Goal: Transaction & Acquisition: Subscribe to service/newsletter

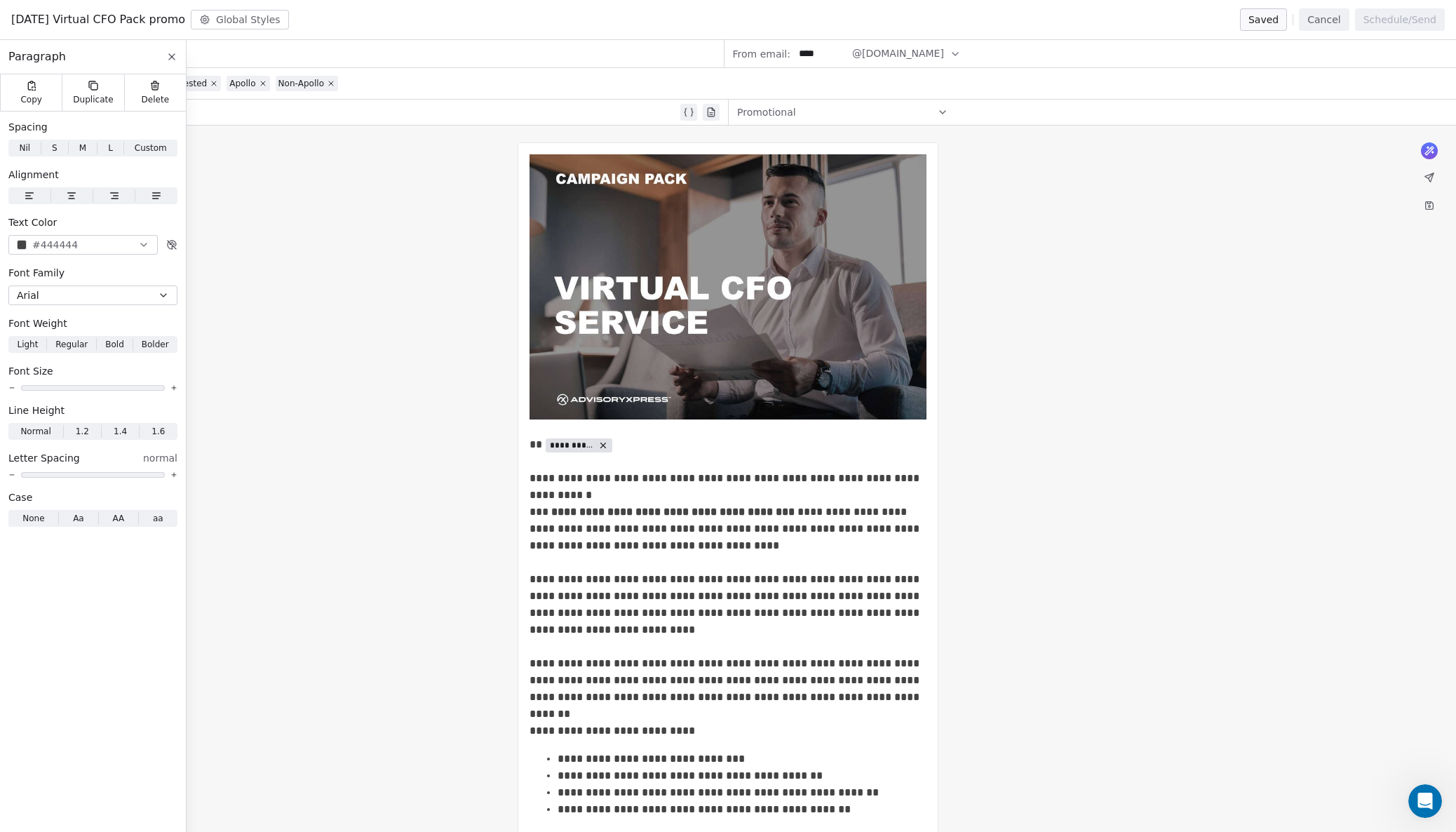
scroll to position [504, 0]
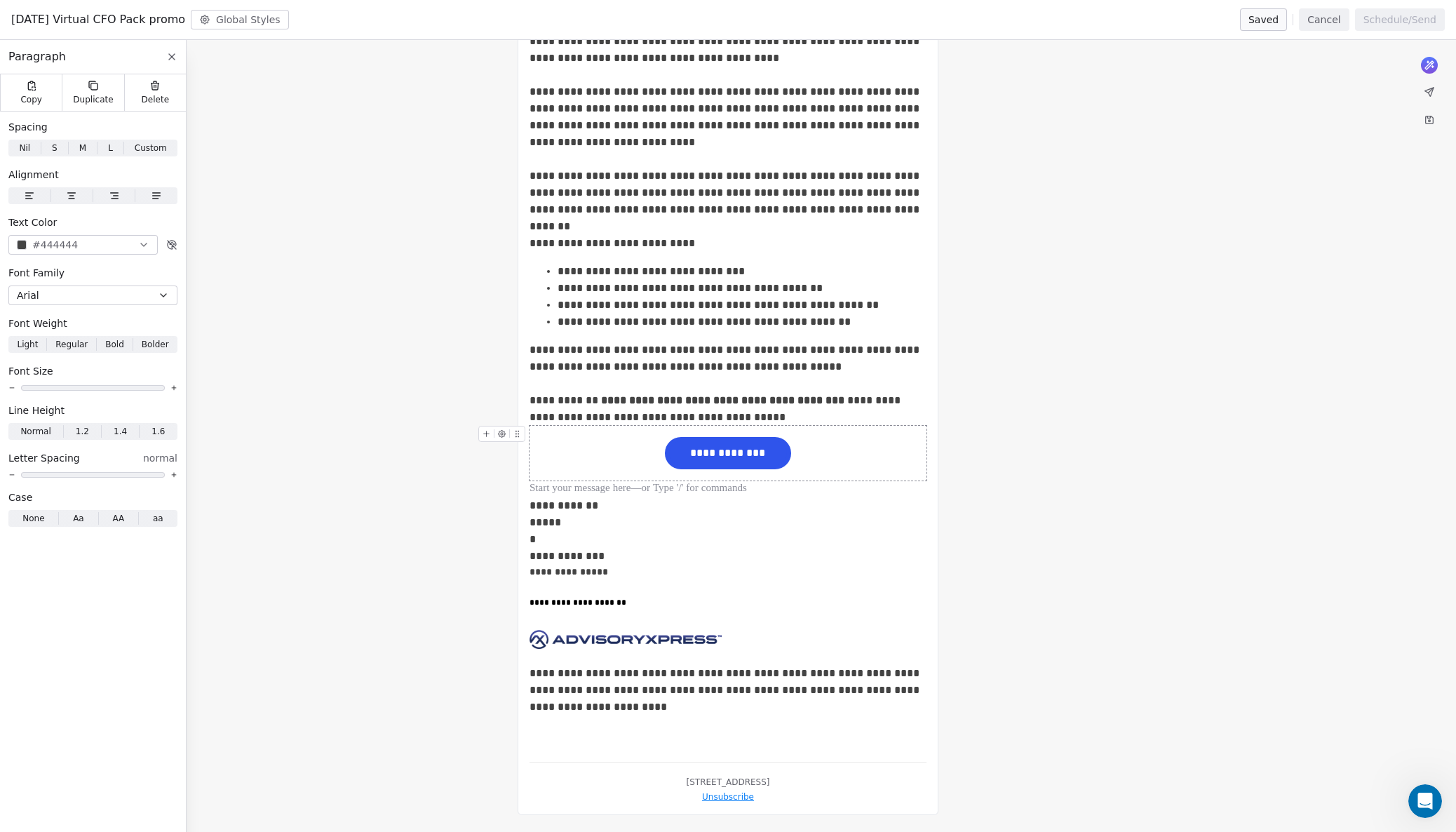
click at [705, 441] on span "**********" at bounding box center [728, 453] width 118 height 24
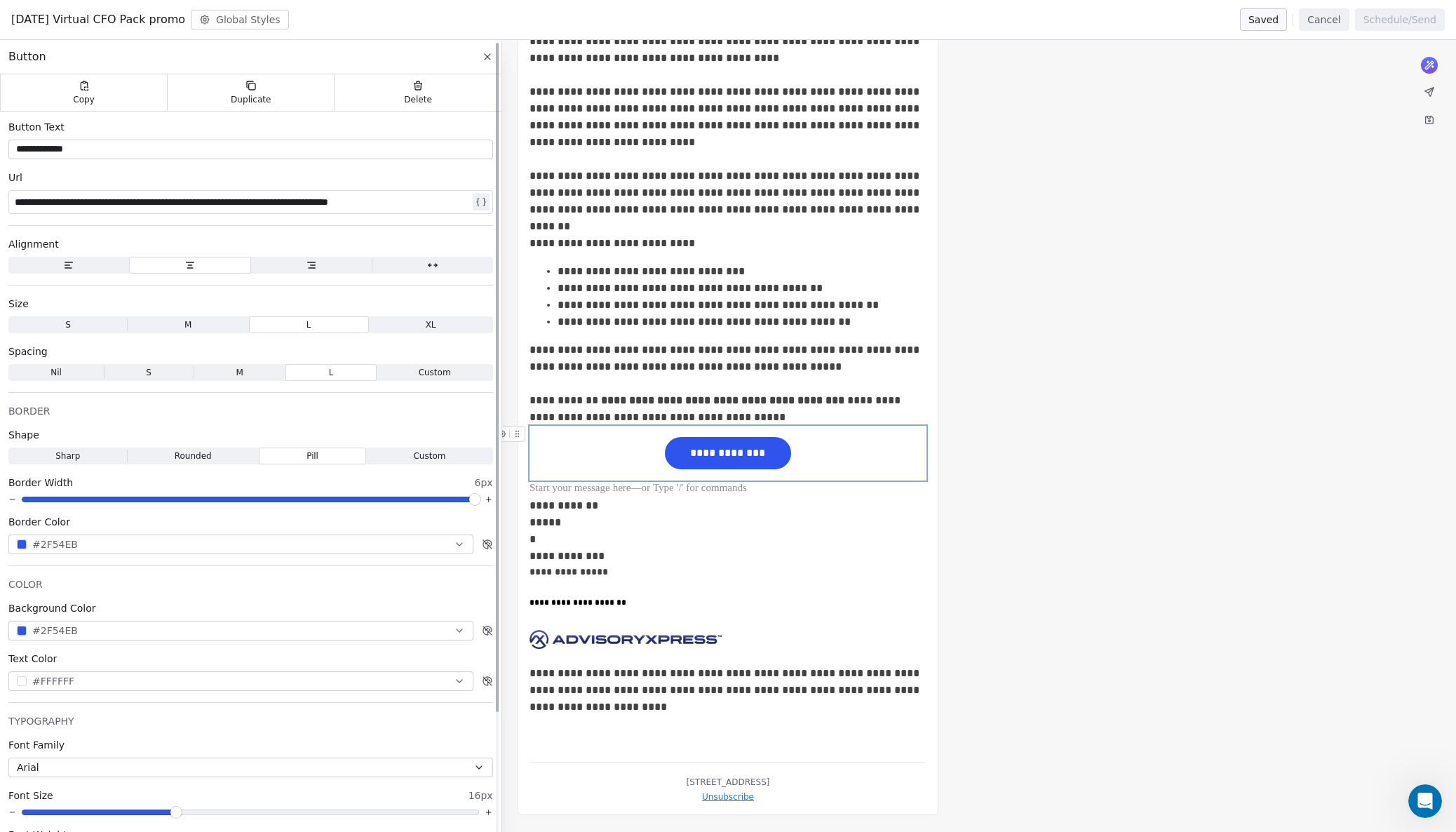
scroll to position [0, 0]
drag, startPoint x: 227, startPoint y: 202, endPoint x: -6, endPoint y: 201, distance: 233.0
click at [0, 201] on html "AdvisoryXpress Contacts People Marketing Workflows Campaigns Sales Pipelines Se…" at bounding box center [728, 416] width 1456 height 832
paste div
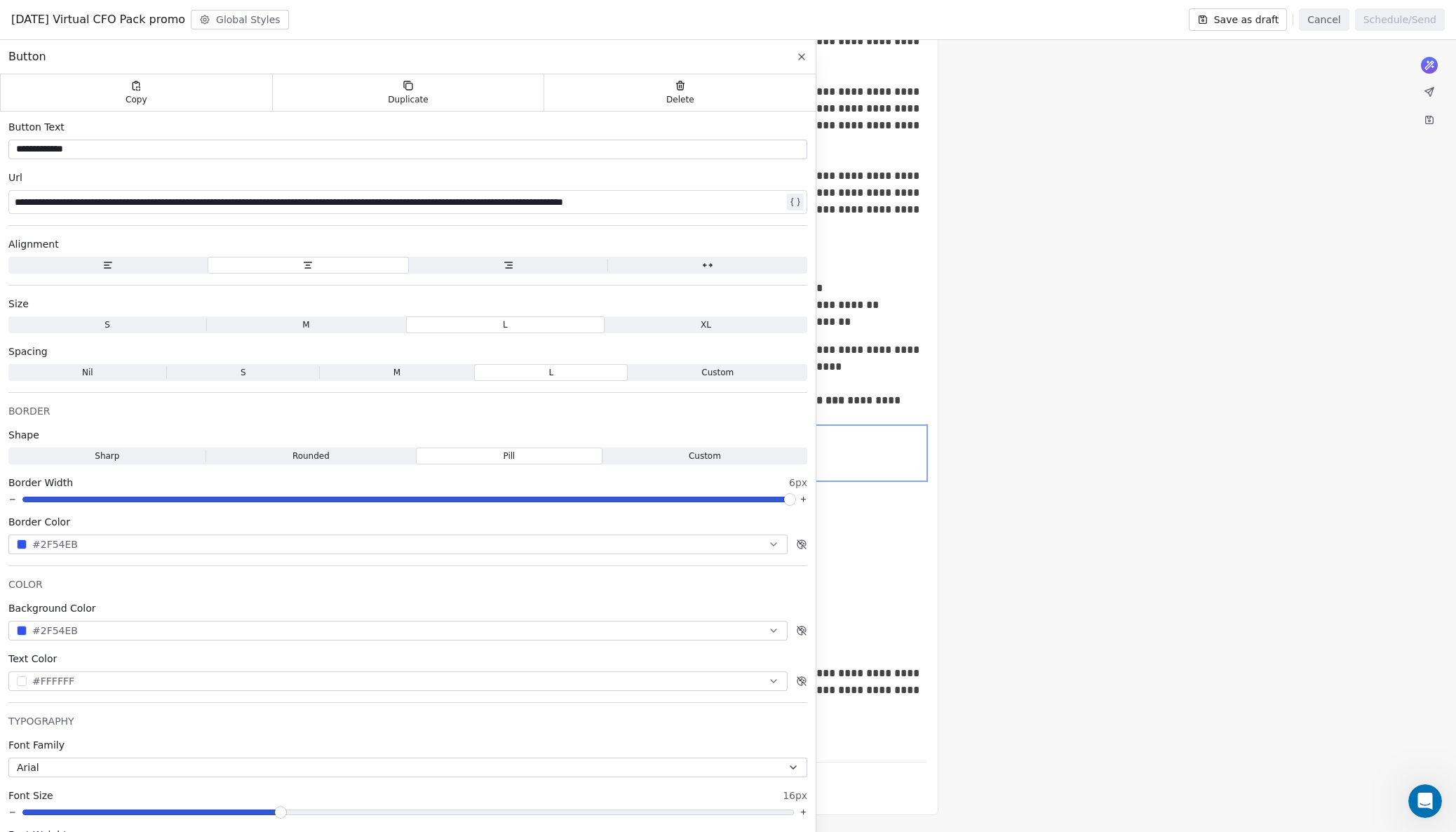
scroll to position [0, 1]
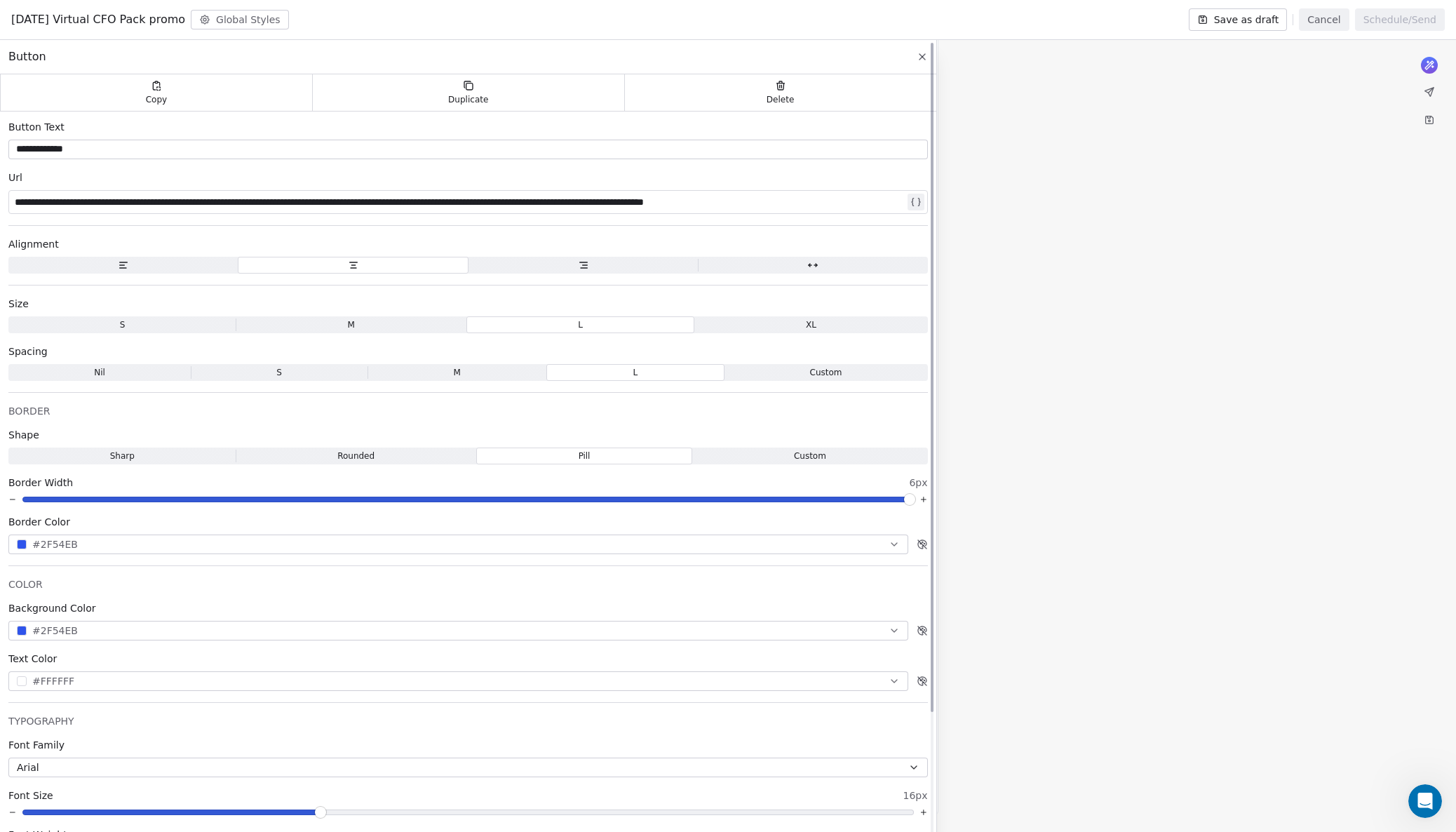
click at [917, 200] on icon at bounding box center [915, 201] width 11 height 11
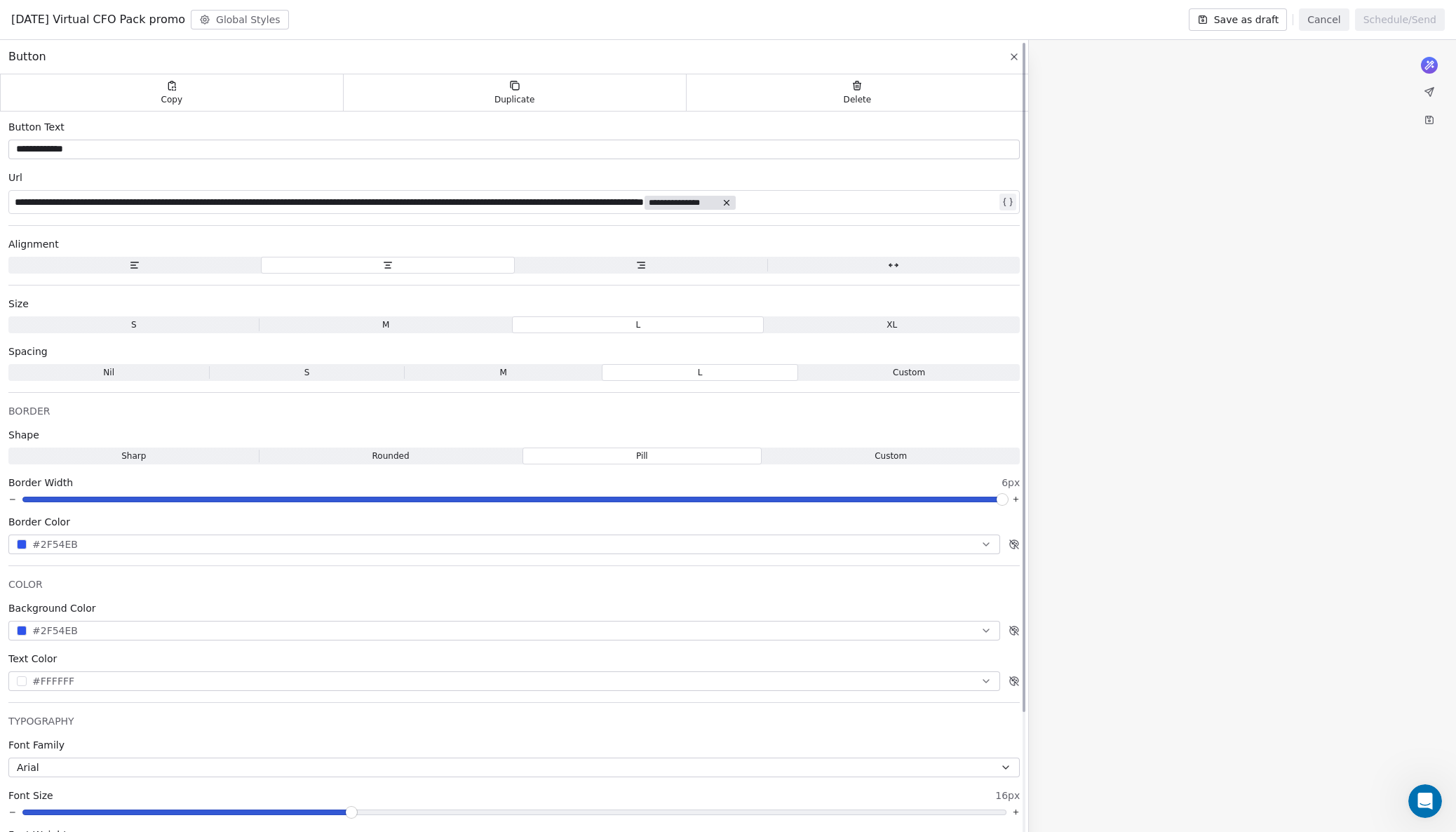
click at [717, 200] on span "**********" at bounding box center [683, 202] width 69 height 11
click at [939, 251] on span "Choose Property" at bounding box center [962, 251] width 81 height 14
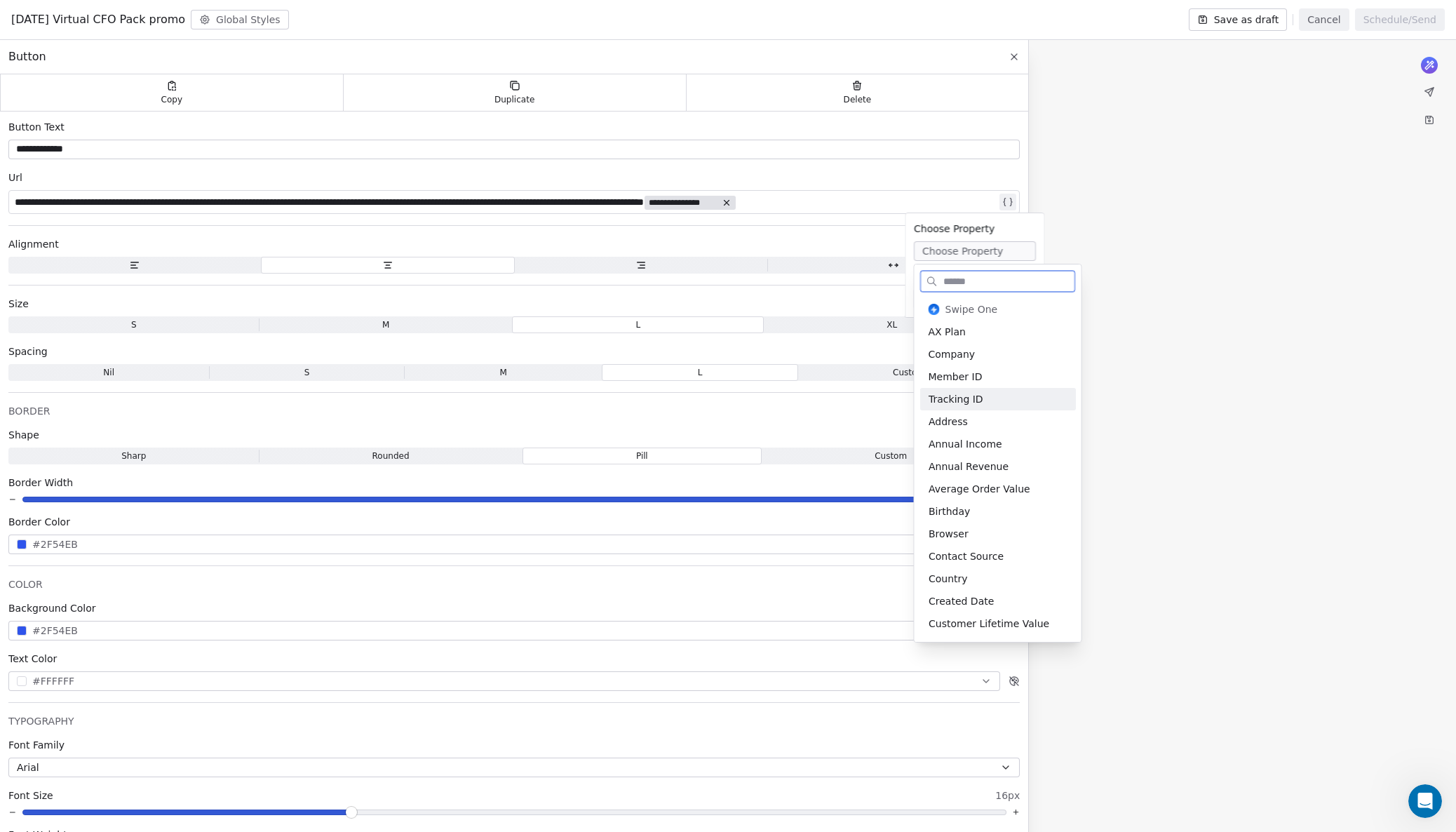
click at [956, 399] on div "Tracking ID" at bounding box center [998, 399] width 156 height 22
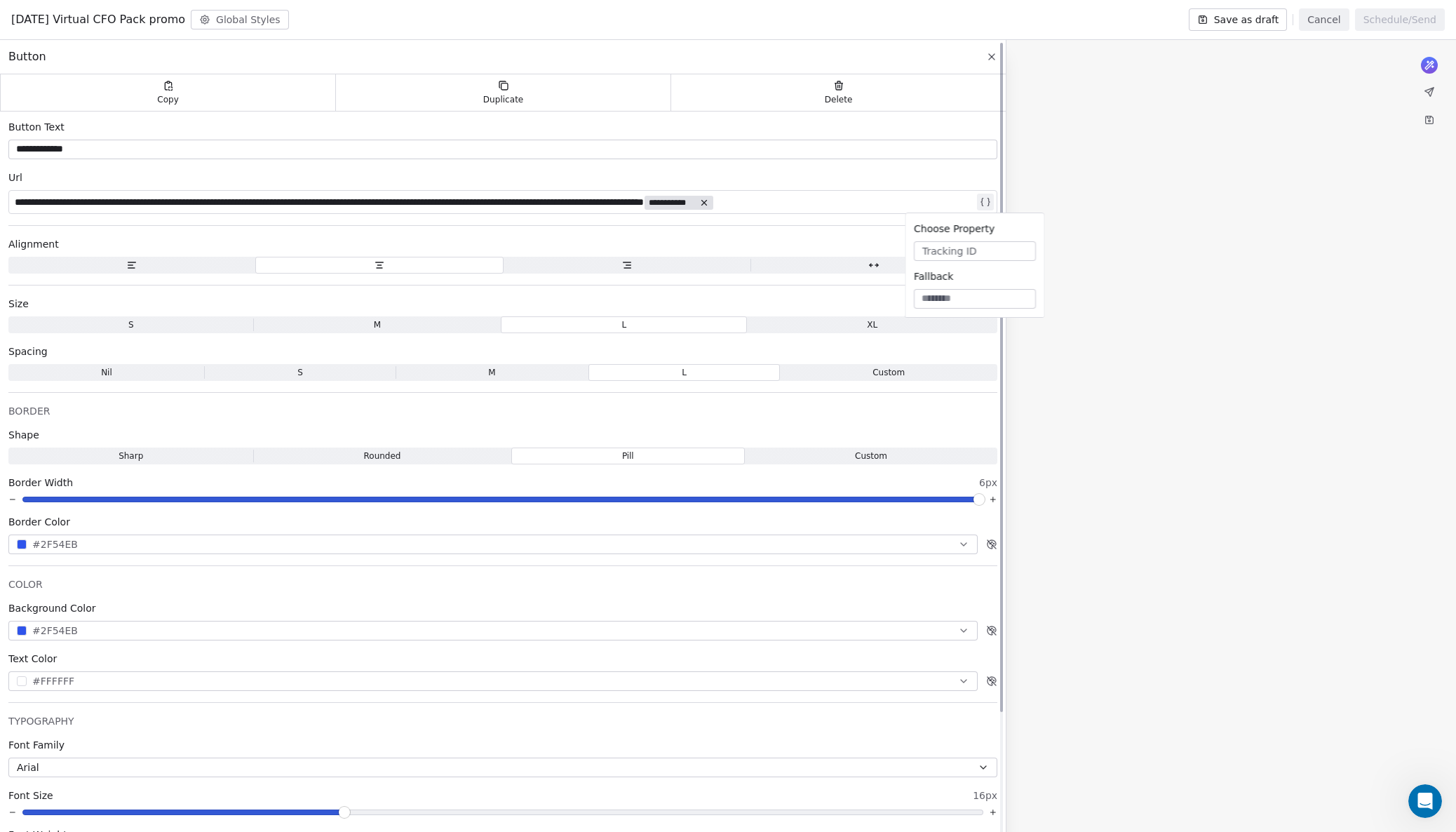
click at [844, 168] on div "**********" at bounding box center [502, 536] width 1006 height 848
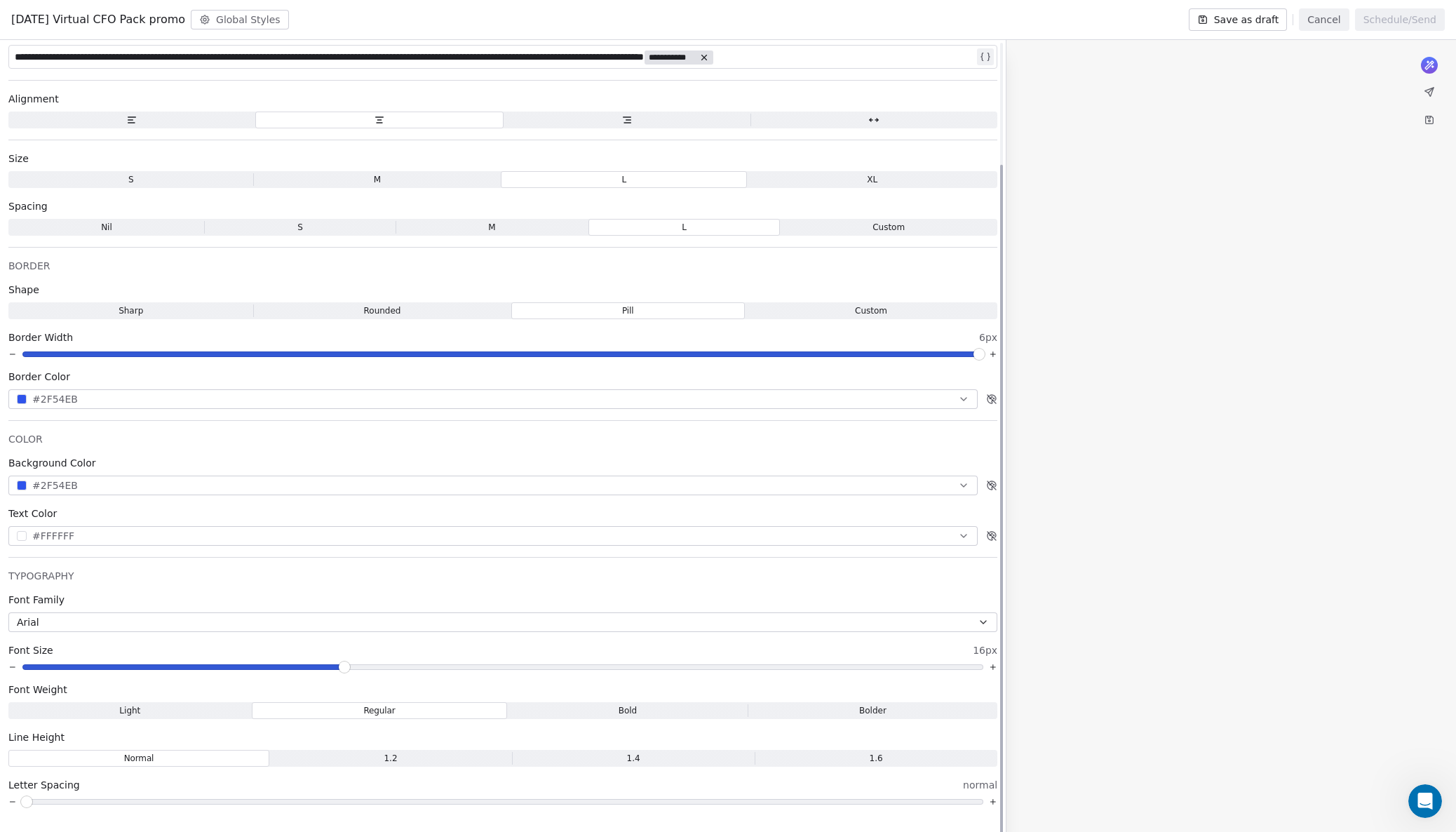
scroll to position [0, 0]
click at [1277, 252] on div "**********" at bounding box center [728, 236] width 1456 height 1195
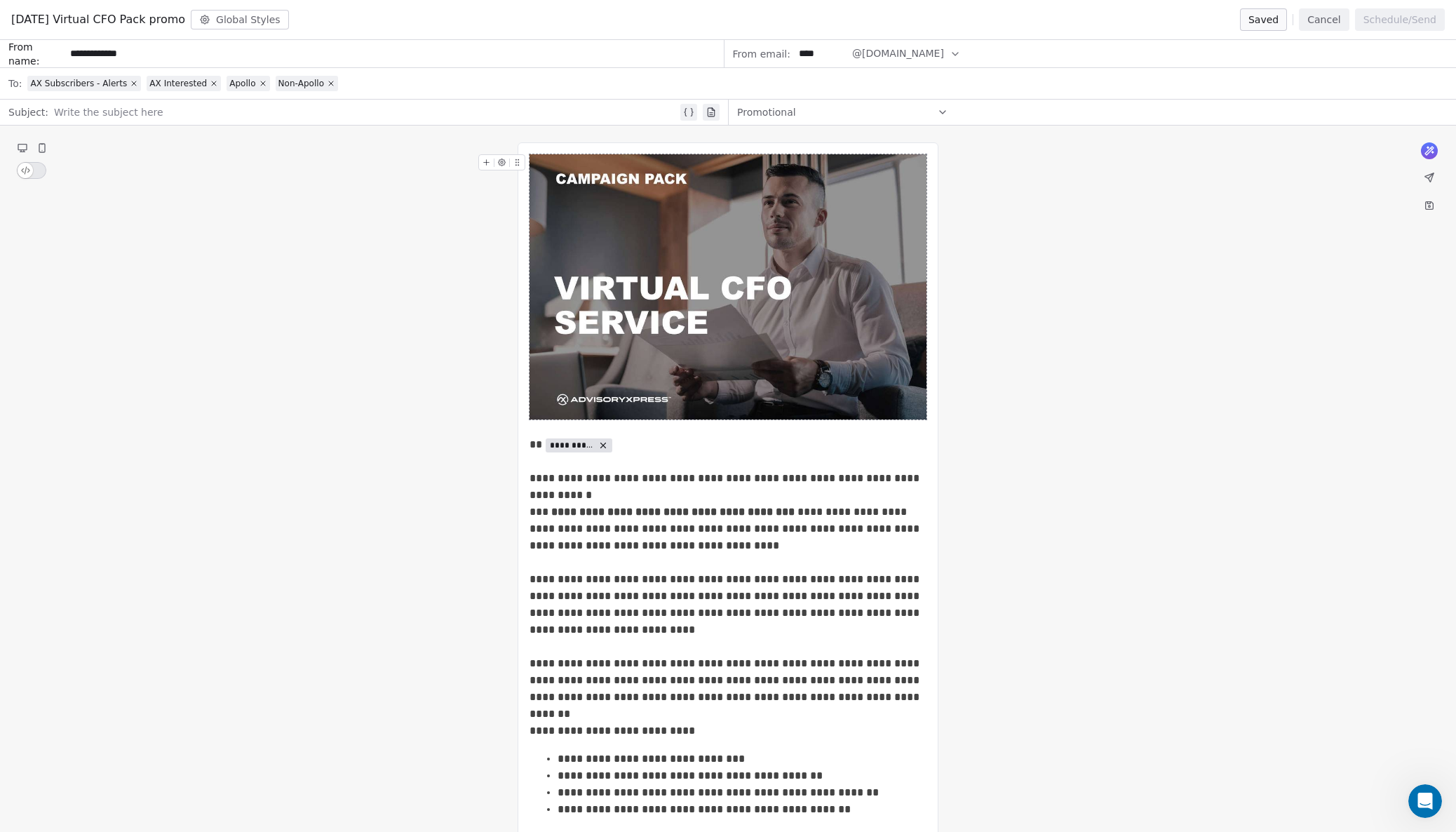
click at [1433, 177] on icon at bounding box center [1429, 177] width 11 height 11
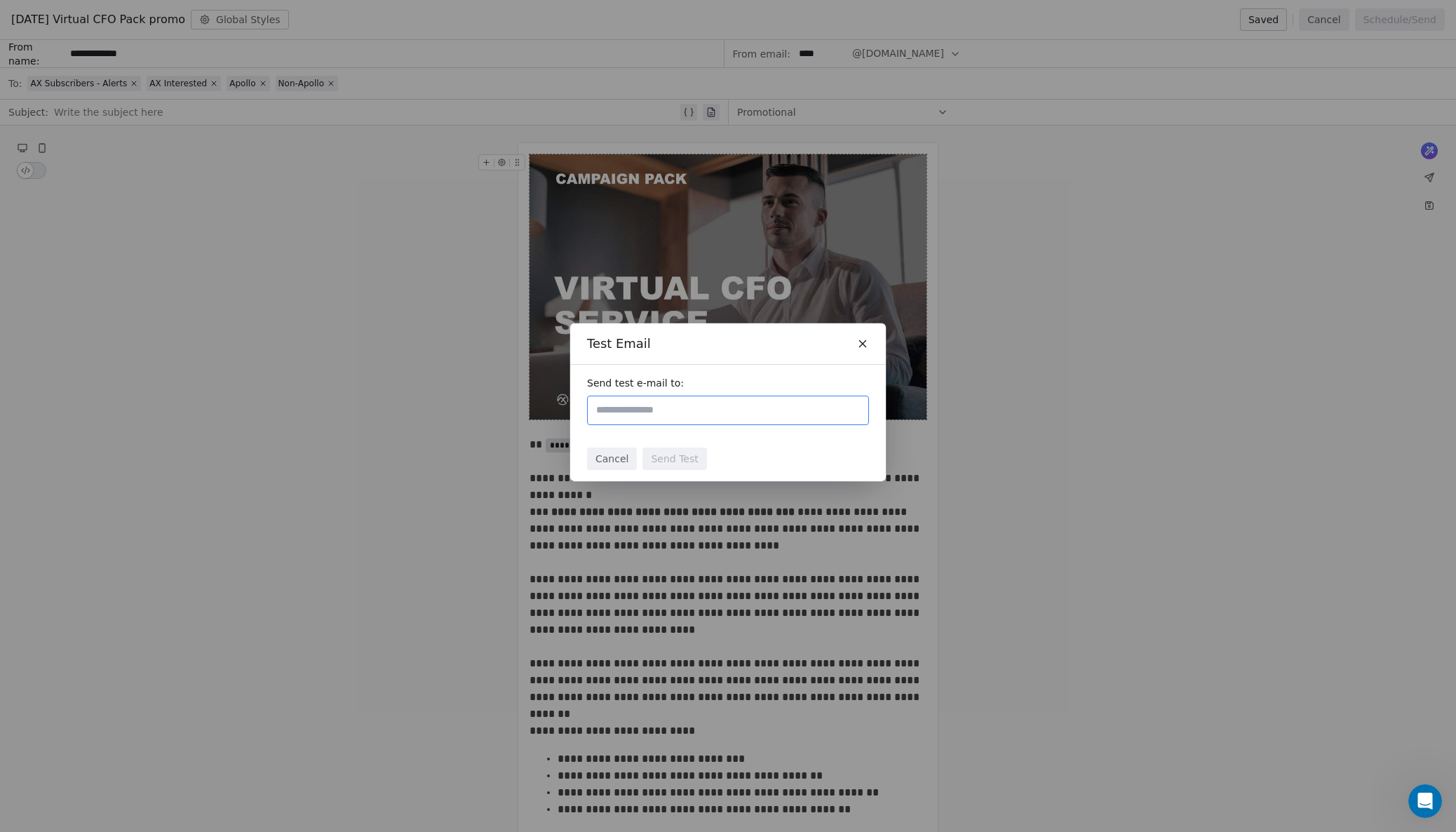
click at [605, 409] on input "text" at bounding box center [728, 410] width 270 height 17
type input "**********"
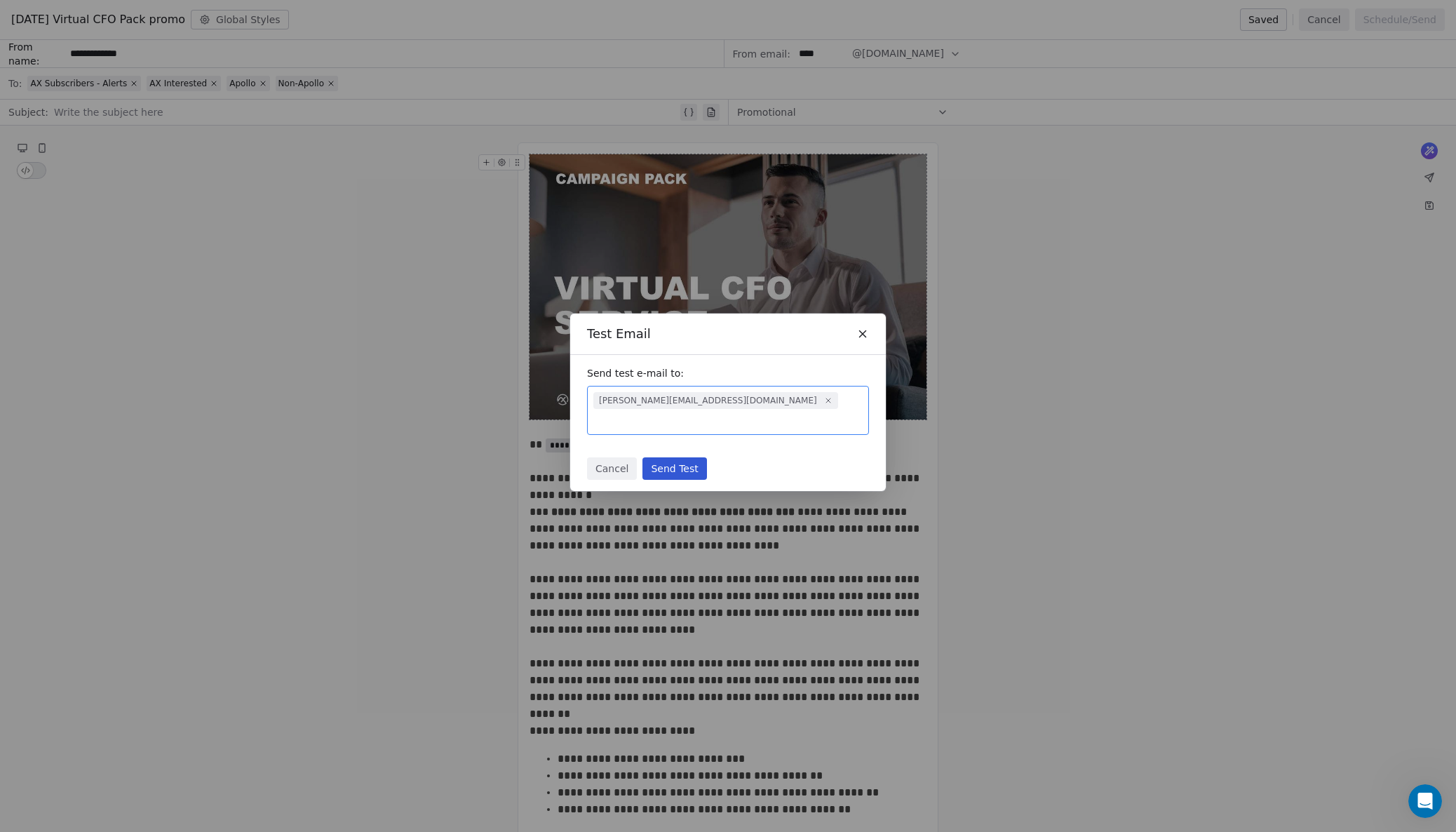
click at [689, 462] on button "Send Test" at bounding box center [674, 468] width 64 height 22
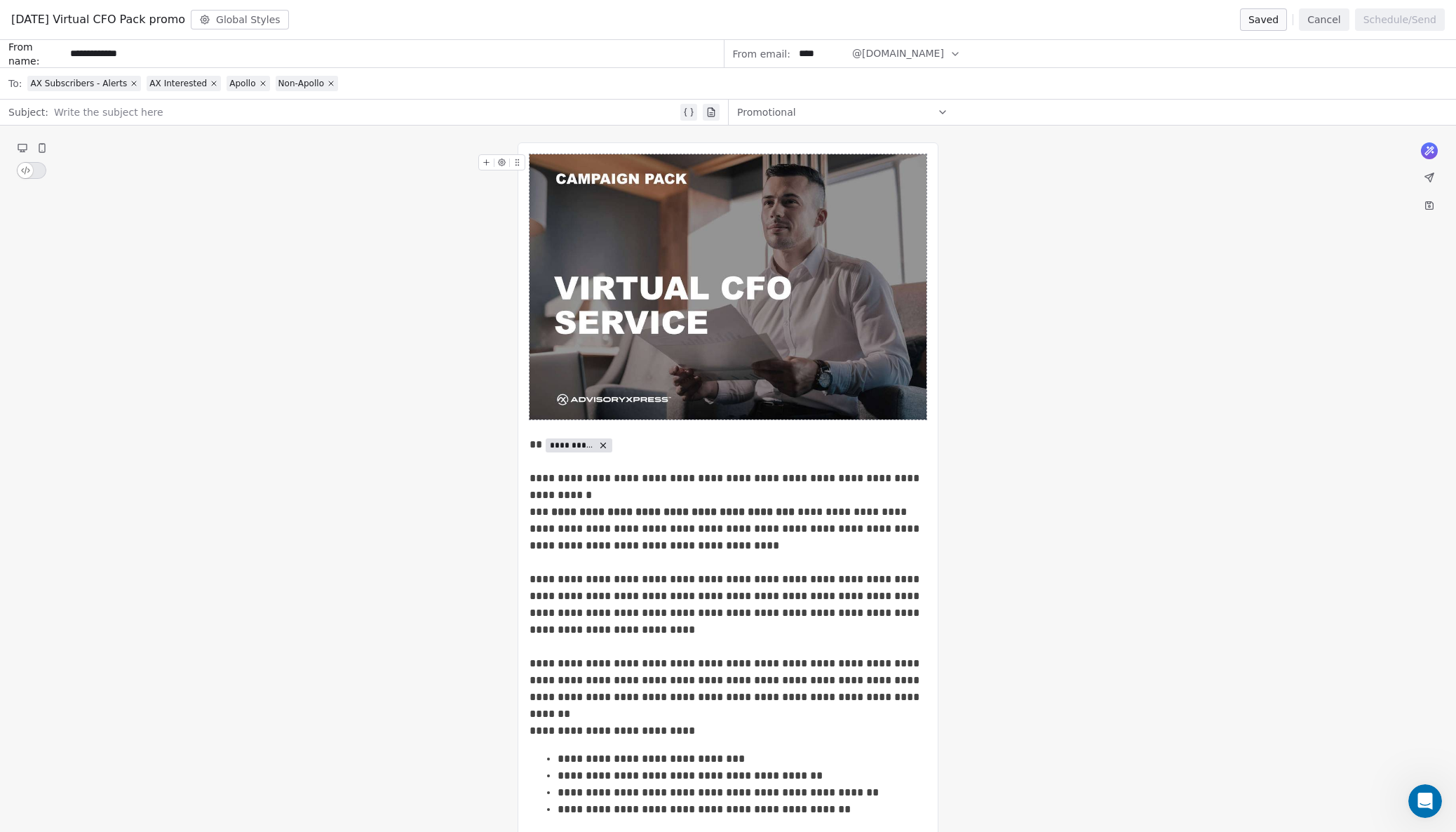
click at [124, 111] on div at bounding box center [365, 113] width 624 height 17
paste div
click at [1425, 201] on icon at bounding box center [1429, 205] width 11 height 11
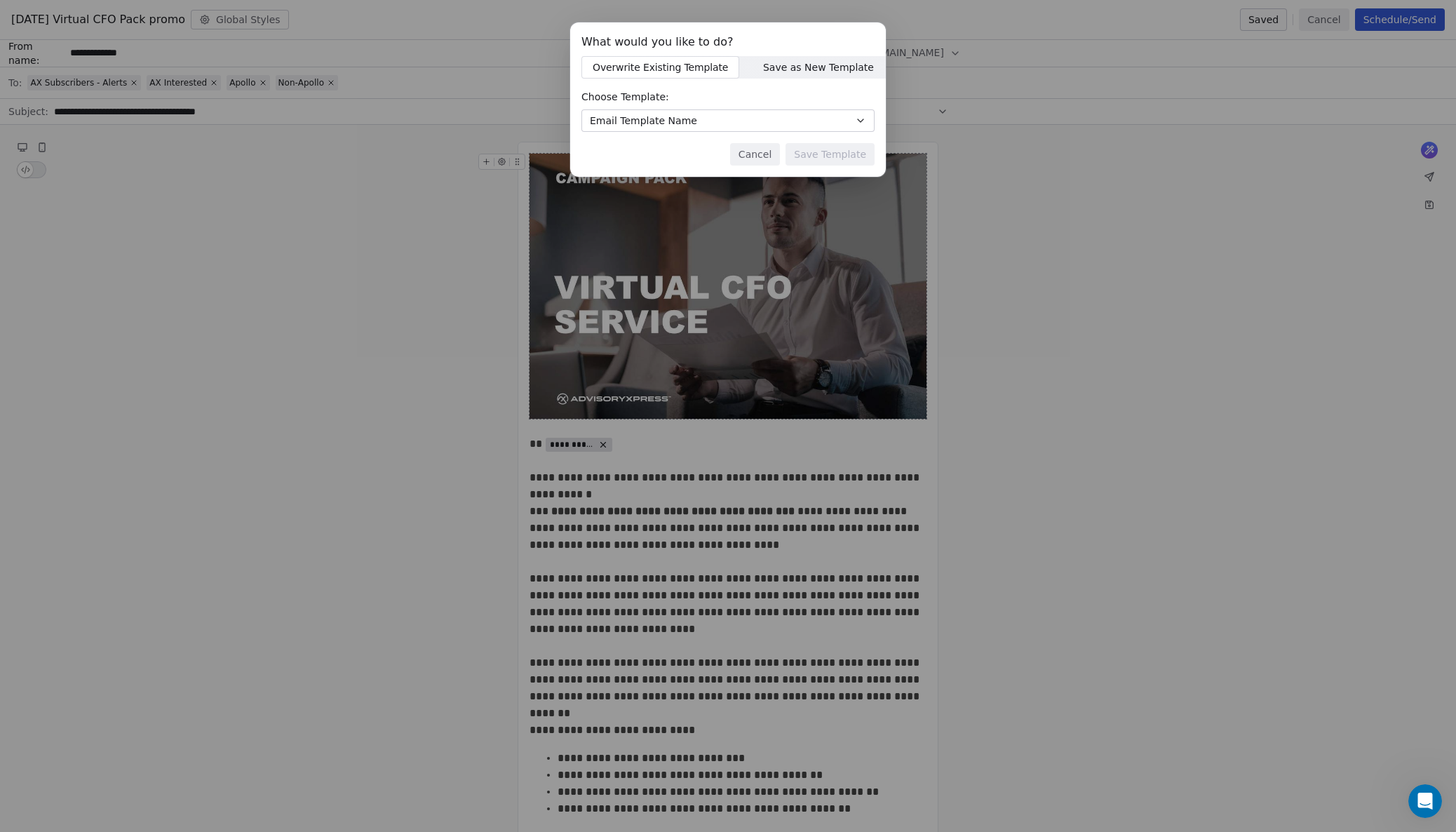
click at [763, 66] on span "Save as New Template" at bounding box center [819, 67] width 111 height 15
click at [681, 118] on input at bounding box center [728, 120] width 292 height 21
type input "**********"
click at [810, 152] on button "Save as Template" at bounding box center [823, 154] width 103 height 22
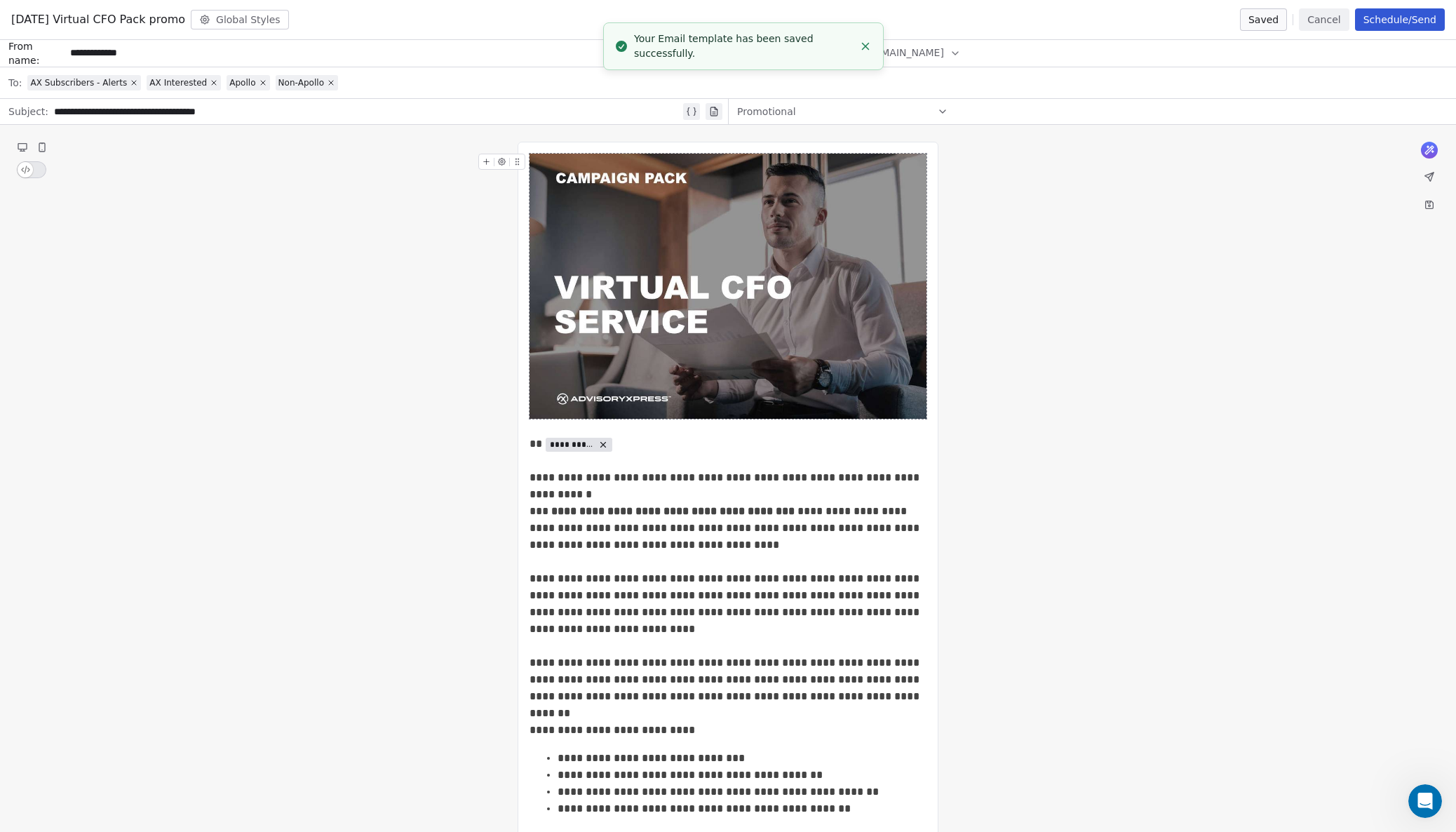
click at [711, 109] on icon at bounding box center [713, 112] width 6 height 9
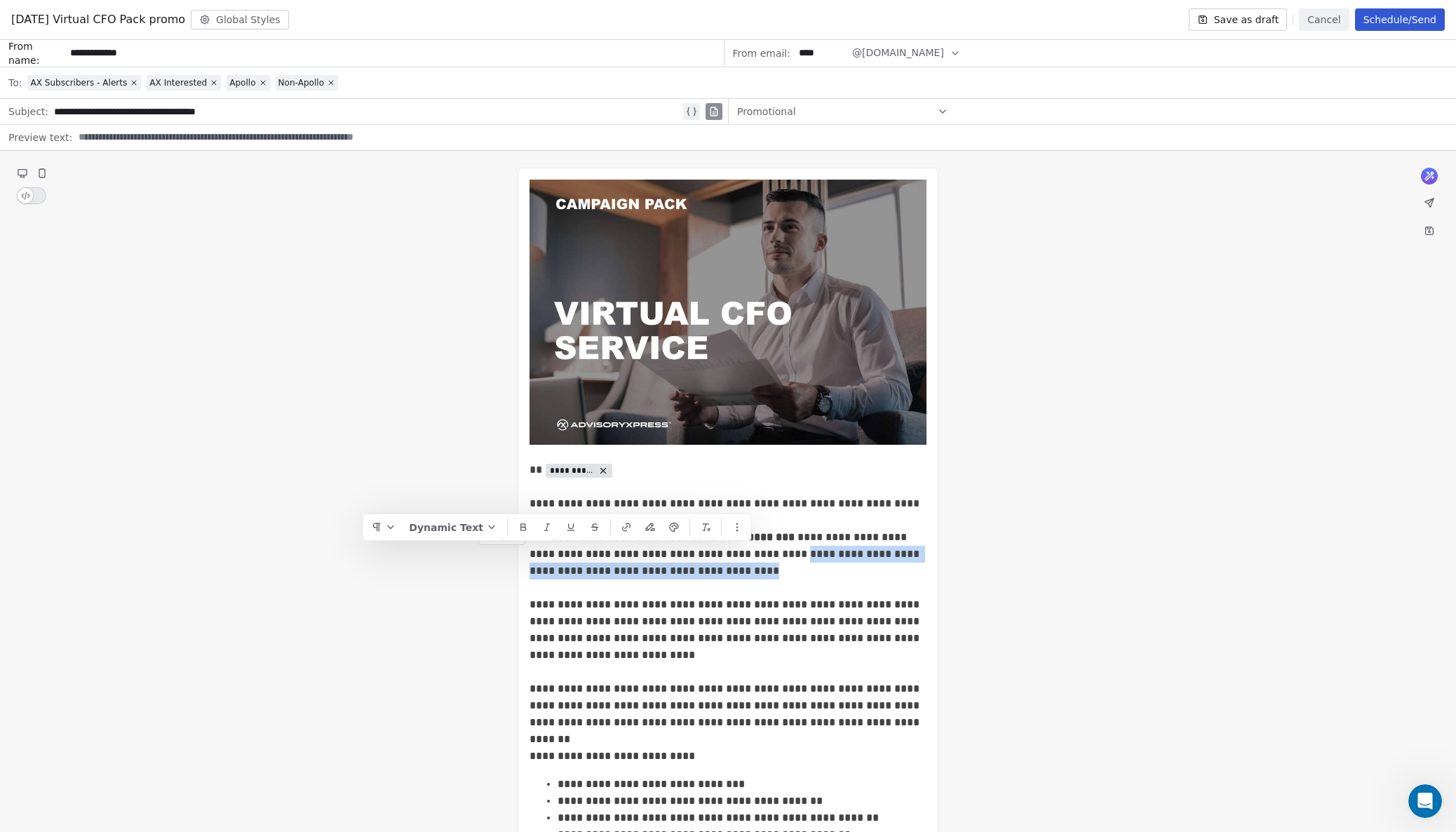
drag, startPoint x: 752, startPoint y: 553, endPoint x: 588, endPoint y: 547, distance: 164.1
click at [159, 137] on input at bounding box center [759, 137] width 1372 height 14
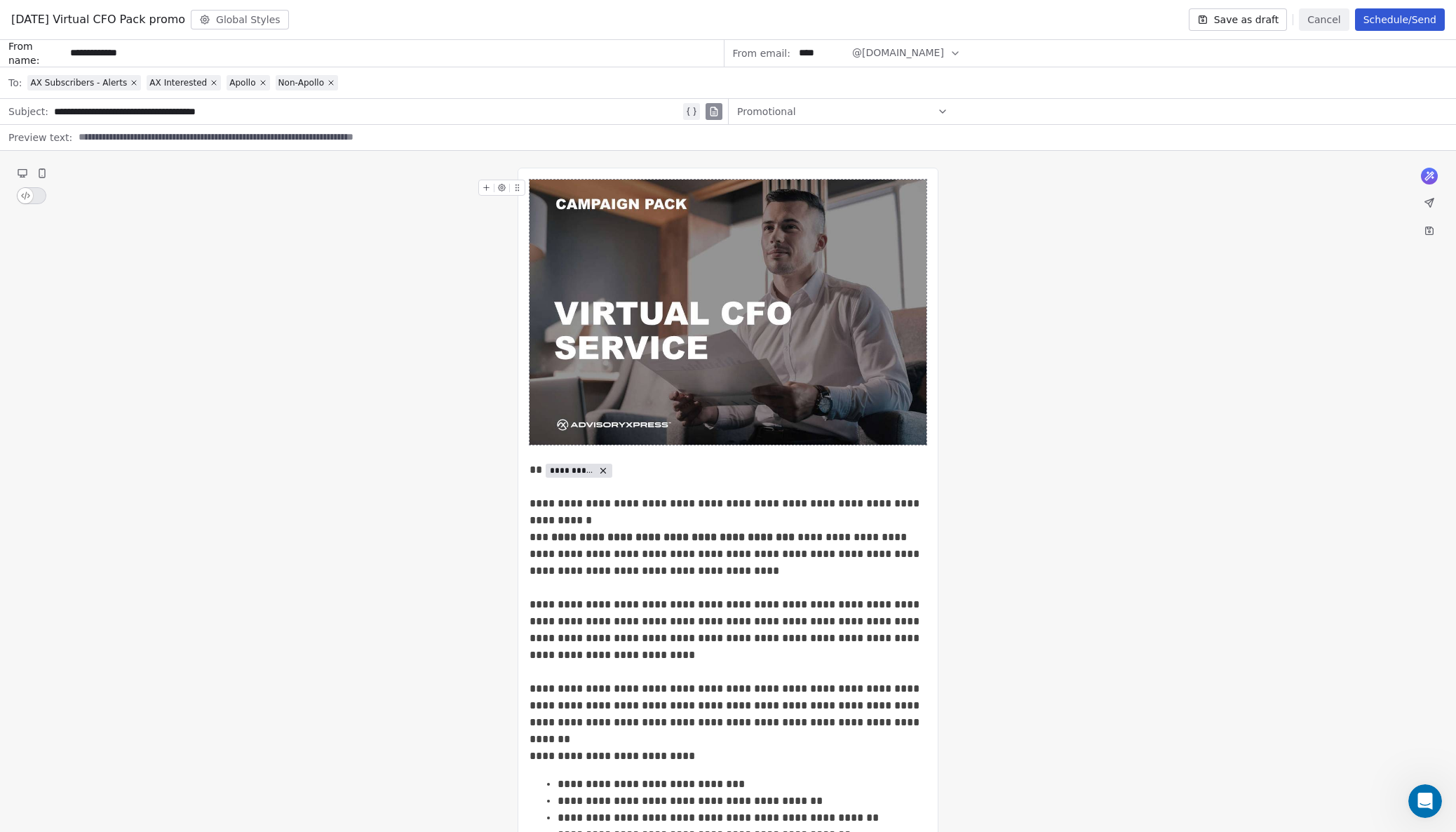
paste input "**********"
type input "**********"
click at [1173, 225] on div "**********" at bounding box center [728, 761] width 1456 height 1220
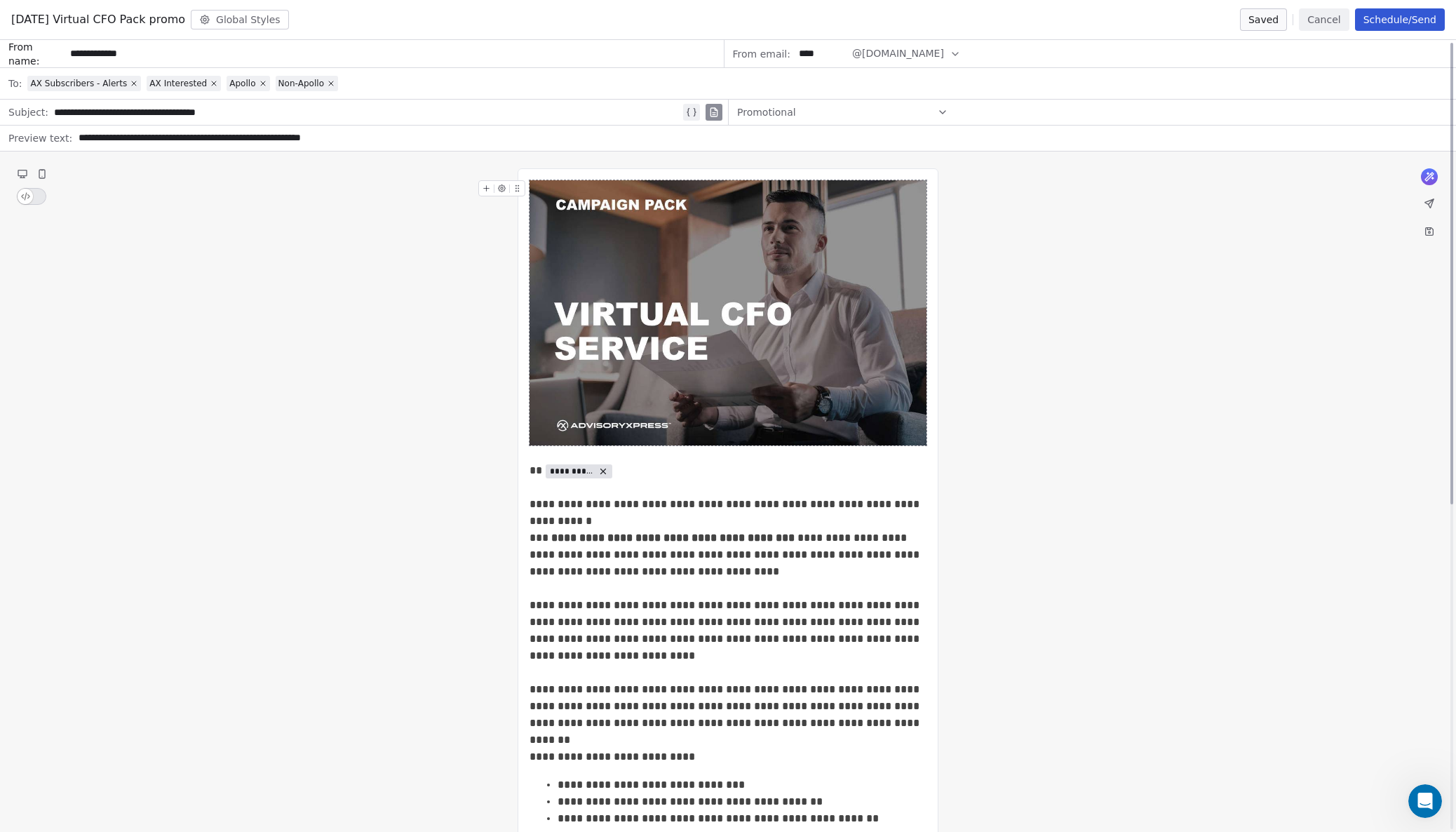
scroll to position [0, 0]
click at [1382, 18] on button "Schedule/Send" at bounding box center [1400, 20] width 90 height 22
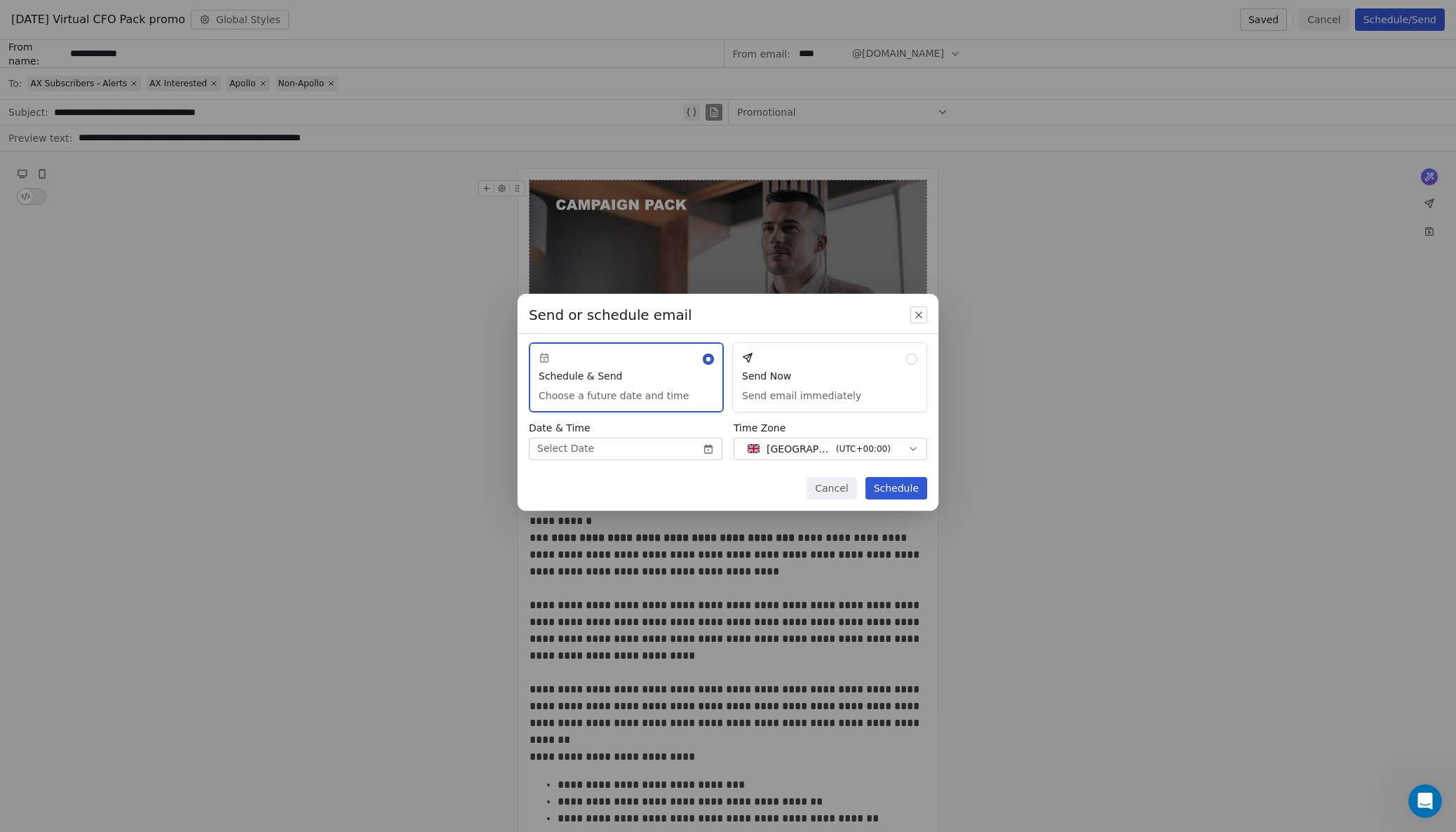
click at [829, 487] on button "Cancel" at bounding box center [832, 488] width 49 height 22
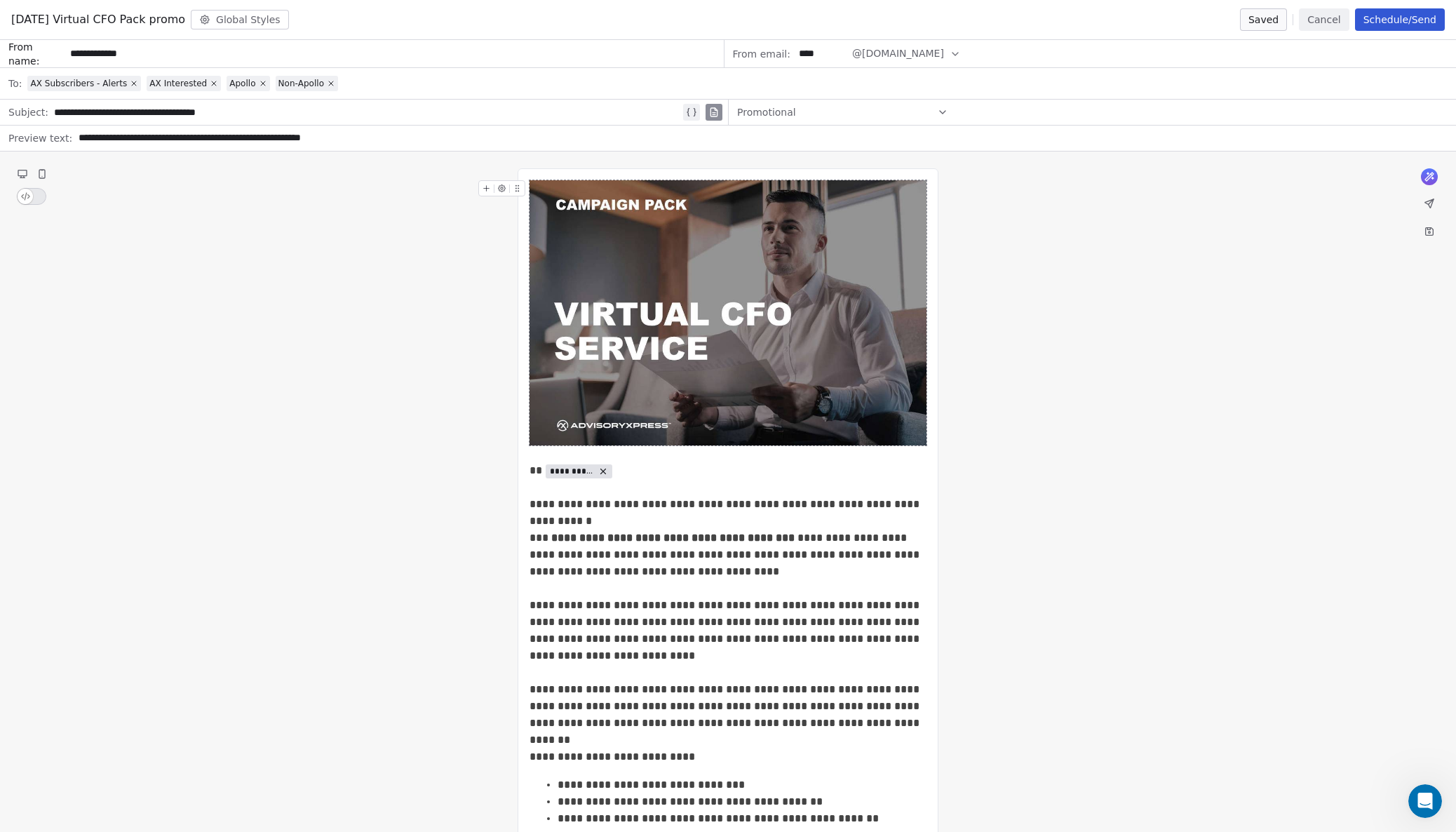
click at [1392, 15] on button "Schedule/Send" at bounding box center [1400, 20] width 90 height 22
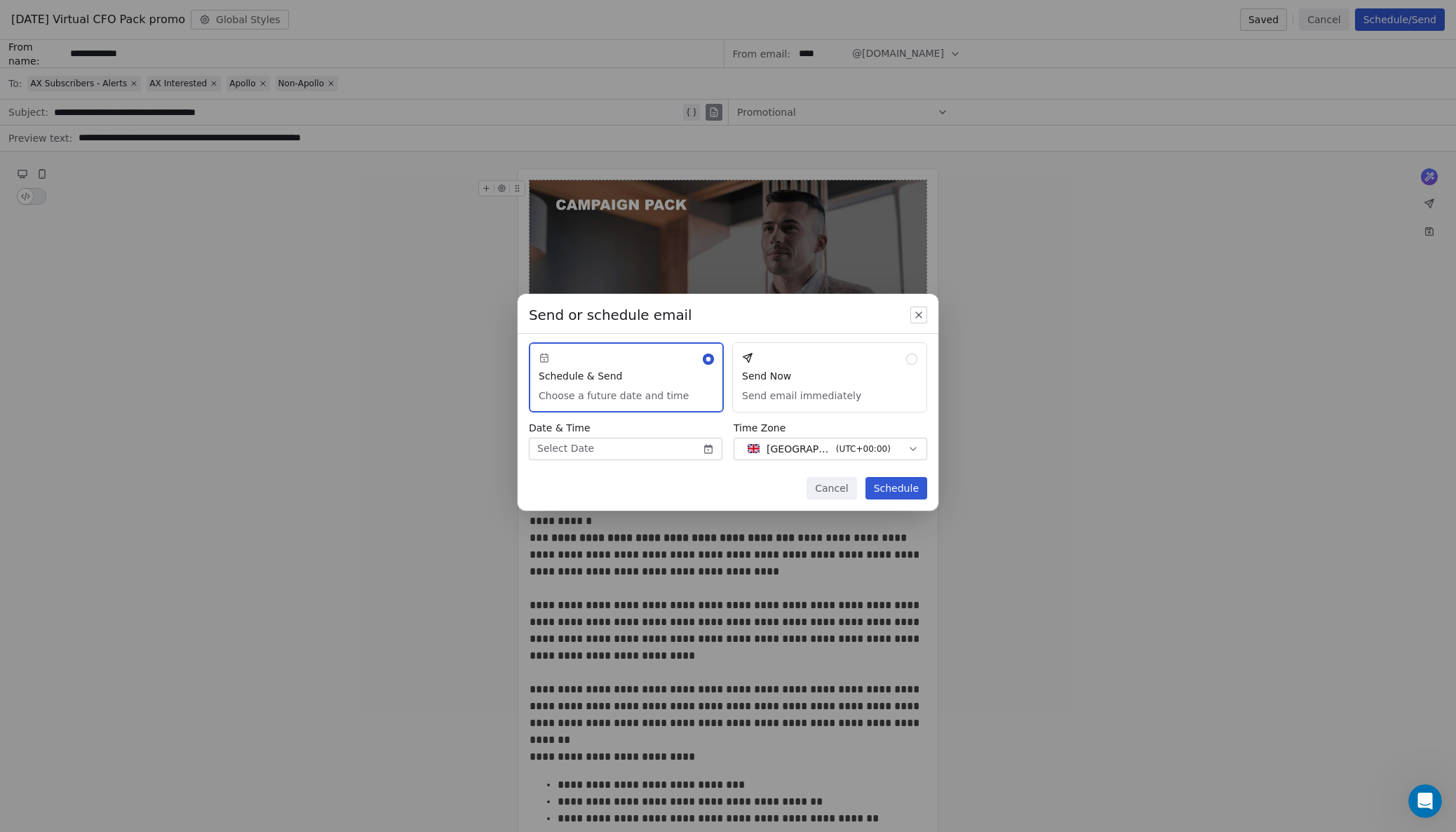
scroll to position [0, 1]
click at [838, 355] on button "Send Now Send email immediately" at bounding box center [829, 377] width 195 height 70
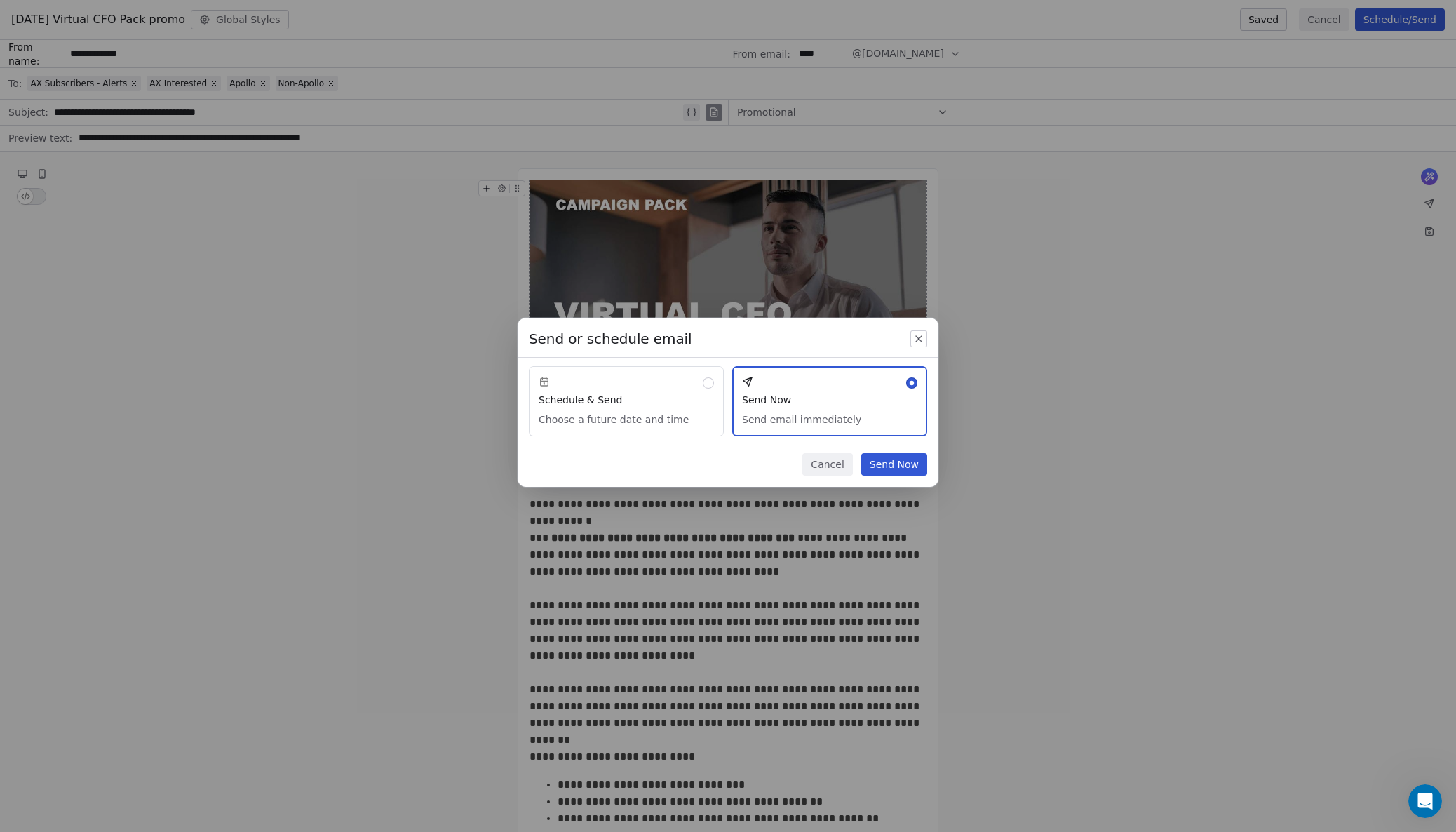
click at [831, 463] on button "Cancel" at bounding box center [827, 464] width 49 height 22
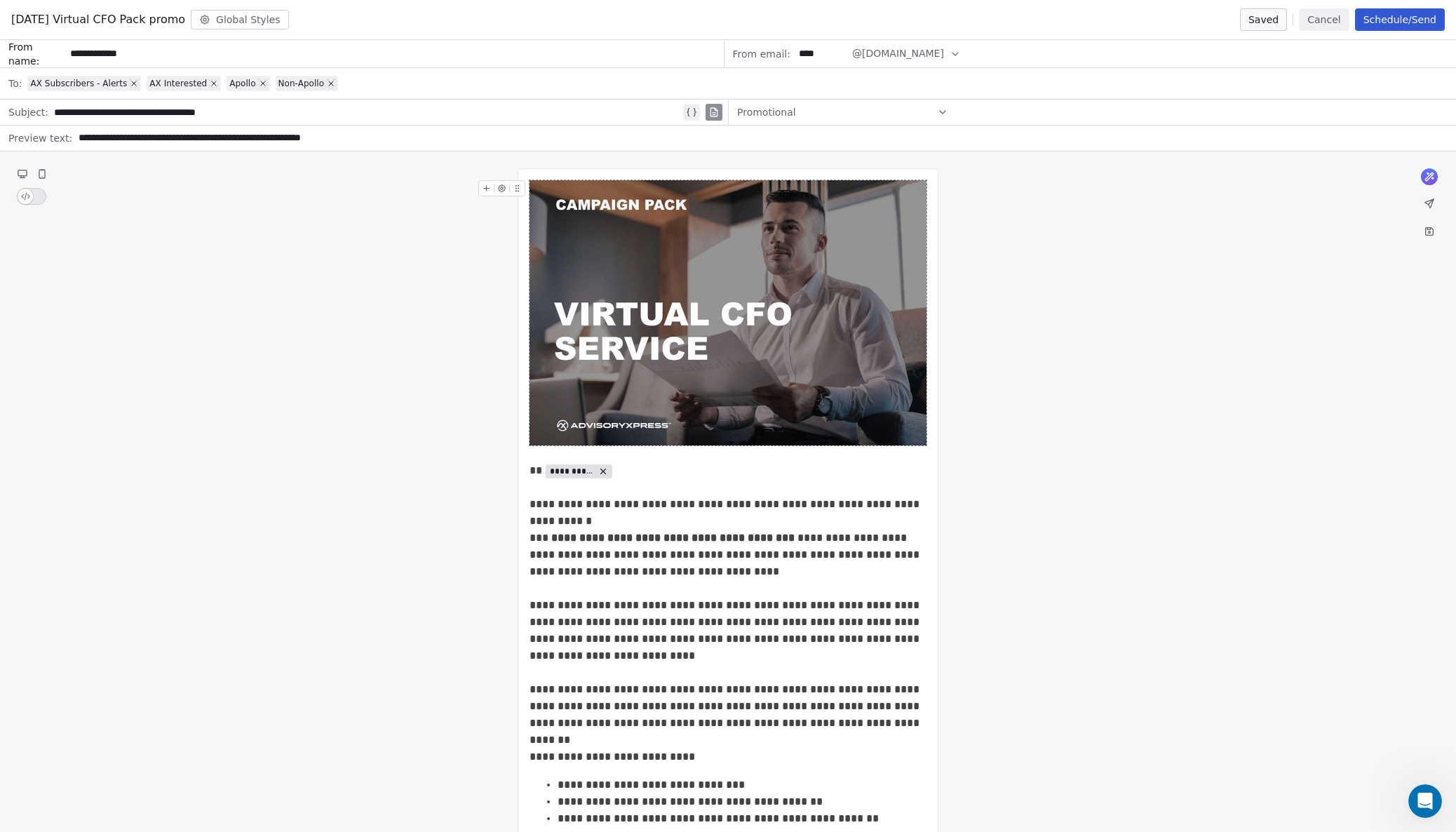
click at [1324, 15] on button "Cancel" at bounding box center [1324, 20] width 49 height 22
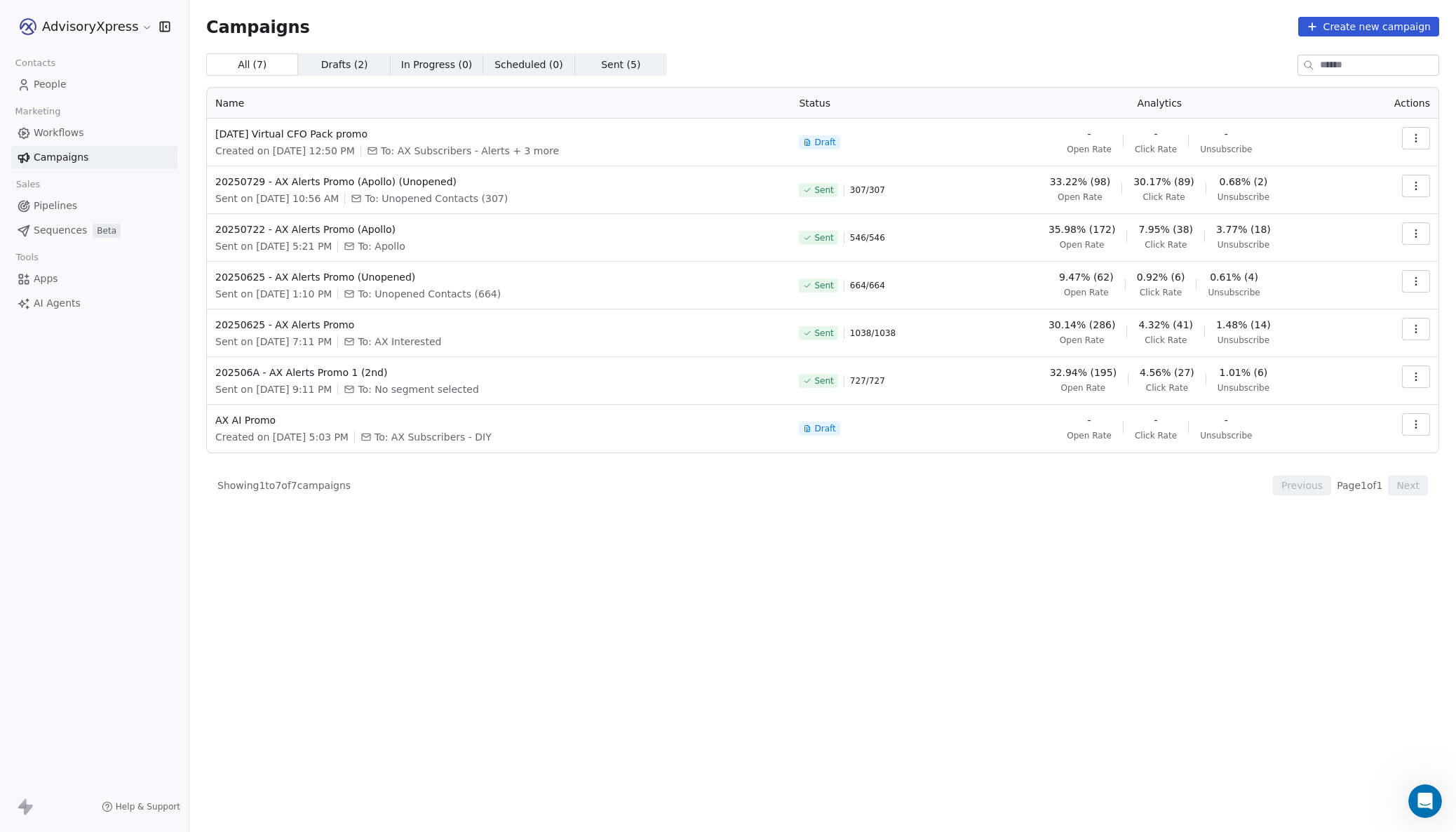
click at [45, 77] on span "People" at bounding box center [49, 84] width 33 height 15
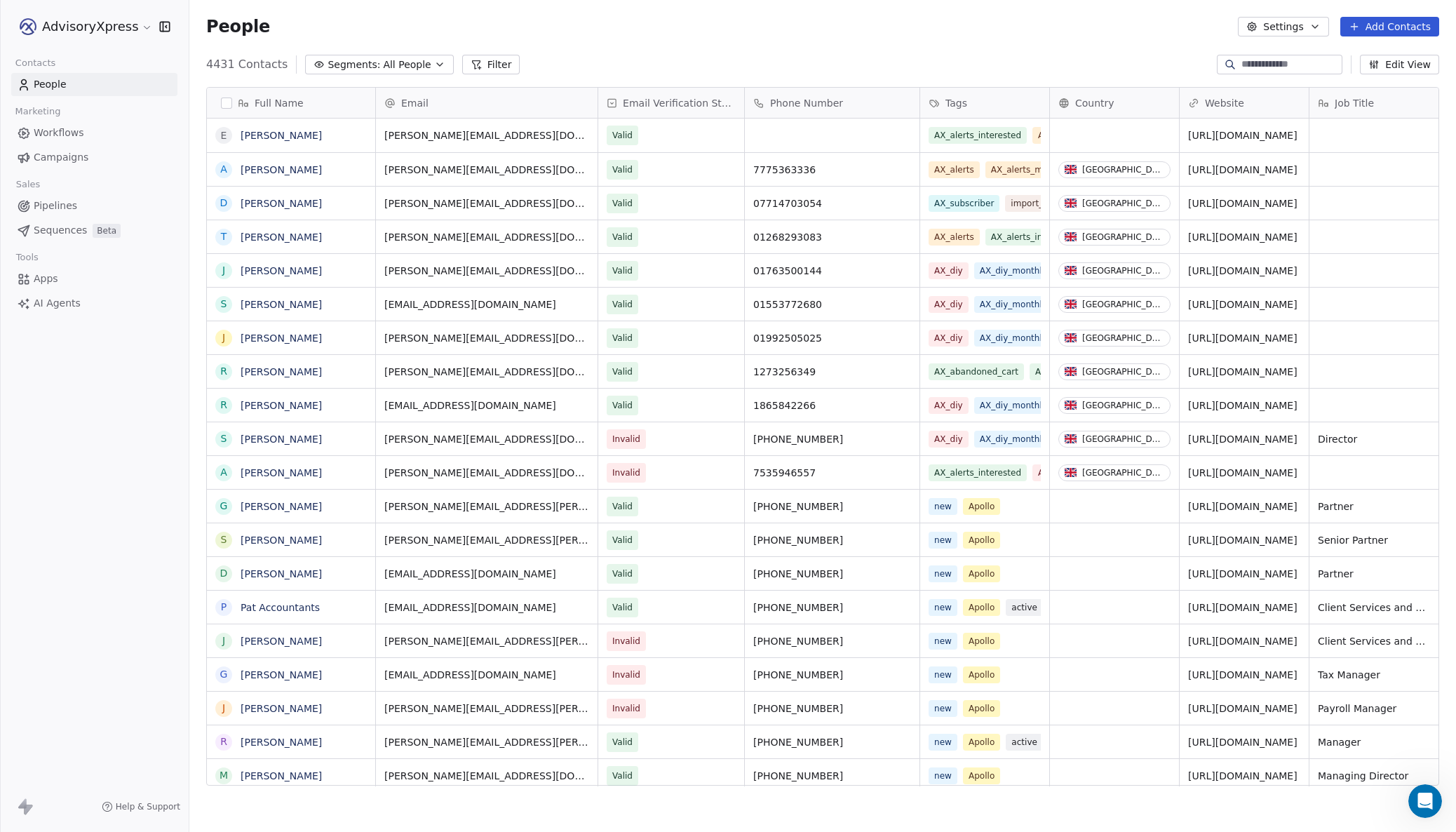
scroll to position [732, 1267]
click at [357, 61] on span "Segments:" at bounding box center [354, 64] width 53 height 15
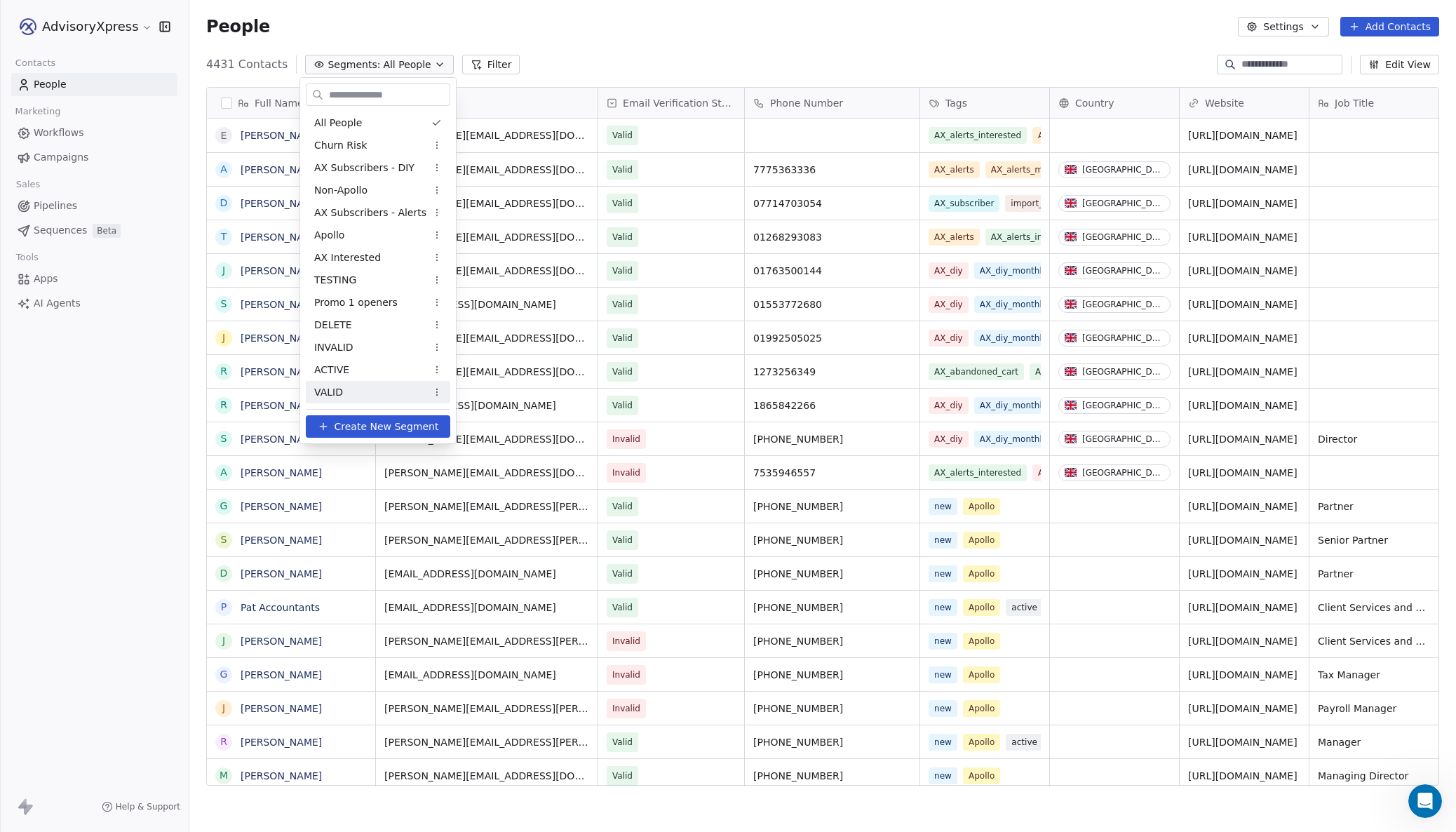
click at [351, 422] on span "Create New Segment" at bounding box center [386, 427] width 105 height 15
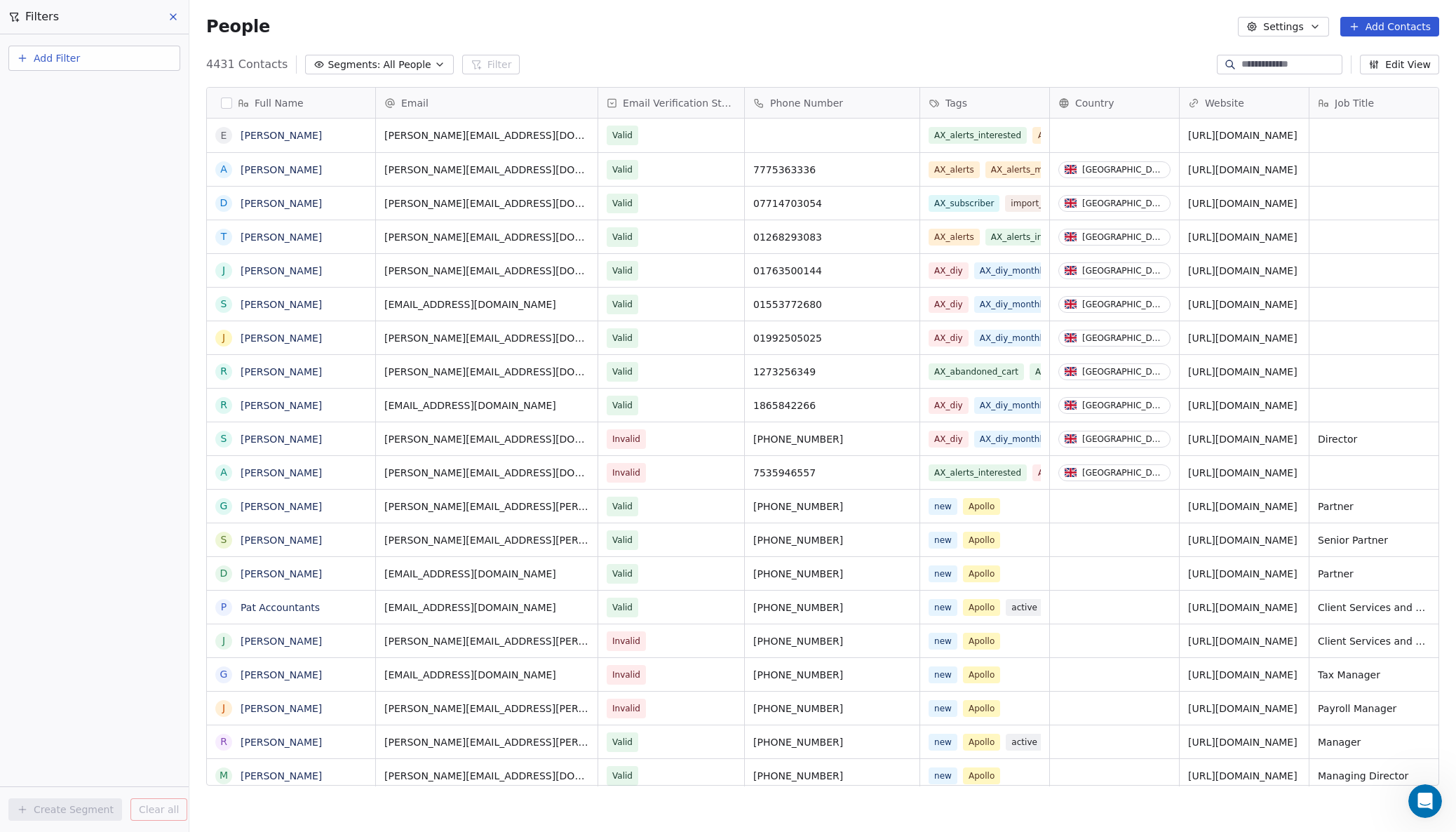
scroll to position [0, 0]
click at [79, 51] on button "Add Filter" at bounding box center [94, 58] width 171 height 26
click at [65, 91] on span "Contact properties" at bounding box center [68, 91] width 91 height 15
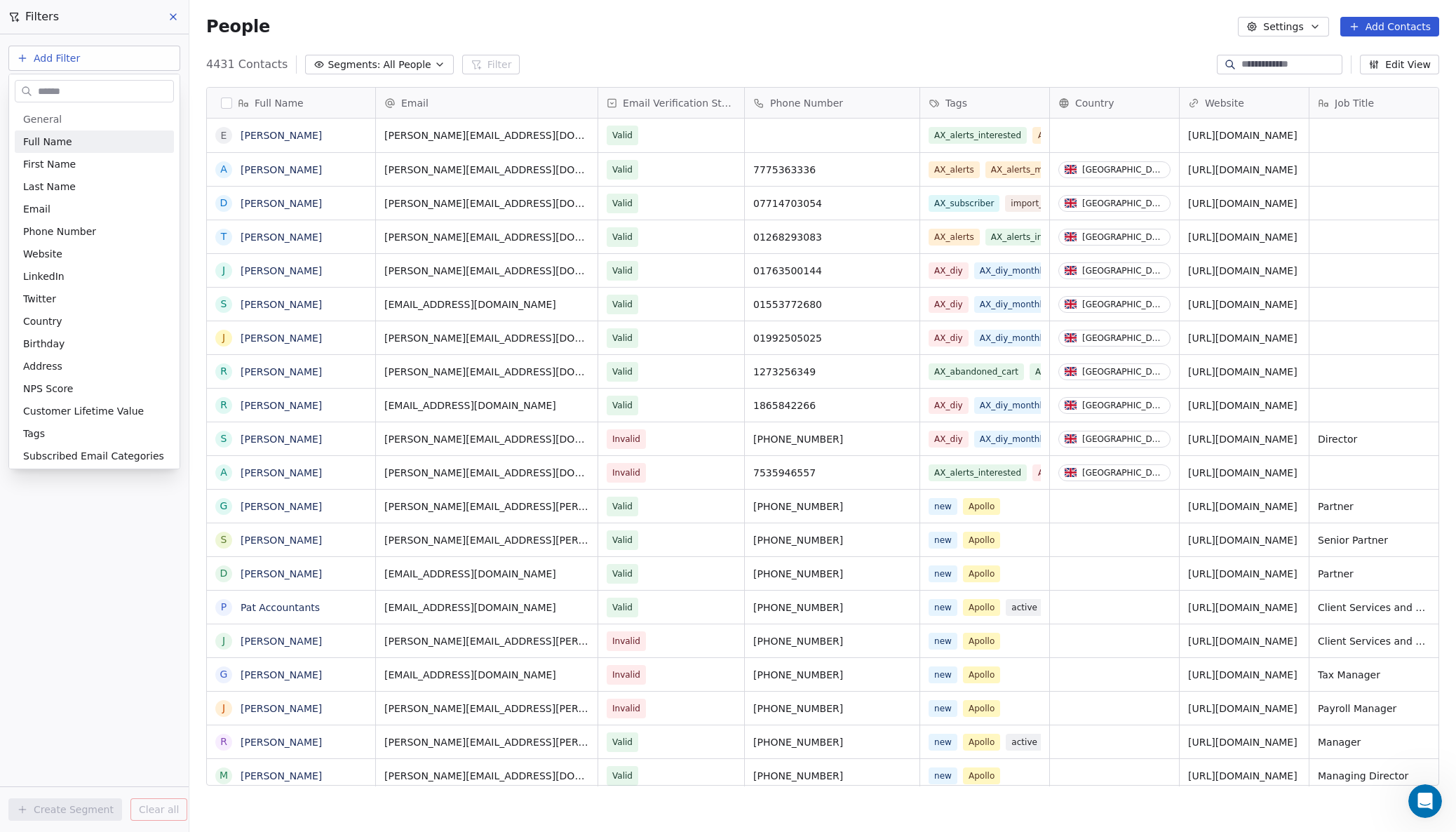
click at [108, 69] on html "AdvisoryXpress Contacts People Marketing Workflows Campaigns Sales Pipelines Se…" at bounding box center [728, 416] width 1456 height 832
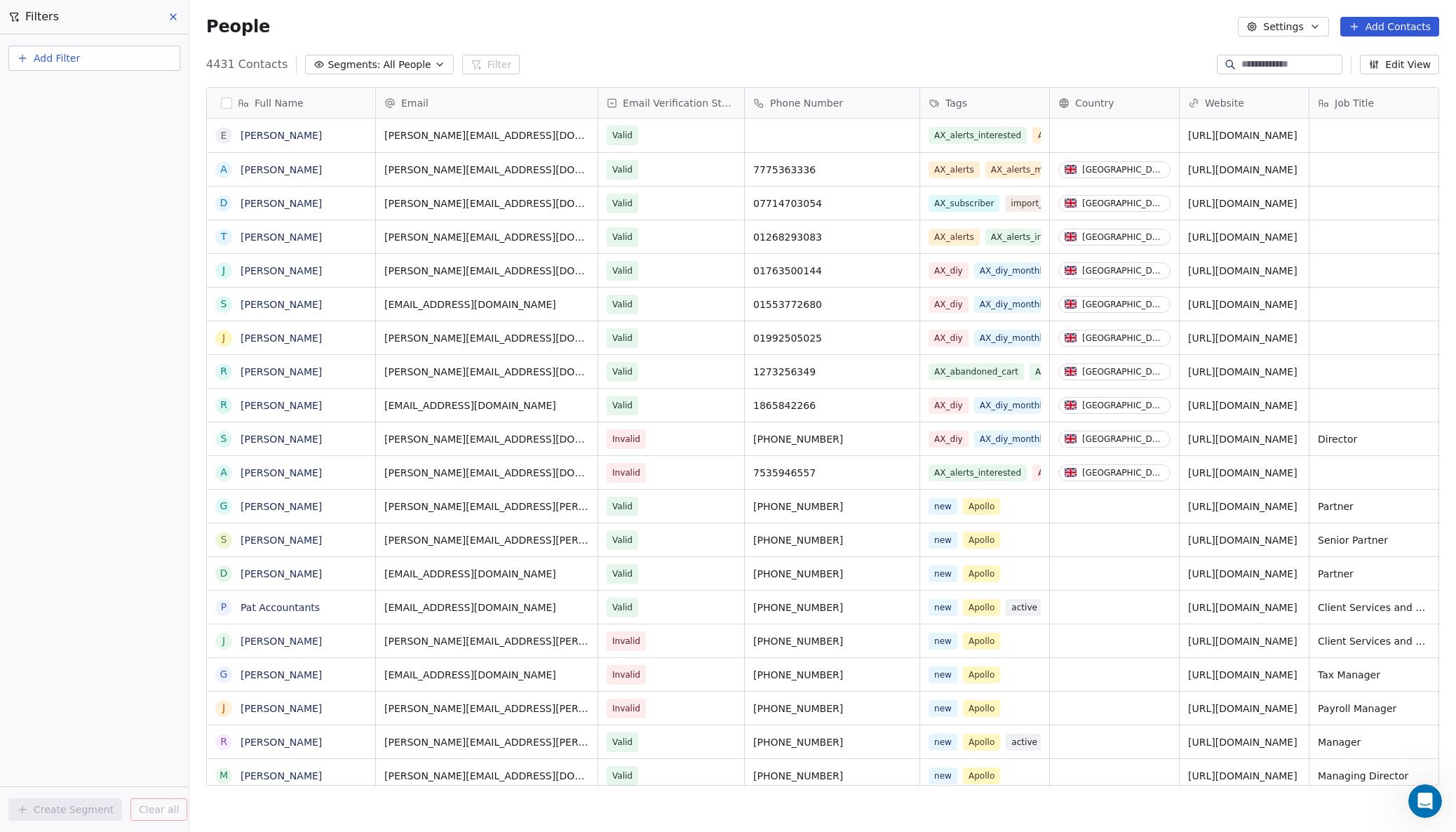
click at [73, 59] on span "Add Filter" at bounding box center [56, 58] width 46 height 15
click at [63, 109] on span "Contact activity" at bounding box center [61, 113] width 78 height 15
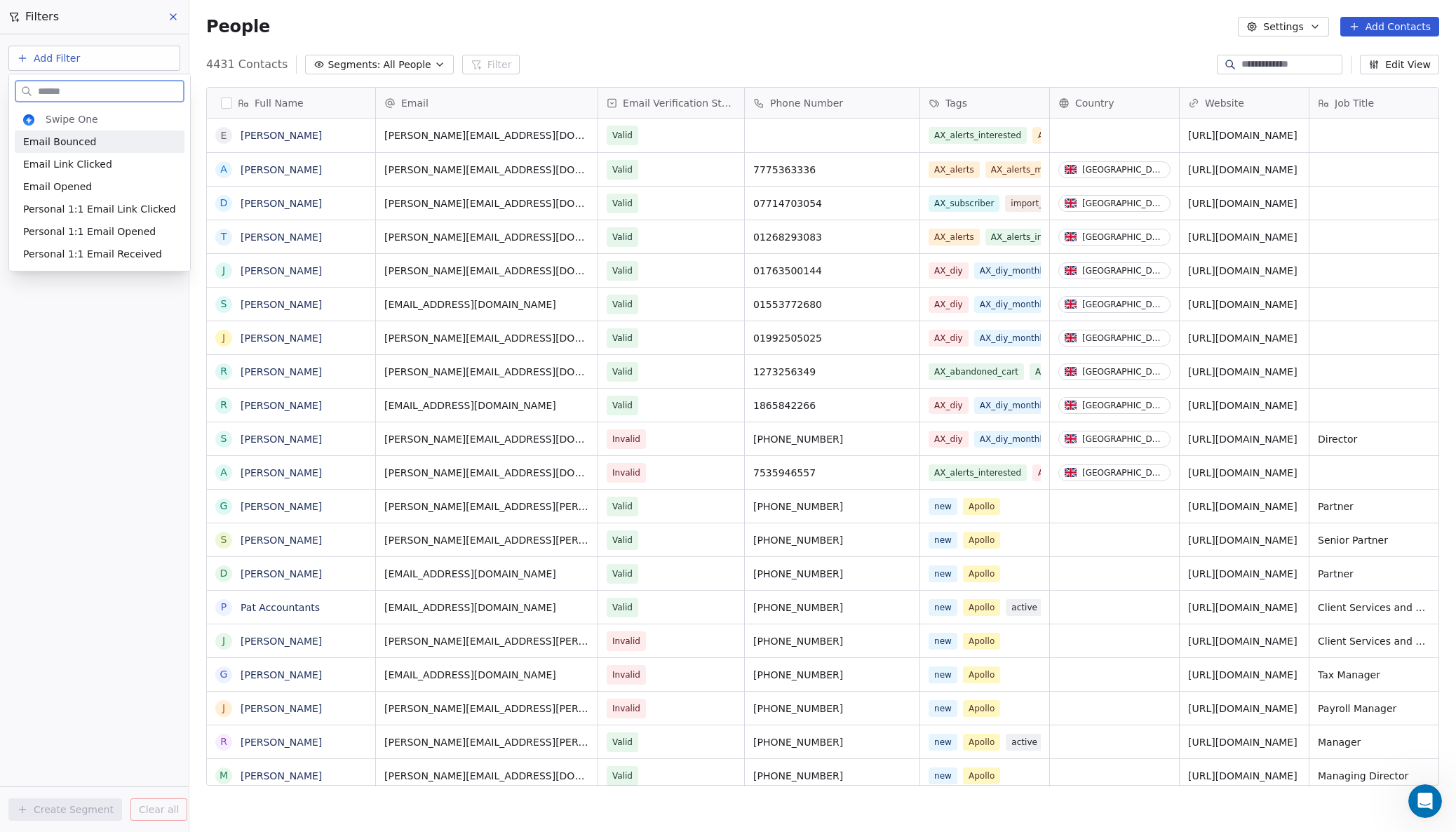
click at [63, 109] on div "Swipe One" at bounding box center [99, 119] width 170 height 22
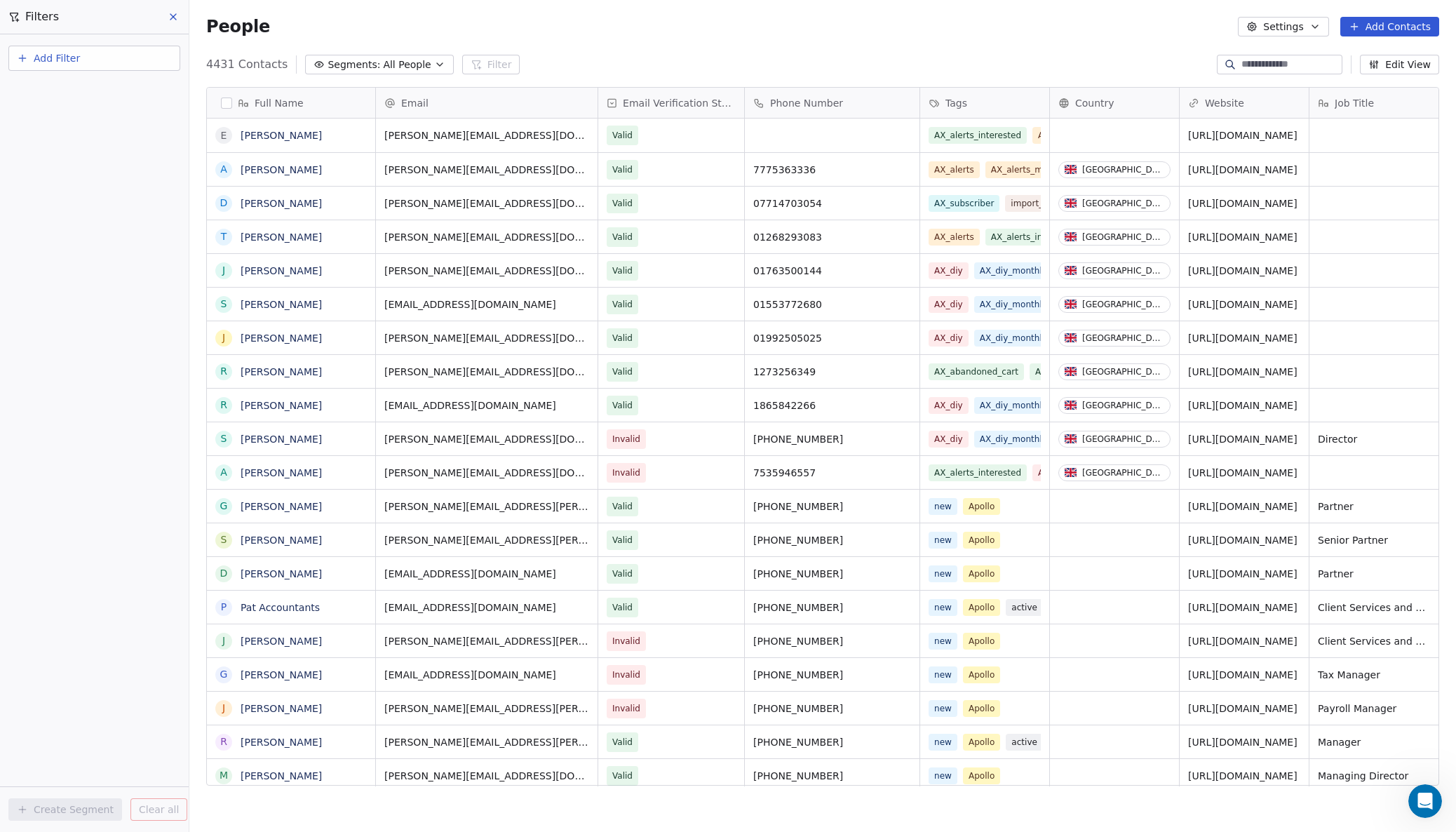
click at [357, 18] on html "AdvisoryXpress Contacts People Marketing Workflows Campaigns Sales Pipelines Se…" at bounding box center [728, 416] width 1456 height 832
click at [172, 13] on icon at bounding box center [173, 16] width 11 height 11
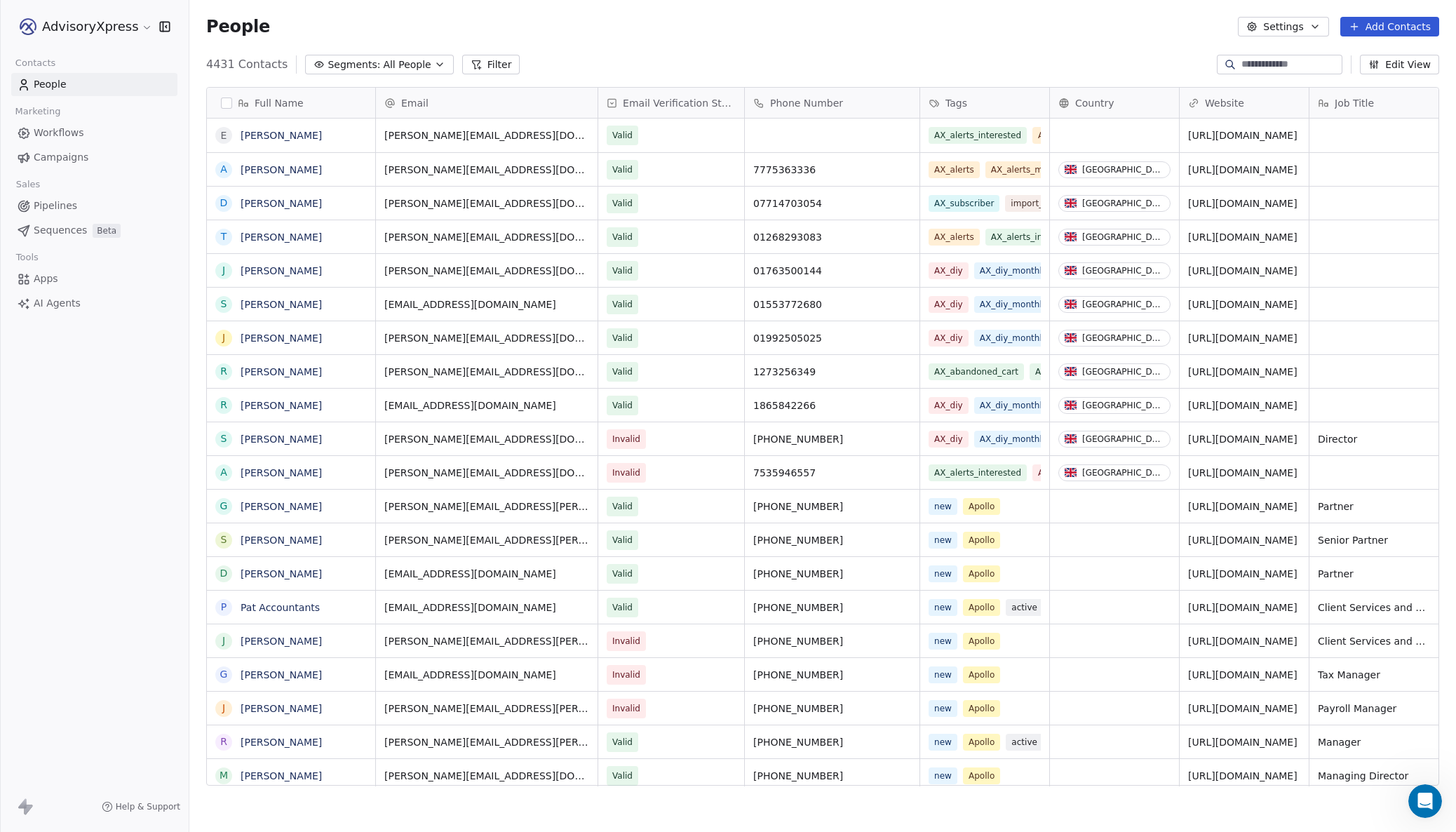
click at [421, 61] on button "Segments: All People" at bounding box center [380, 64] width 148 height 20
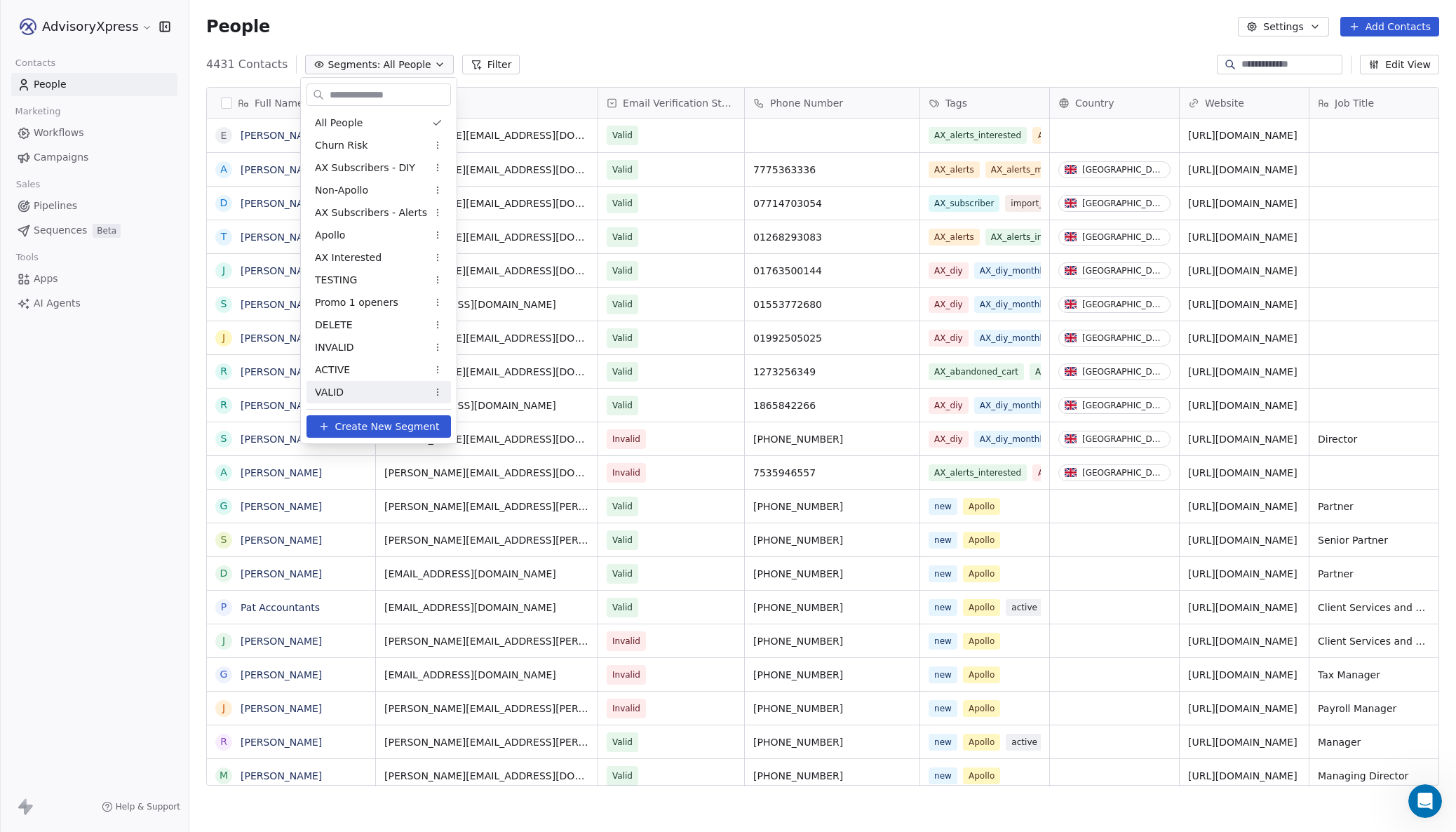
click at [348, 424] on span "Create New Segment" at bounding box center [387, 427] width 105 height 15
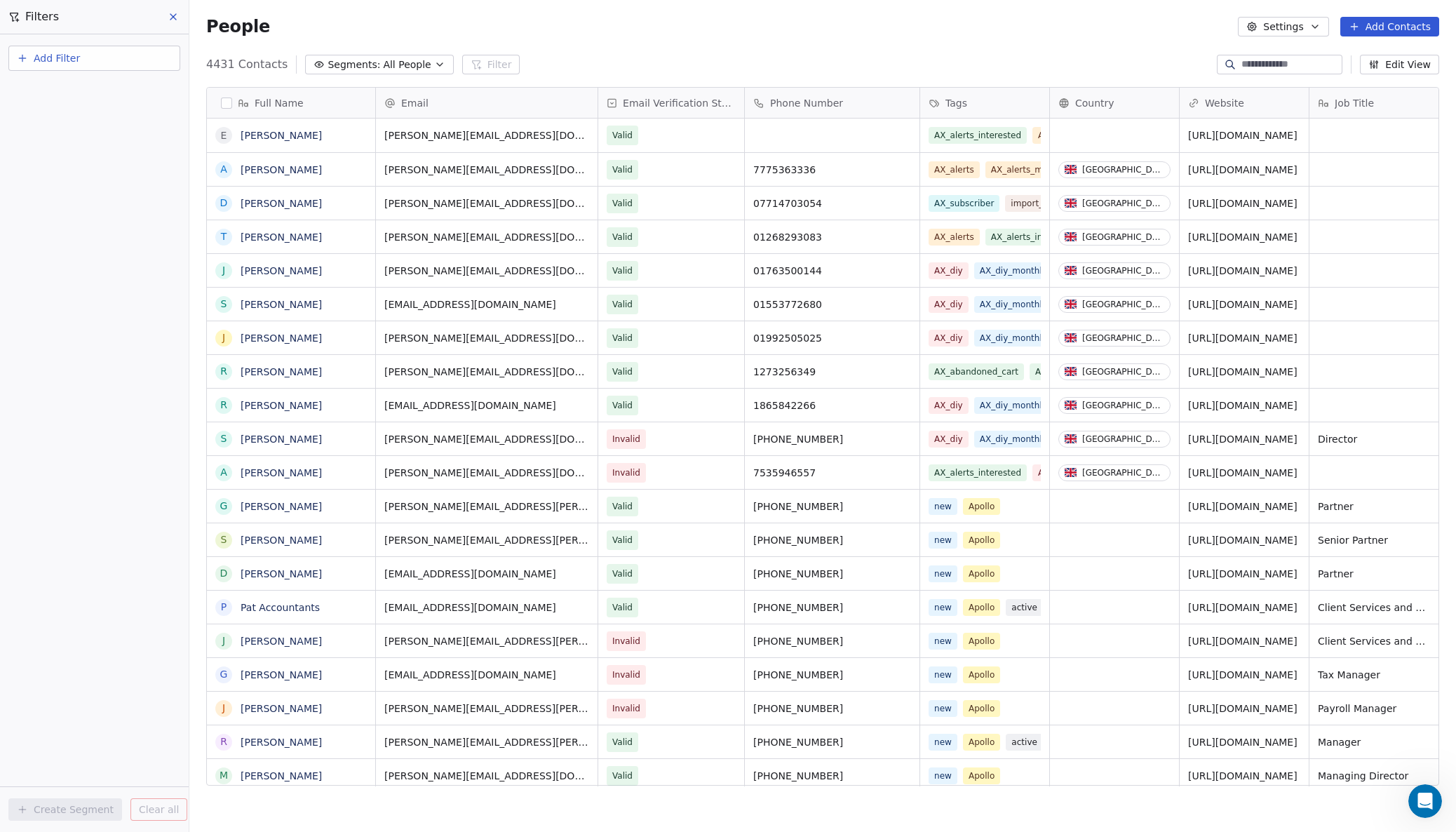
click at [55, 58] on span "Add Filter" at bounding box center [56, 58] width 46 height 15
click at [65, 93] on span "Contact properties" at bounding box center [68, 91] width 91 height 15
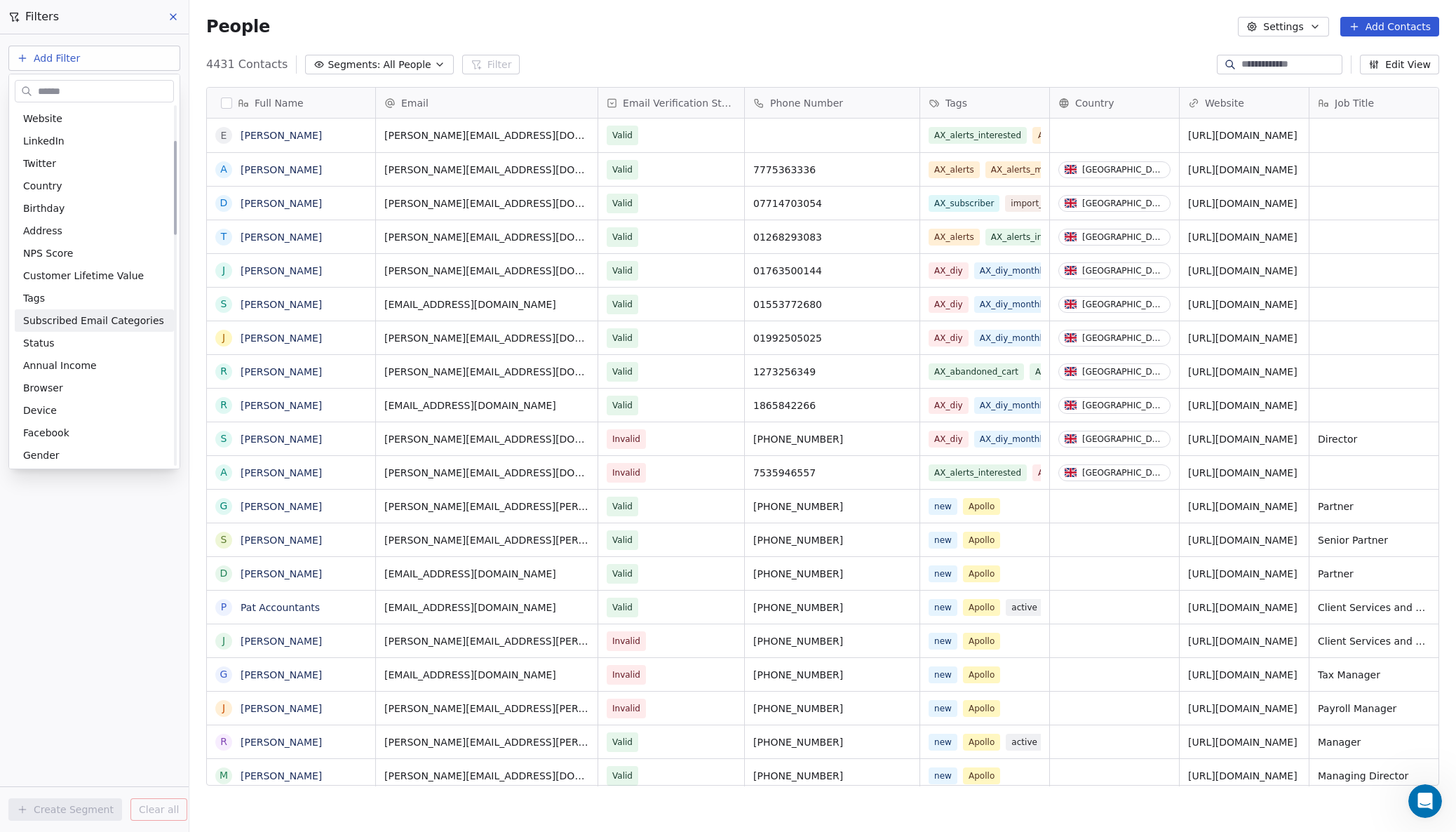
scroll to position [137, 0]
click at [34, 298] on span "Tags" at bounding box center [33, 297] width 21 height 14
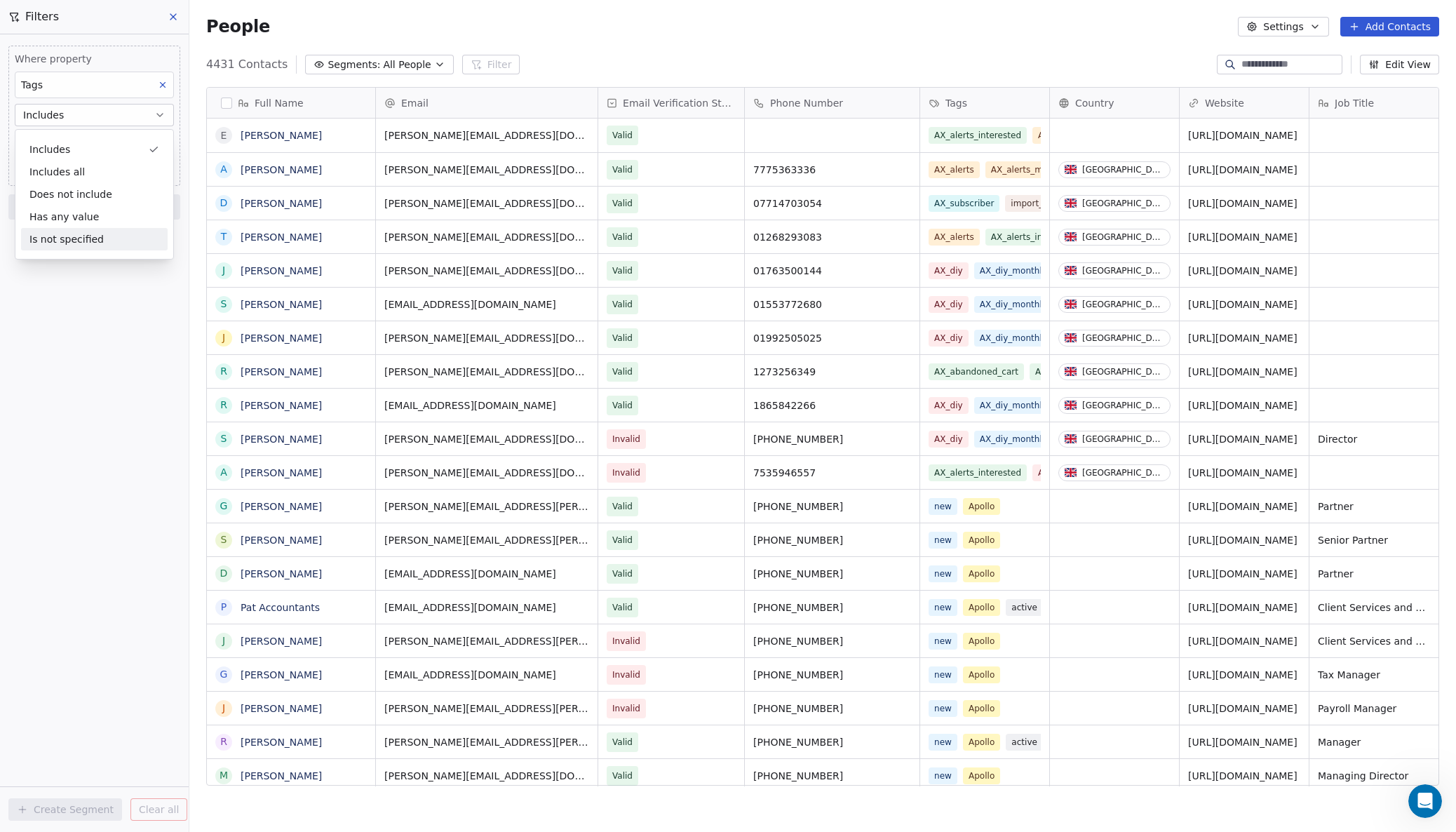
click at [101, 282] on div "Where property Tags Includes Select Tags Add filter to this group Add another f…" at bounding box center [94, 433] width 189 height 798
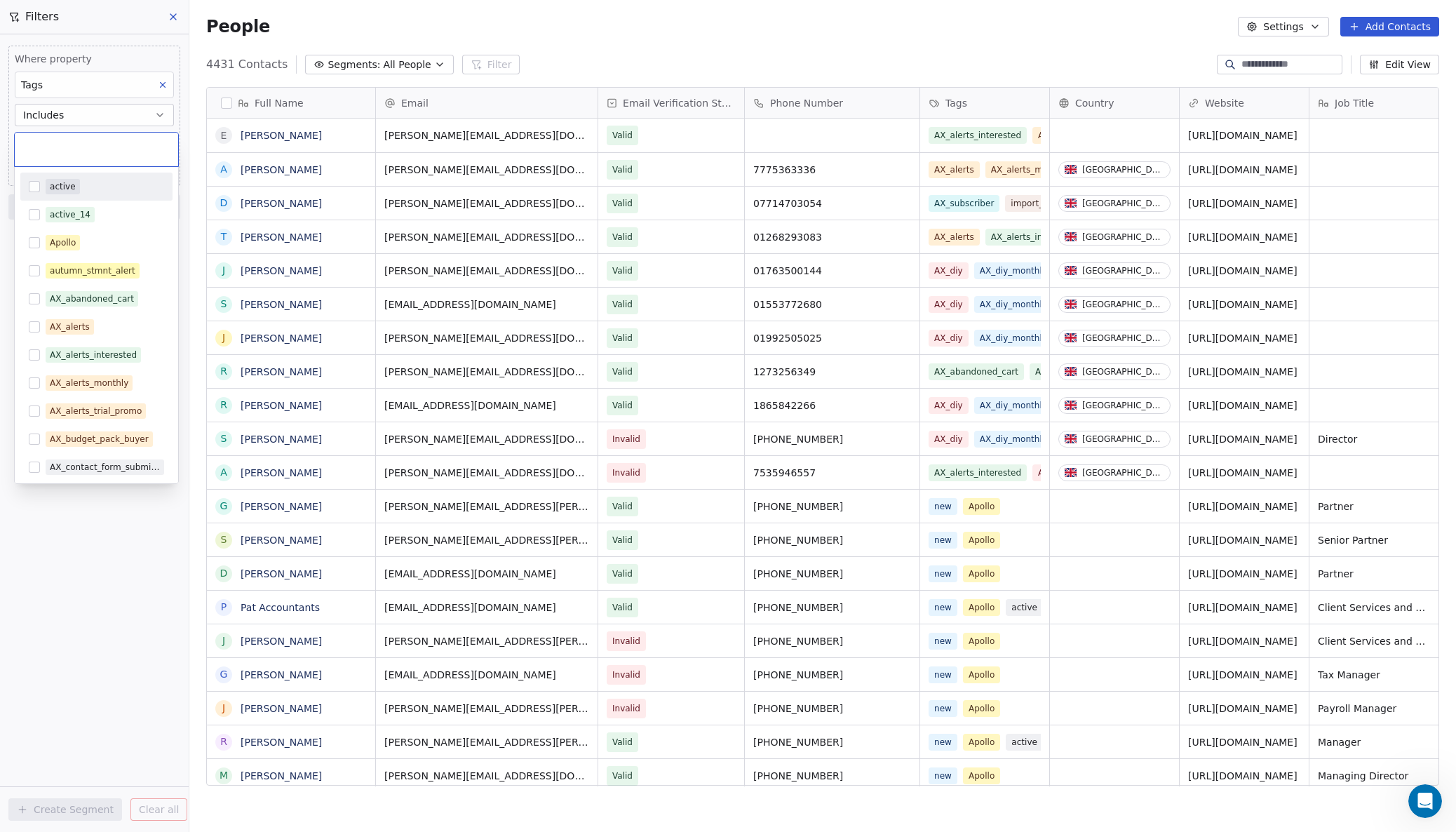
click at [62, 145] on body "AdvisoryXpress Contacts People Marketing Workflows Campaigns Sales Pipelines Se…" at bounding box center [728, 416] width 1456 height 832
click at [89, 85] on html "AdvisoryXpress Contacts People Marketing Workflows Campaigns Sales Pipelines Se…" at bounding box center [728, 416] width 1456 height 832
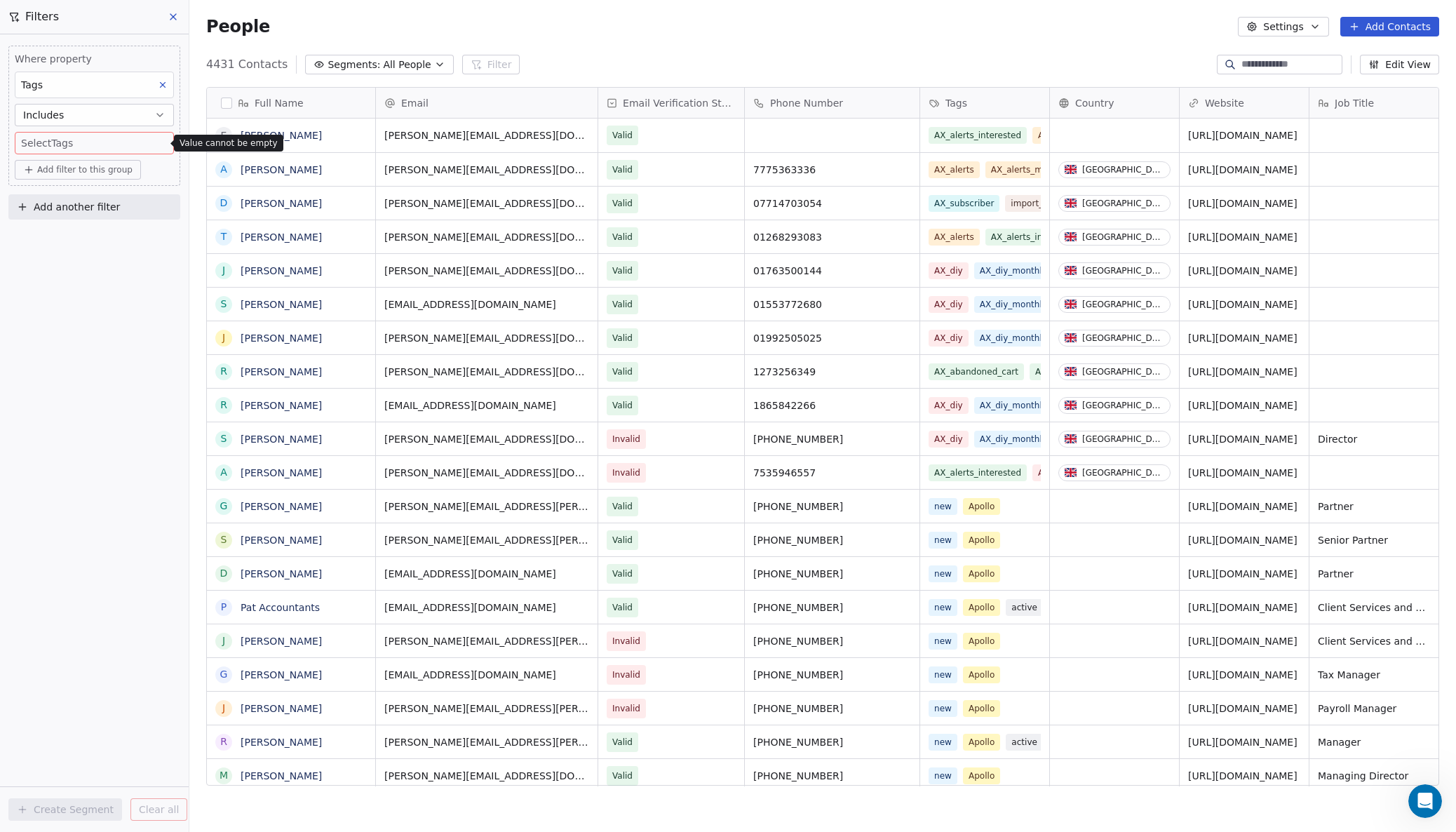
click at [153, 112] on button "Includes" at bounding box center [94, 115] width 160 height 22
click at [74, 193] on div "Does not include" at bounding box center [95, 195] width 147 height 22
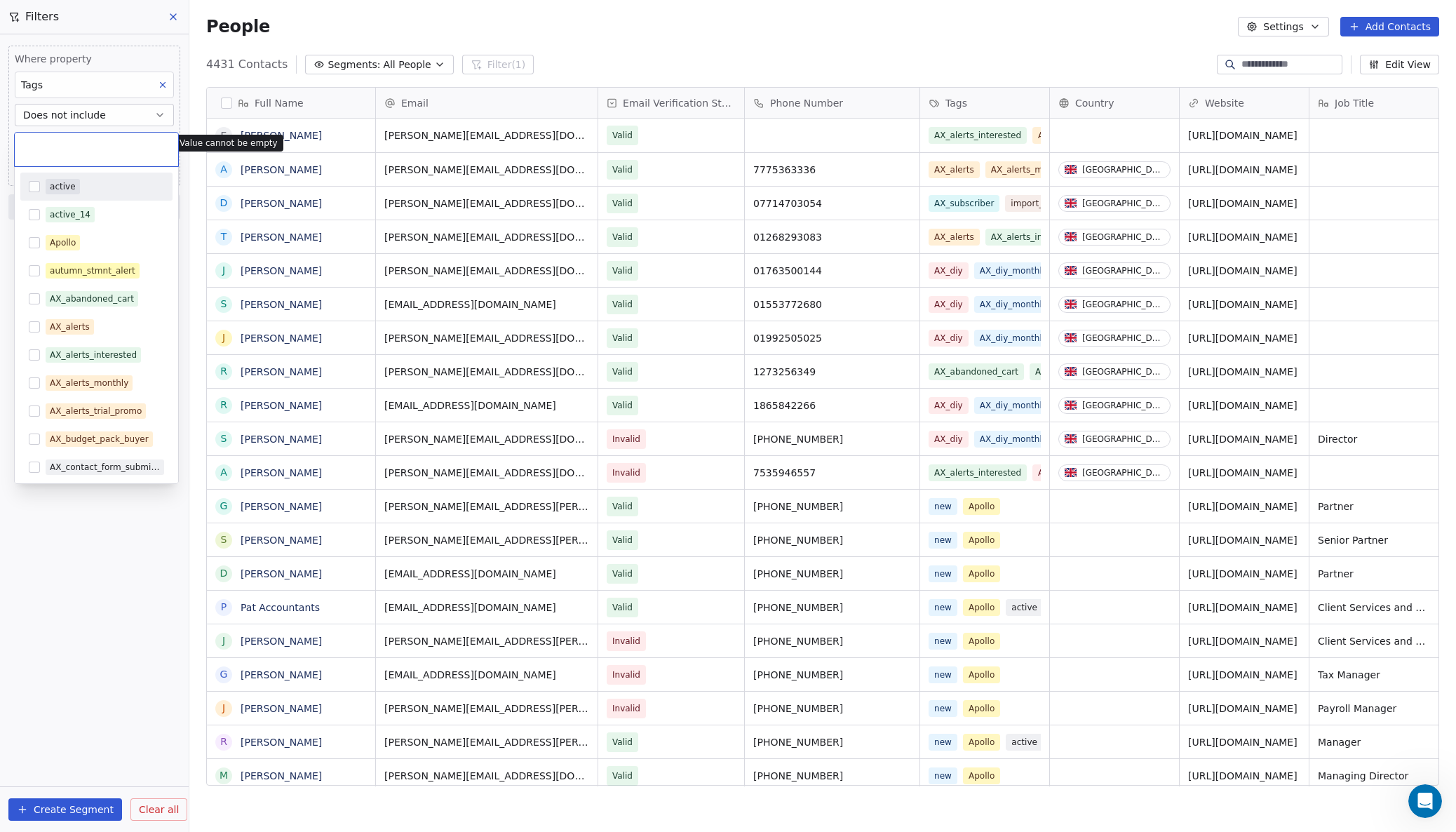
click at [72, 140] on body "AdvisoryXpress Contacts People Marketing Workflows Campaigns Sales Pipelines Se…" at bounding box center [728, 416] width 1456 height 832
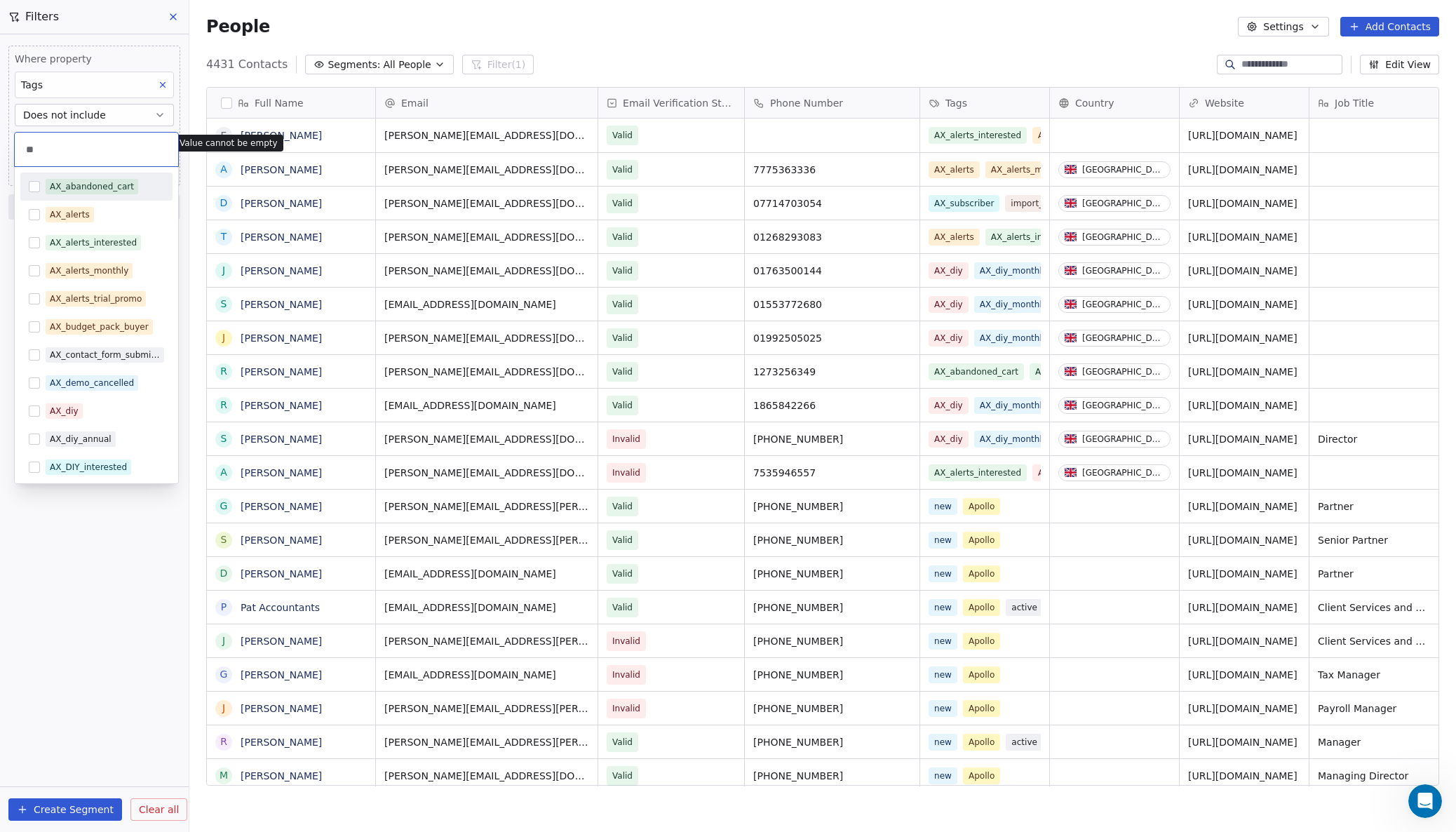
type input "**"
click at [89, 115] on html "AdvisoryXpress Contacts People Marketing Workflows Campaigns Sales Pipelines Se…" at bounding box center [728, 416] width 1456 height 832
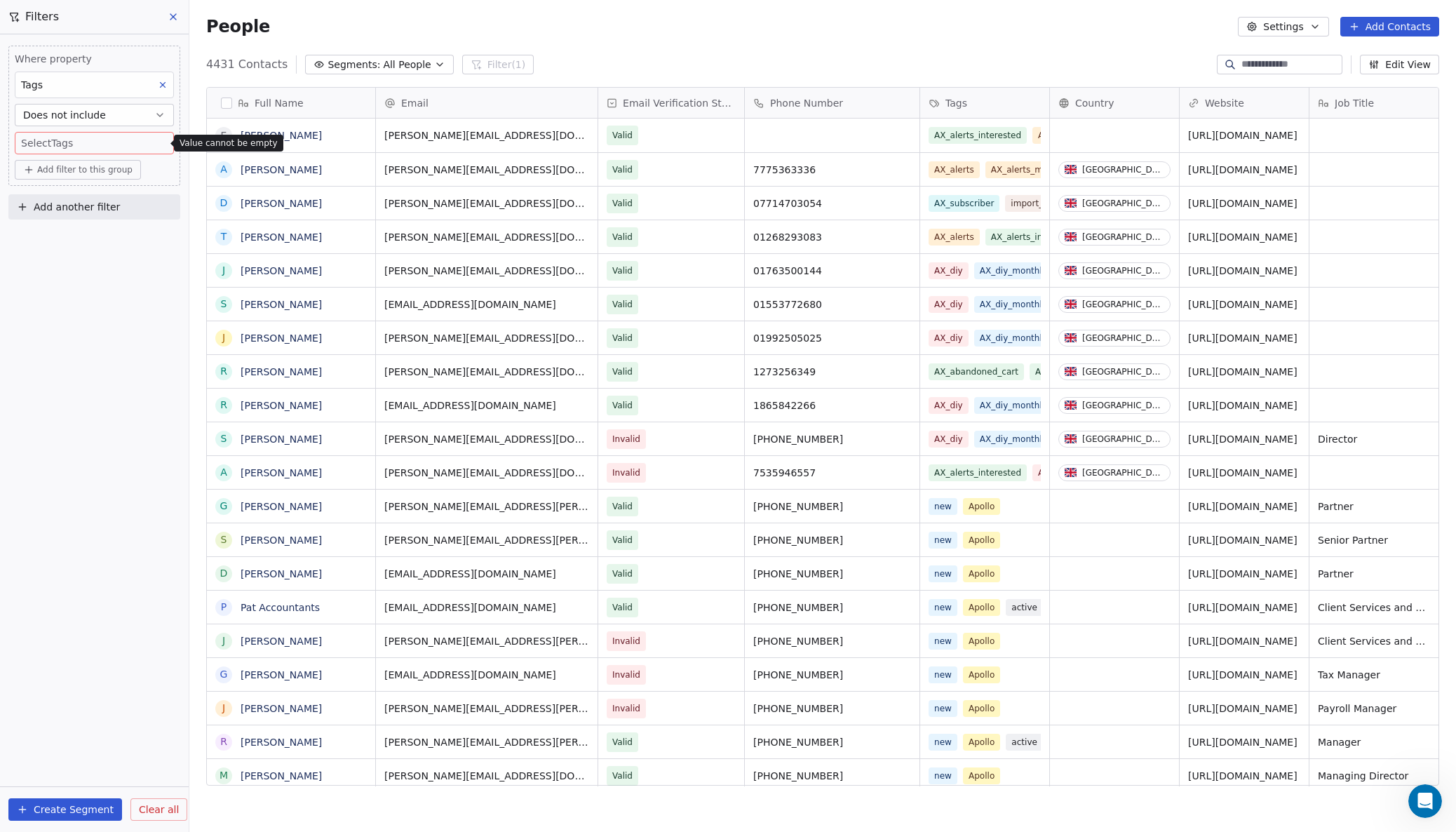
click at [96, 112] on span "Does not include" at bounding box center [64, 115] width 83 height 14
click at [169, 83] on button at bounding box center [162, 84] width 18 height 18
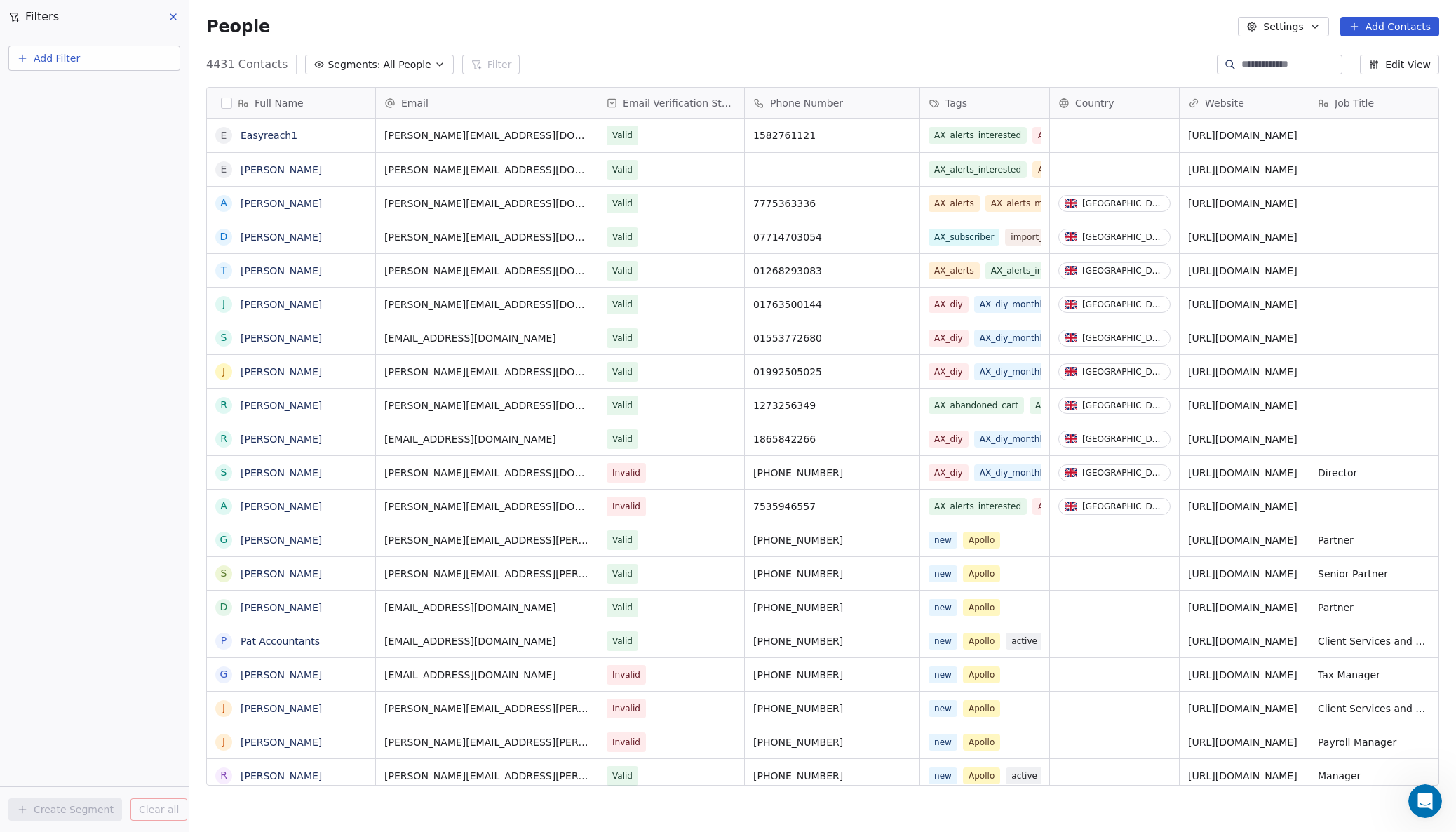
click at [328, 58] on span "Segments:" at bounding box center [354, 64] width 53 height 15
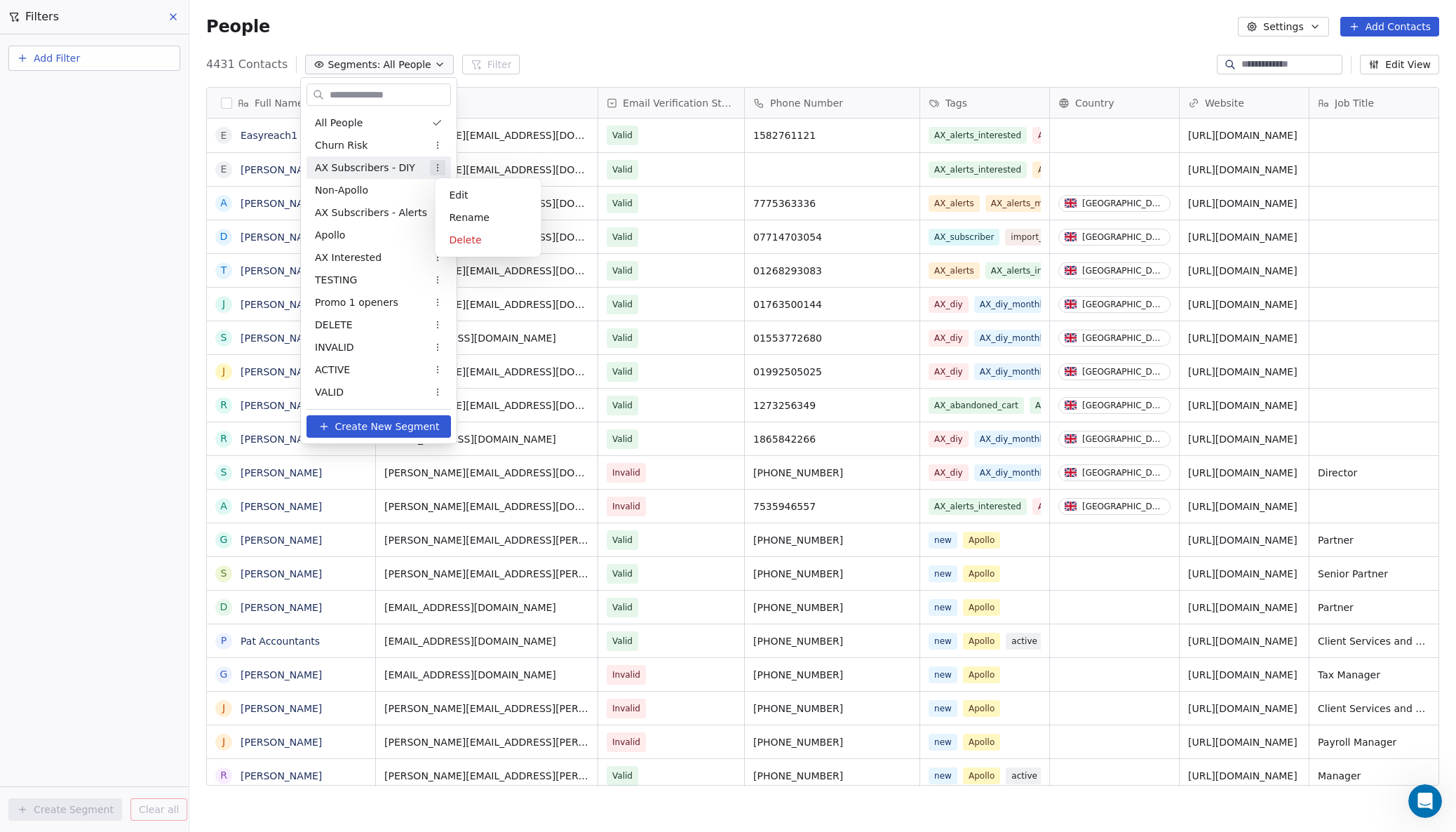
click at [444, 165] on html "AdvisoryXpress Contacts People Marketing Workflows Campaigns Sales Pipelines Se…" at bounding box center [728, 416] width 1456 height 832
click at [460, 192] on div "Edit" at bounding box center [488, 195] width 95 height 22
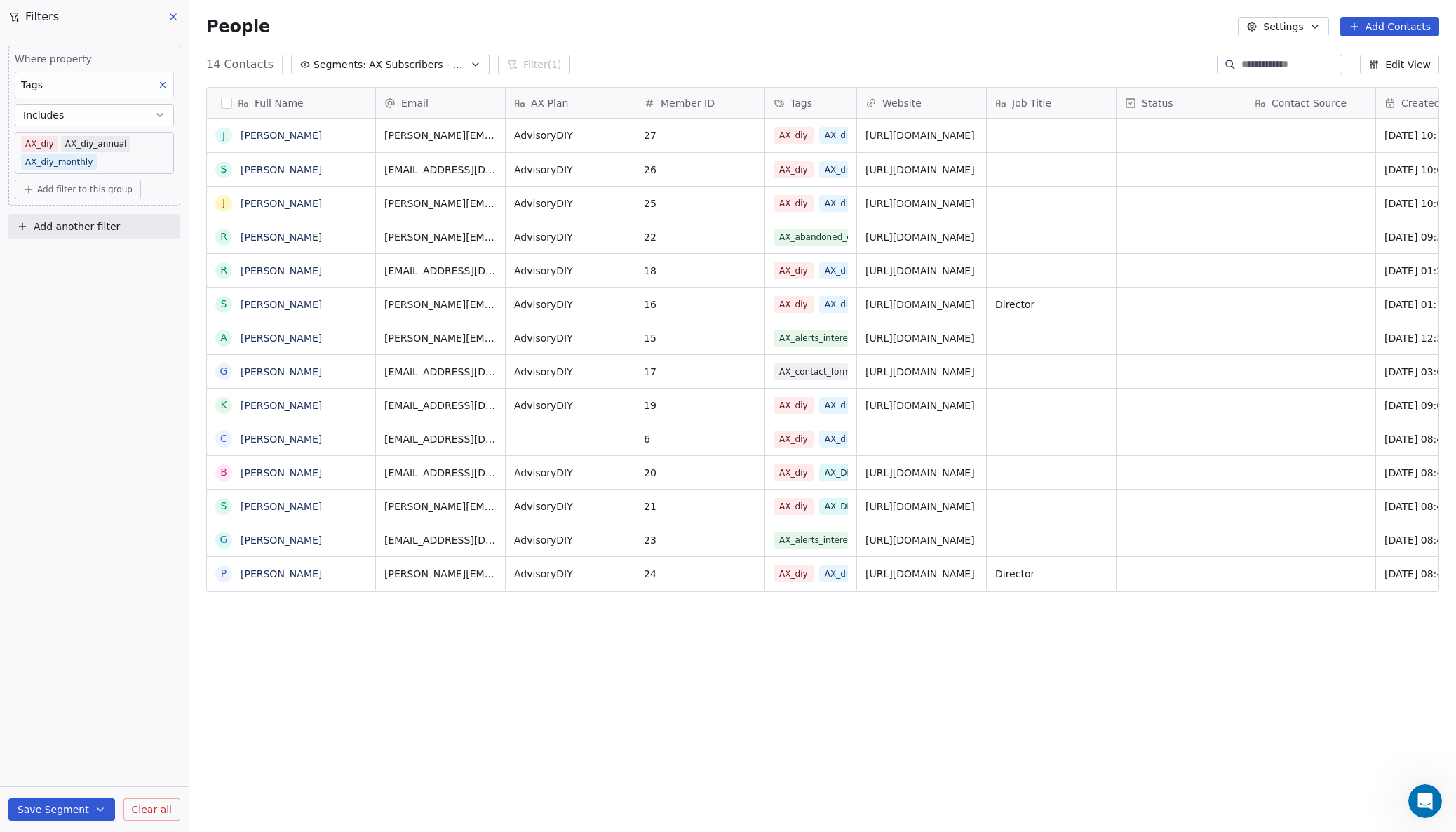
click at [432, 65] on span "AX Subscribers - DIY" at bounding box center [418, 64] width 98 height 15
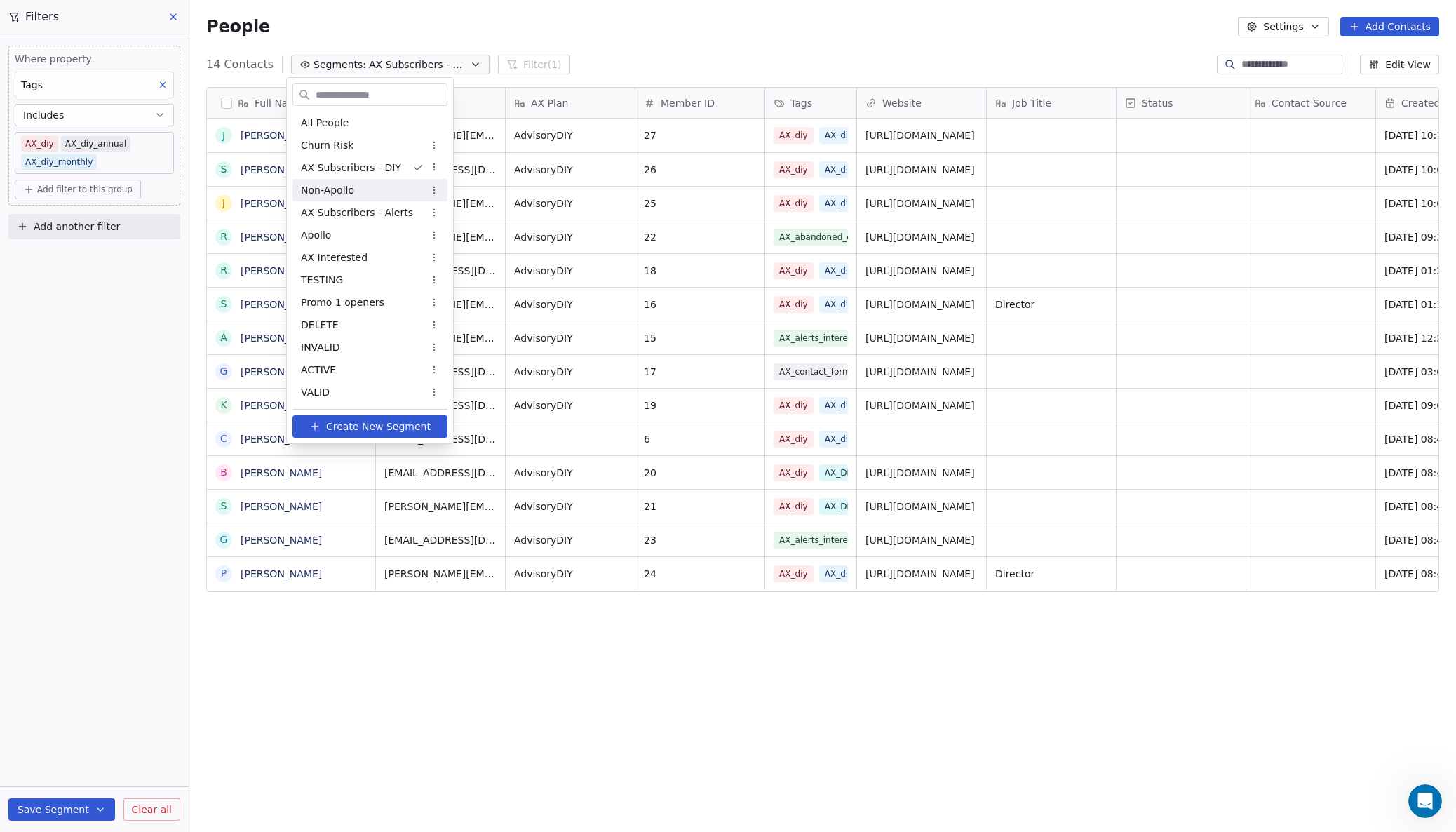
click at [329, 188] on span "Non-Apollo" at bounding box center [328, 190] width 53 height 15
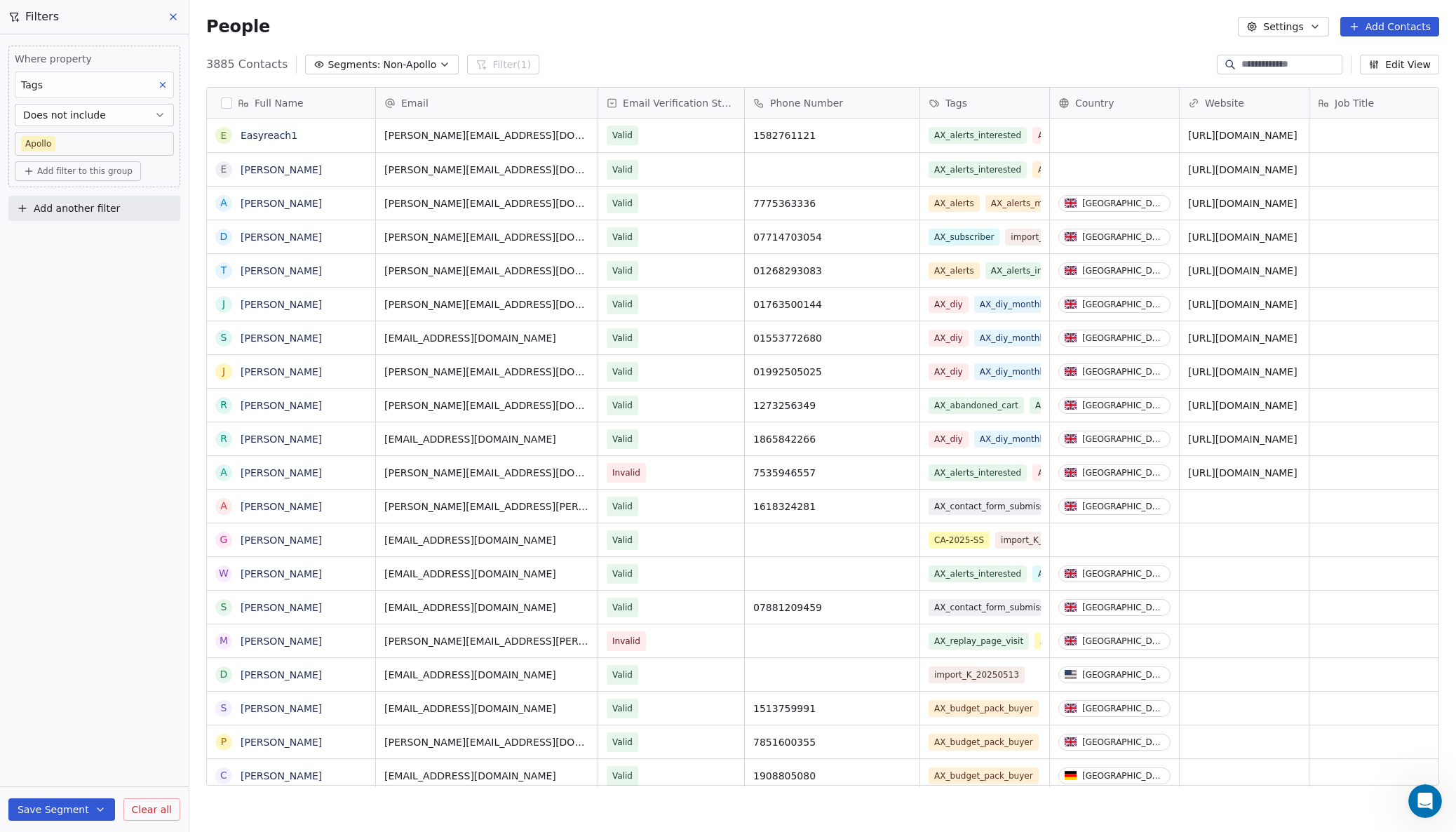
scroll to position [732, 1267]
click at [385, 61] on span "Non-Apollo" at bounding box center [409, 64] width 53 height 15
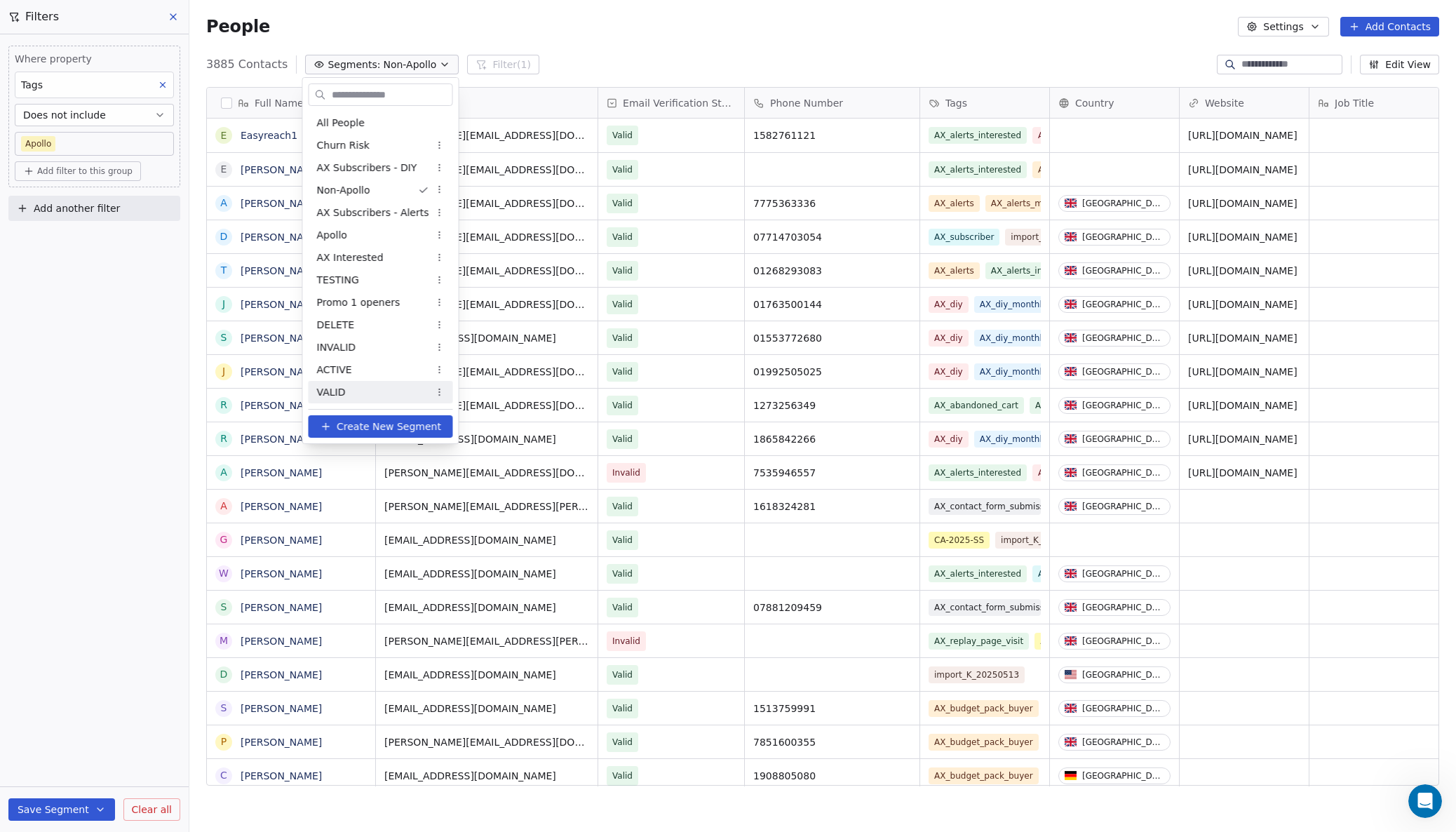
click at [358, 428] on span "Create New Segment" at bounding box center [389, 427] width 105 height 15
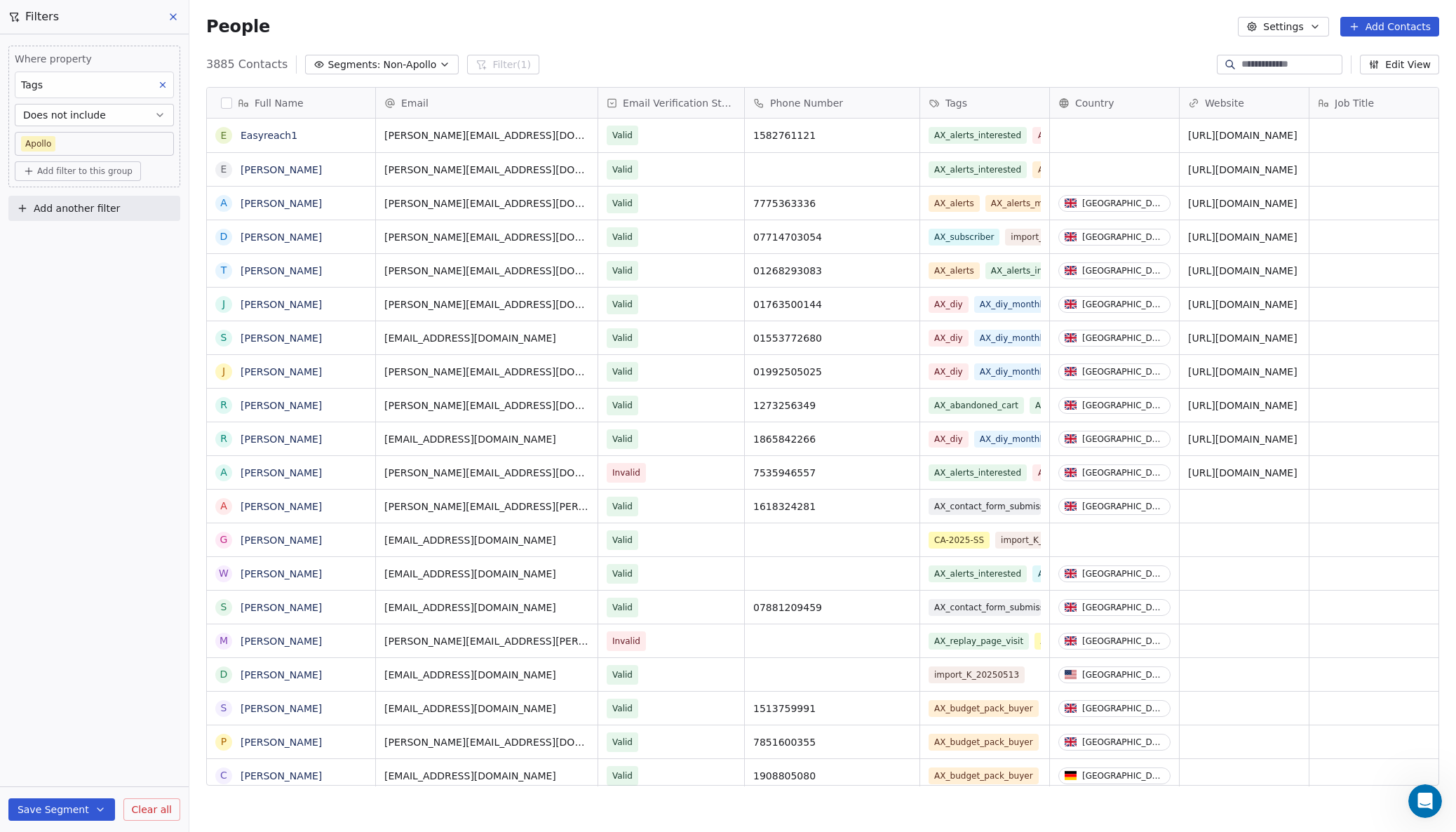
click at [164, 82] on icon at bounding box center [163, 85] width 10 height 10
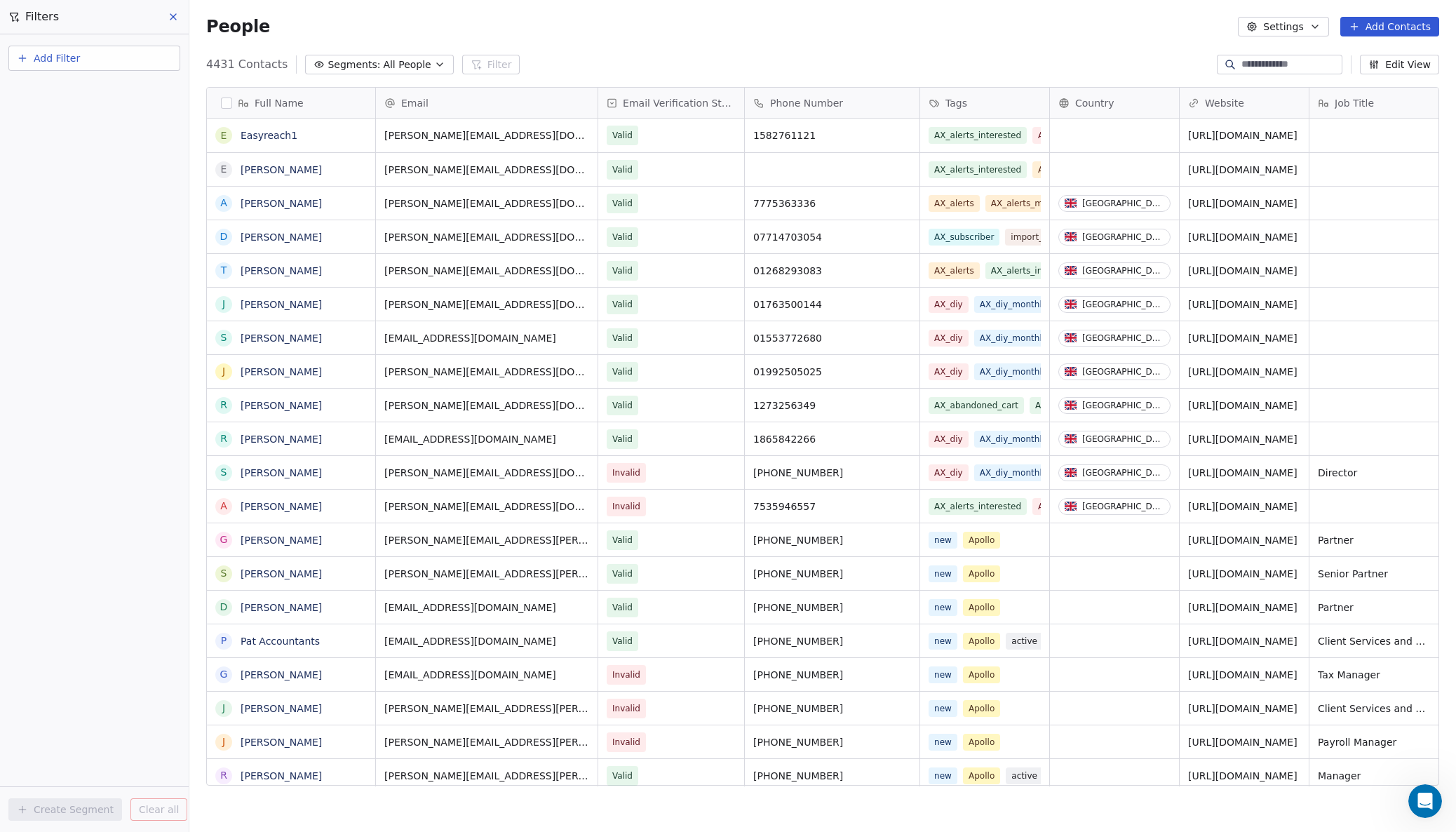
click at [173, 13] on icon at bounding box center [173, 16] width 11 height 11
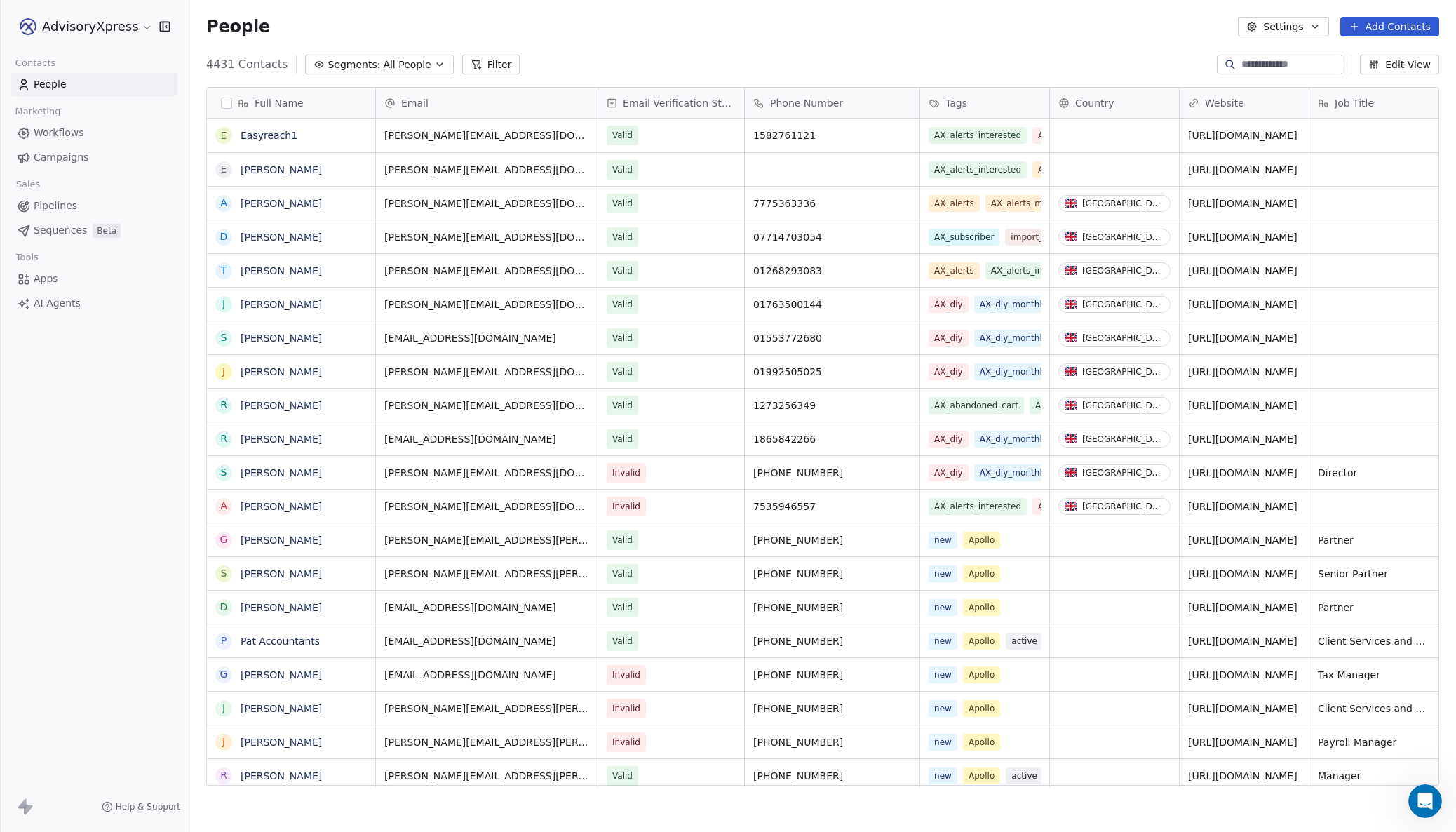
click at [413, 63] on span "All People" at bounding box center [407, 64] width 48 height 15
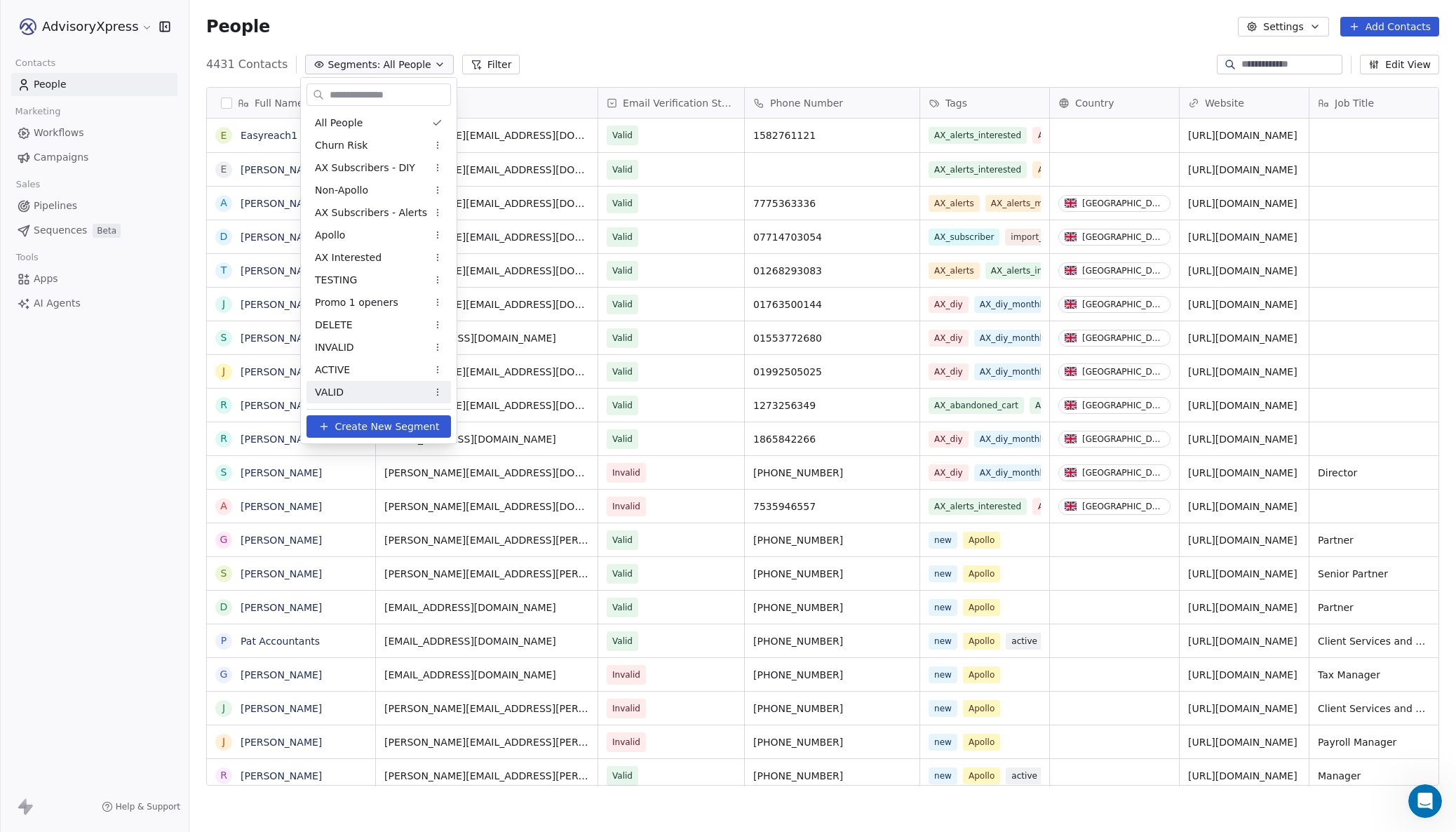
click at [341, 423] on span "Create New Segment" at bounding box center [387, 427] width 105 height 15
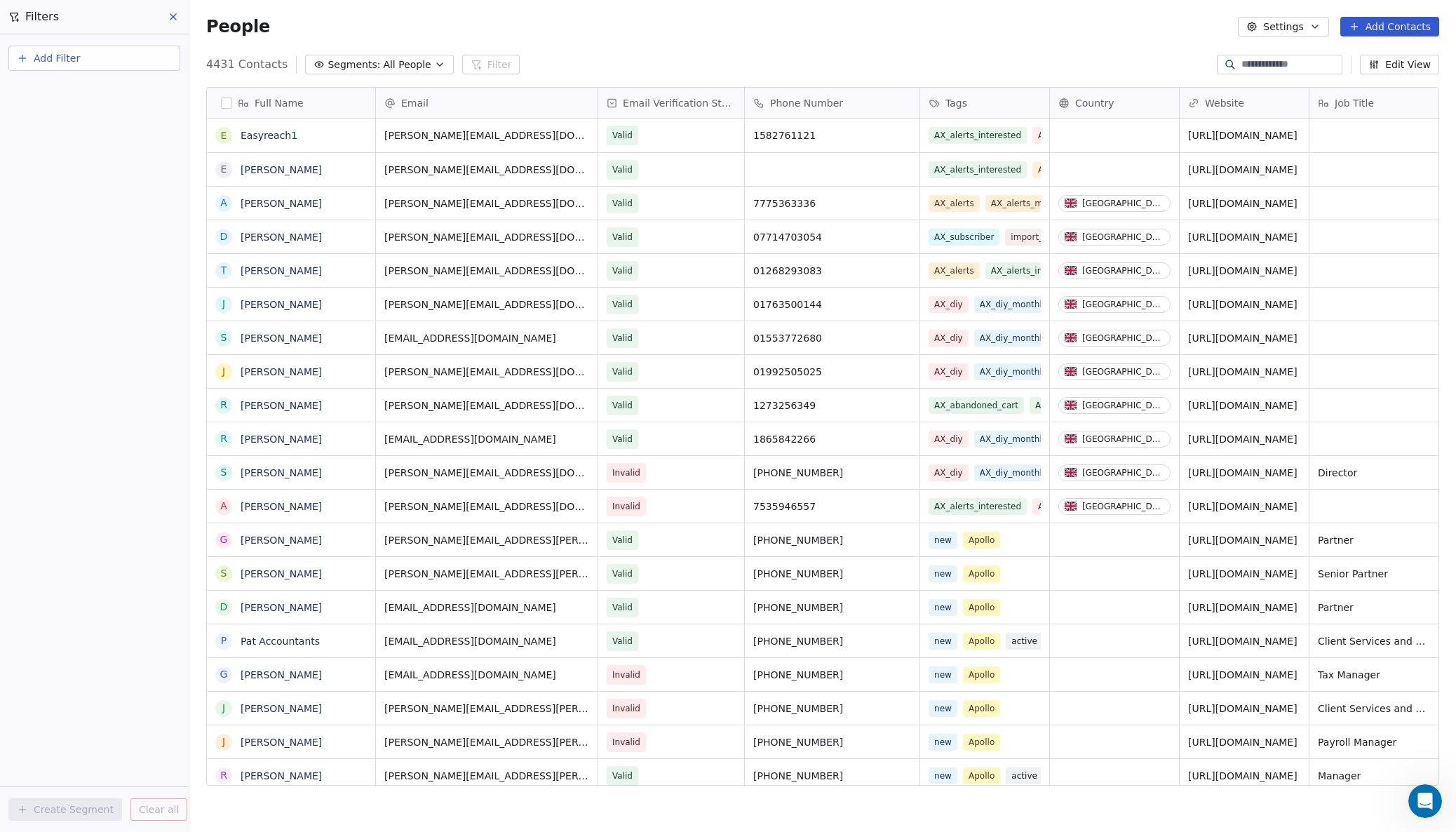
click at [61, 59] on span "Add Filter" at bounding box center [56, 58] width 46 height 15
click at [65, 89] on span "Contact properties" at bounding box center [68, 91] width 91 height 15
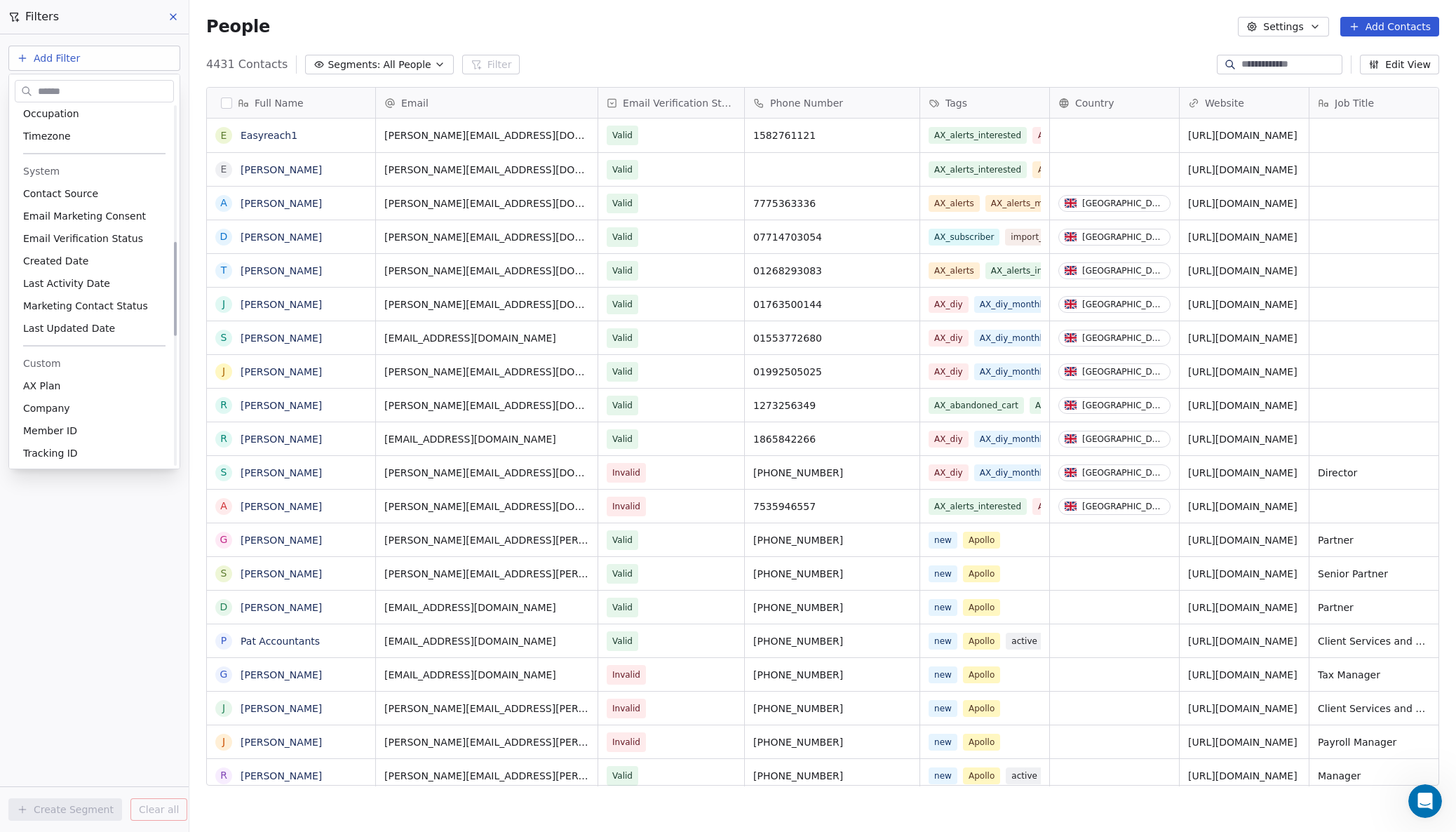
scroll to position [515, 0]
click at [293, 137] on html "AdvisoryXpress Contacts People Marketing Workflows Campaigns Sales Pipelines Se…" at bounding box center [728, 416] width 1456 height 832
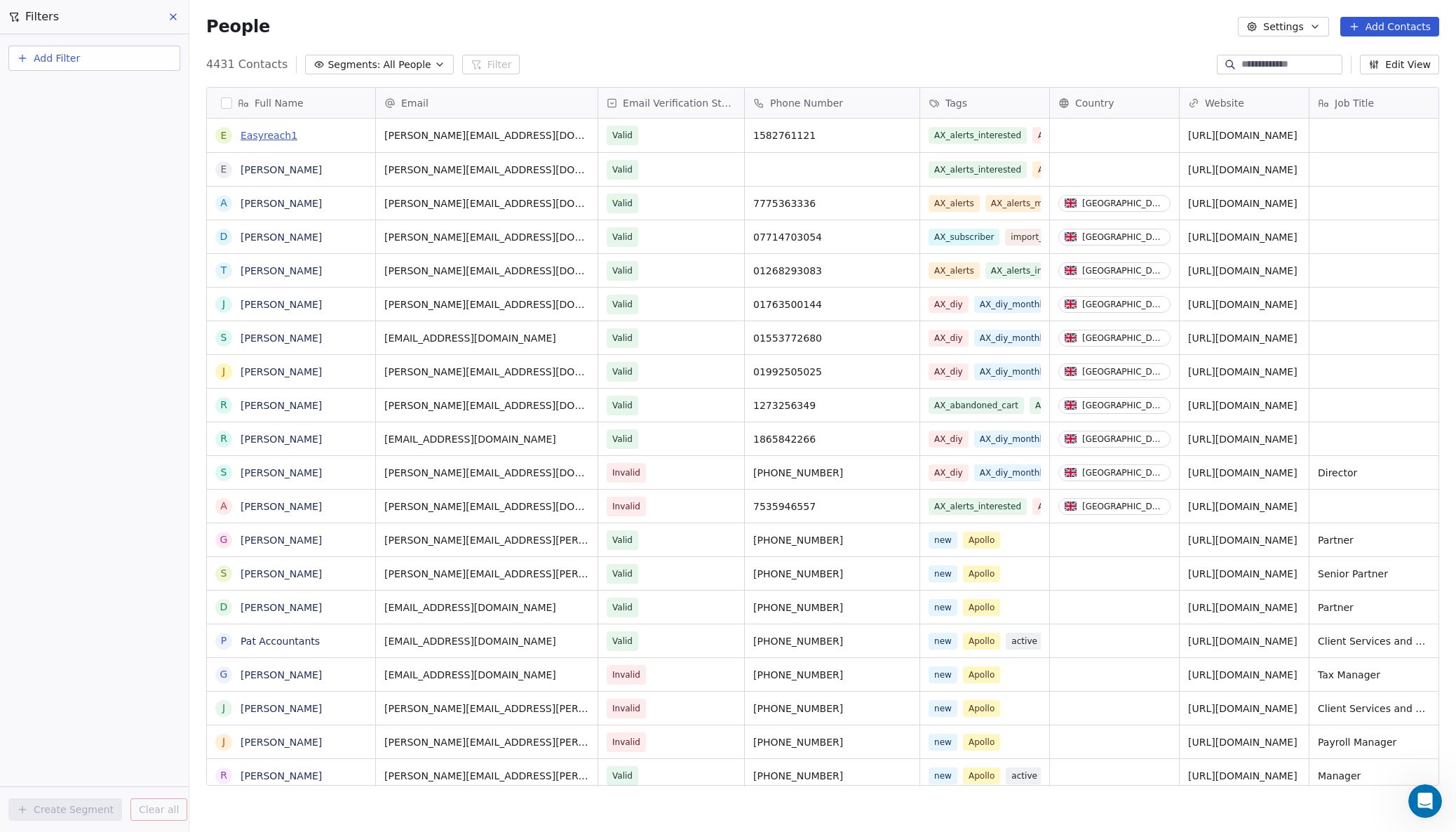
click at [284, 137] on link "Easyreach1" at bounding box center [269, 135] width 57 height 11
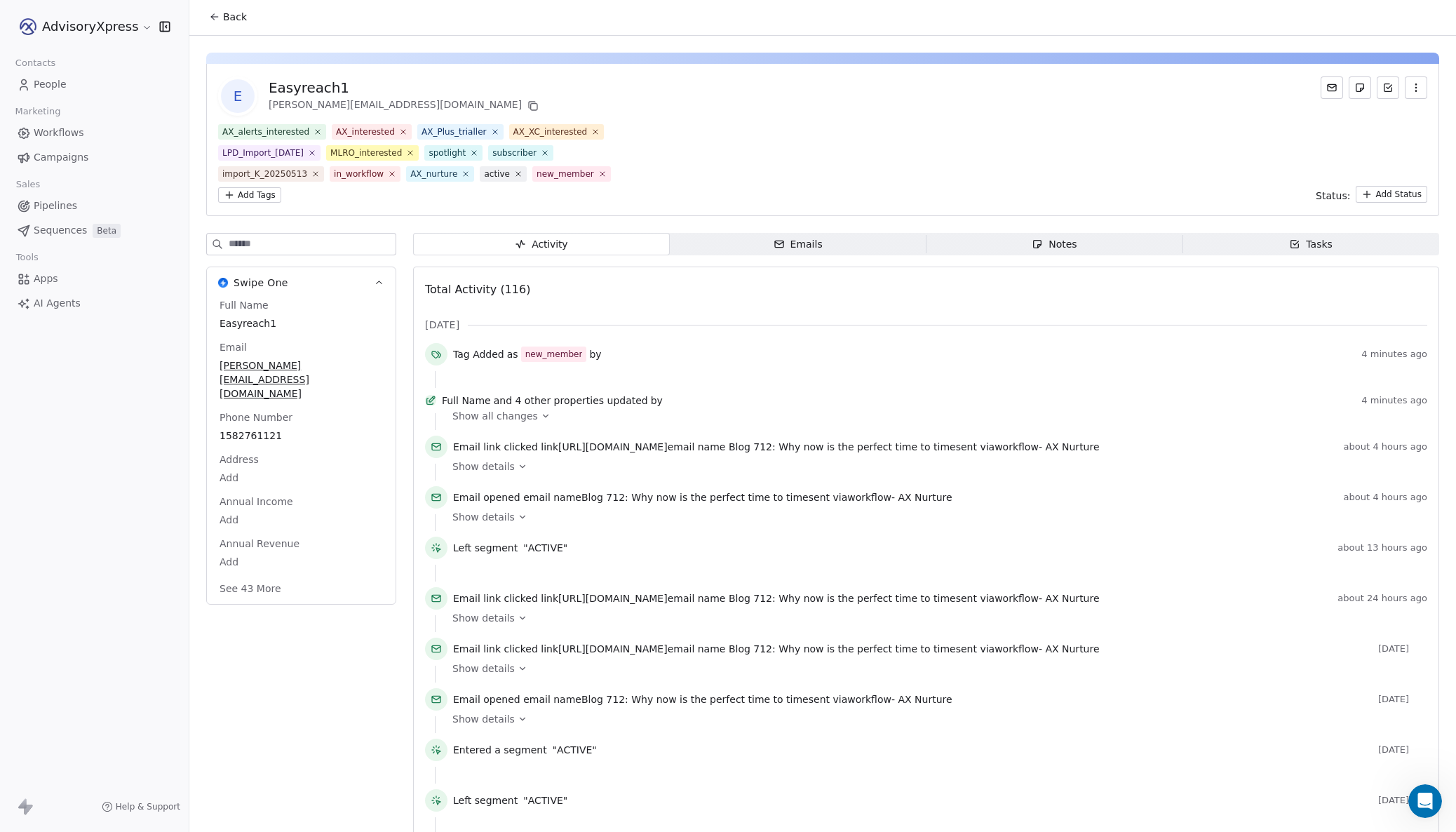
scroll to position [3, 0]
click at [484, 421] on span "Show all changes" at bounding box center [495, 414] width 85 height 14
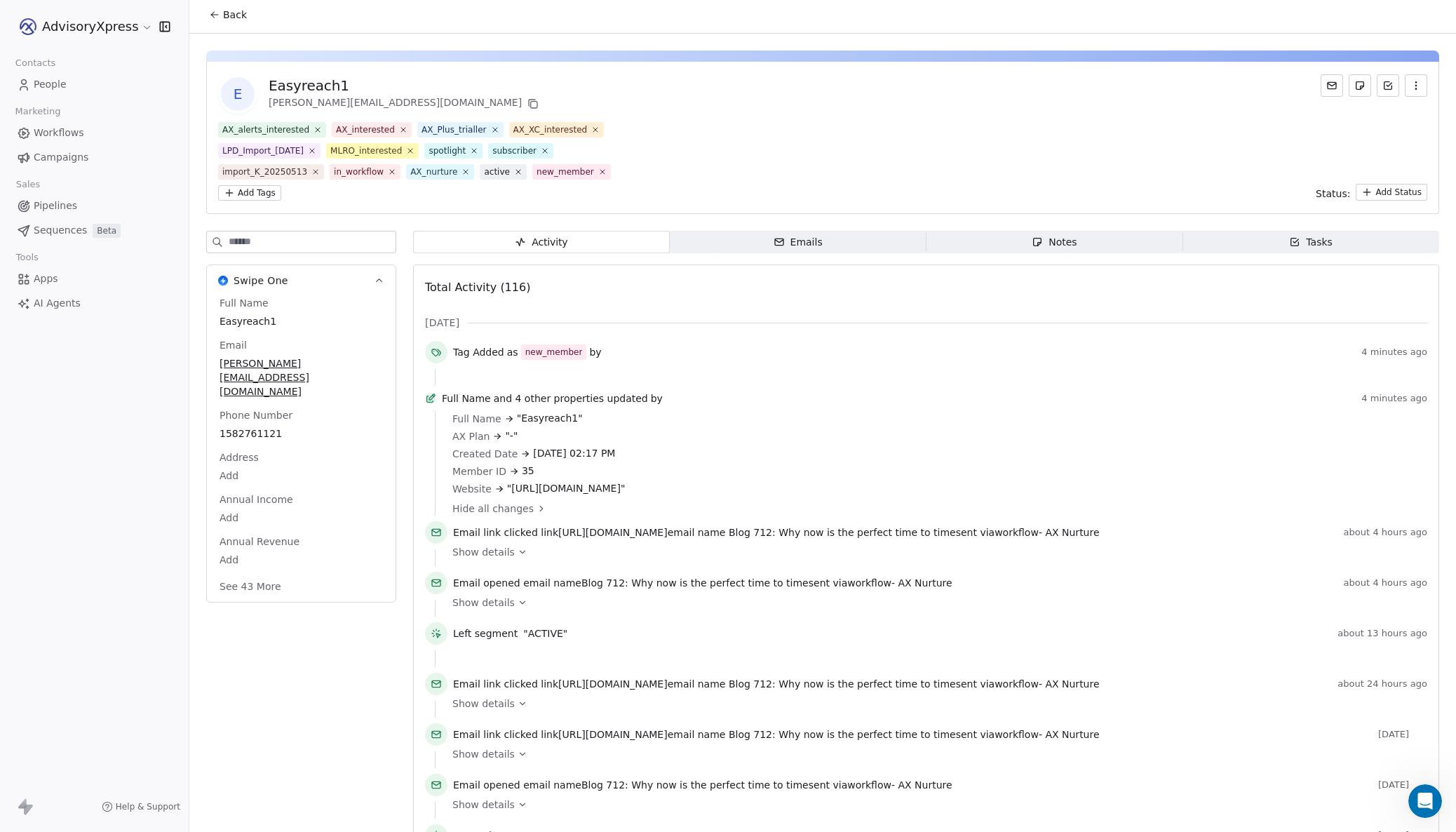
click at [263, 319] on span "Easyreach1" at bounding box center [301, 321] width 164 height 14
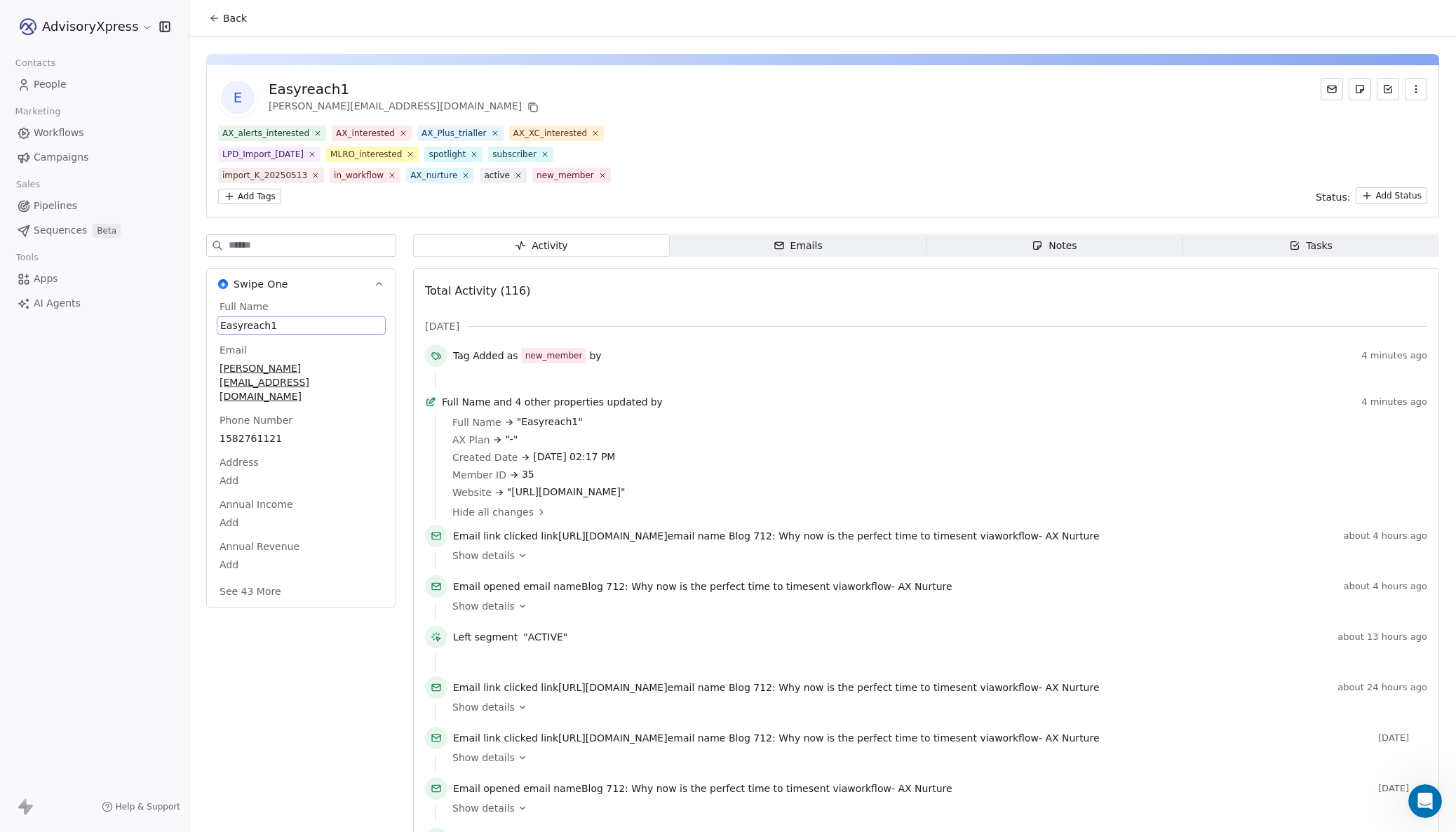
click at [278, 323] on span "Easyreach1" at bounding box center [301, 325] width 162 height 14
drag, startPoint x: 283, startPoint y: 324, endPoint x: 203, endPoint y: 323, distance: 80.0
click at [203, 323] on html "AdvisoryXpress Contacts People Marketing Workflows Campaigns Sales Pipelines Se…" at bounding box center [728, 416] width 1456 height 832
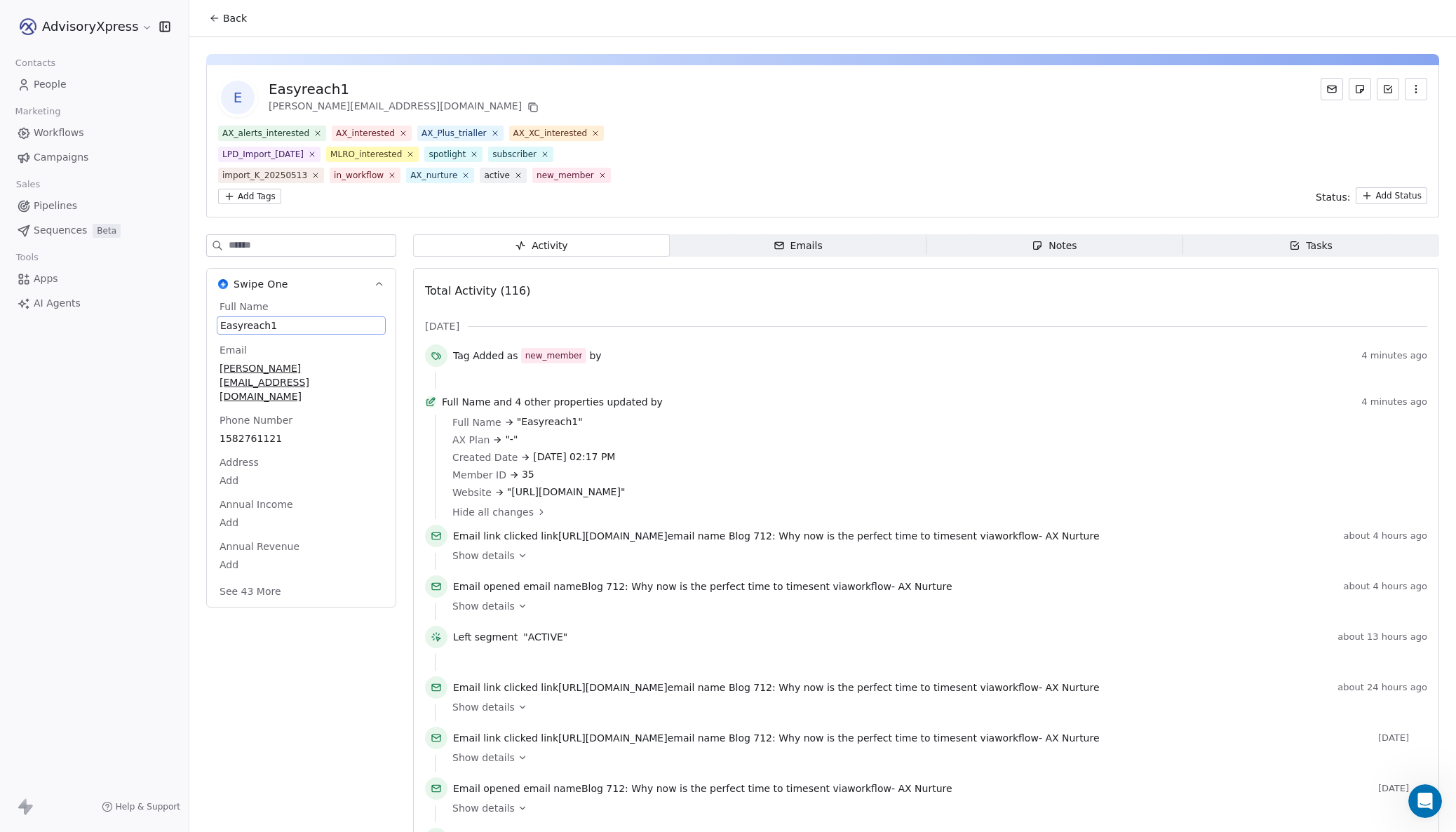
click at [270, 323] on span "Easyreach1" at bounding box center [301, 325] width 162 height 14
drag, startPoint x: 279, startPoint y: 326, endPoint x: 217, endPoint y: 321, distance: 62.2
click at [217, 321] on div "**********" at bounding box center [300, 339] width 168 height 45
click at [341, 331] on textarea "**********" at bounding box center [300, 339] width 166 height 44
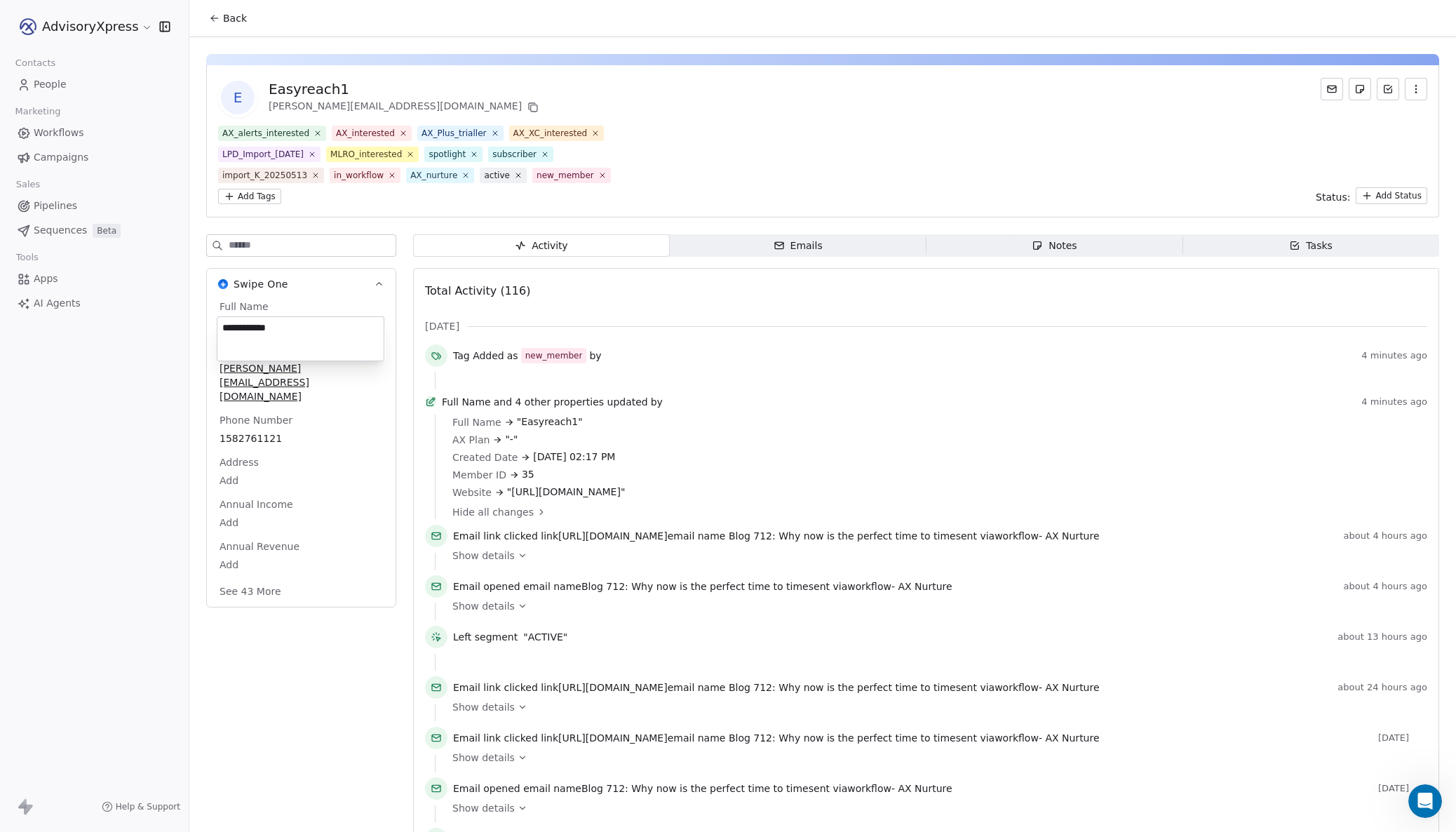
type textarea "**********"
click at [327, 430] on div "1582761121" at bounding box center [301, 439] width 169 height 17
click at [300, 431] on span "1582761121" at bounding box center [301, 438] width 162 height 14
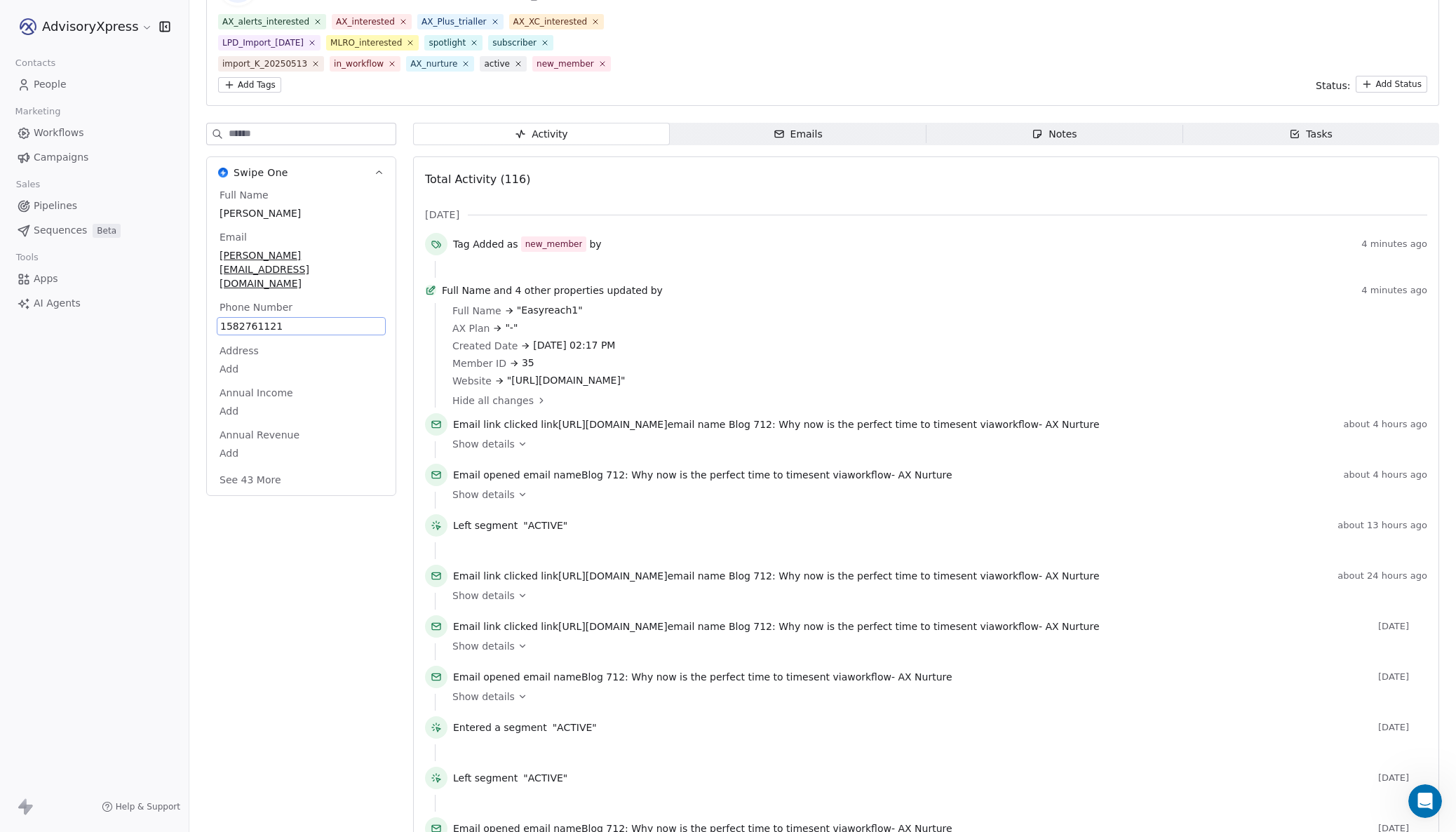
scroll to position [127, 0]
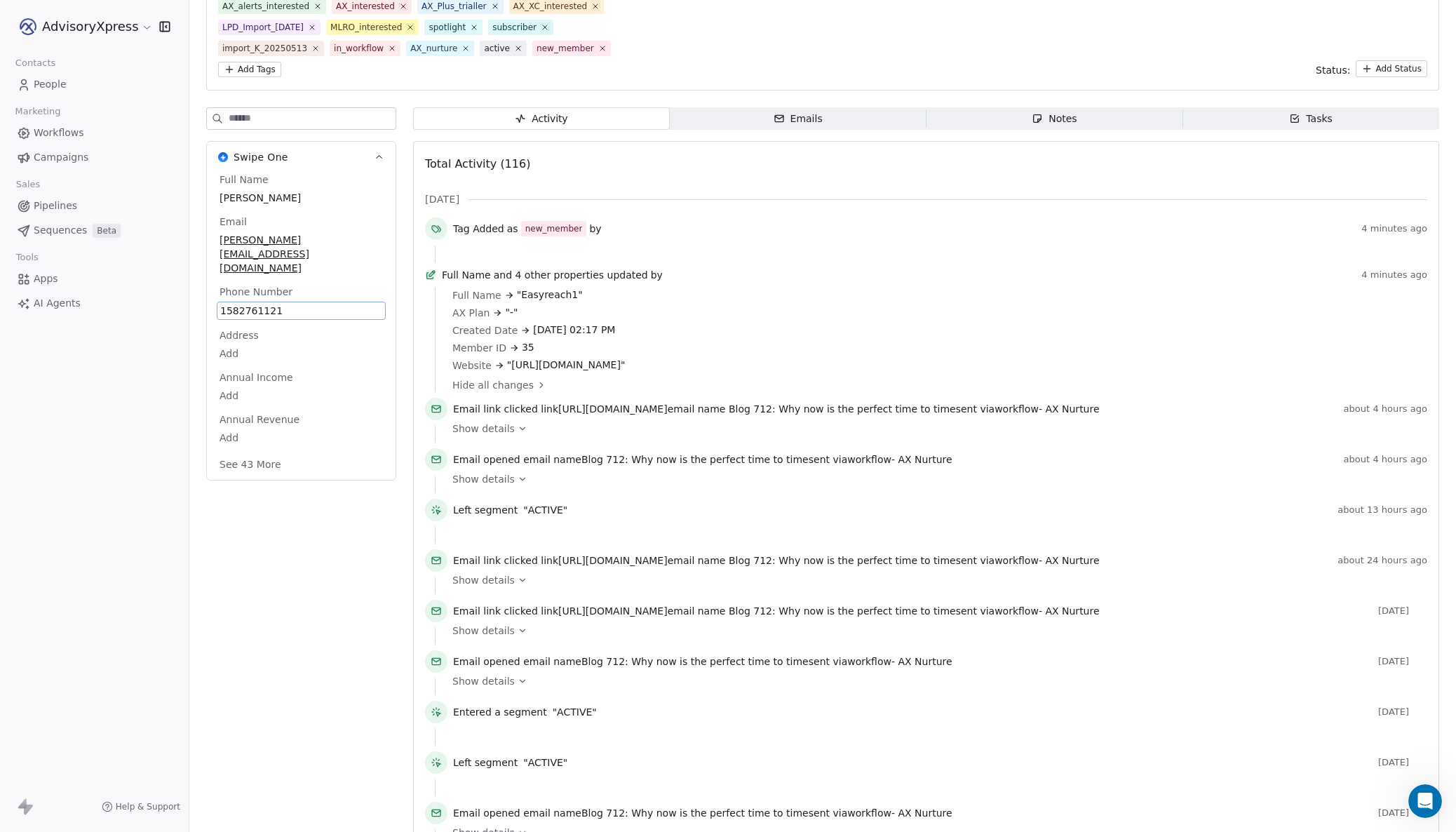
click at [257, 452] on button "See 43 More" at bounding box center [251, 465] width 78 height 26
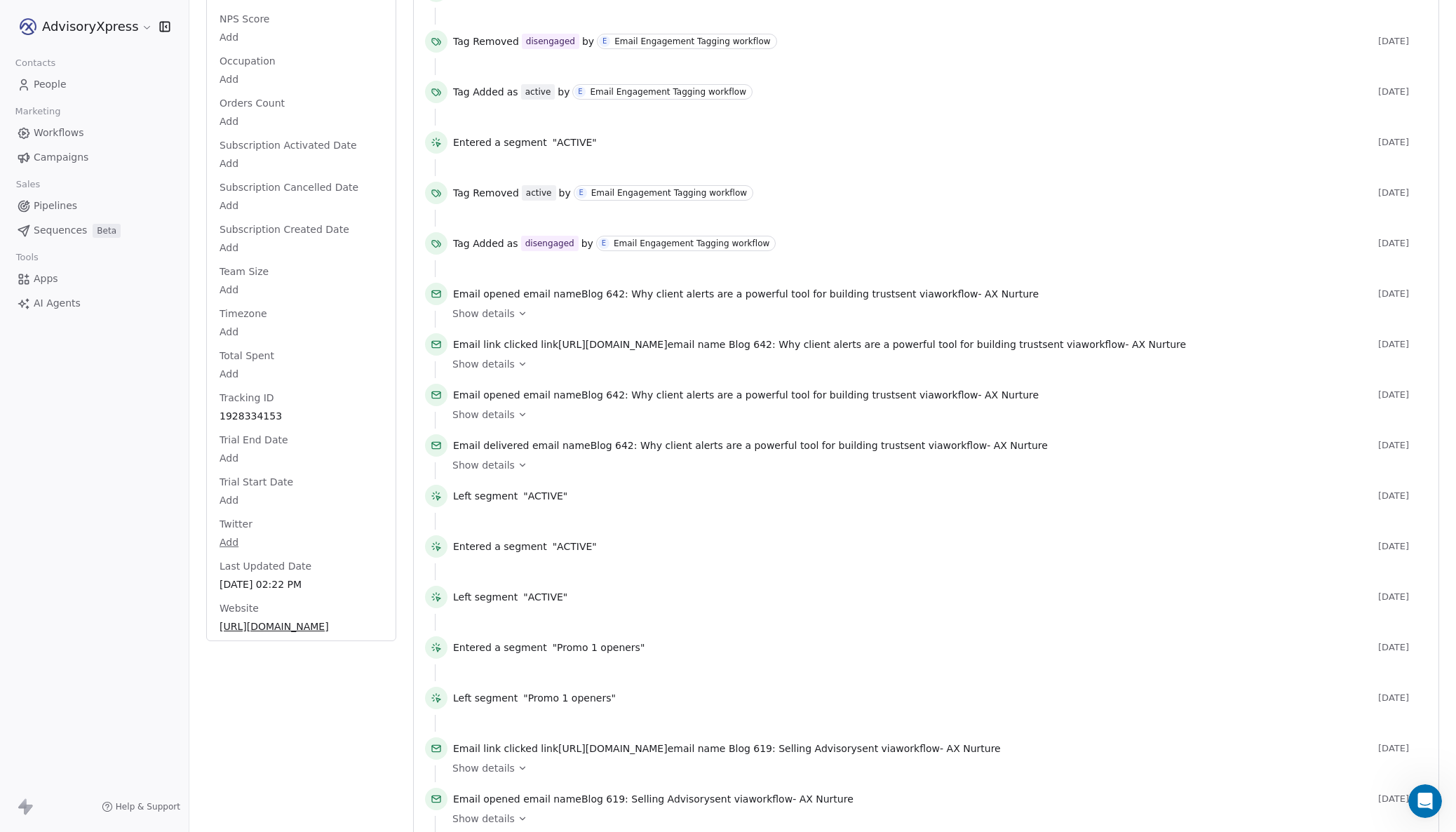
scroll to position [1755, 0]
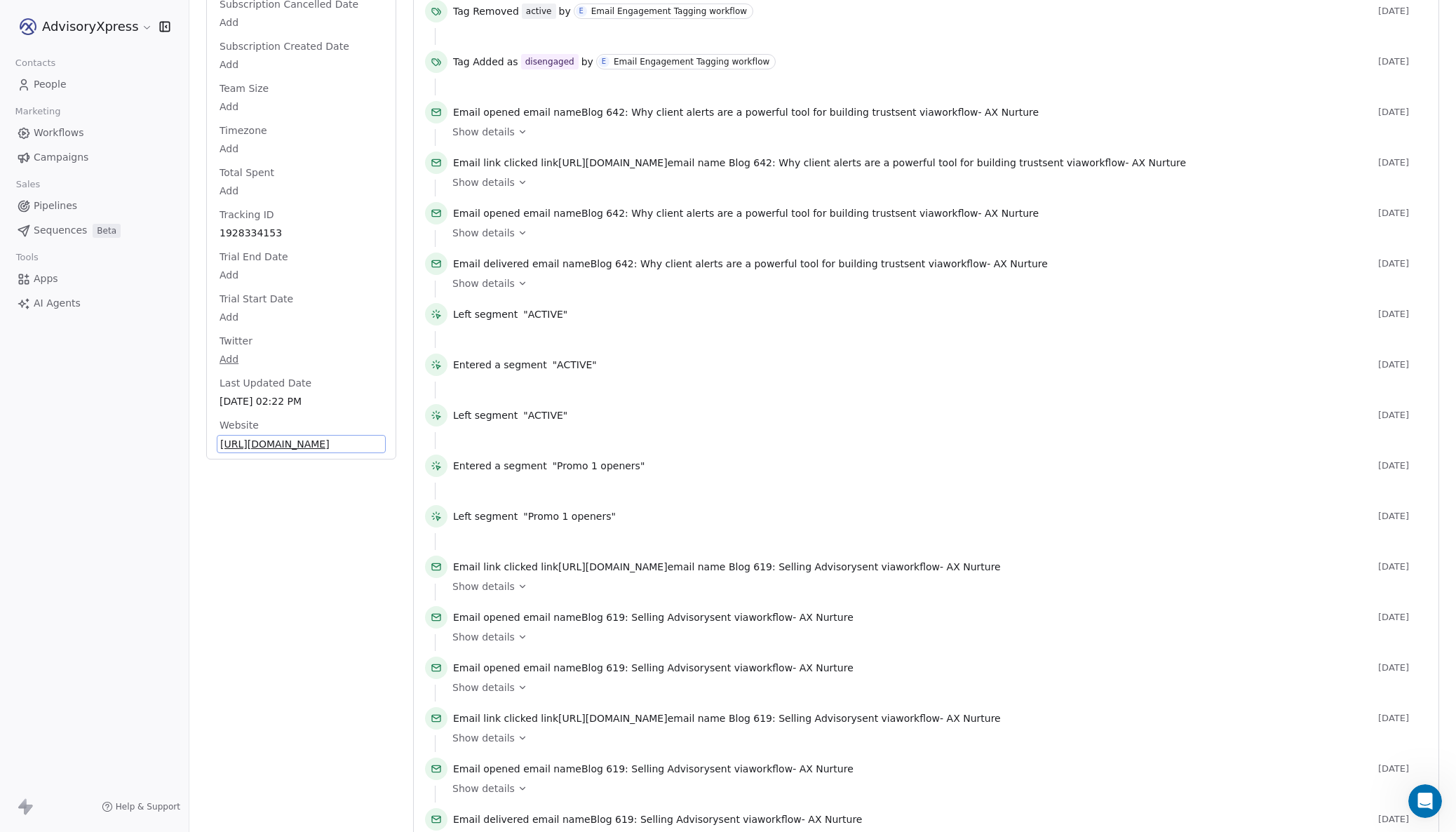
click at [331, 437] on span "http://davisllp.co.uk" at bounding box center [301, 444] width 162 height 14
click at [239, 437] on span "http://davisllp.co.uk" at bounding box center [301, 444] width 162 height 14
click at [317, 437] on span "http://davisllp.co.uk" at bounding box center [301, 444] width 162 height 14
click at [243, 424] on input "**********" at bounding box center [301, 424] width 162 height 28
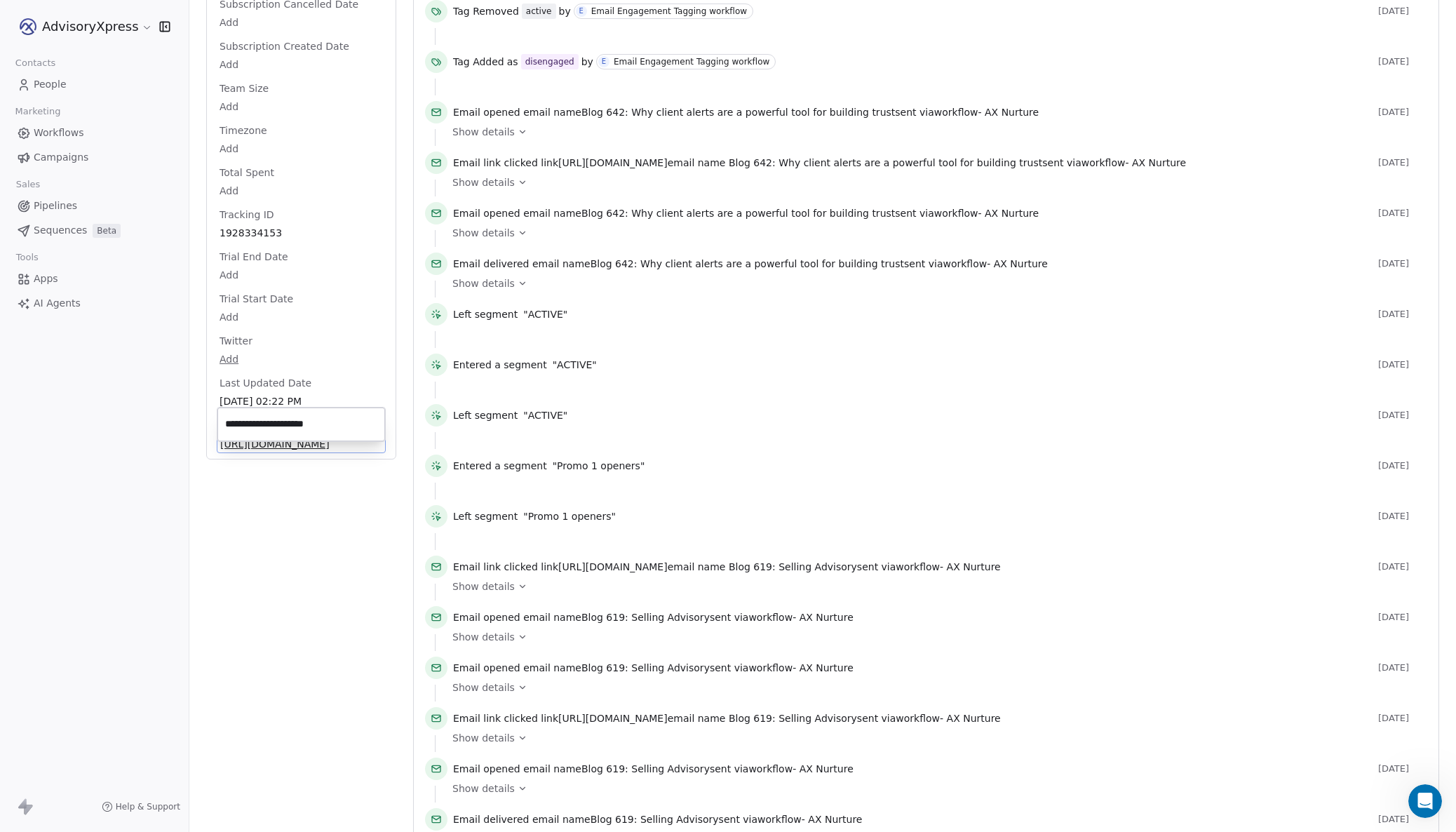
type input "**********"
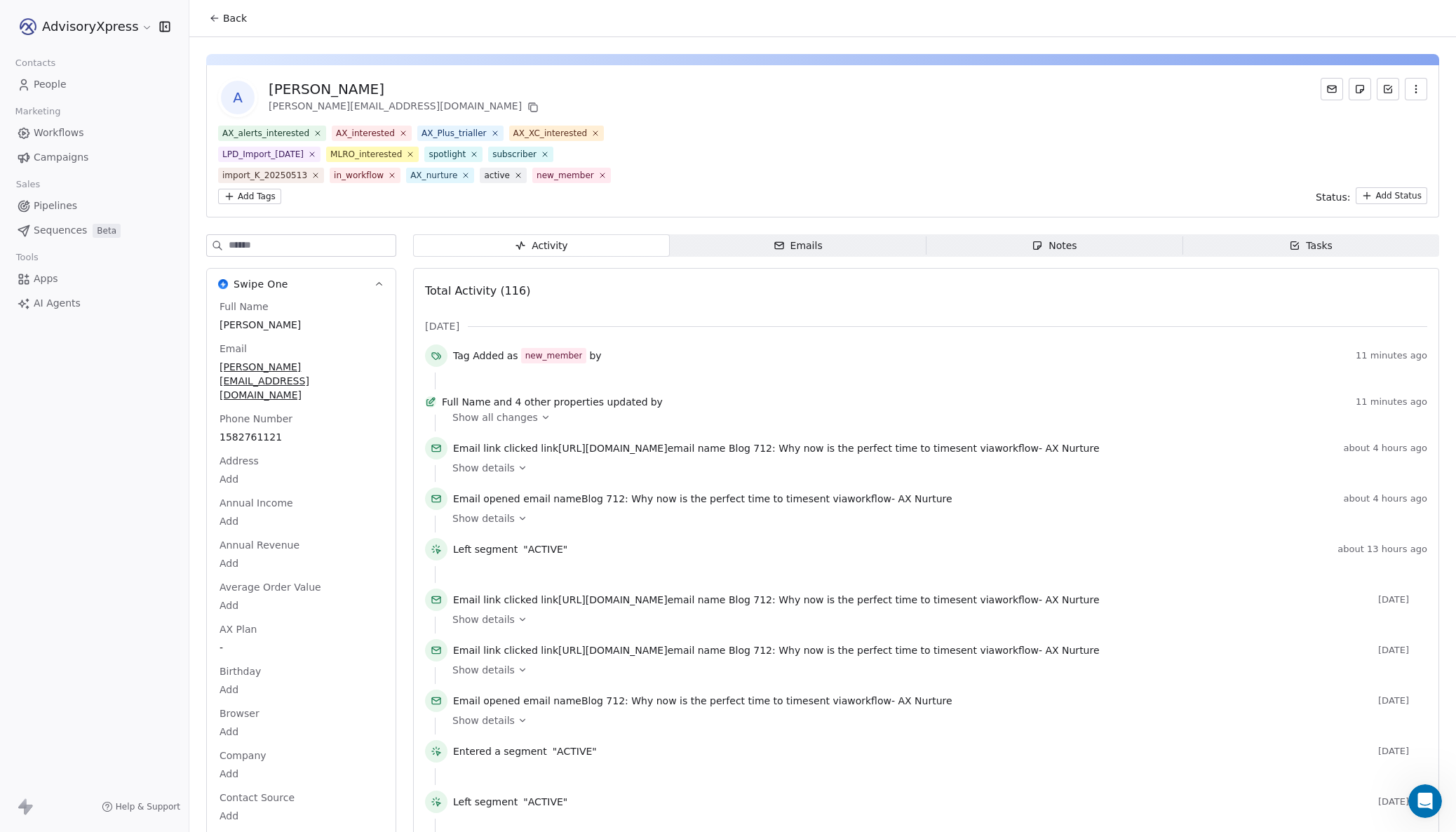
scroll to position [0, 0]
click at [513, 423] on span "Show all changes" at bounding box center [495, 417] width 85 height 14
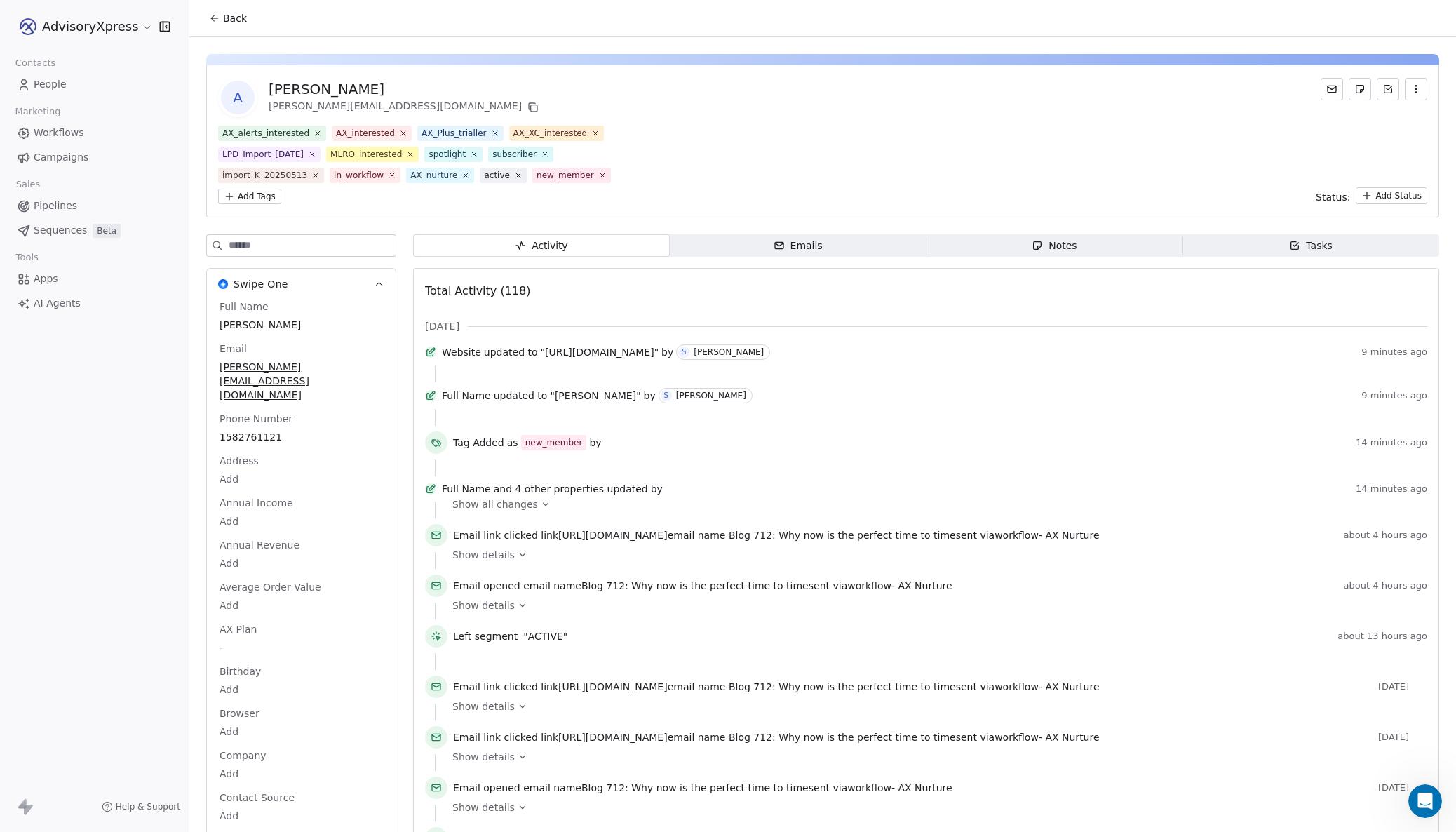
click at [235, 17] on span "Back" at bounding box center [235, 18] width 24 height 14
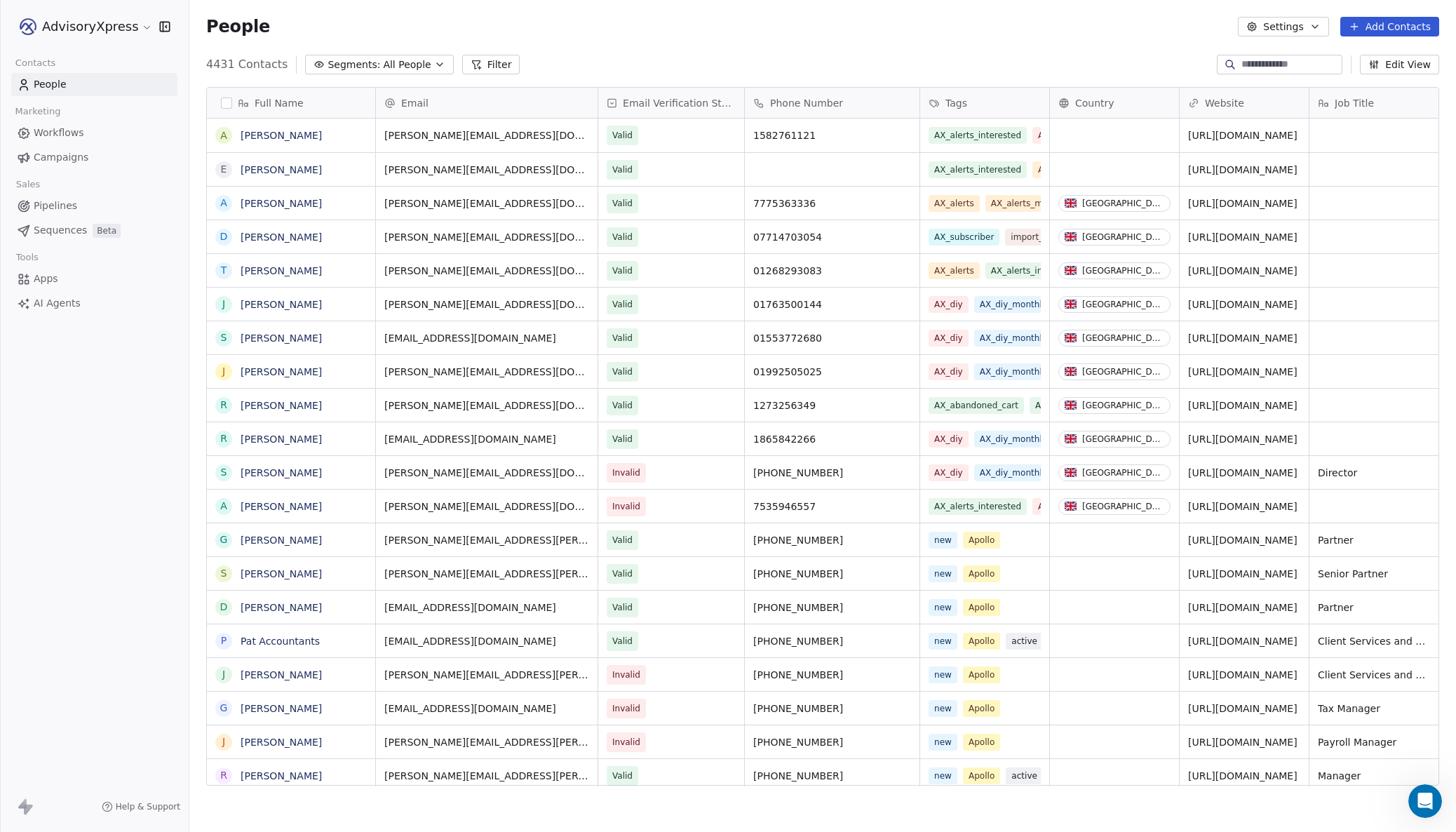
scroll to position [732, 1267]
click at [54, 160] on span "Campaigns" at bounding box center [61, 157] width 55 height 15
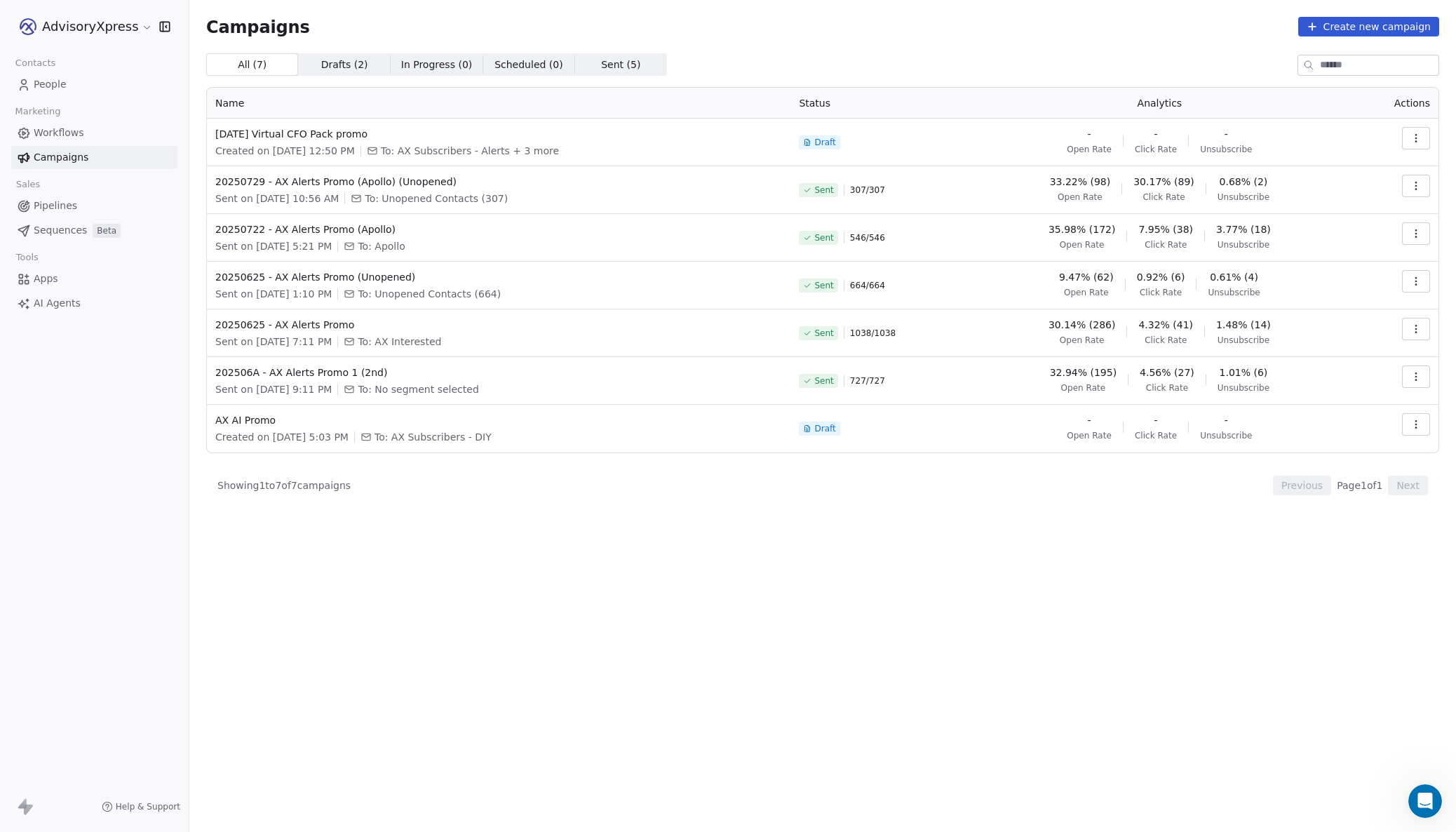
click at [49, 133] on span "Workflows" at bounding box center [58, 132] width 50 height 15
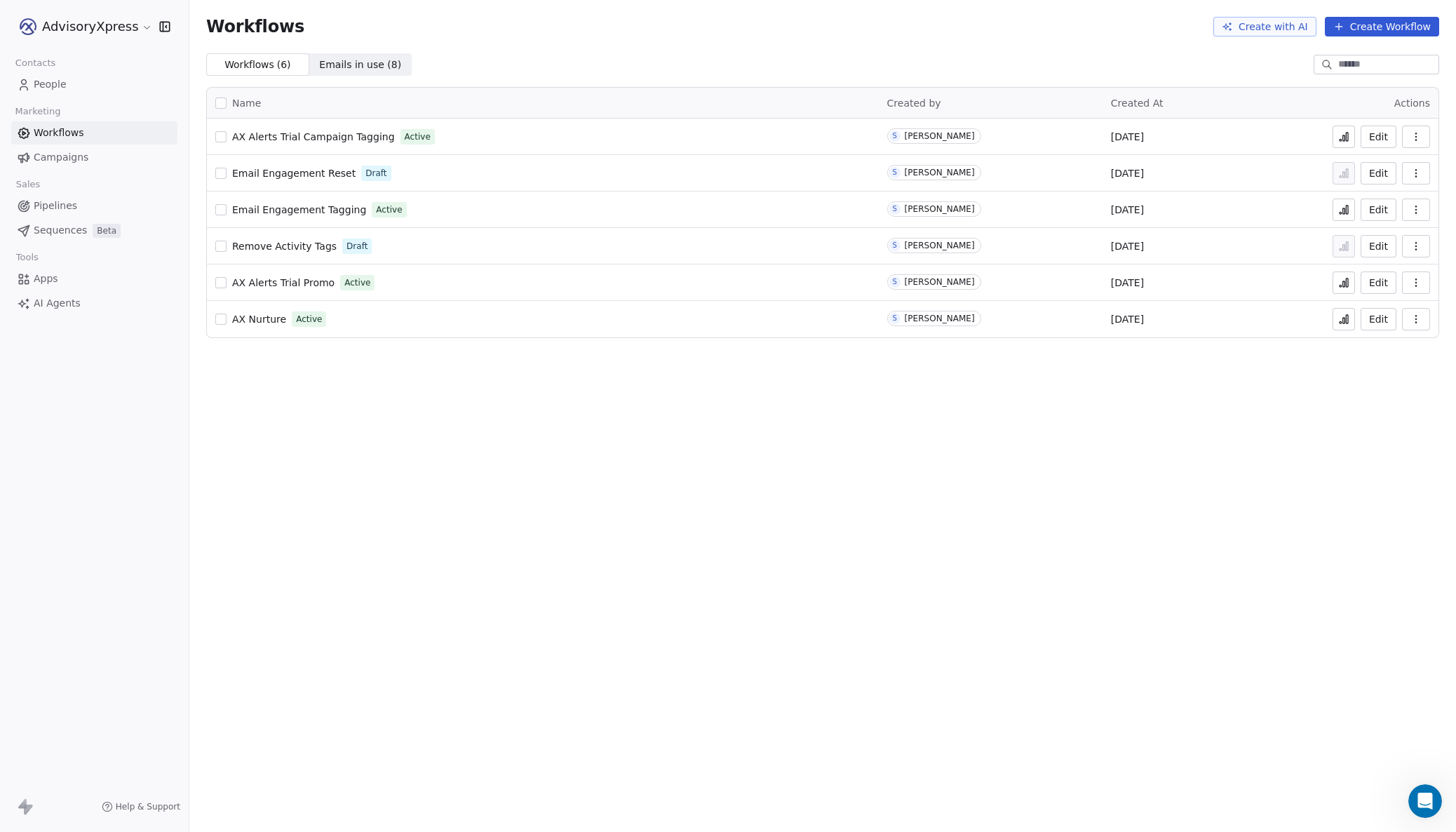
click at [1422, 132] on button "button" at bounding box center [1416, 137] width 28 height 22
click at [1370, 189] on span "Duplicate" at bounding box center [1378, 192] width 47 height 14
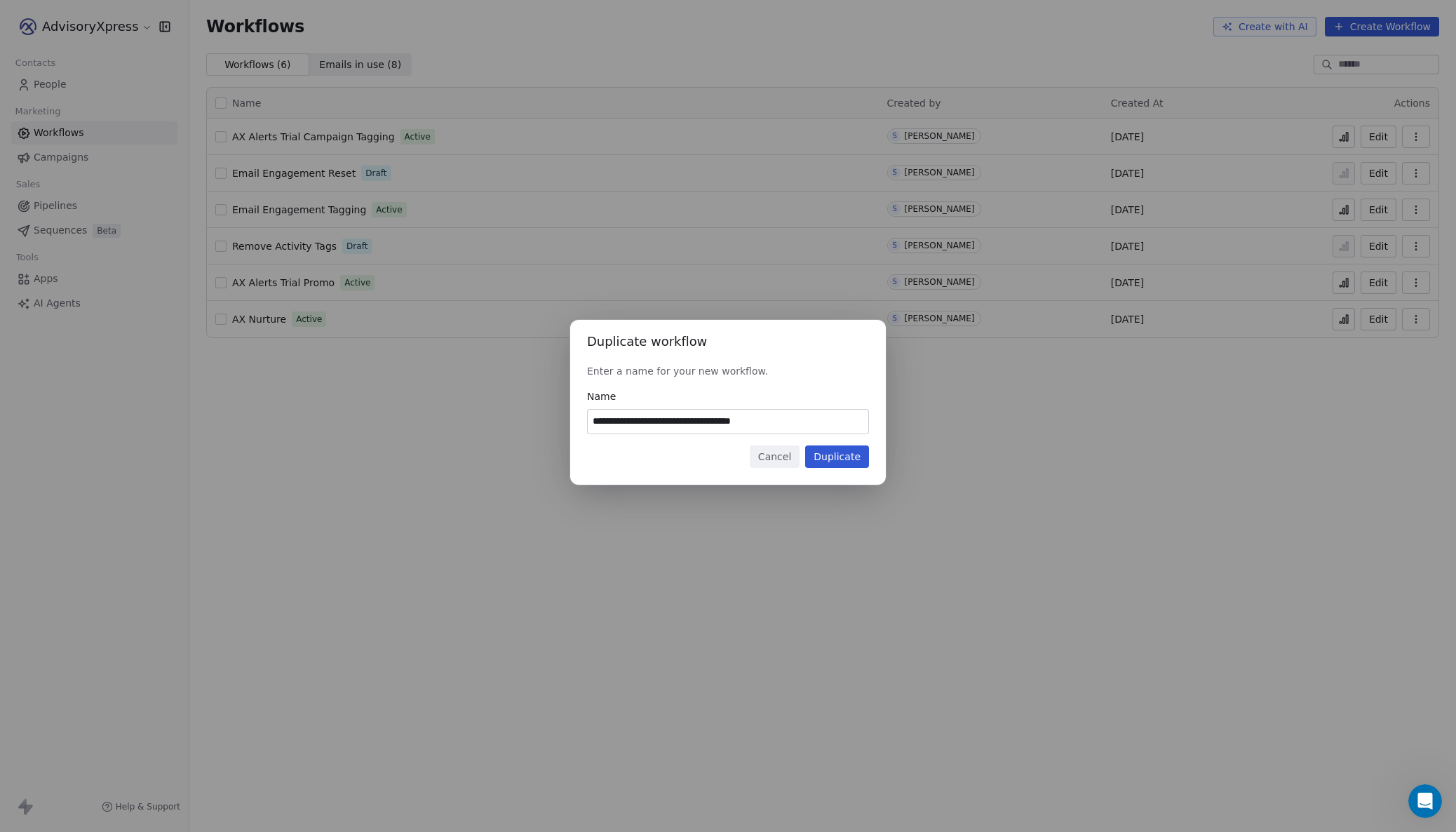
click at [625, 423] on input "**********" at bounding box center [728, 422] width 281 height 24
click at [618, 423] on input "**********" at bounding box center [728, 422] width 281 height 24
click at [608, 423] on input "**********" at bounding box center [728, 422] width 281 height 24
drag, startPoint x: 608, startPoint y: 423, endPoint x: 658, endPoint y: 420, distance: 50.1
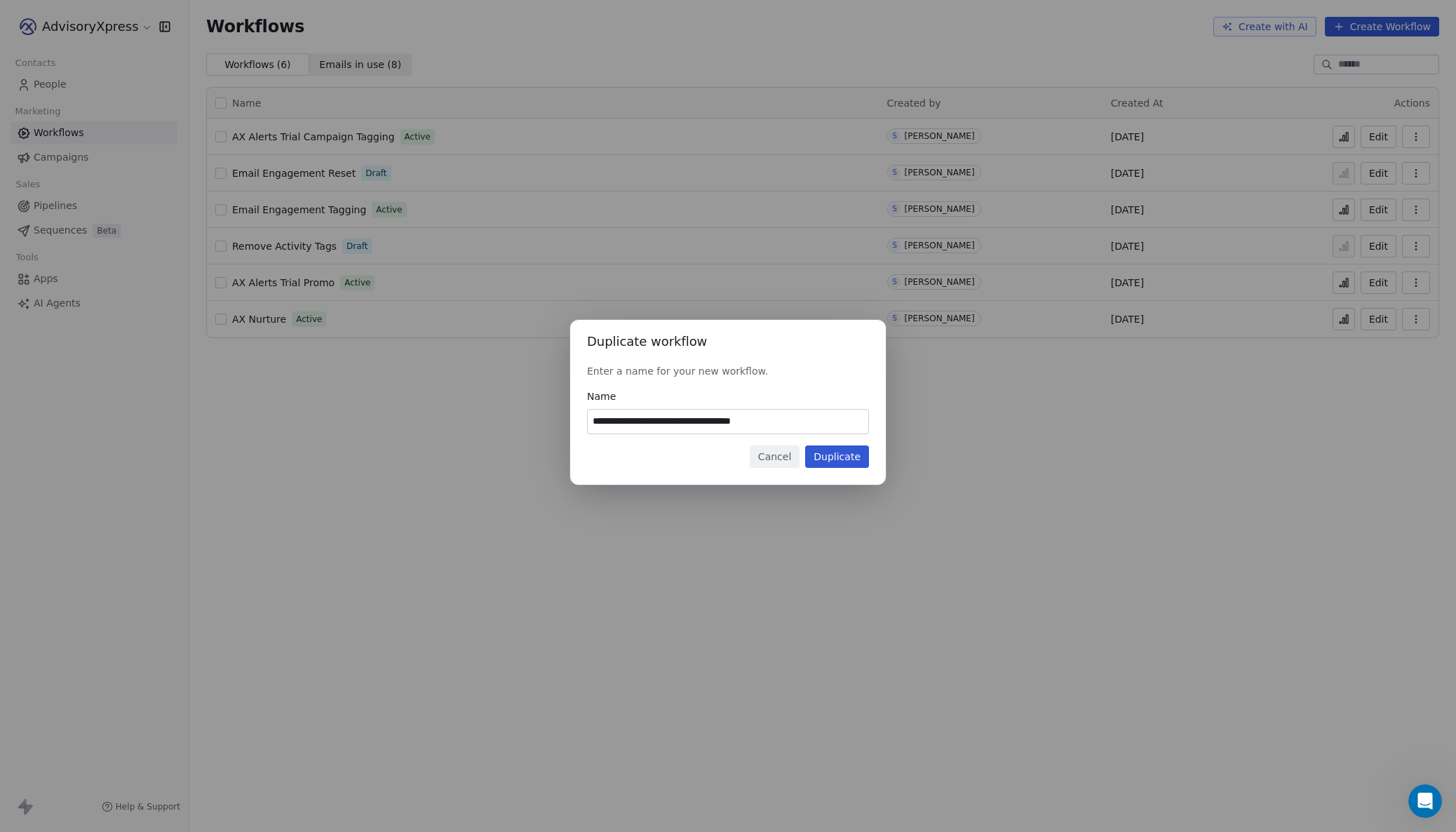
click at [658, 420] on input "**********" at bounding box center [728, 422] width 281 height 24
click at [681, 424] on input "**********" at bounding box center [728, 422] width 281 height 24
type input "**********"
click at [833, 456] on button "Duplicate" at bounding box center [837, 457] width 64 height 22
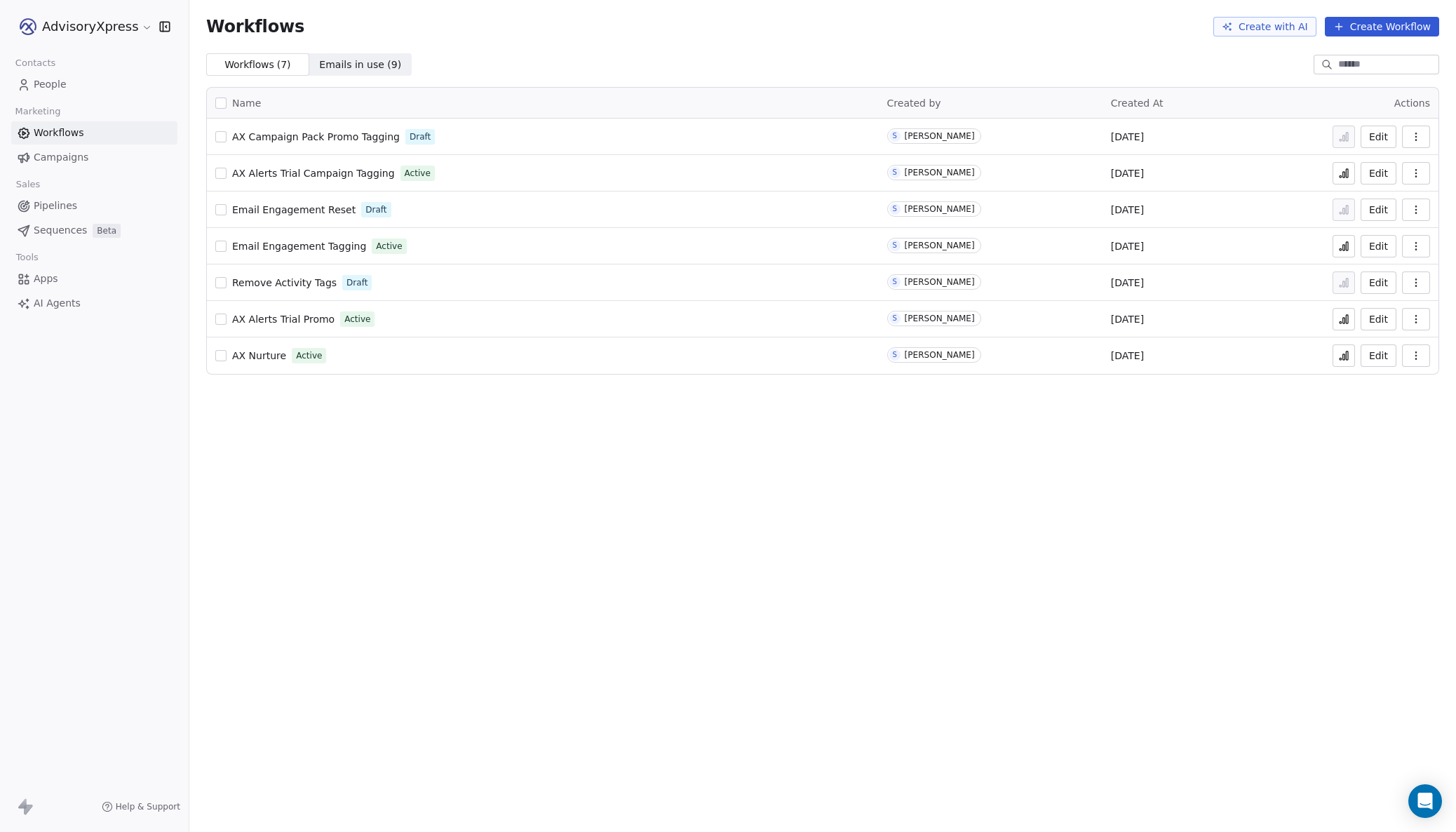
click at [41, 152] on span "Campaigns" at bounding box center [61, 157] width 55 height 15
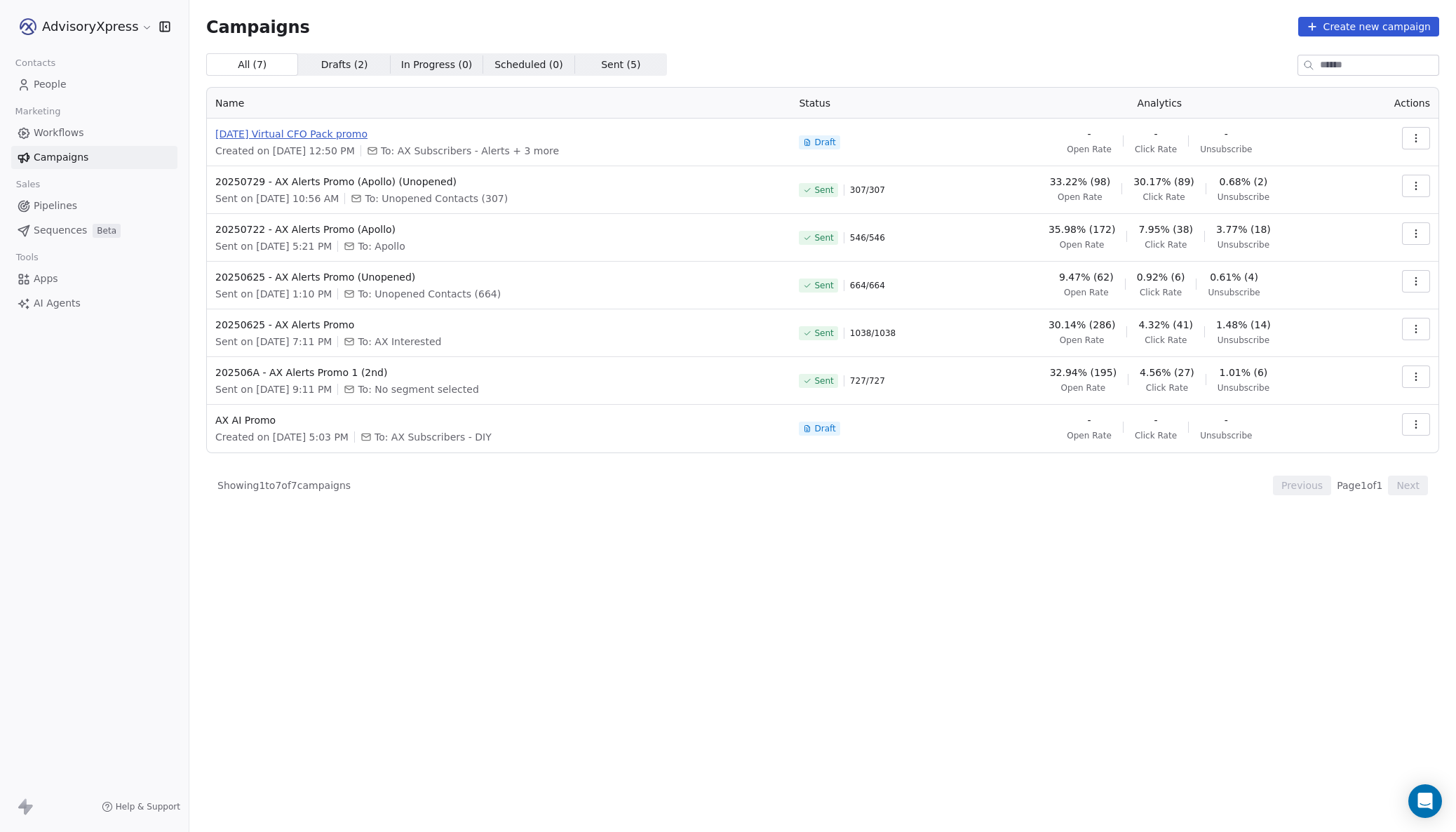
click at [251, 134] on span "2025-08-12 Virtual CFO Pack promo" at bounding box center [498, 134] width 566 height 14
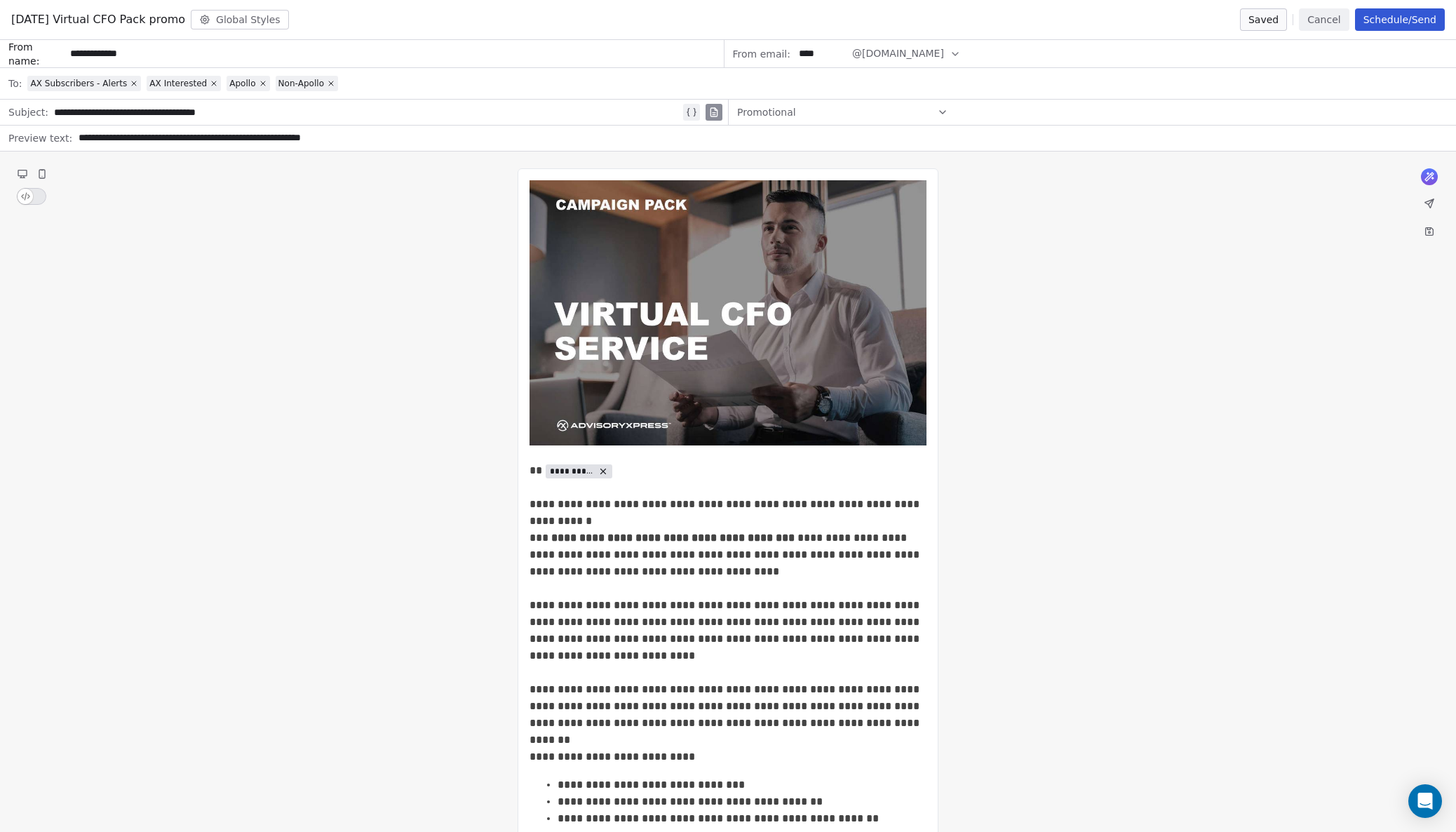
click at [64, 17] on span "2025-08-12 Virtual CFO Pack promo" at bounding box center [98, 20] width 174 height 17
click at [65, 20] on span "2025-08-12 Virtual CFO Pack promo" at bounding box center [98, 20] width 174 height 17
drag, startPoint x: 72, startPoint y: 18, endPoint x: 93, endPoint y: 16, distance: 21.1
click at [72, 18] on span "2025-08-12 Virtual CFO Pack promo" at bounding box center [98, 20] width 174 height 17
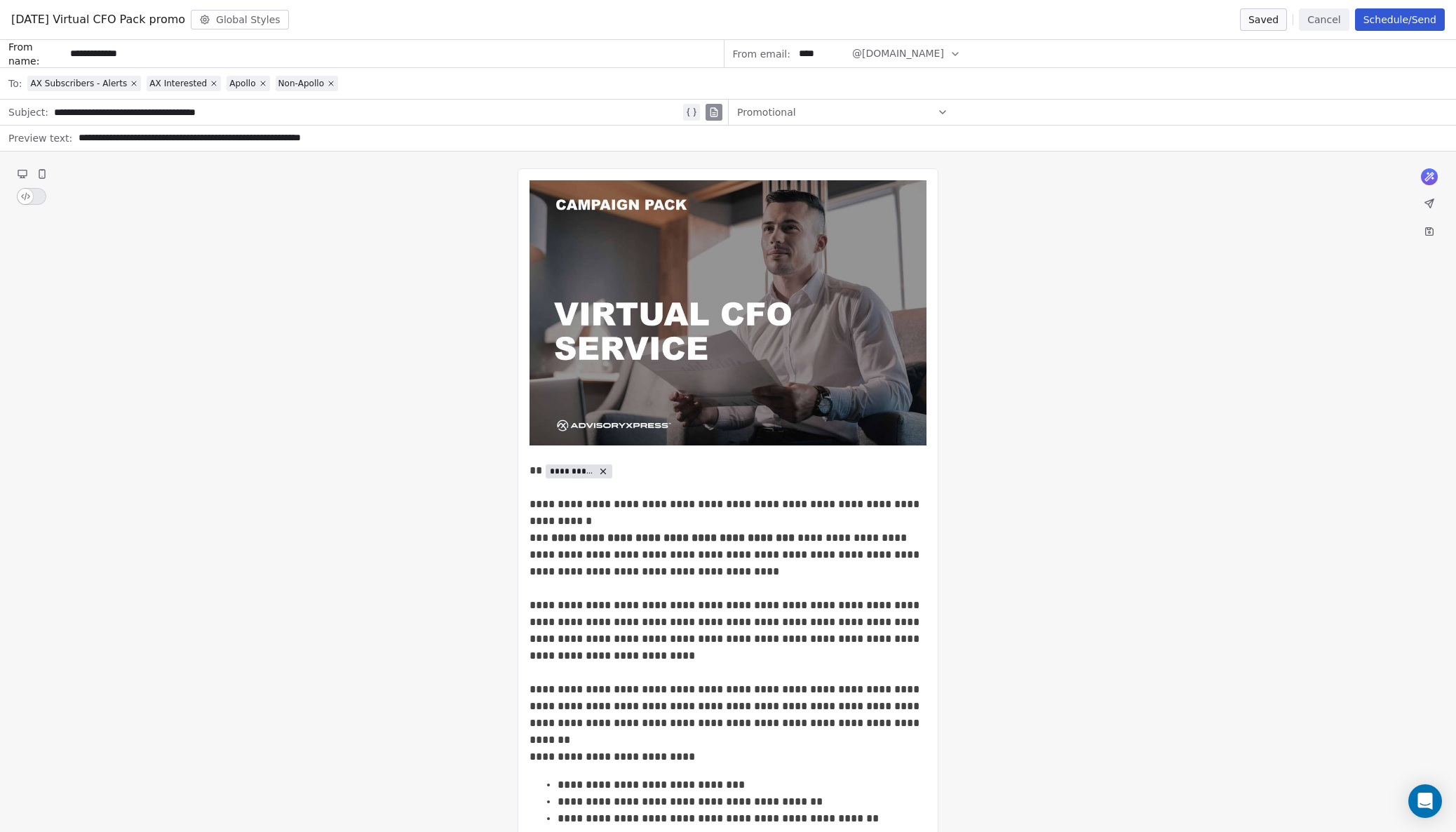
click at [85, 21] on span "2025-08-12 Virtual CFO Pack promo" at bounding box center [98, 20] width 174 height 17
click at [1328, 15] on button "Cancel" at bounding box center [1324, 20] width 49 height 22
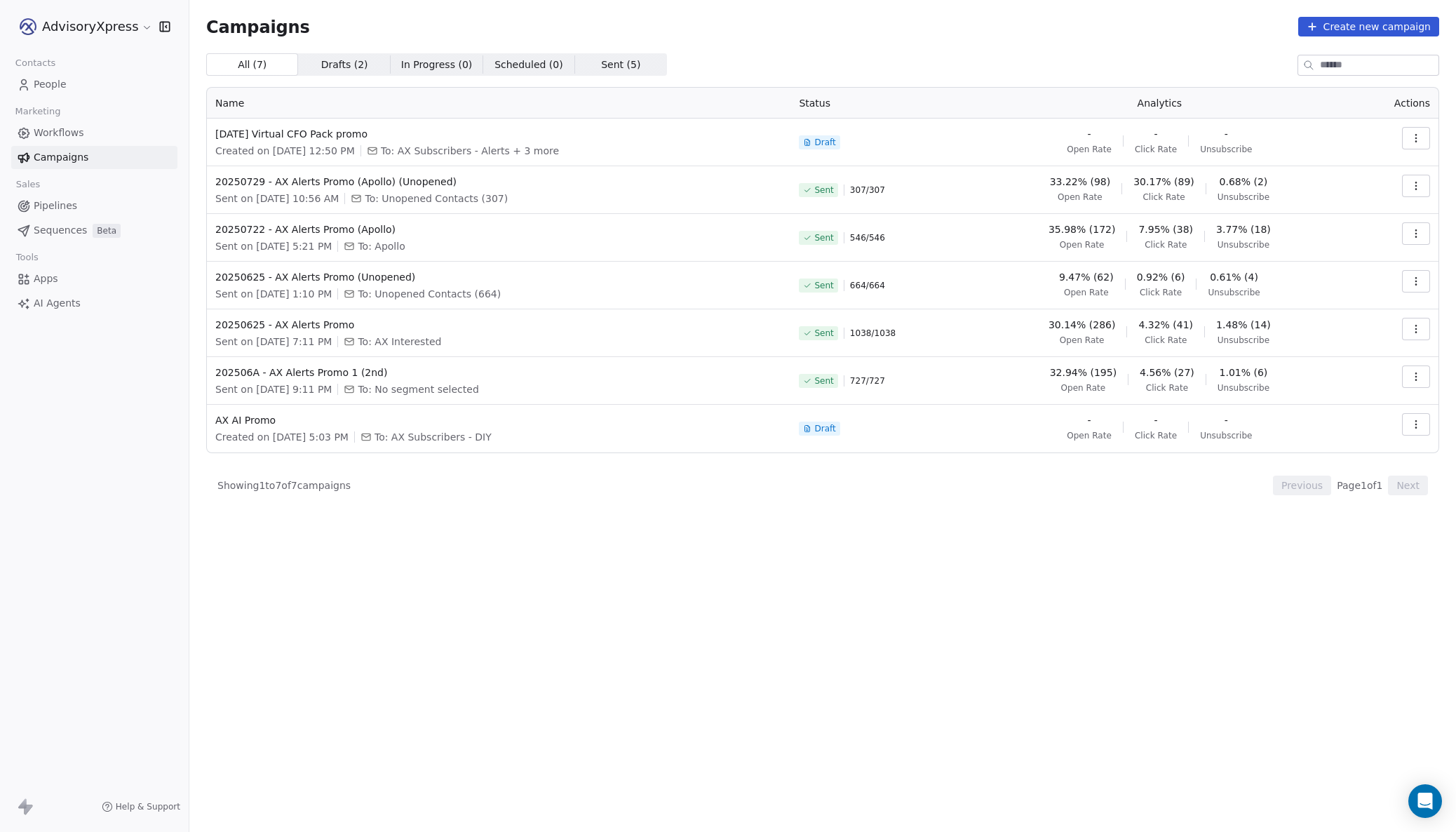
click at [1415, 137] on icon "button" at bounding box center [1416, 137] width 11 height 11
click at [1314, 191] on span "Rename" at bounding box center [1327, 192] width 46 height 17
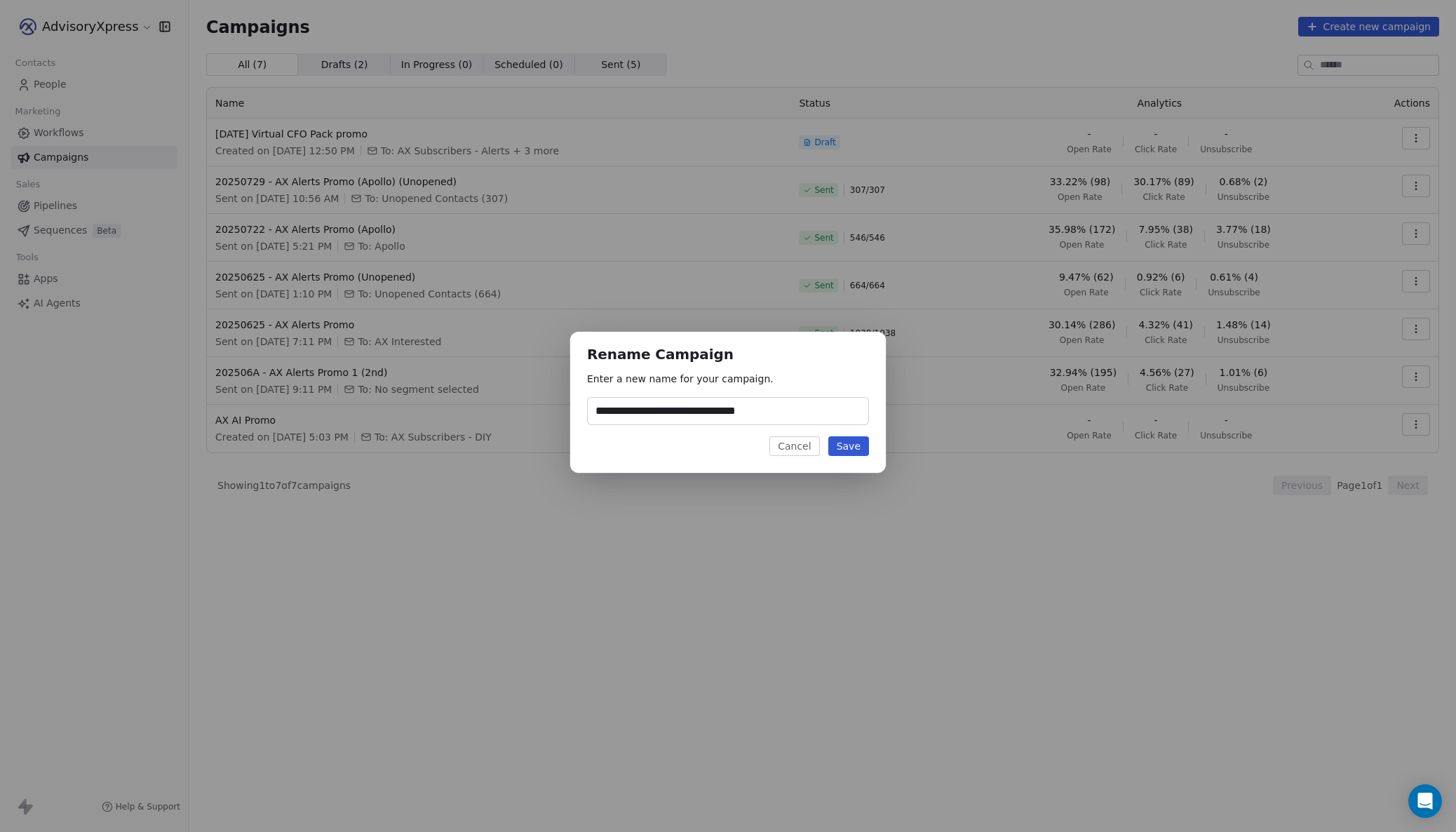
drag, startPoint x: 716, startPoint y: 412, endPoint x: 663, endPoint y: 411, distance: 53.0
click at [716, 412] on input "**********" at bounding box center [728, 410] width 281 height 26
drag, startPoint x: 646, startPoint y: 411, endPoint x: 657, endPoint y: 399, distance: 16.3
click at [646, 411] on input "**********" at bounding box center [728, 410] width 281 height 26
click at [745, 416] on input "**********" at bounding box center [728, 410] width 281 height 26
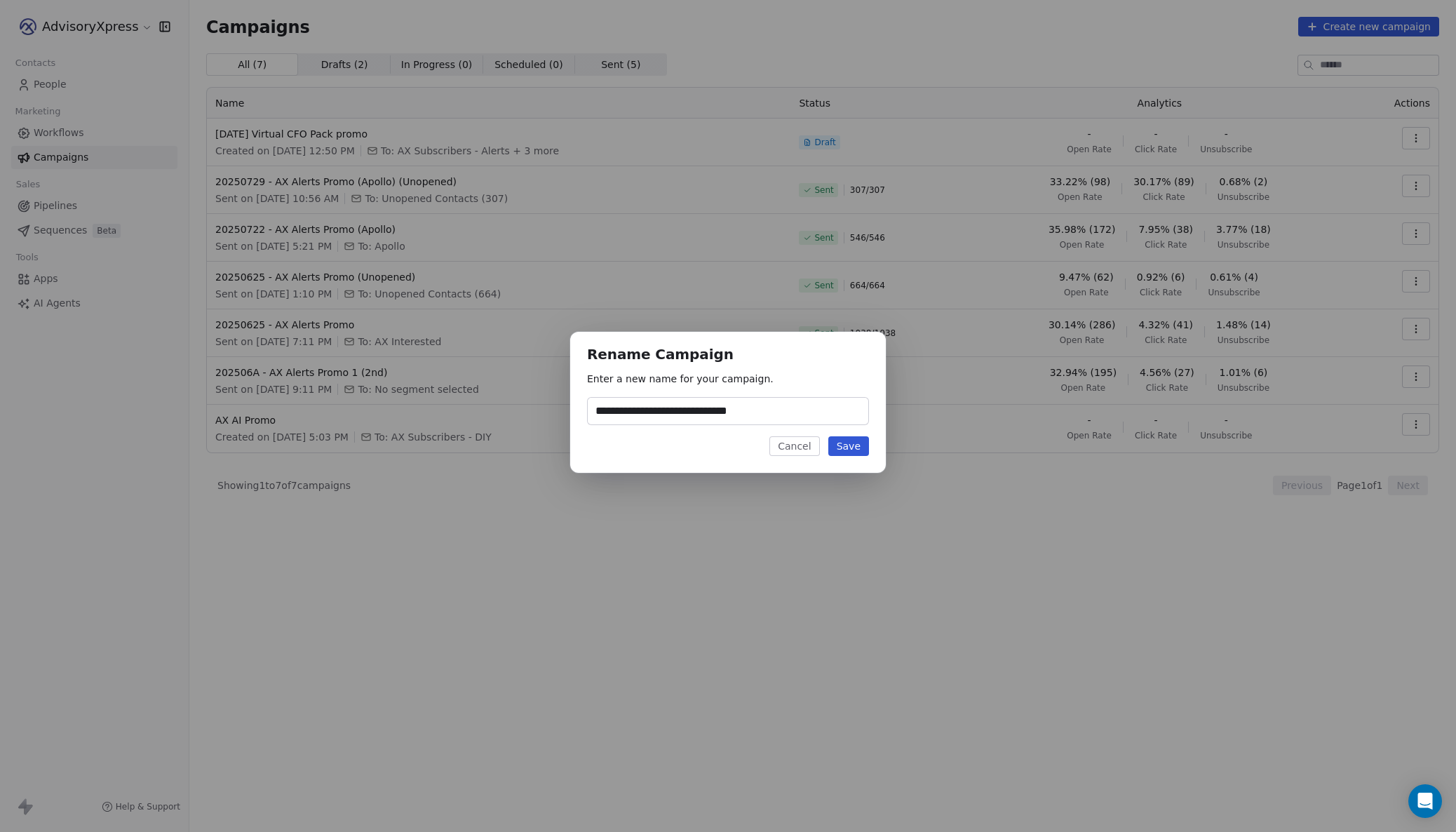
type input "**********"
click at [845, 444] on button "Save" at bounding box center [849, 445] width 41 height 20
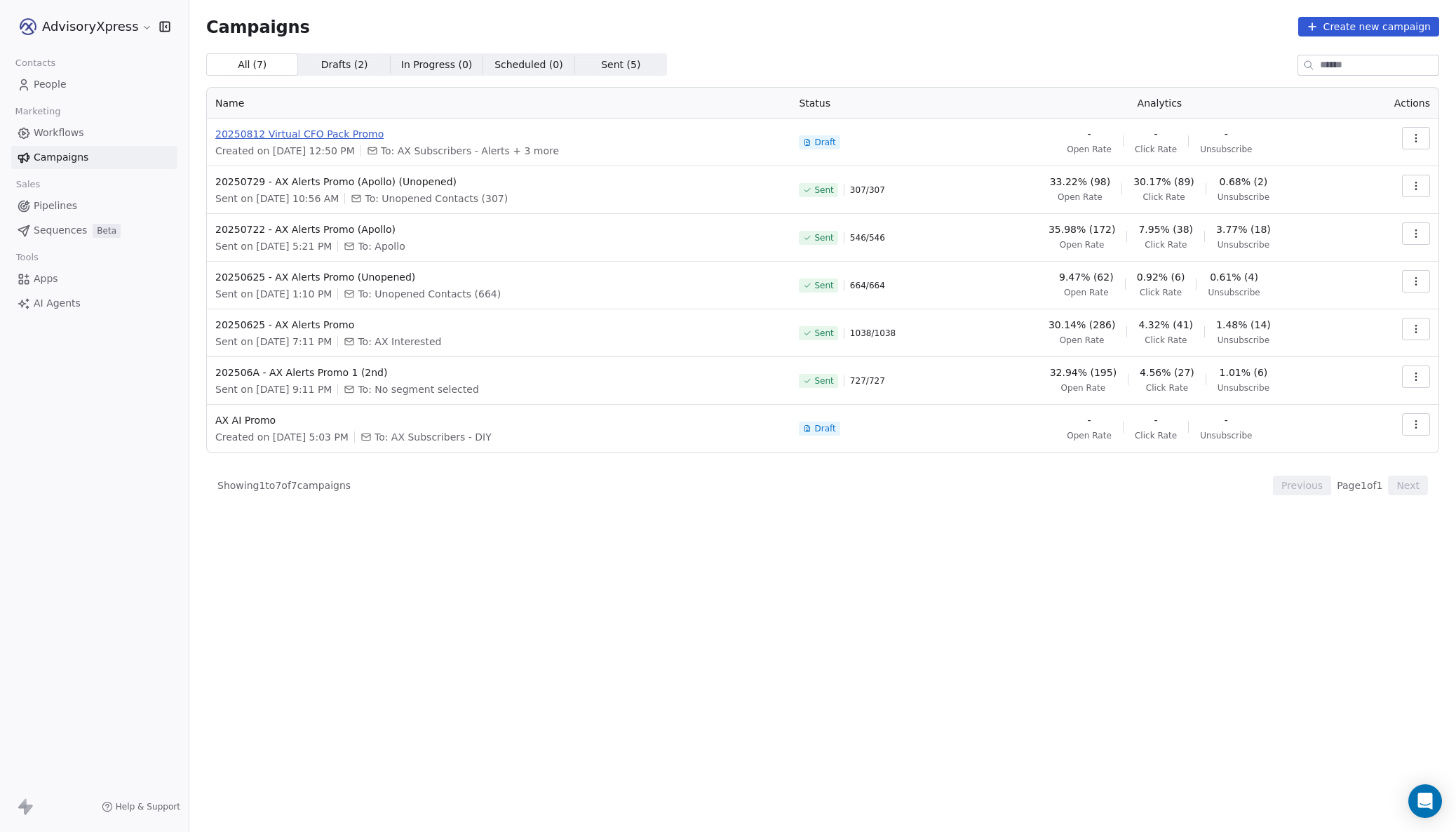
click at [307, 136] on span "20250812 Virtual CFO Pack Promo" at bounding box center [498, 134] width 566 height 14
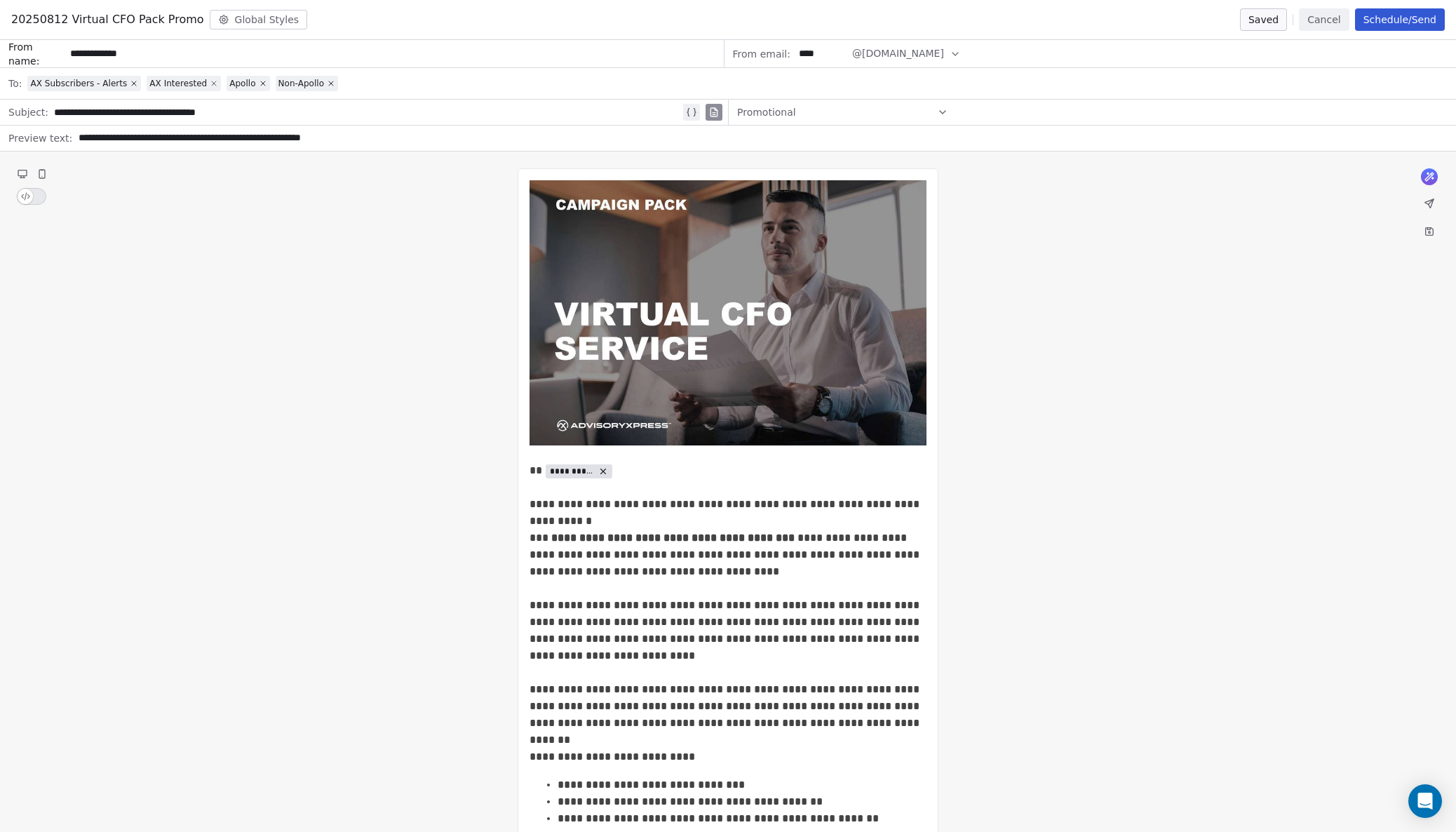
click at [212, 81] on icon at bounding box center [214, 84] width 9 height 9
click at [212, 81] on span "Non-Apollo" at bounding box center [221, 83] width 45 height 11
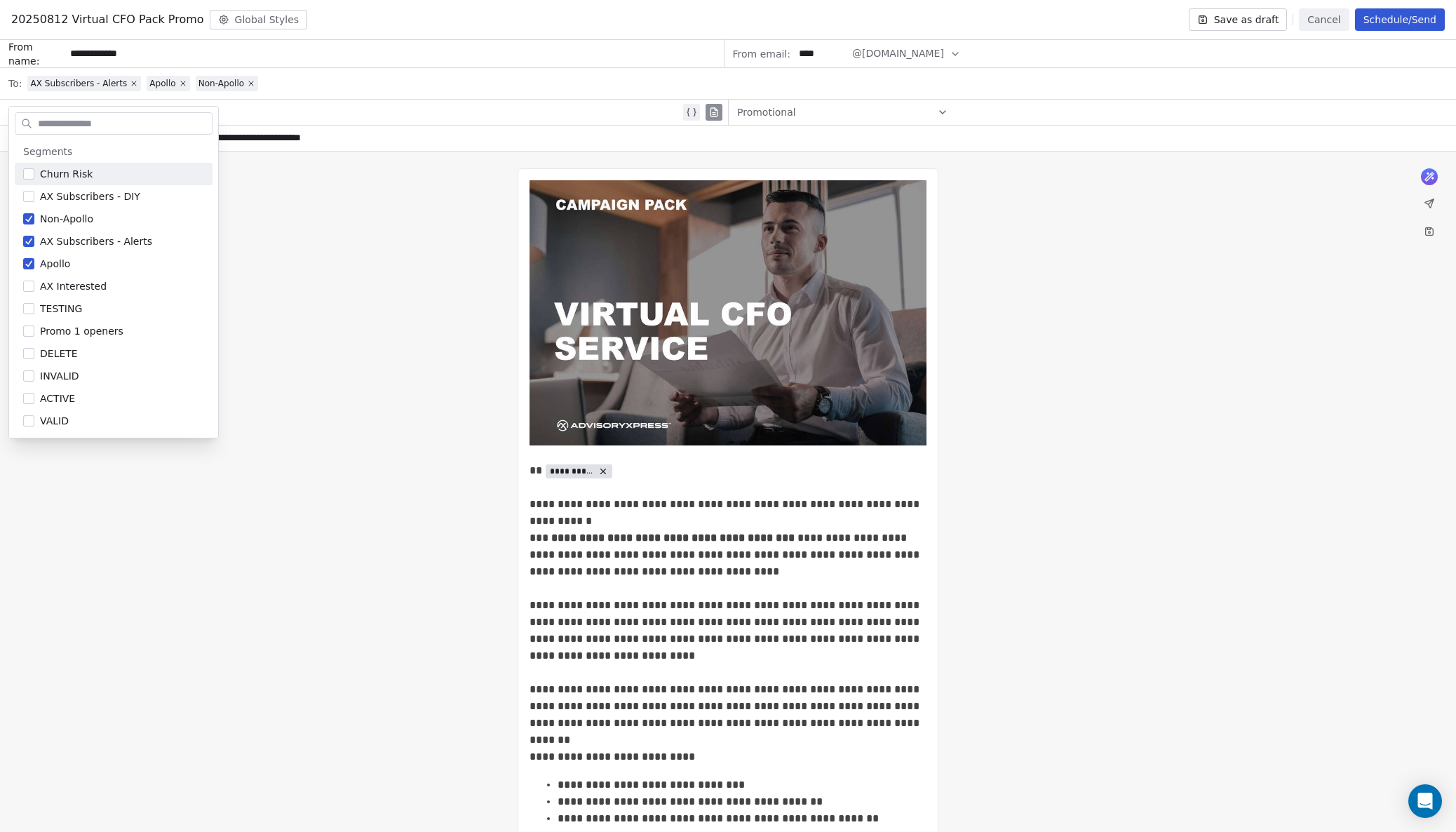
click at [283, 88] on div "AX Subscribers - Alerts Apollo Non-Apollo" at bounding box center [737, 84] width 1420 height 31
click at [251, 79] on icon at bounding box center [251, 84] width 9 height 9
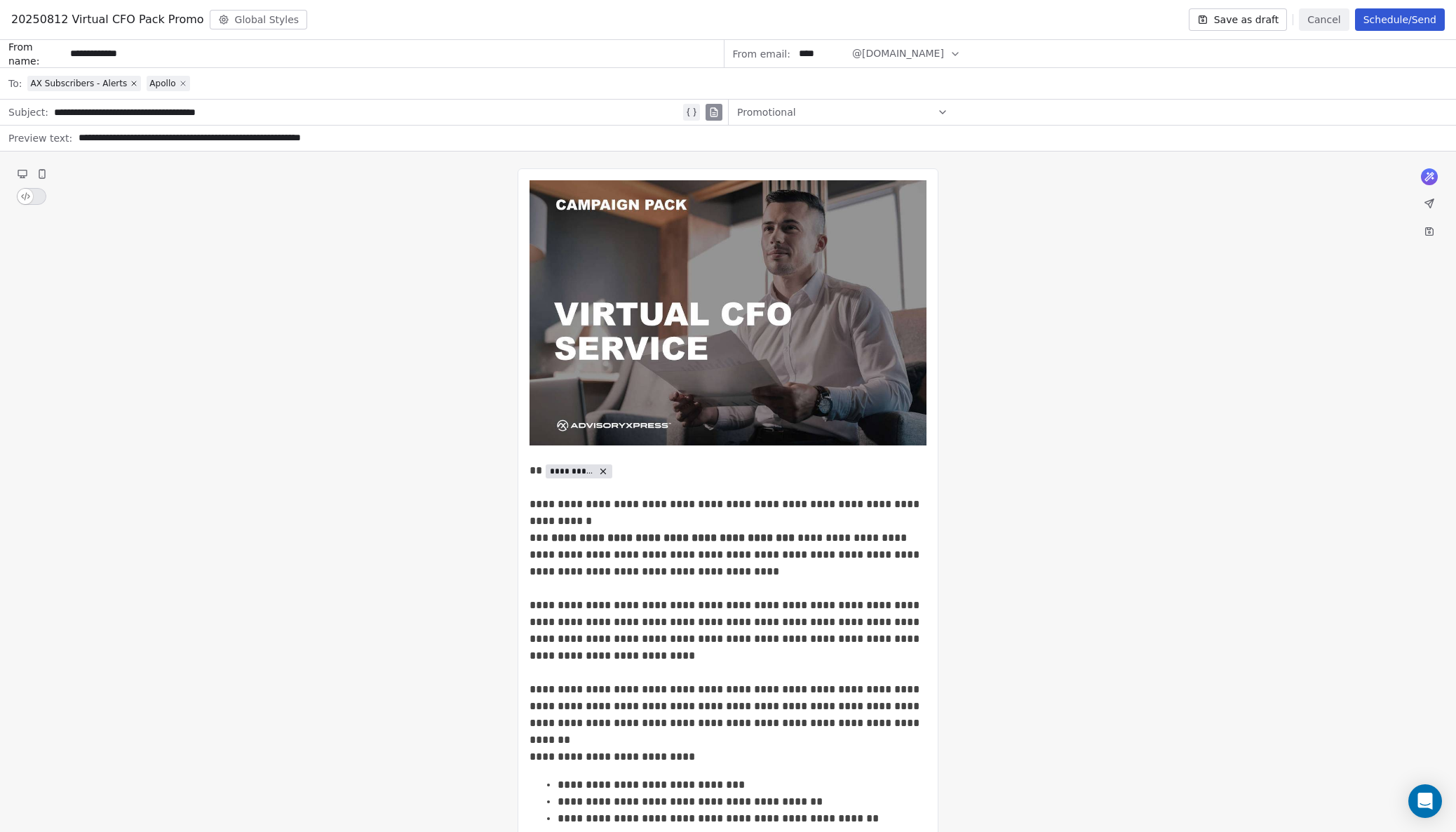
click at [181, 80] on icon at bounding box center [183, 84] width 9 height 9
click at [1274, 17] on button "Save as draft" at bounding box center [1238, 20] width 99 height 22
click at [1334, 17] on button "Cancel" at bounding box center [1324, 20] width 49 height 22
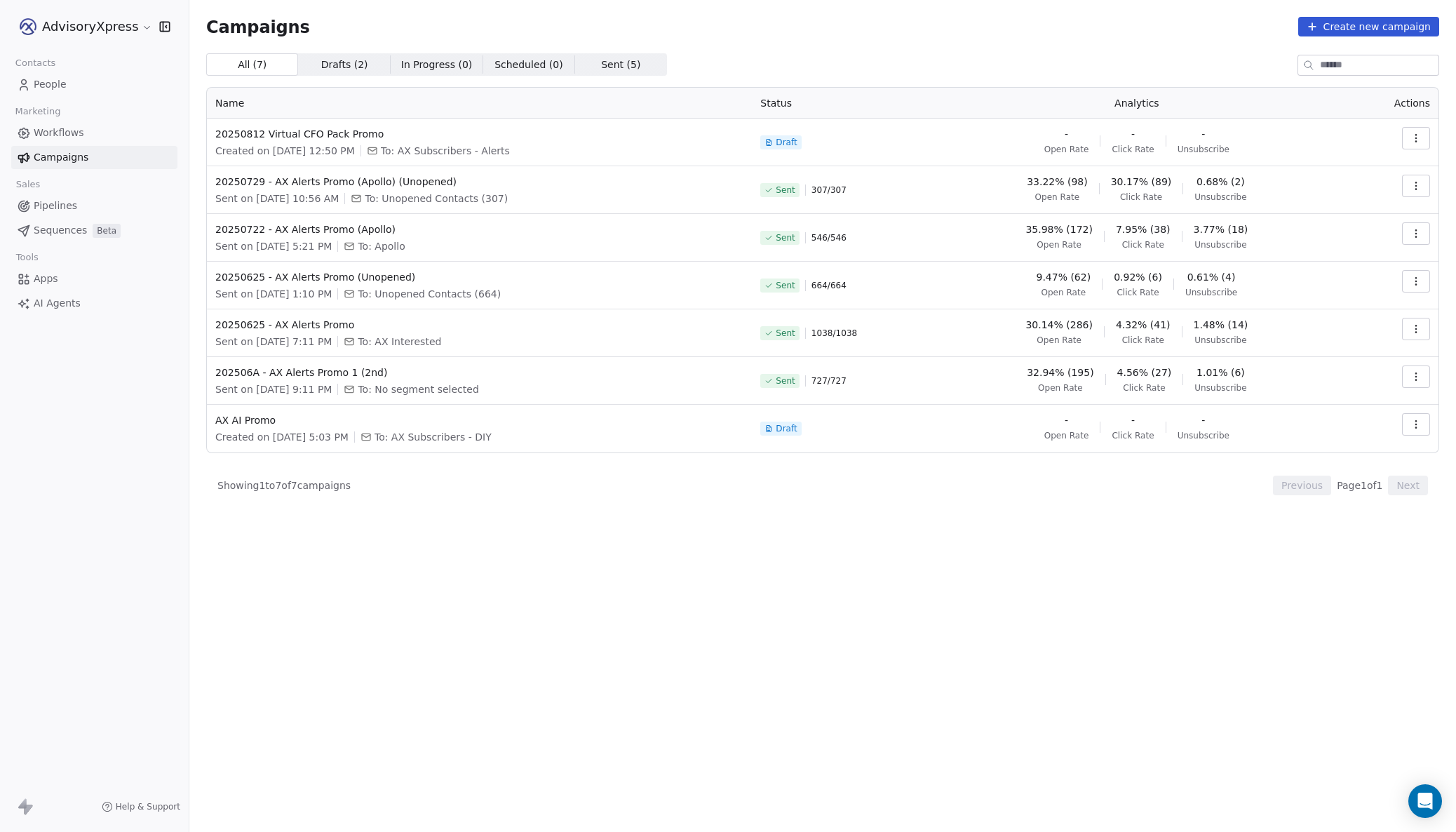
click at [49, 85] on span "People" at bounding box center [49, 84] width 33 height 15
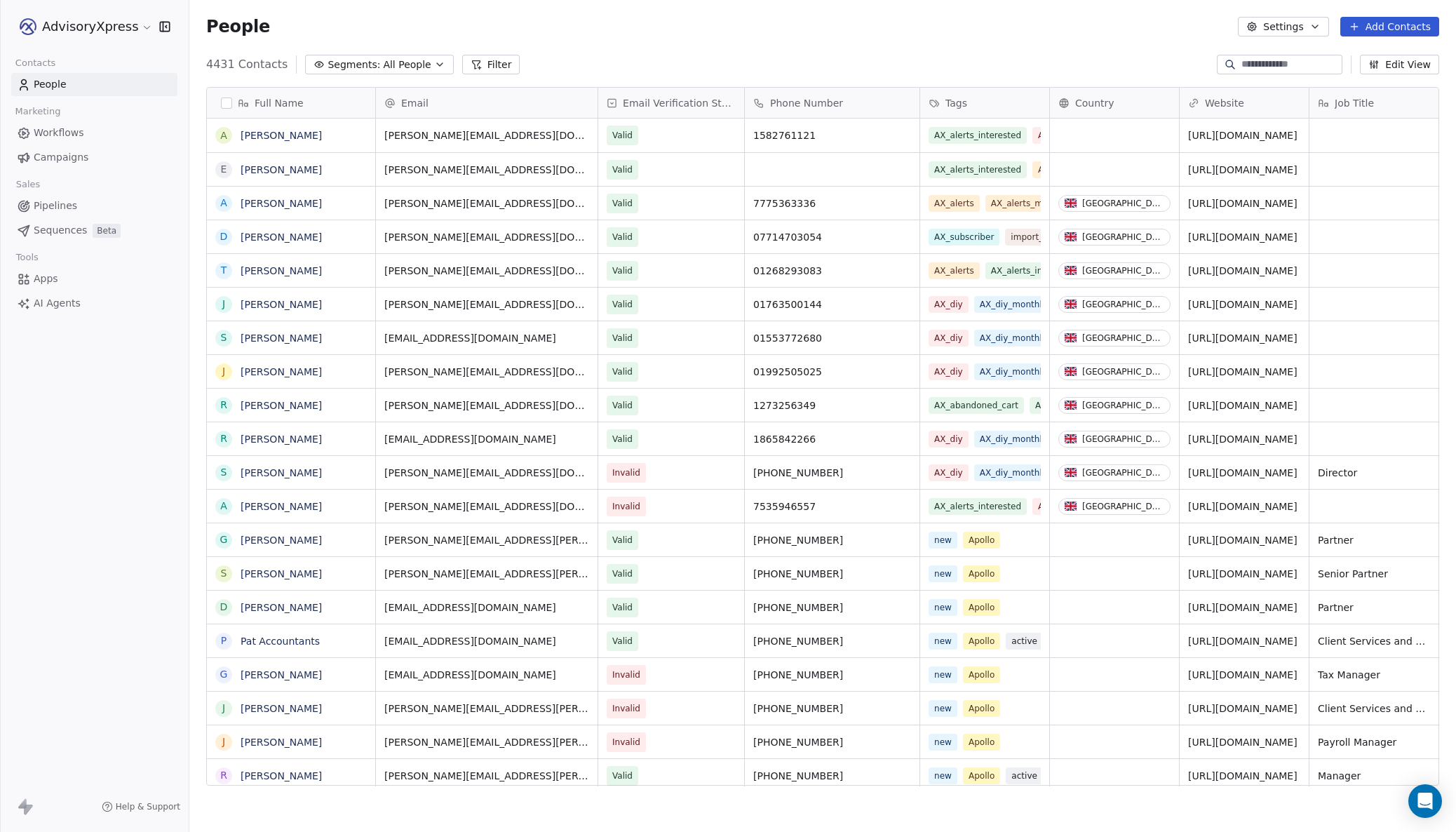
scroll to position [1, 0]
click at [434, 61] on icon "button" at bounding box center [439, 64] width 11 height 11
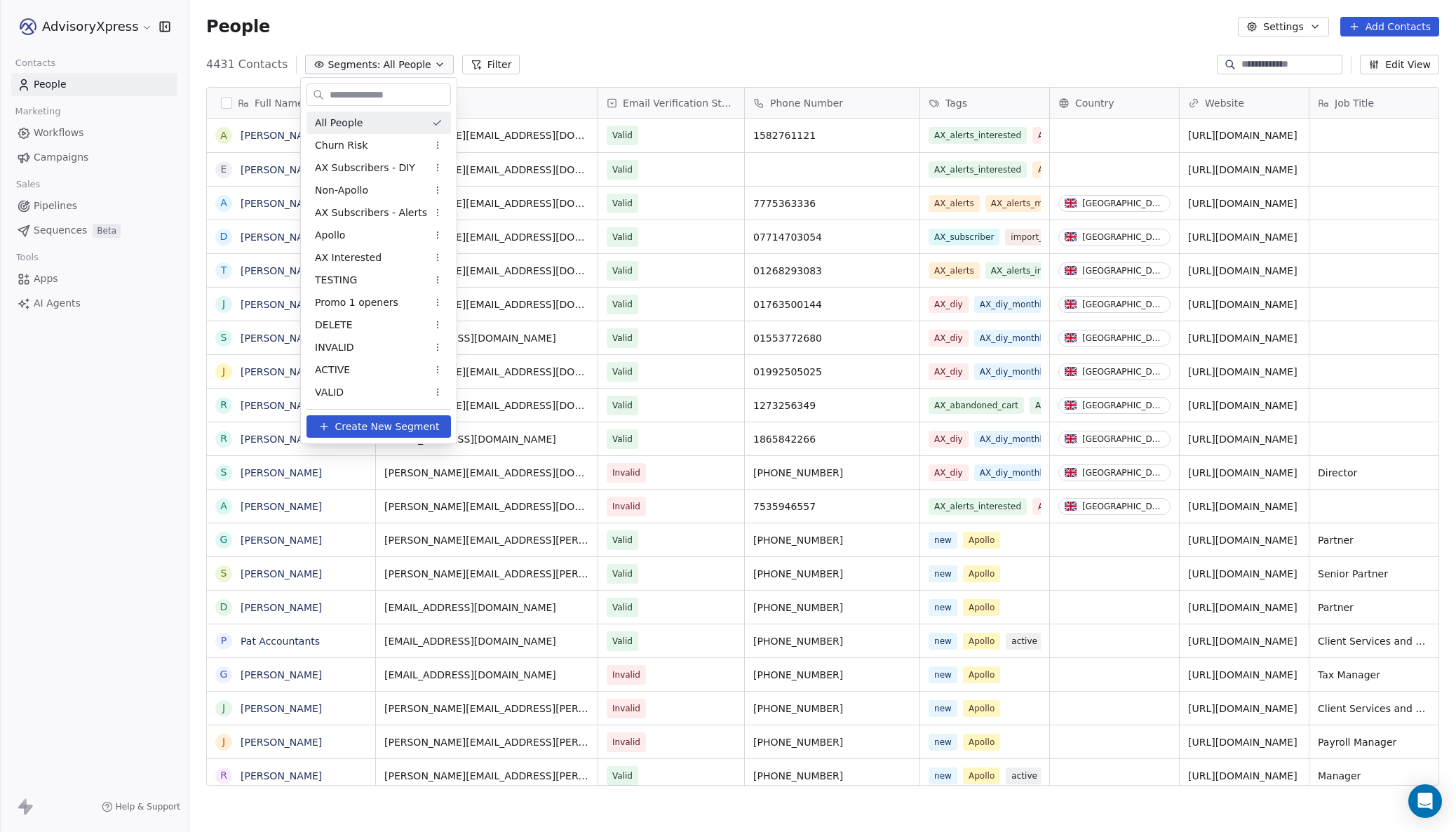
scroll to position [0, 0]
click at [328, 421] on icon at bounding box center [323, 426] width 11 height 11
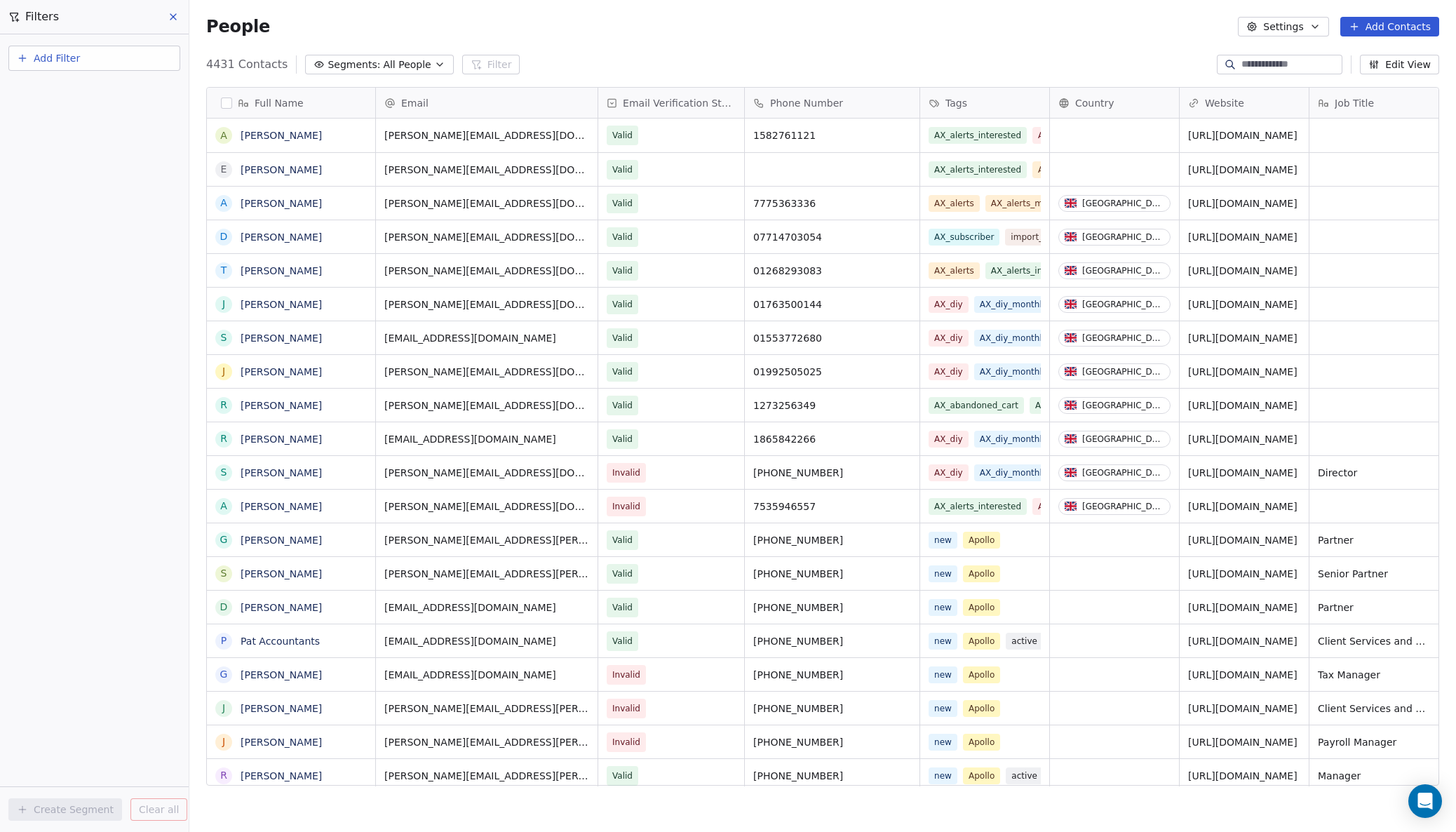
click at [75, 51] on span "Add Filter" at bounding box center [56, 58] width 46 height 15
click at [69, 91] on span "Contact properties" at bounding box center [68, 91] width 91 height 15
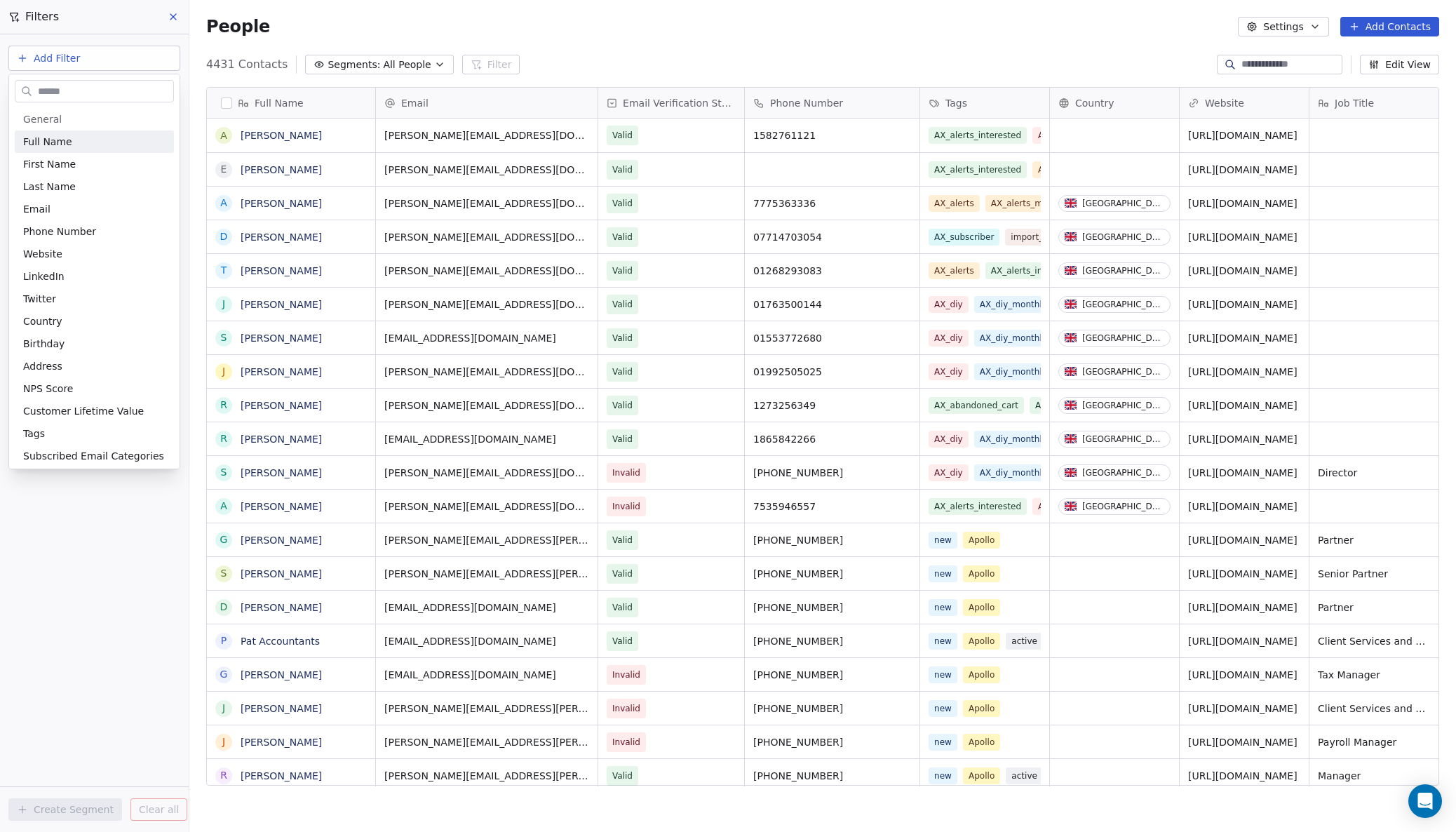
click at [114, 18] on html "AdvisoryXpress Contacts People Marketing Workflows Campaigns Sales Pipelines Se…" at bounding box center [728, 416] width 1456 height 832
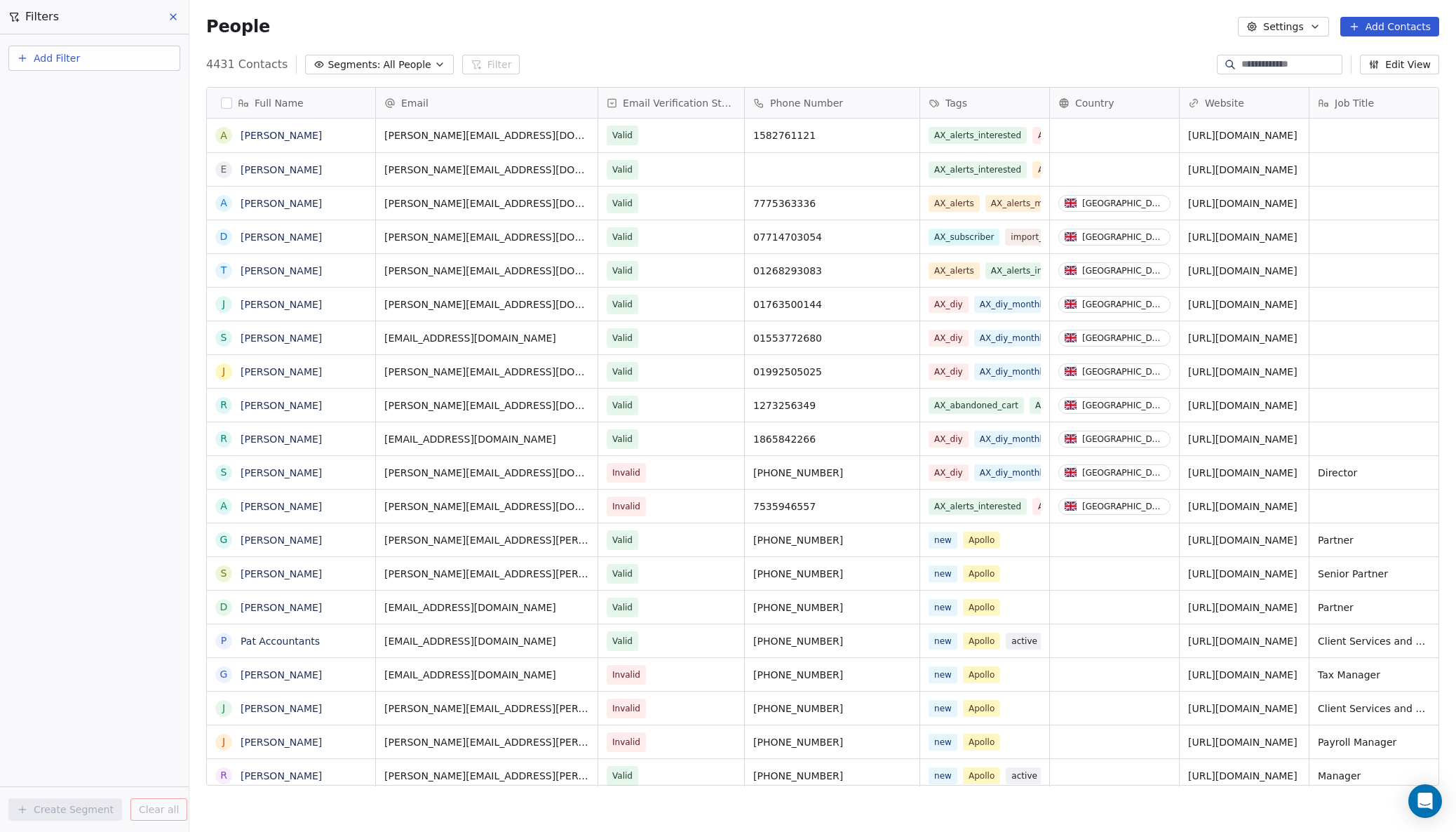
click at [99, 61] on button "Add Filter" at bounding box center [94, 58] width 171 height 26
click at [68, 111] on span "Contact activity" at bounding box center [61, 113] width 78 height 15
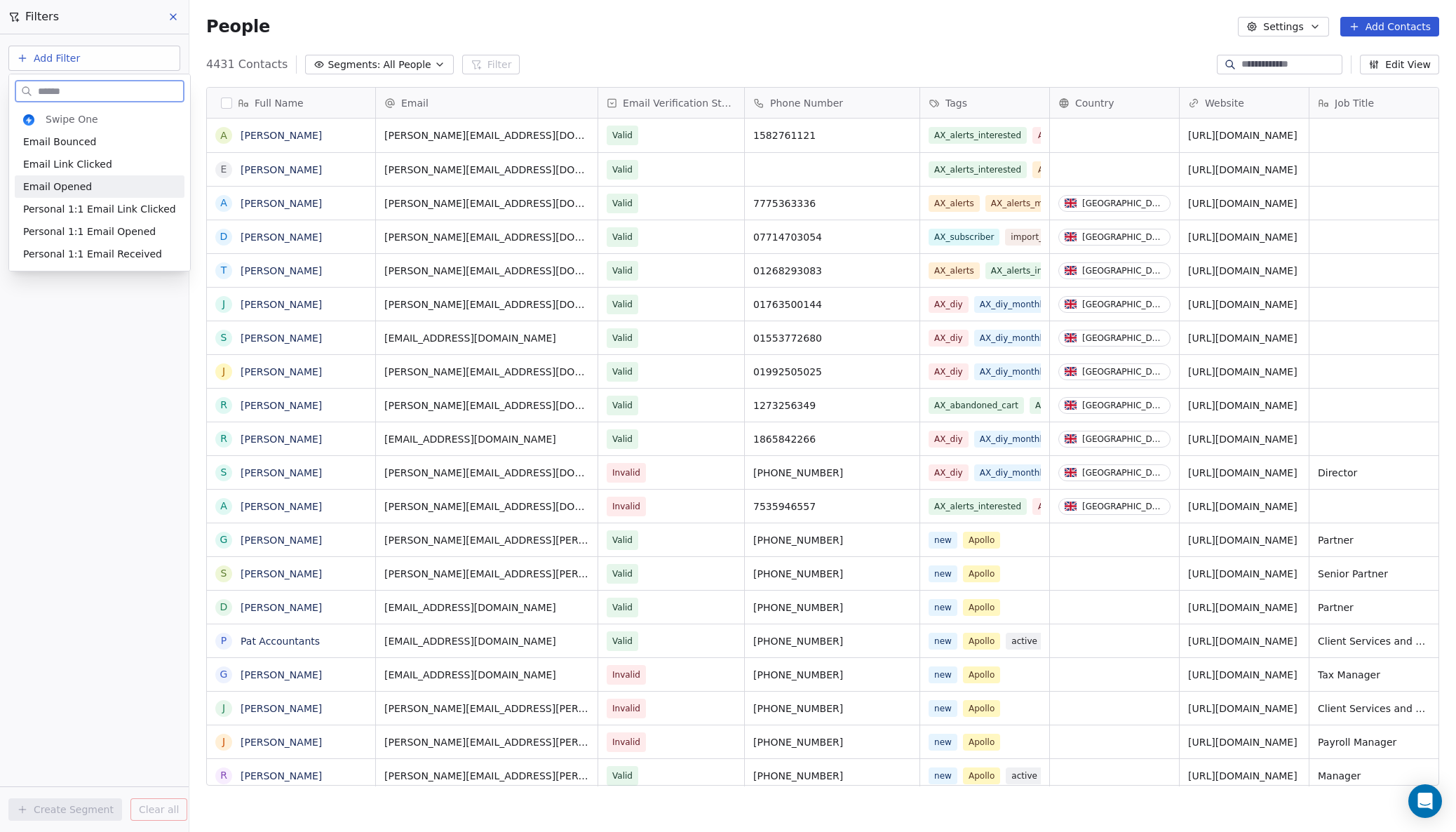
click at [54, 187] on span "Email Opened" at bounding box center [57, 187] width 69 height 14
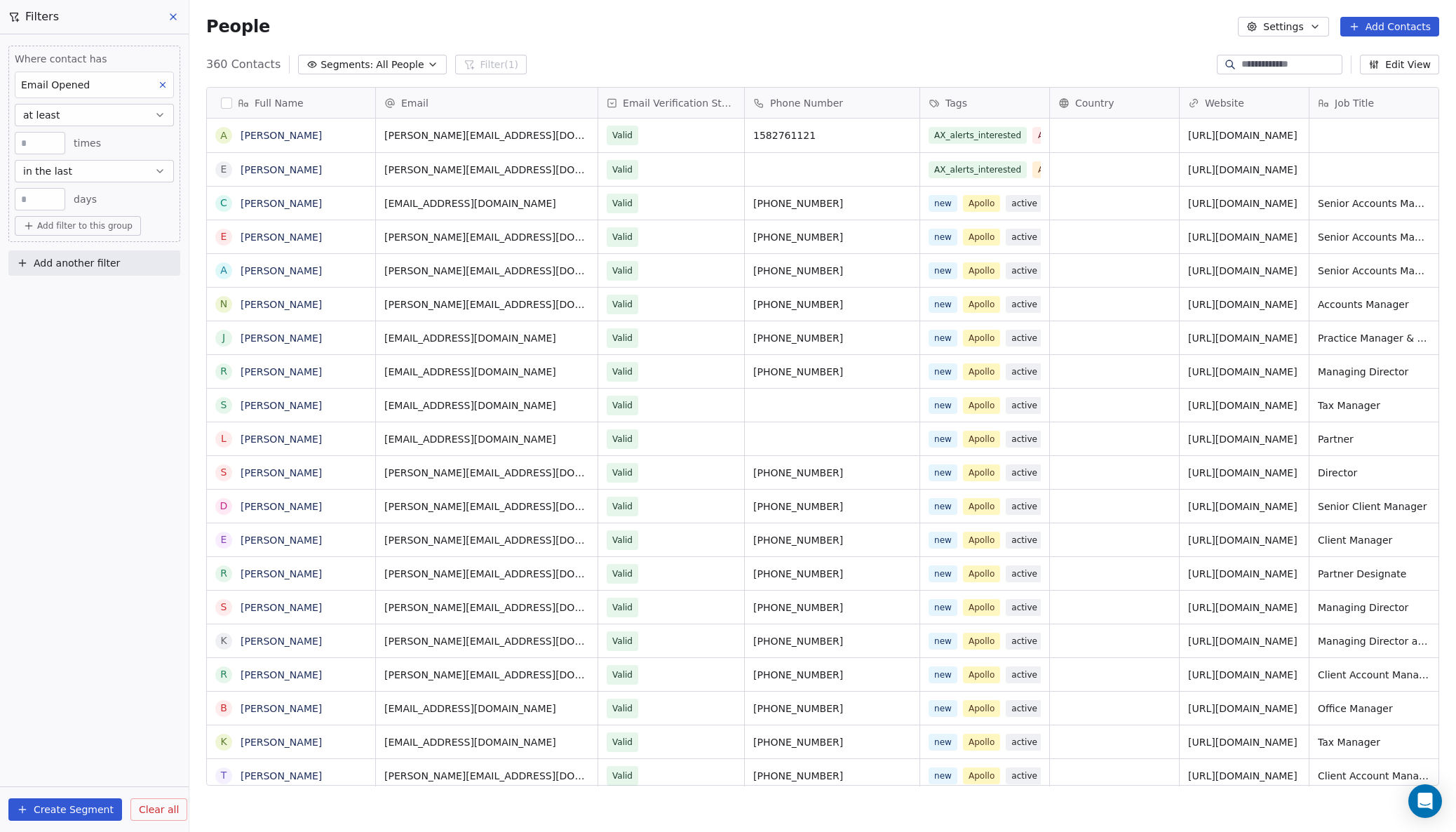
scroll to position [732, 1267]
click at [65, 169] on span "in the last" at bounding box center [48, 171] width 49 height 14
click at [55, 207] on div "Relative" at bounding box center [95, 206] width 130 height 14
click at [42, 247] on div "last happened" at bounding box center [95, 250] width 147 height 22
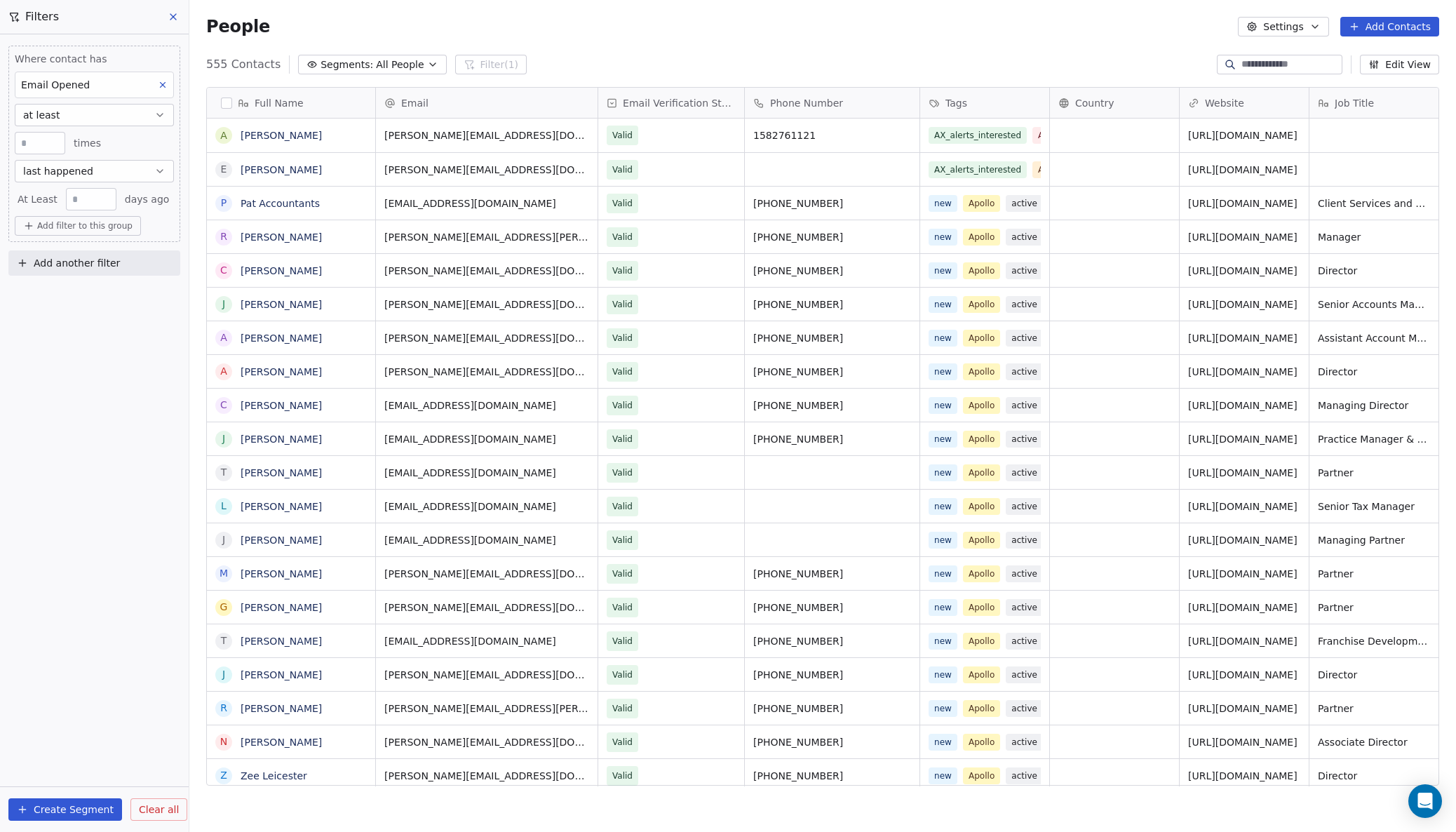
click at [92, 172] on button "last happened" at bounding box center [94, 171] width 160 height 22
click at [61, 225] on div "in the last" at bounding box center [95, 228] width 147 height 22
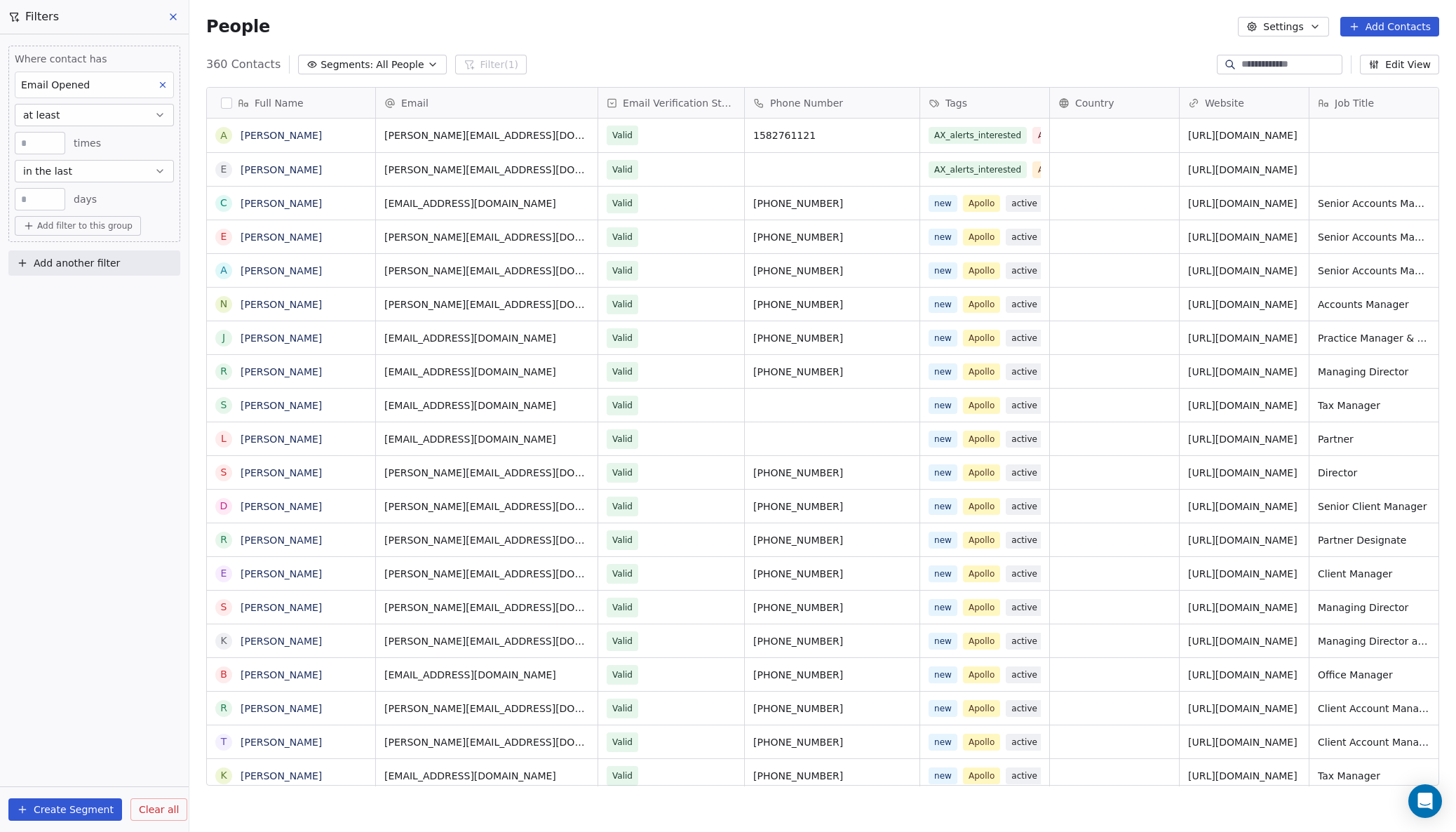
click at [53, 198] on input "**" at bounding box center [39, 200] width 44 height 10
type input "***"
click at [107, 311] on div "Where contact has Email Opened at least * times in the last *** days Add filter…" at bounding box center [94, 433] width 189 height 798
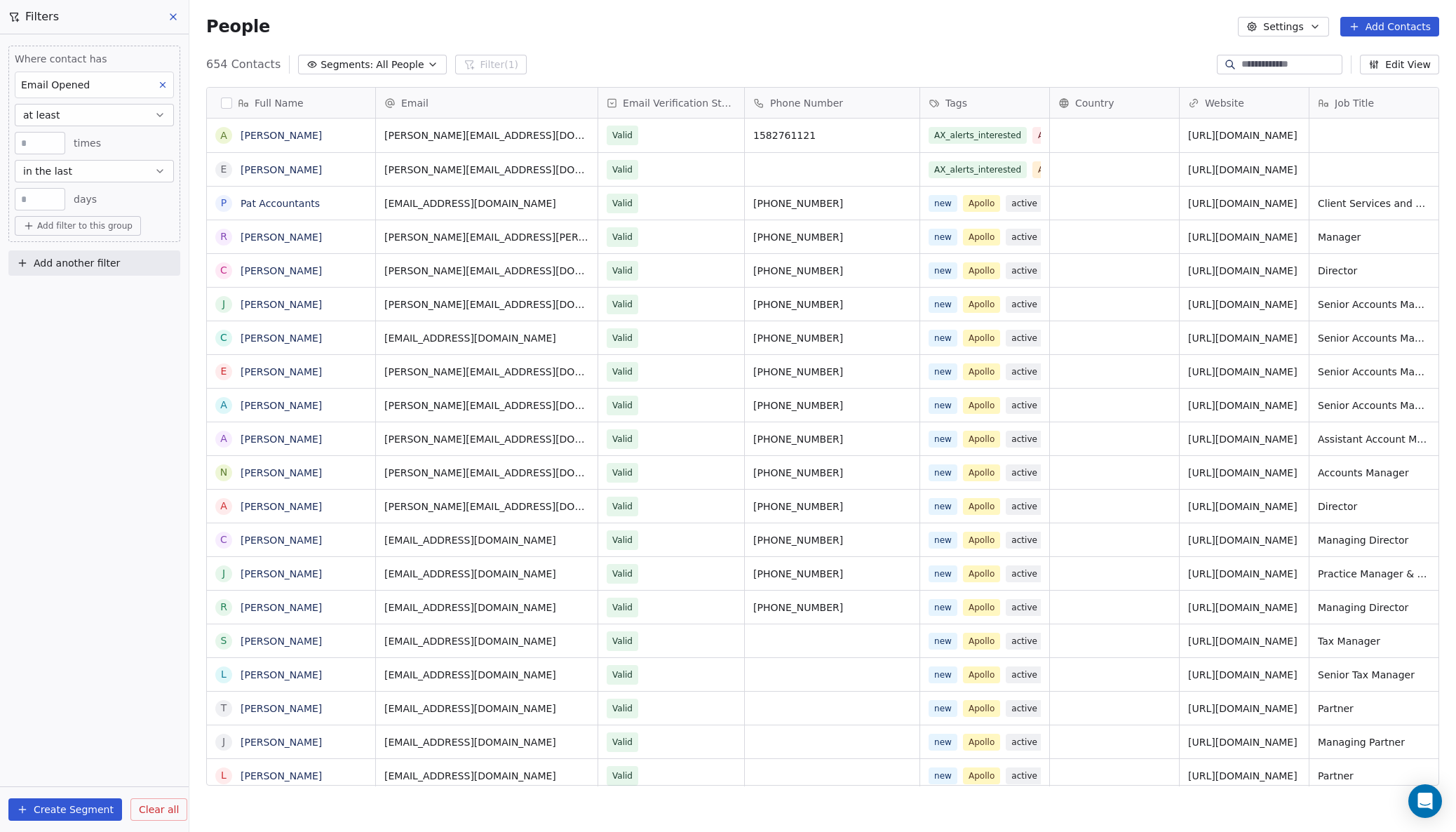
click at [69, 260] on span "Add another filter" at bounding box center [76, 263] width 86 height 15
click at [62, 293] on span "Contact properties" at bounding box center [68, 296] width 91 height 15
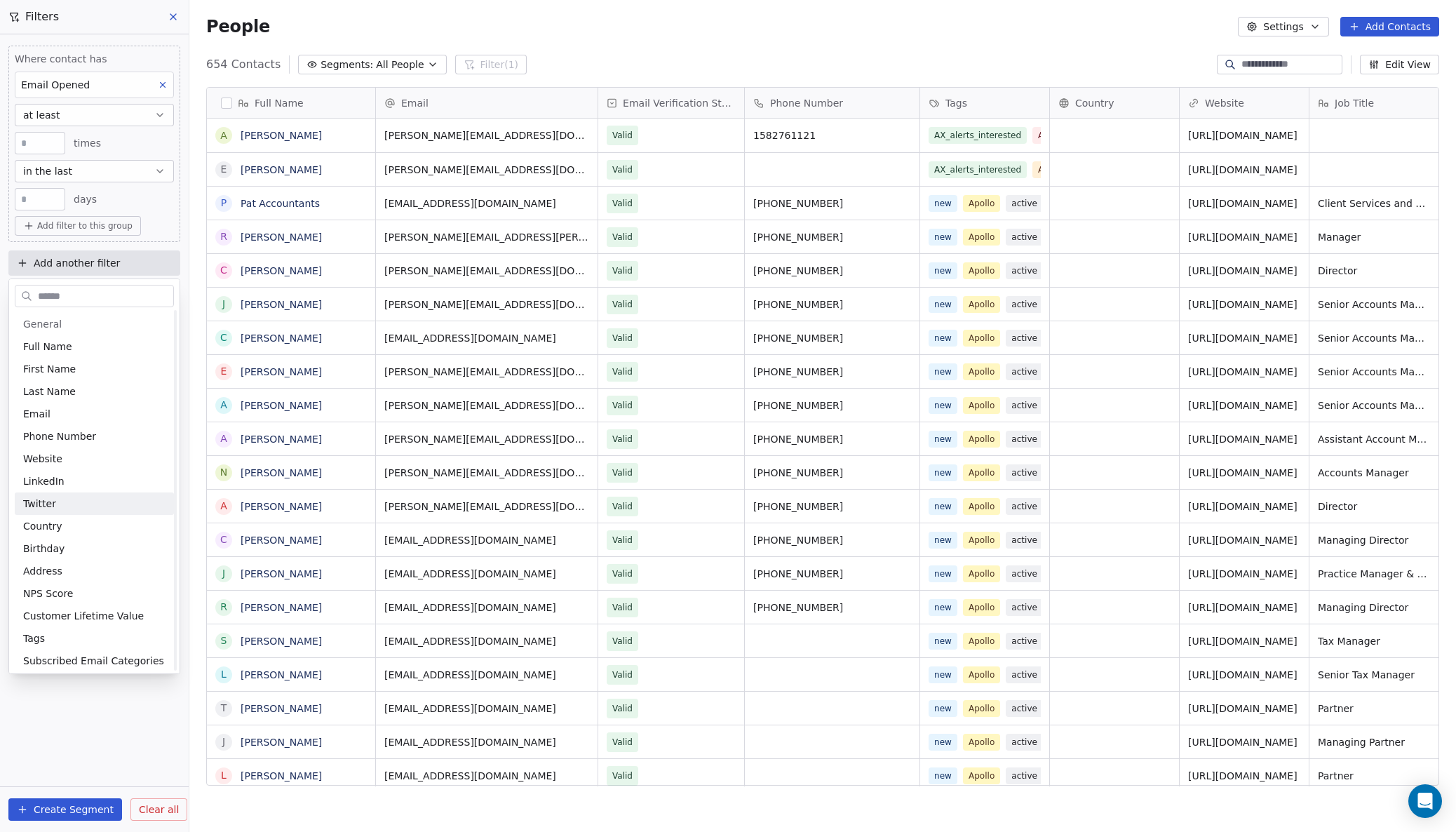
scroll to position [49, 0]
click at [37, 586] on span "Tags" at bounding box center [33, 589] width 21 height 14
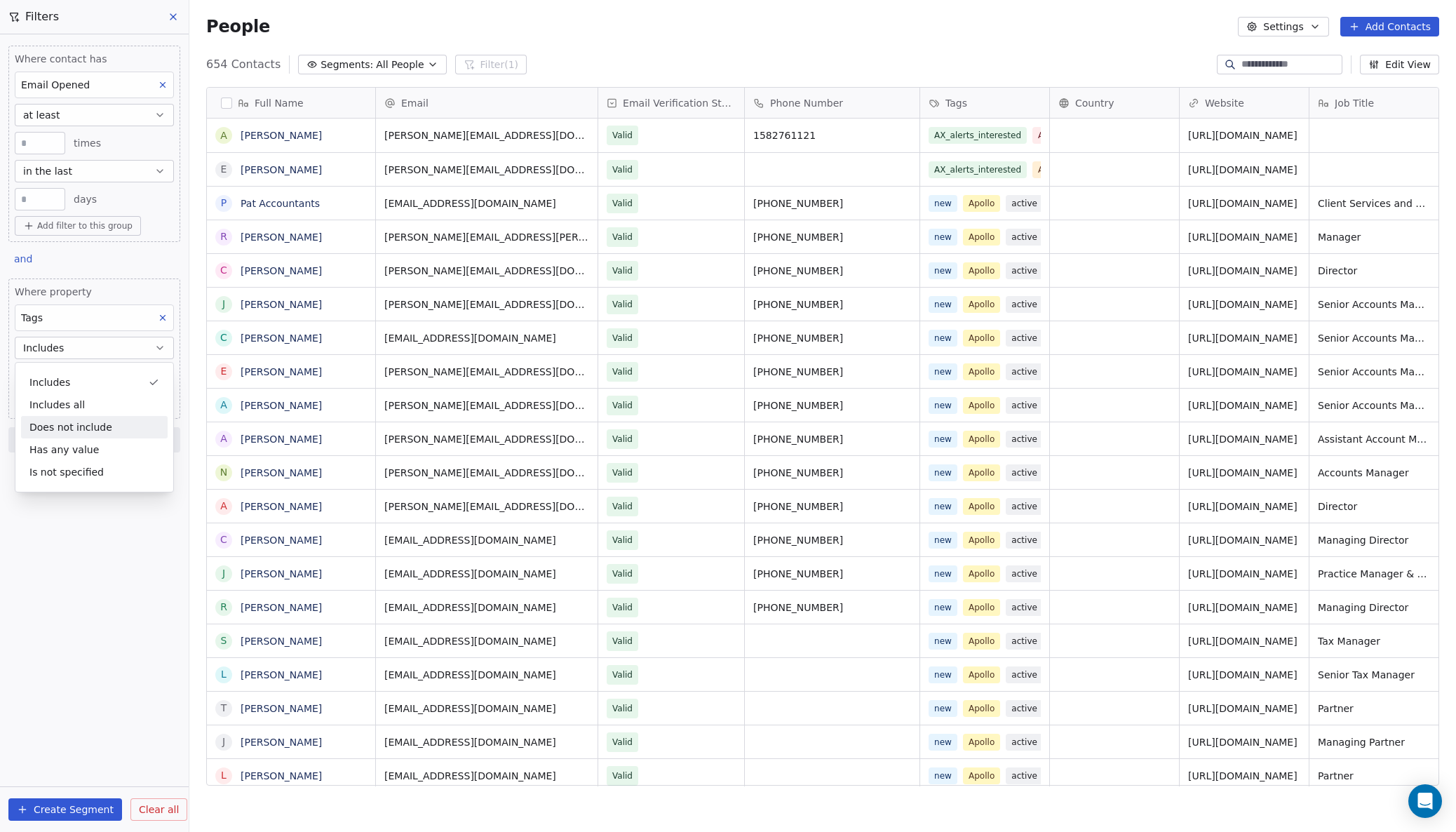
scroll to position [0, 1]
click at [61, 427] on div "Does not include" at bounding box center [95, 428] width 147 height 22
click at [67, 378] on body "AdvisoryXpress Contacts People Marketing Workflows Campaigns Sales Pipelines Se…" at bounding box center [728, 416] width 1456 height 832
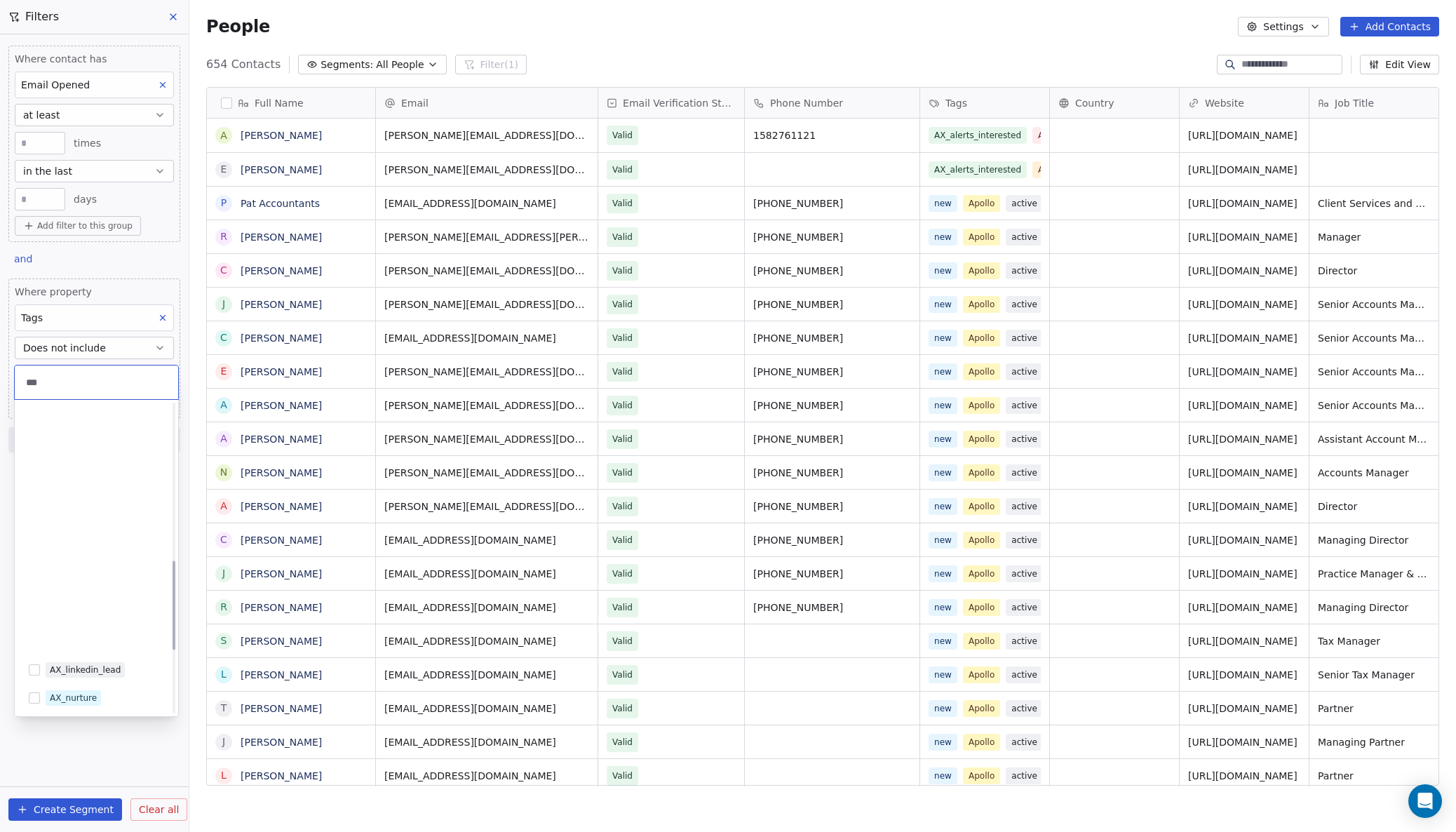
scroll to position [544, 0]
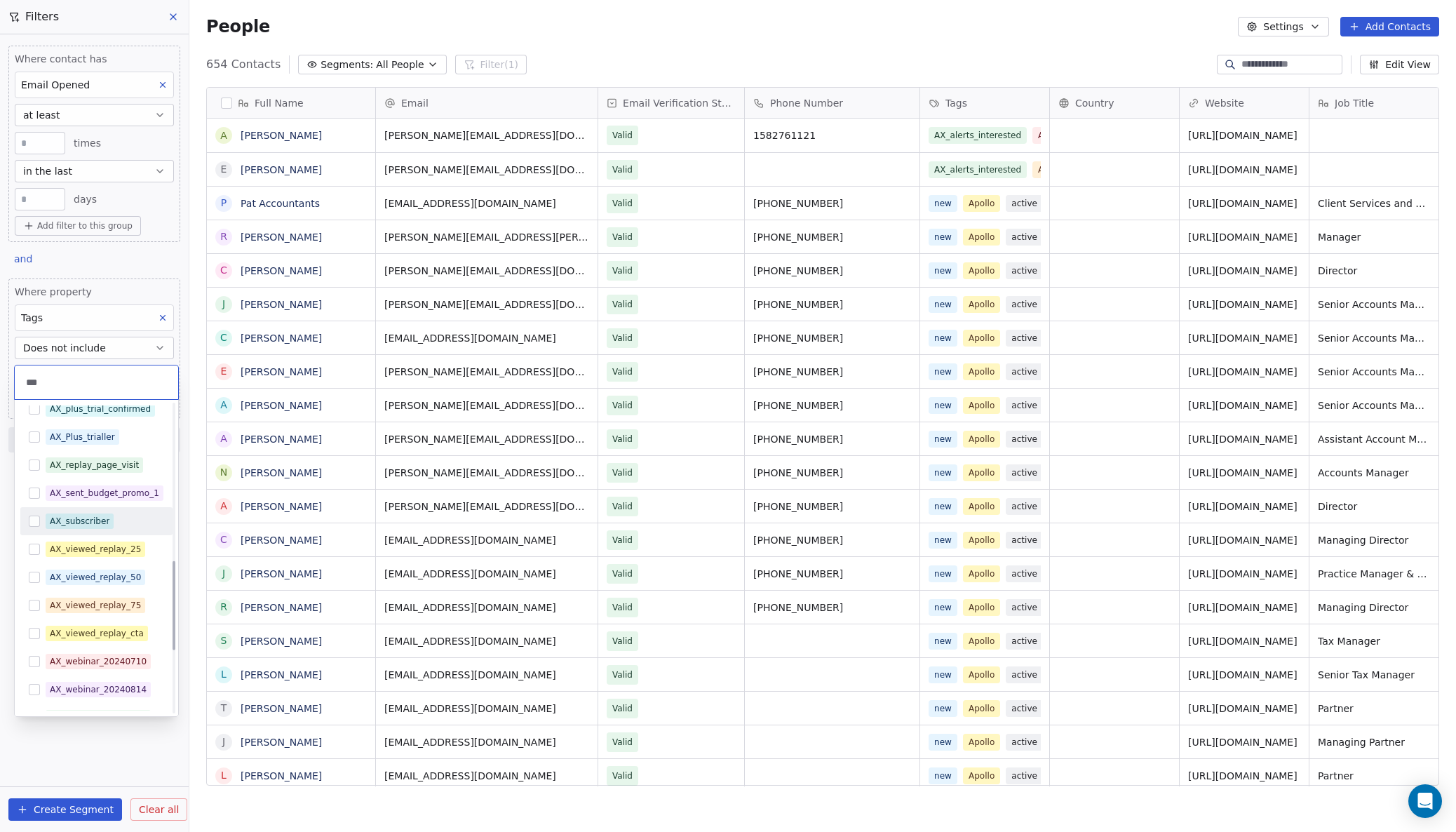
type input "***"
click at [37, 519] on button "Suggestions" at bounding box center [34, 521] width 11 height 11
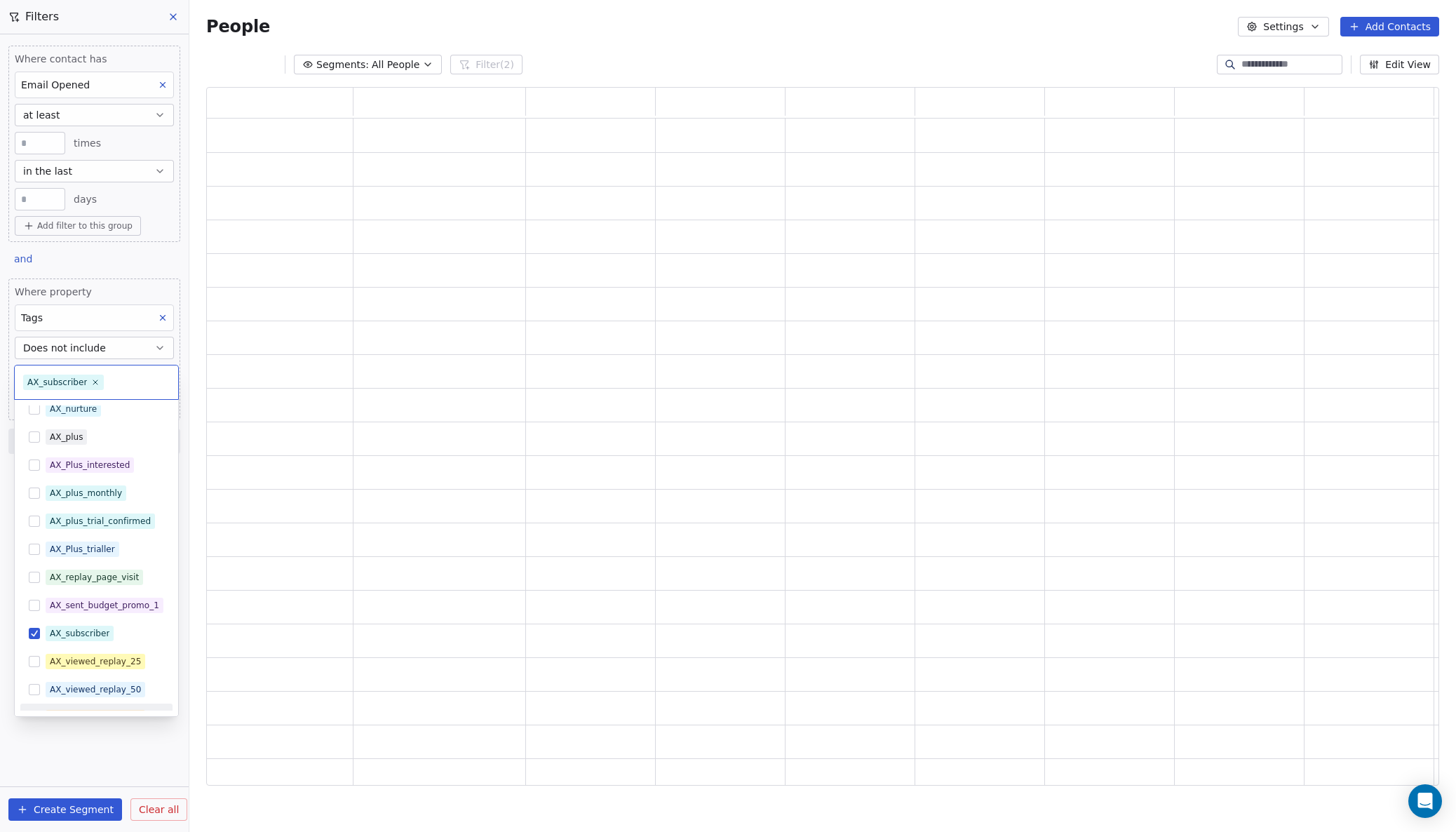
click at [108, 738] on html "AdvisoryXpress Contacts People Marketing Workflows Campaigns Sales Pipelines Se…" at bounding box center [728, 416] width 1456 height 832
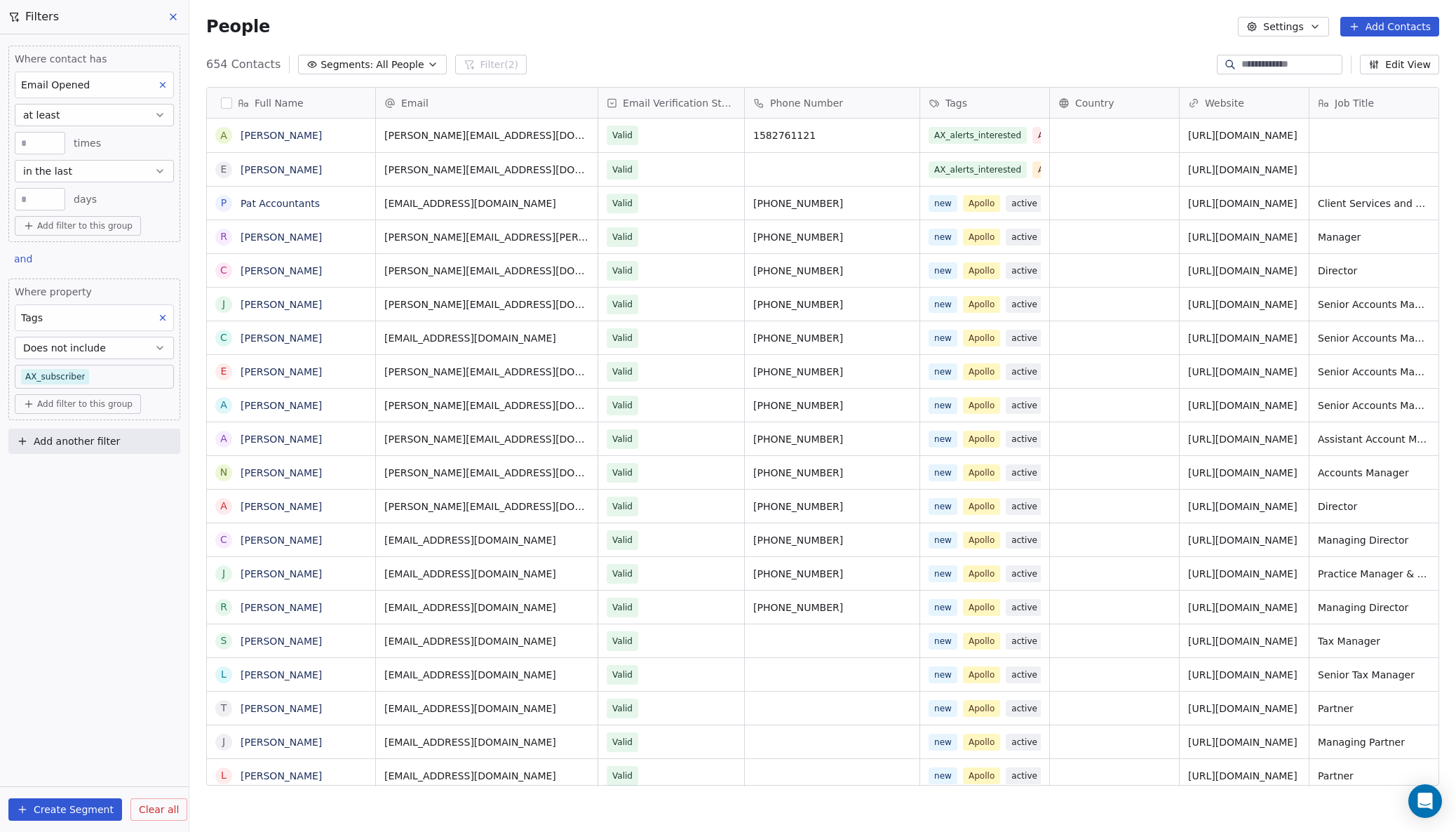
scroll to position [0, 0]
drag, startPoint x: 42, startPoint y: 196, endPoint x: 16, endPoint y: 201, distance: 26.5
click at [16, 201] on div "***" at bounding box center [39, 199] width 50 height 22
type input "***"
click at [101, 553] on div "Where contact has Email Opened at least * times in the last *** days Add filter…" at bounding box center [94, 433] width 189 height 798
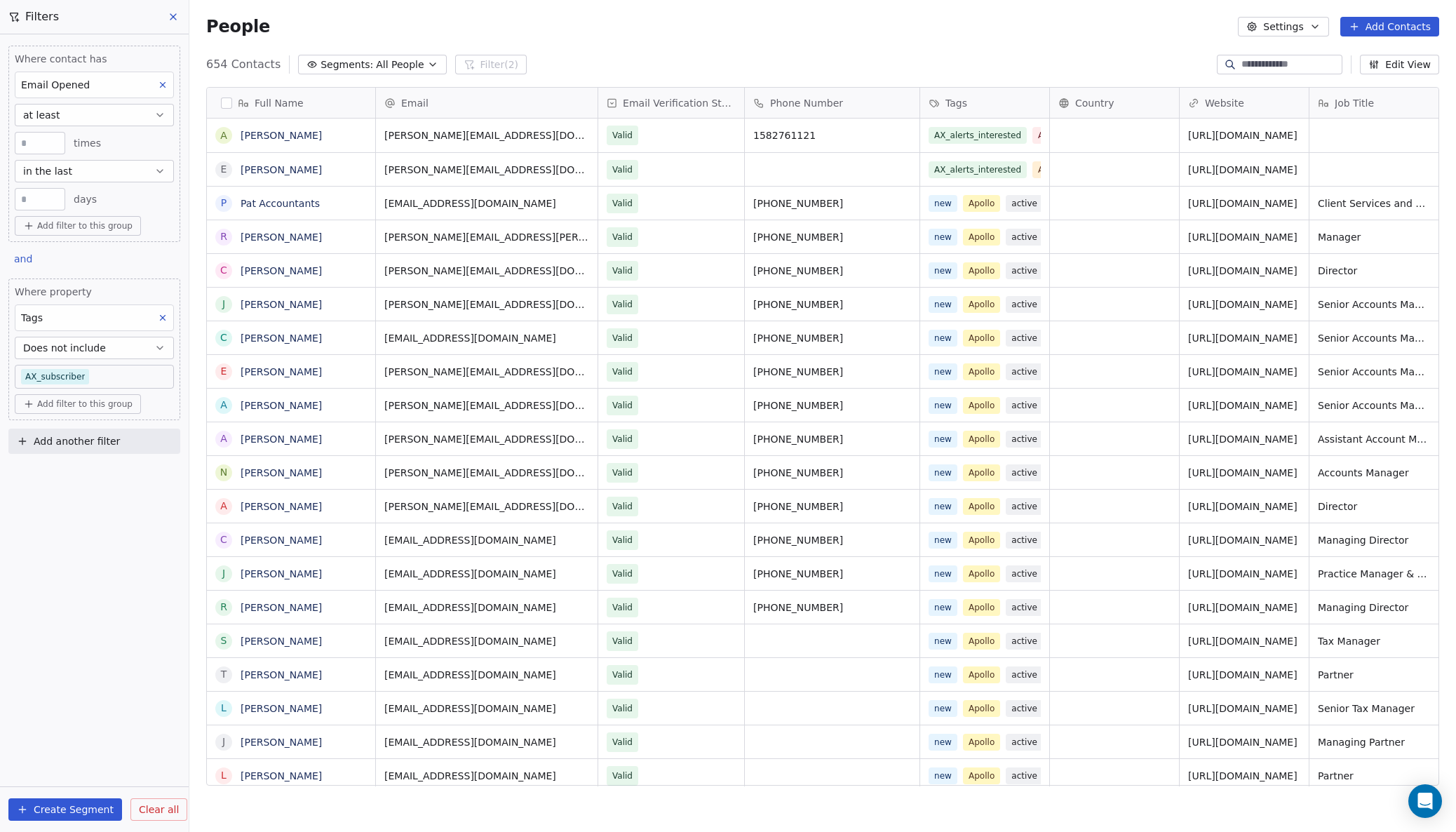
click at [53, 804] on button "Create Segment" at bounding box center [65, 810] width 113 height 22
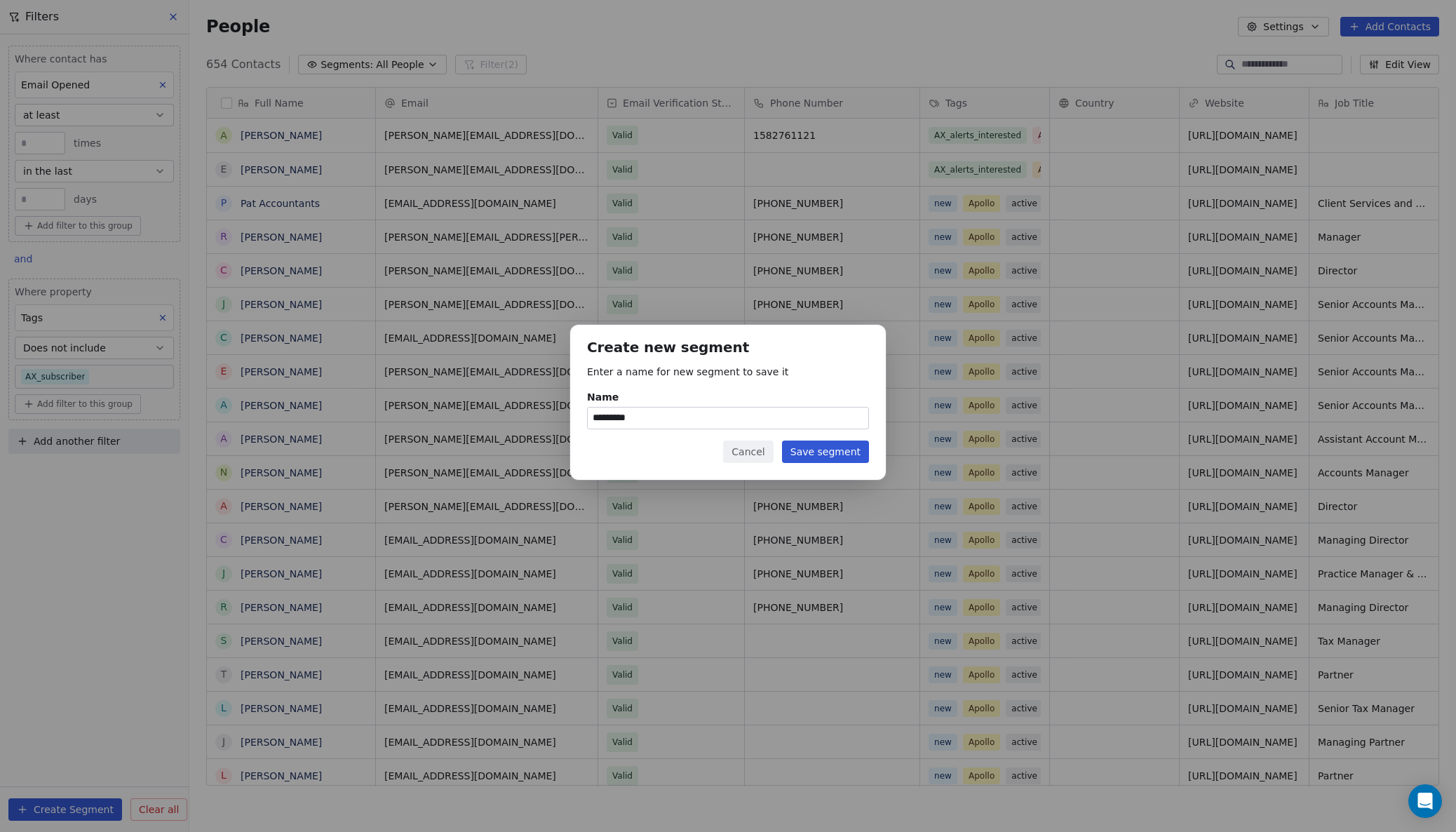
drag, startPoint x: 645, startPoint y: 418, endPoint x: 560, endPoint y: 411, distance: 85.3
click at [560, 411] on div "Create new segment Enter a name for new segment to save it Name ********* Cance…" at bounding box center [728, 416] width 1456 height 228
click at [661, 417] on input "*********" at bounding box center [728, 418] width 281 height 21
type input "*********"
click at [821, 451] on button "Save segment" at bounding box center [826, 451] width 87 height 22
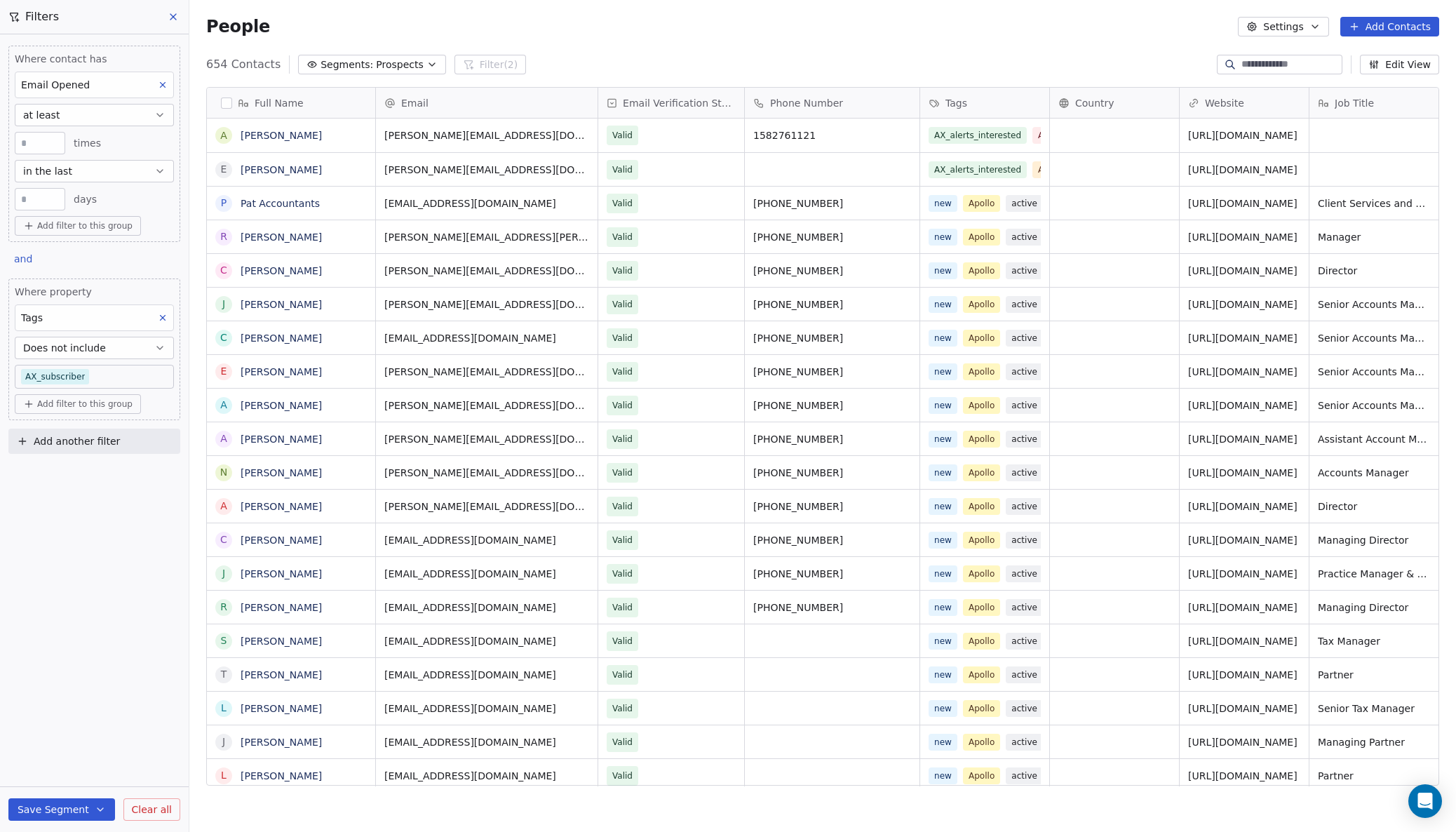
click at [81, 807] on button "Save Segment" at bounding box center [61, 810] width 107 height 22
click at [84, 778] on span "Update existing segment" at bounding box center [102, 774] width 124 height 14
click at [175, 15] on icon at bounding box center [173, 16] width 11 height 11
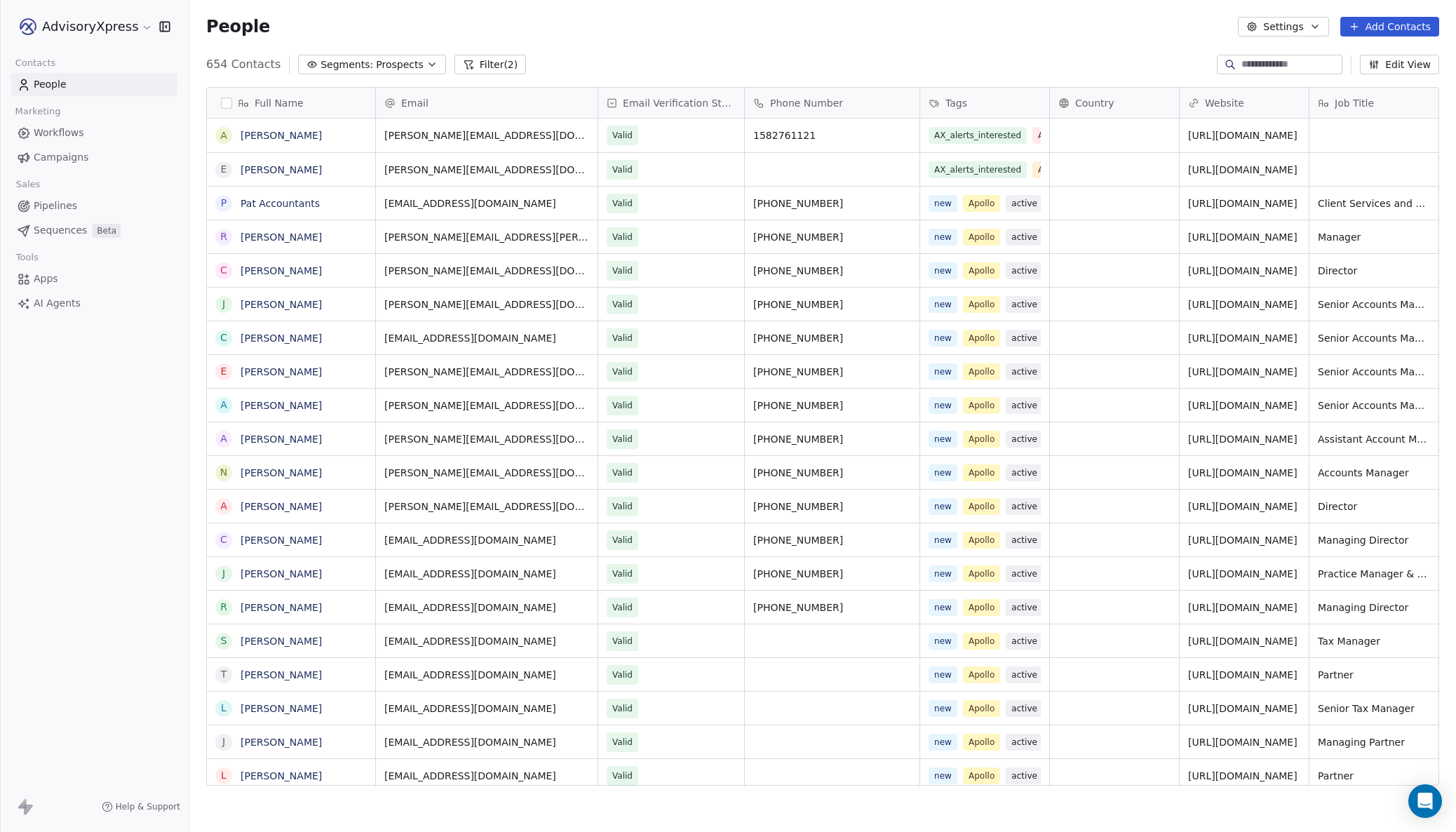
click at [53, 128] on span "Workflows" at bounding box center [58, 132] width 50 height 15
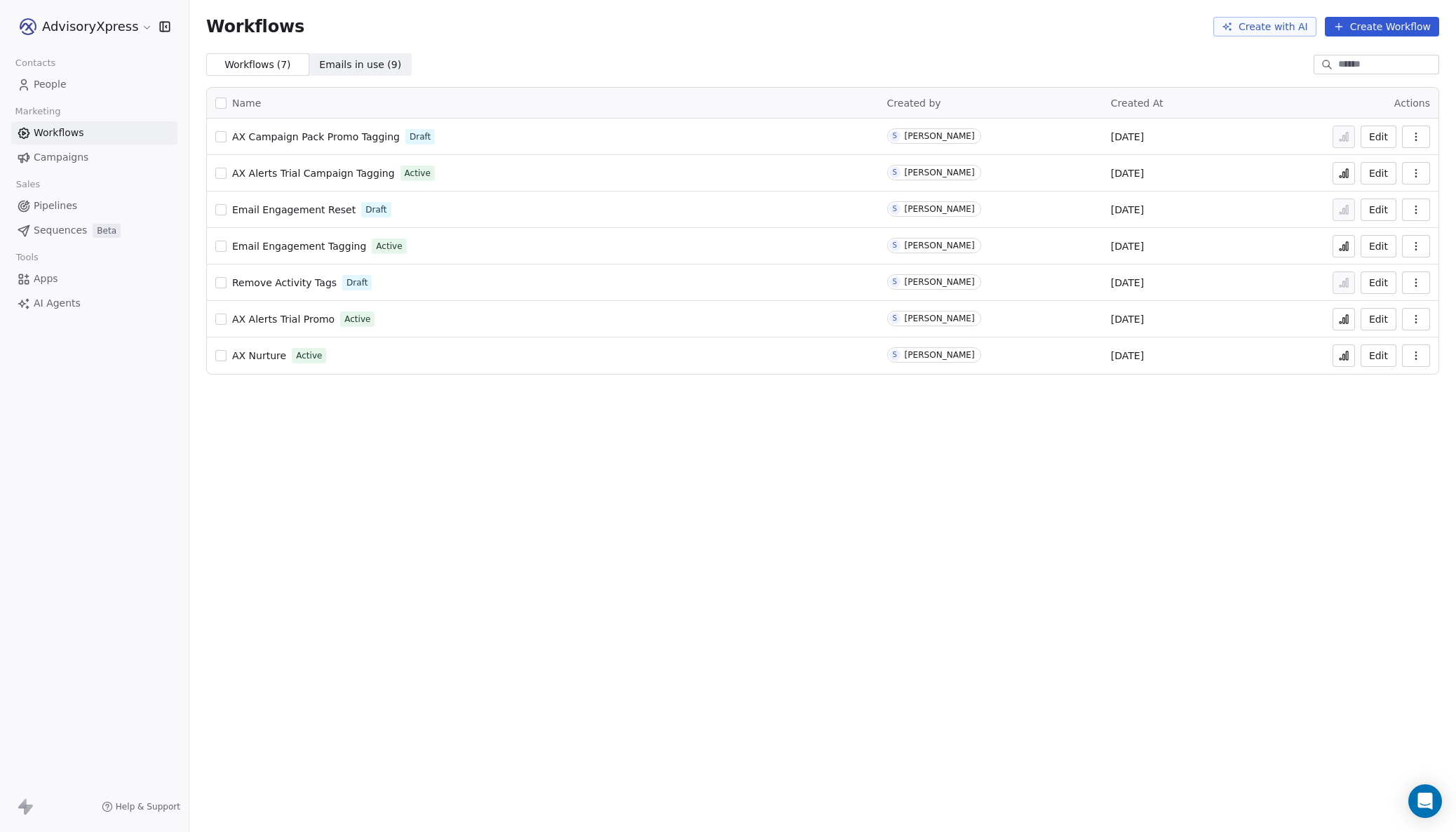
click at [56, 88] on span "People" at bounding box center [49, 84] width 33 height 15
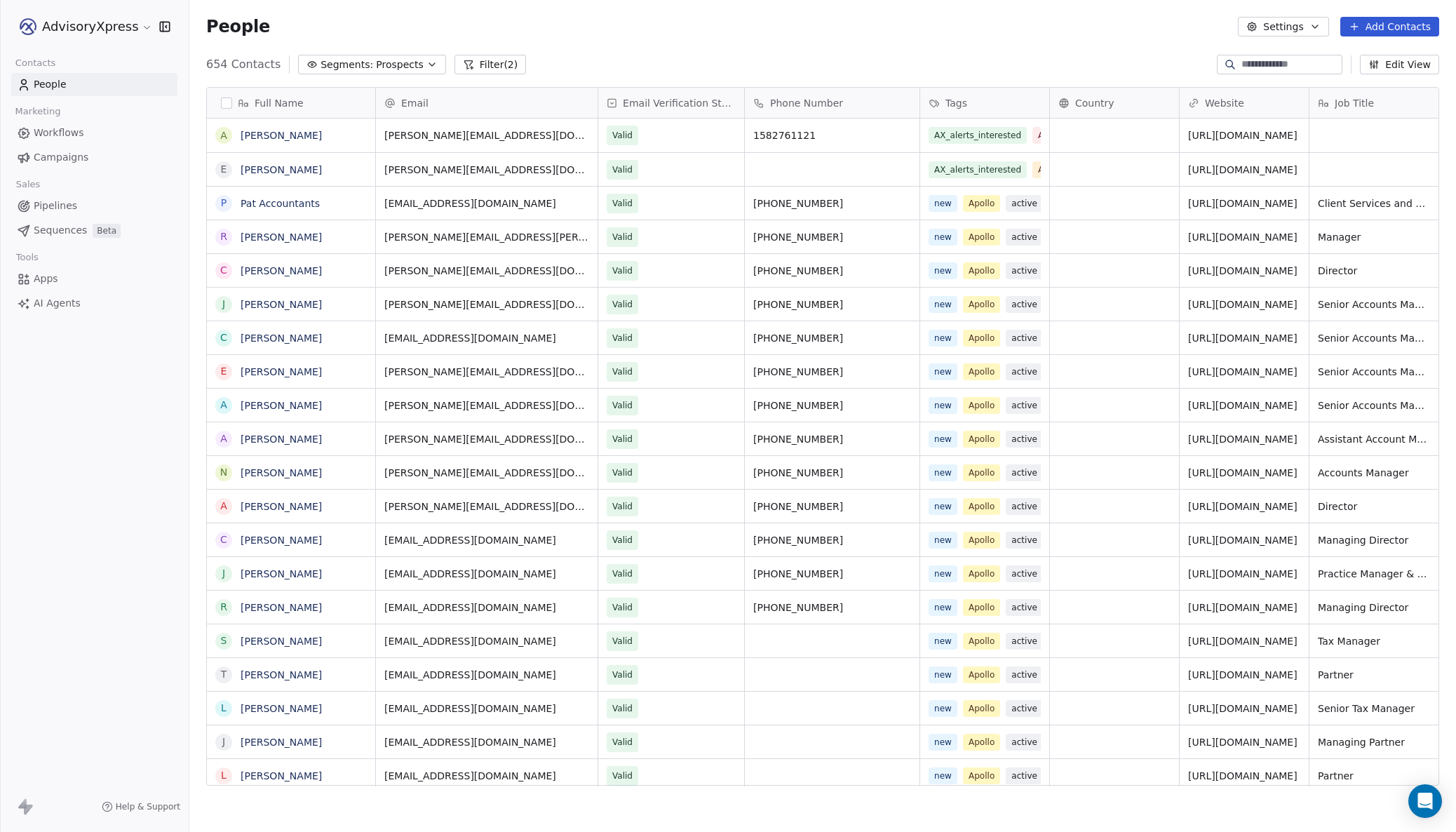
scroll to position [732, 1267]
click at [960, 96] on span "Tags" at bounding box center [955, 103] width 21 height 14
click at [950, 134] on span "Manage property" at bounding box center [988, 132] width 84 height 14
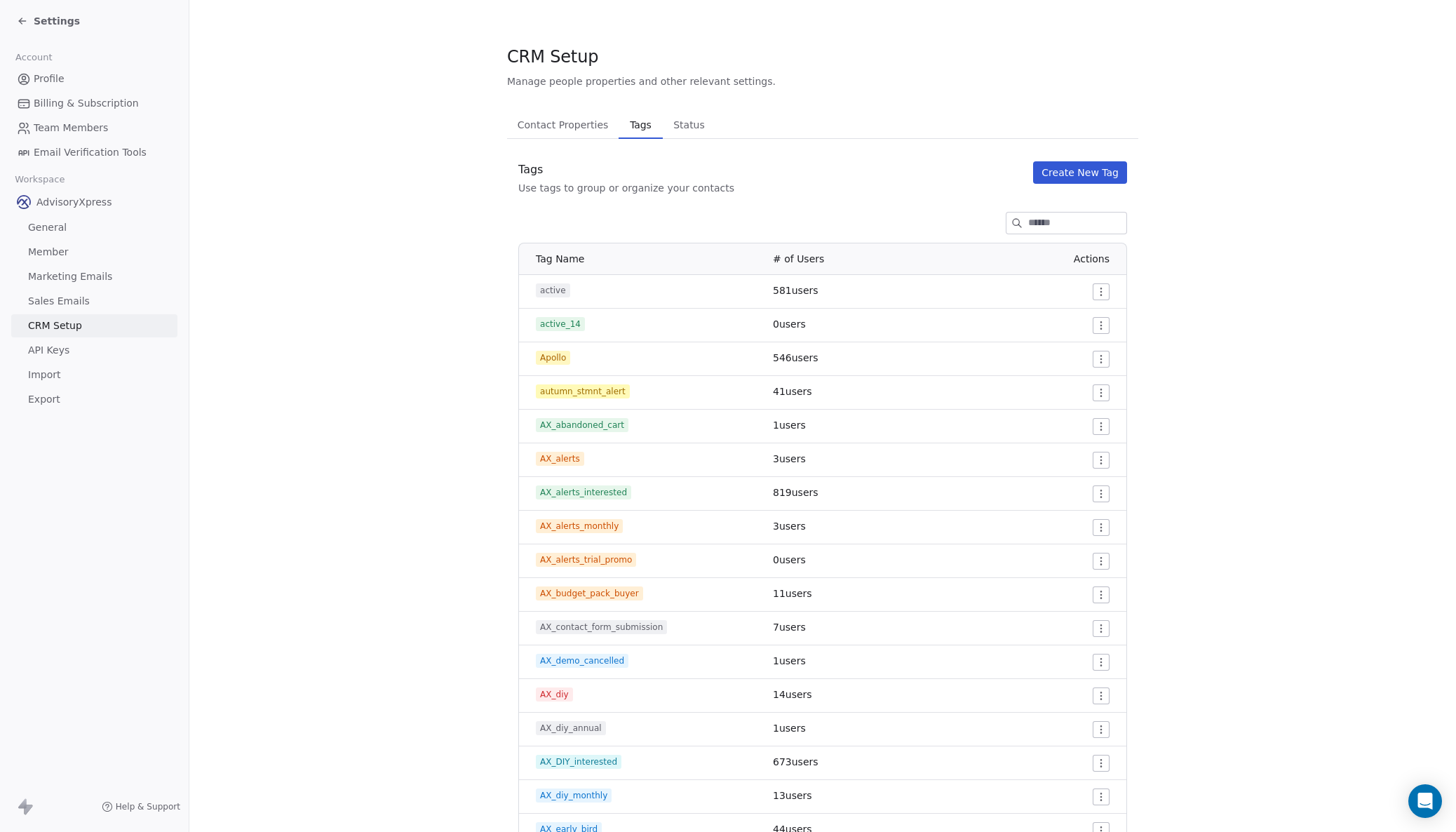
click at [1086, 168] on button "Create New Tag" at bounding box center [1080, 172] width 94 height 22
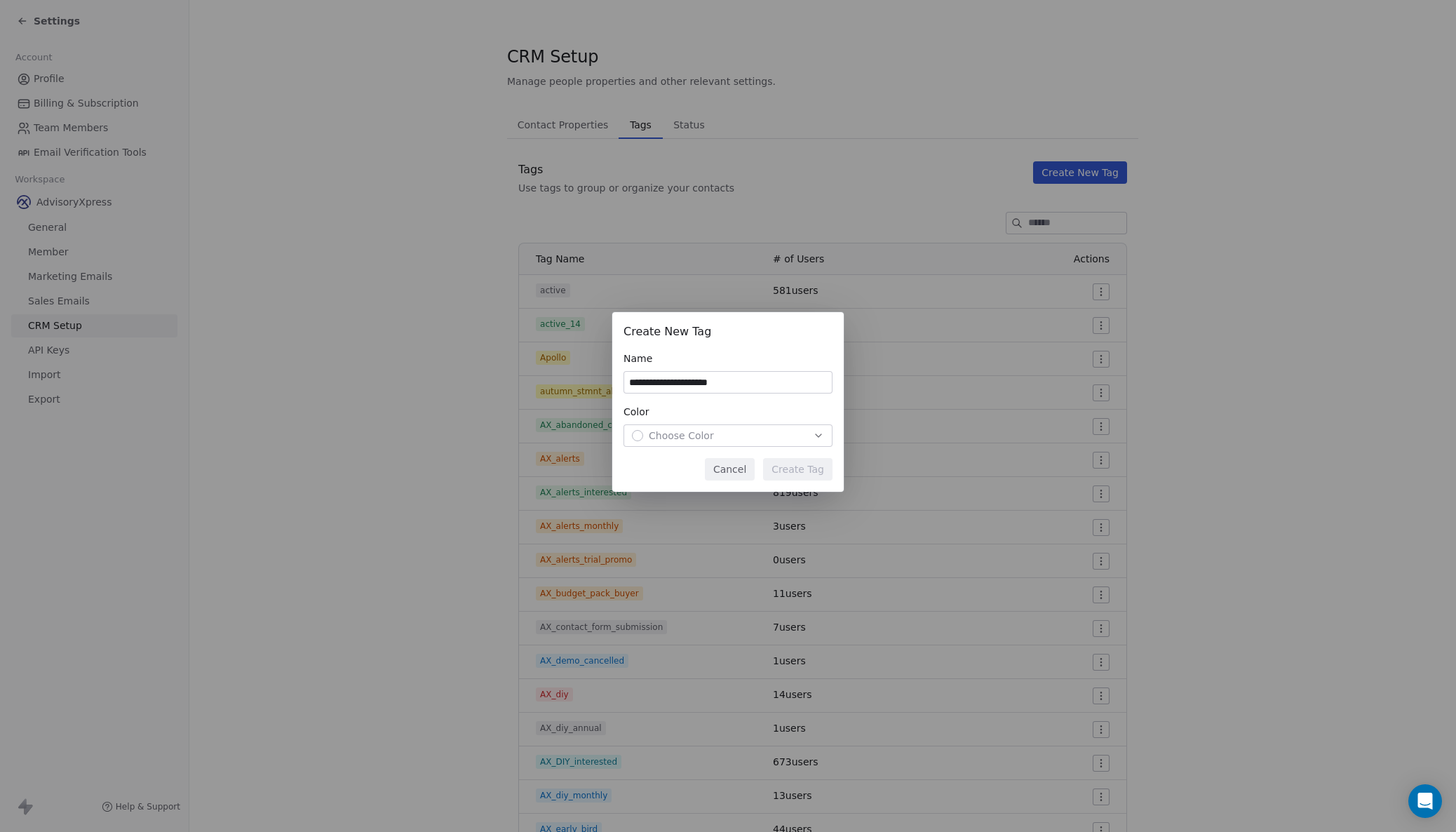
type input "**********"
click at [688, 437] on span "Choose Color" at bounding box center [682, 435] width 65 height 14
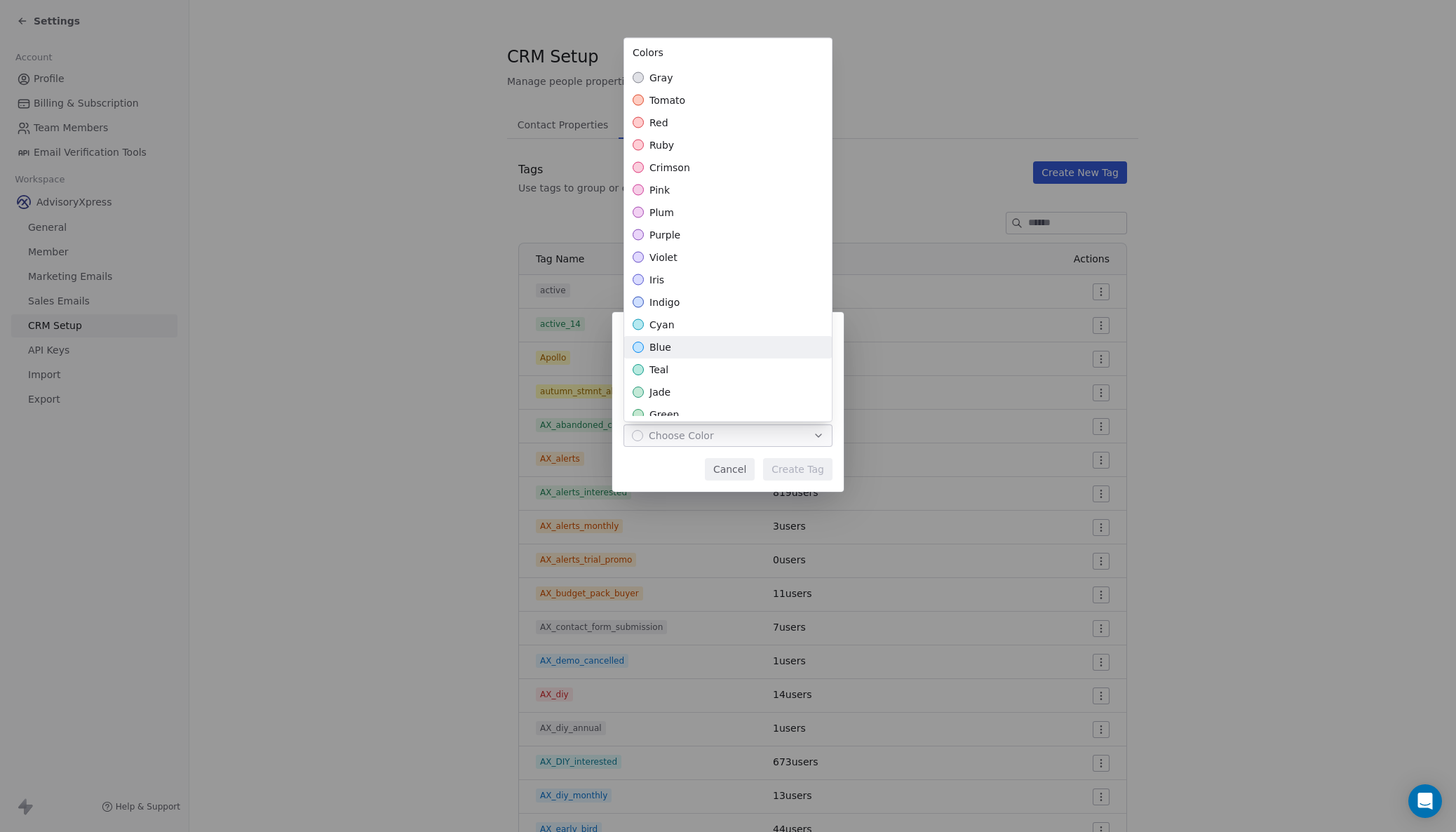
click at [653, 352] on span "blue" at bounding box center [659, 347] width 21 height 14
click at [786, 473] on div "**********" at bounding box center [728, 416] width 1456 height 252
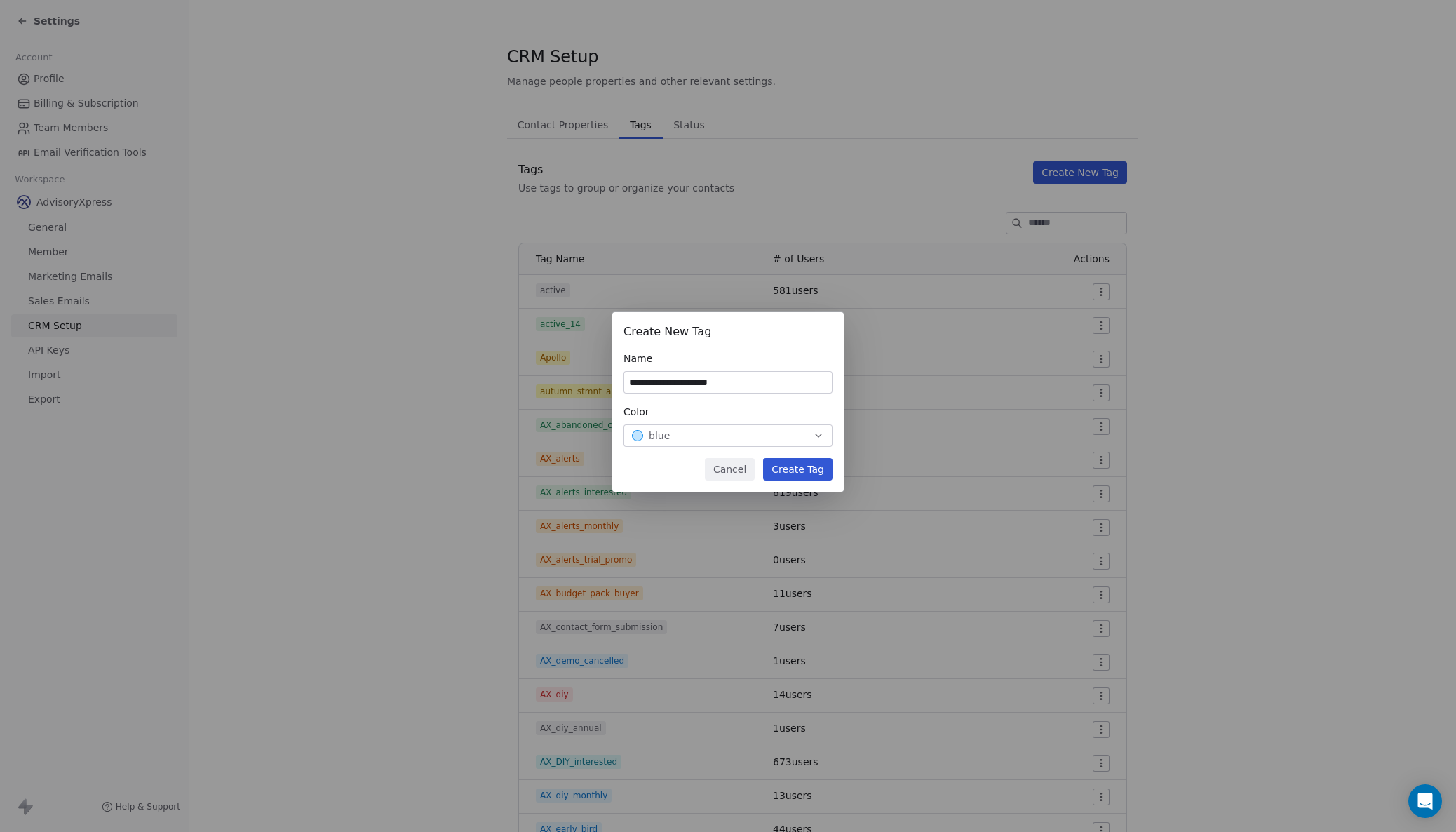
click at [787, 468] on button "Create Tag" at bounding box center [798, 469] width 69 height 22
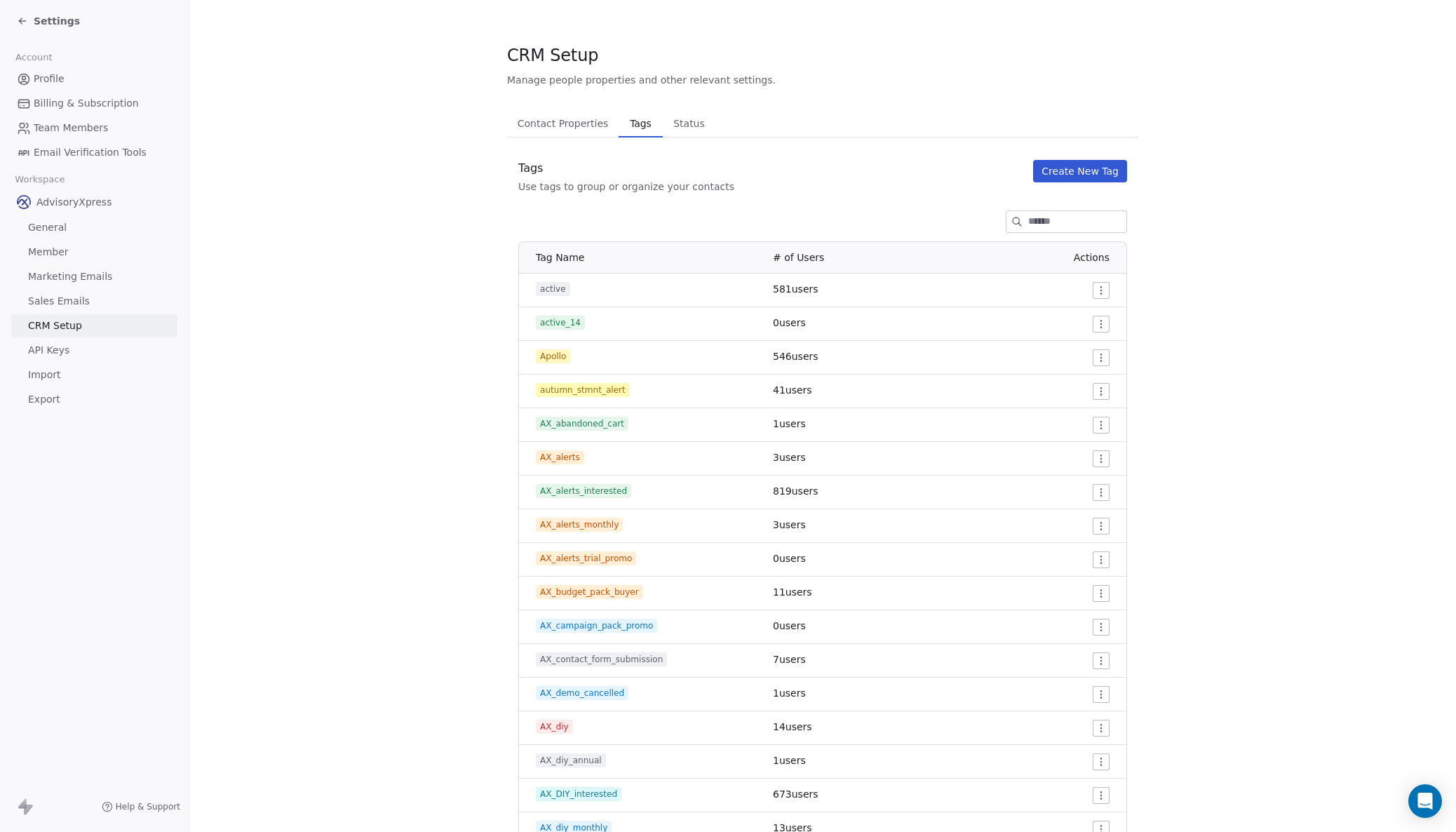
scroll to position [2, 0]
click at [30, 20] on div "Settings" at bounding box center [49, 20] width 63 height 14
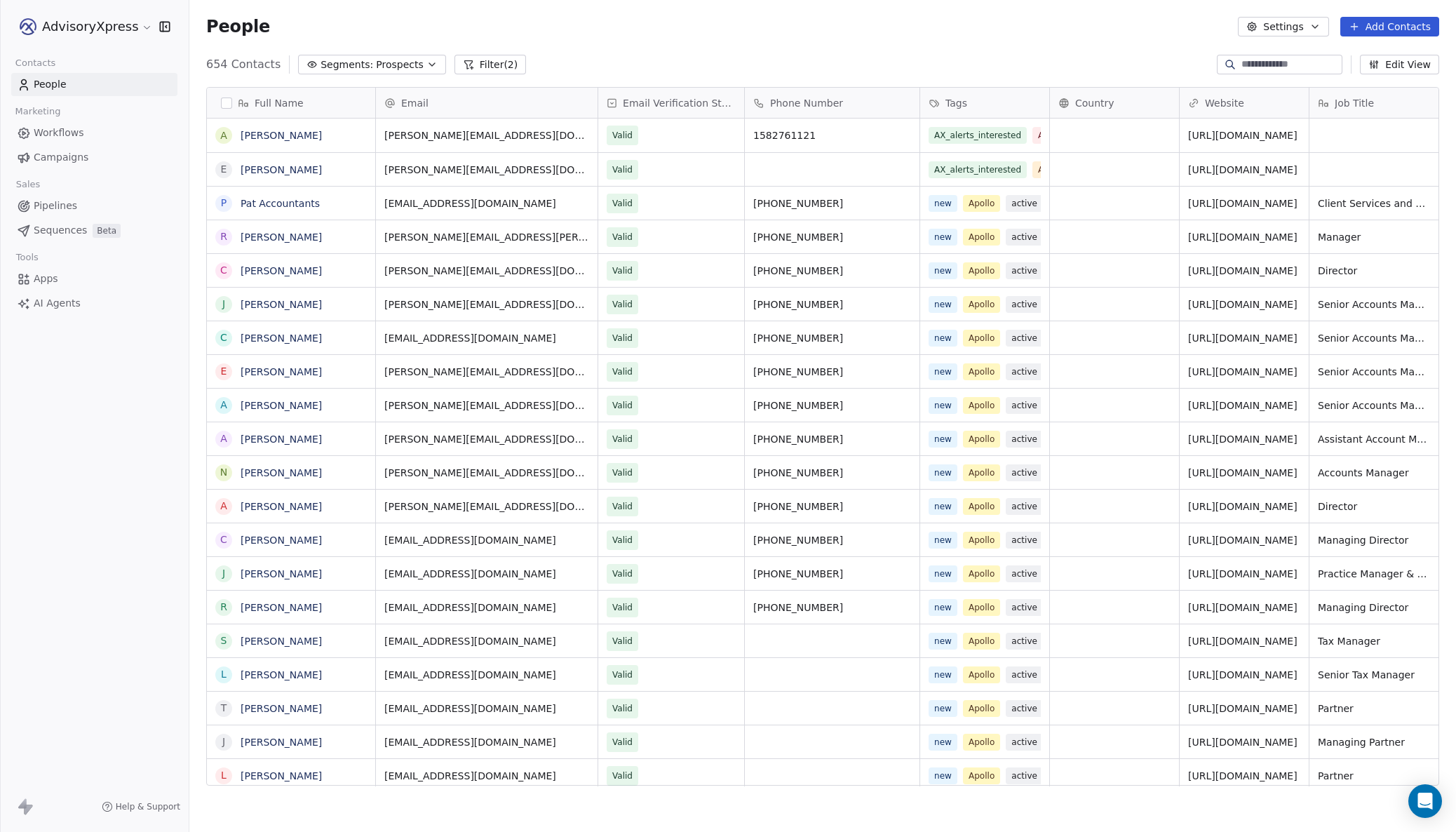
scroll to position [732, 1267]
click at [61, 132] on span "Workflows" at bounding box center [58, 132] width 50 height 15
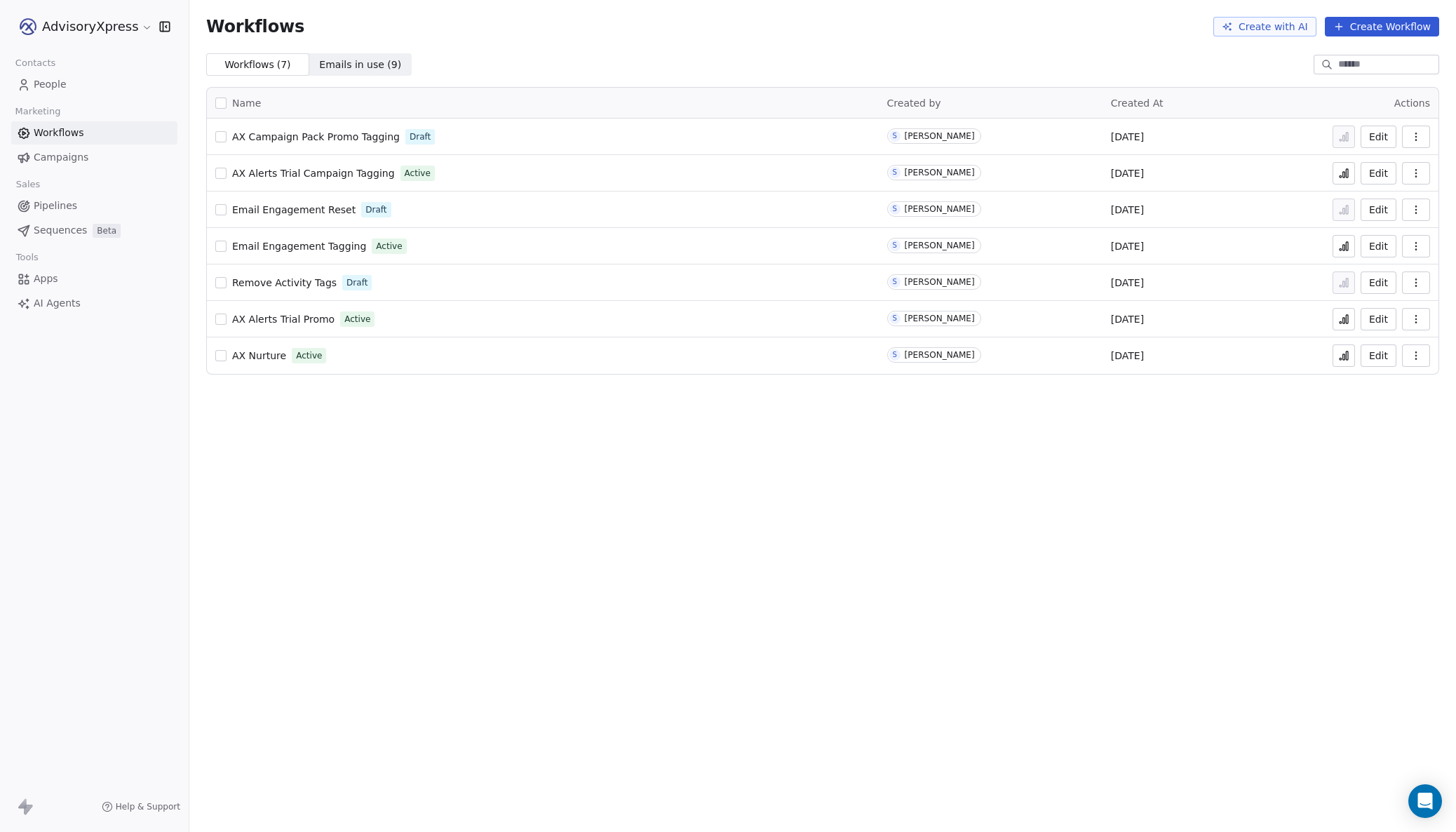
click at [335, 135] on span "AX Campaign Pack Promo Tagging" at bounding box center [316, 137] width 168 height 11
click at [257, 351] on span "AX Nurture" at bounding box center [258, 355] width 54 height 11
click at [269, 315] on span "AX Alerts Trial Promo" at bounding box center [283, 319] width 102 height 11
click at [332, 133] on span "AX Campaign Pack Promo Tagging" at bounding box center [316, 137] width 168 height 11
click at [319, 139] on span "AX Campaign Pack Promo Tagging" at bounding box center [316, 137] width 168 height 11
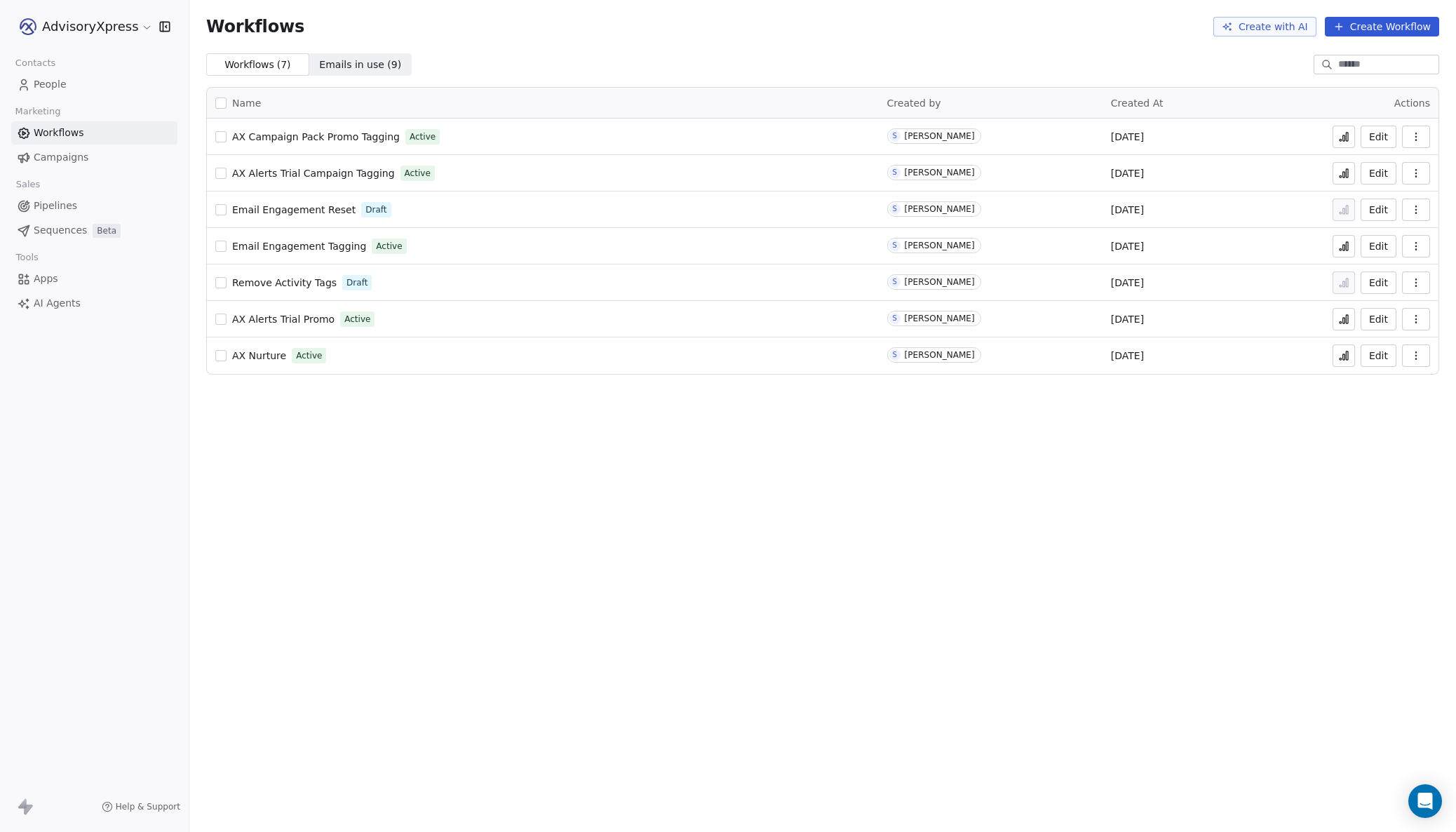
click at [252, 353] on span "AX Nurture" at bounding box center [258, 355] width 54 height 11
click at [255, 351] on span "AX Nurture" at bounding box center [258, 355] width 54 height 11
click at [1407, 314] on button "button" at bounding box center [1416, 319] width 28 height 22
click at [1370, 373] on span "Duplicate" at bounding box center [1380, 375] width 47 height 14
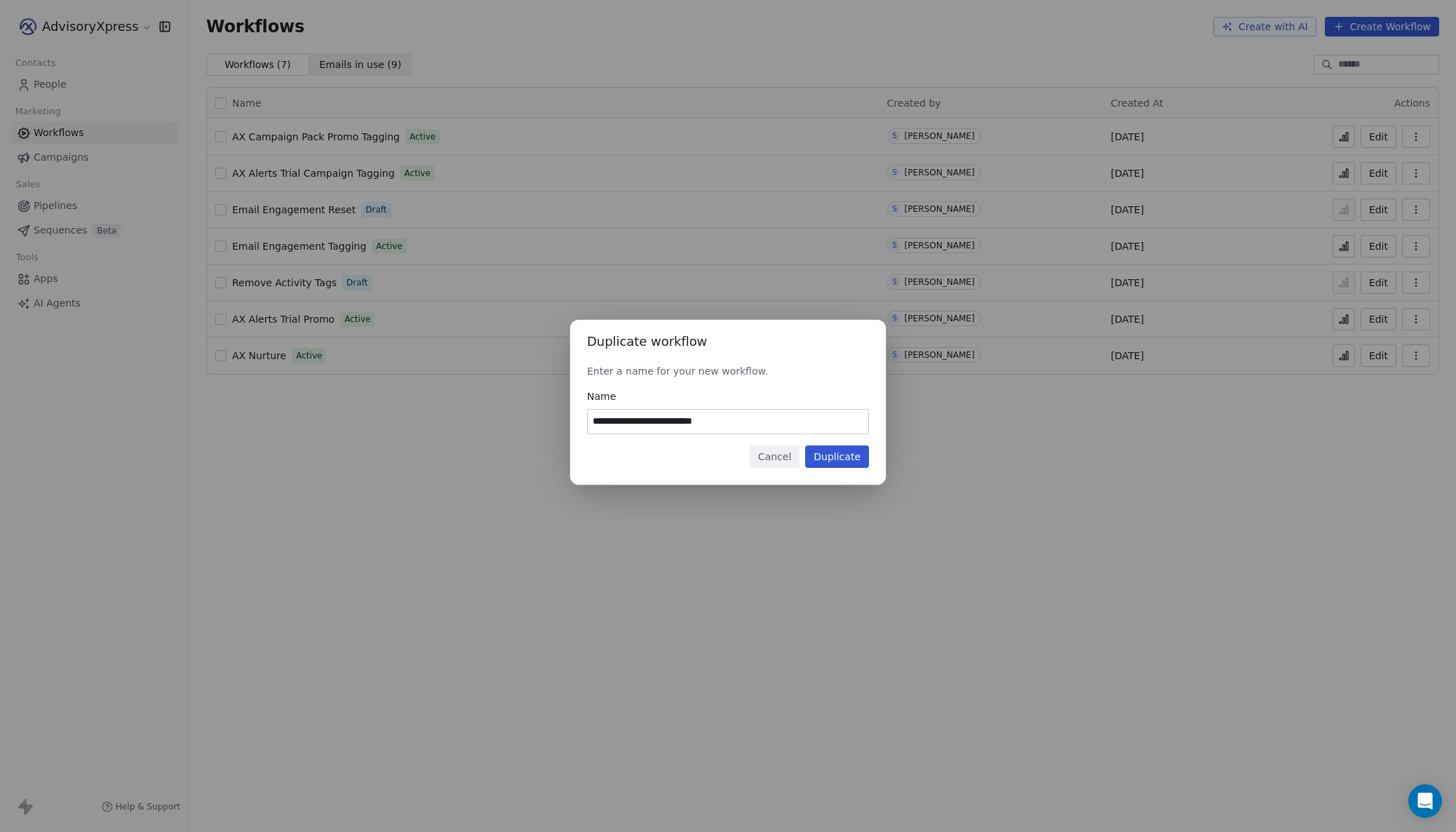
drag, startPoint x: 610, startPoint y: 422, endPoint x: 671, endPoint y: 397, distance: 65.9
click at [657, 420] on input "**********" at bounding box center [728, 422] width 281 height 24
type input "**********"
click at [827, 455] on button "Duplicate" at bounding box center [837, 457] width 64 height 22
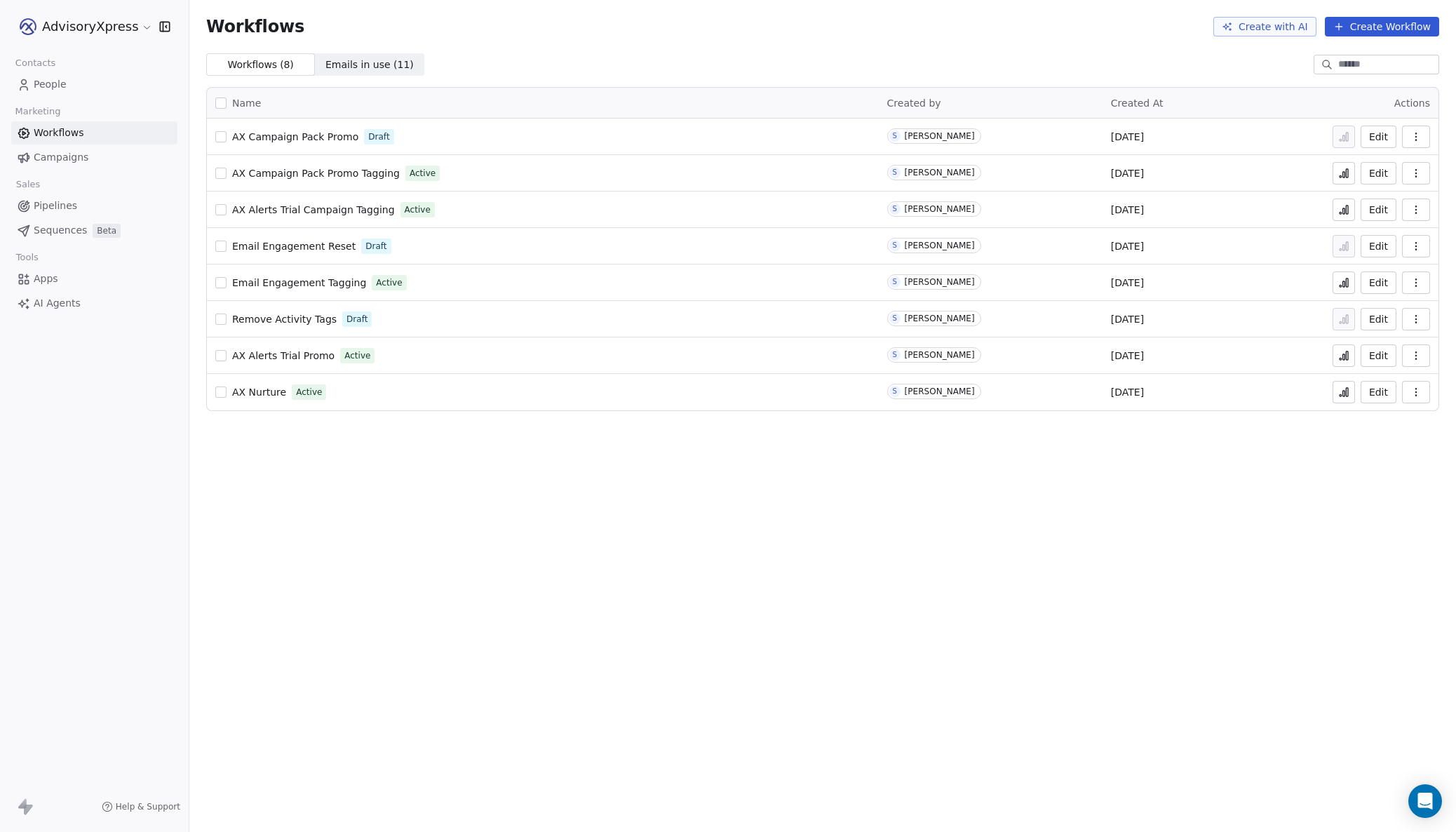
click at [53, 77] on span "People" at bounding box center [49, 84] width 33 height 15
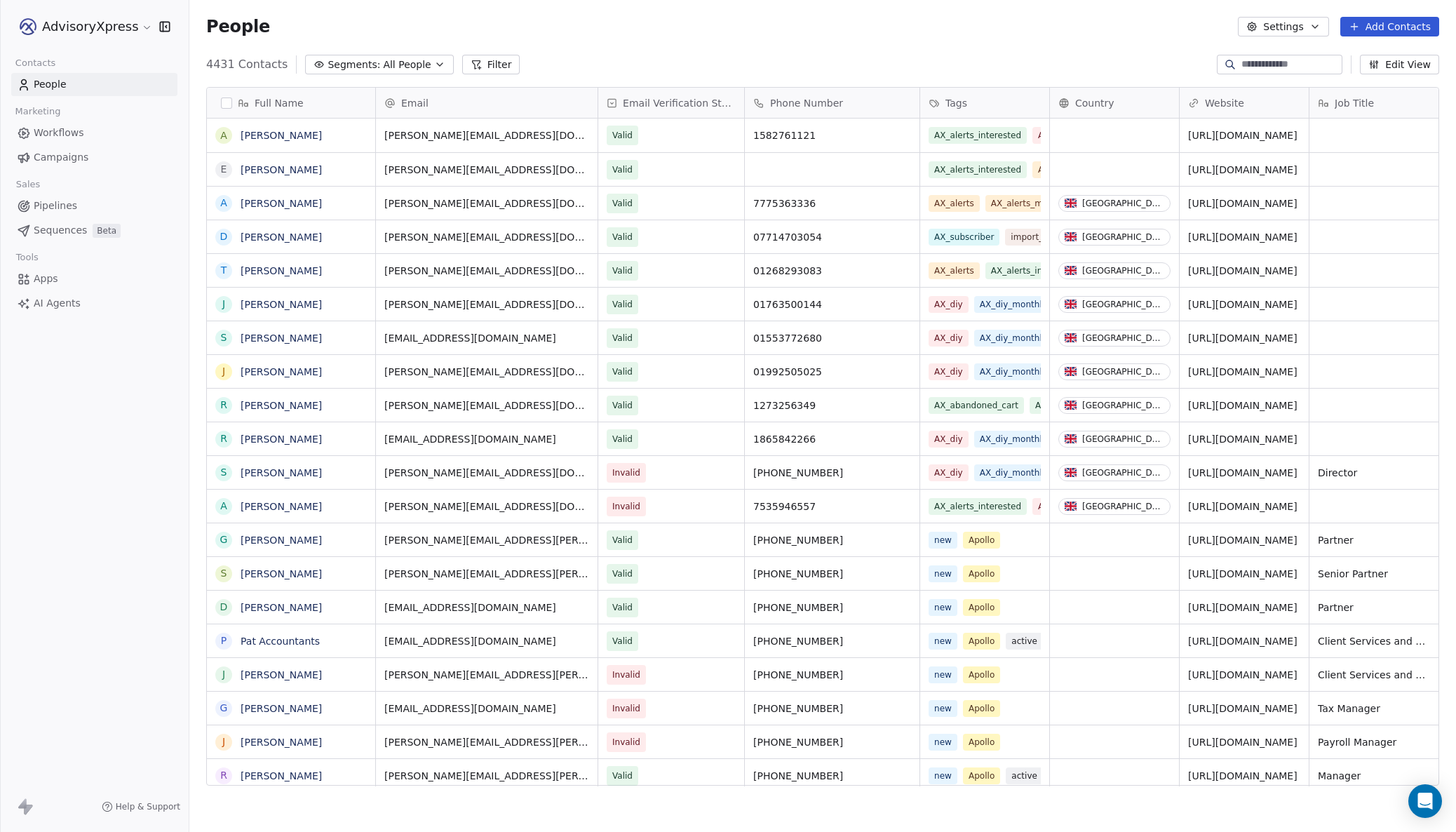
scroll to position [732, 1267]
click at [950, 101] on span "Tags" at bounding box center [955, 103] width 21 height 14
click at [949, 132] on span "Manage property" at bounding box center [988, 132] width 84 height 14
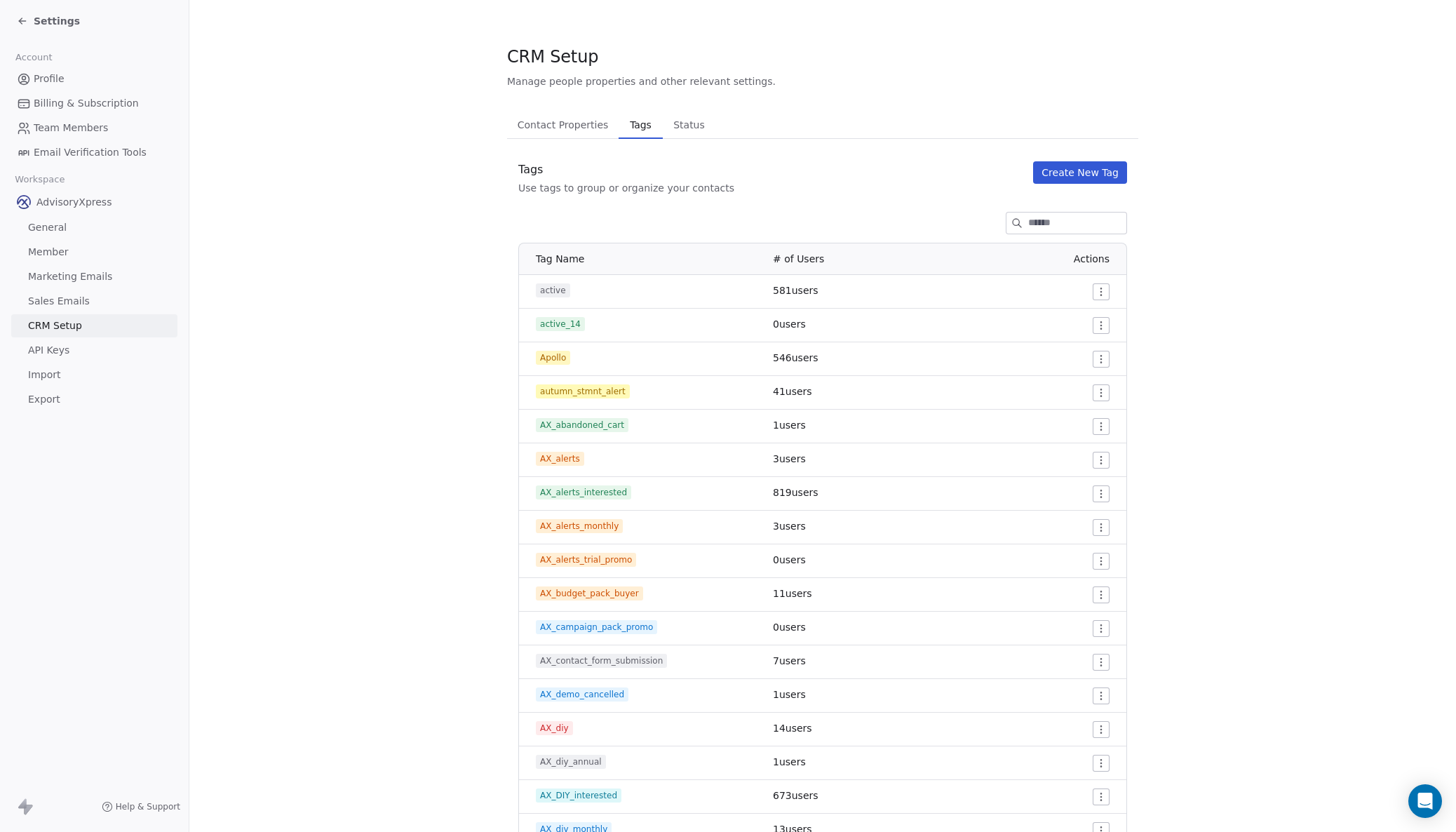
click at [1064, 173] on button "Create New Tag" at bounding box center [1080, 172] width 94 height 22
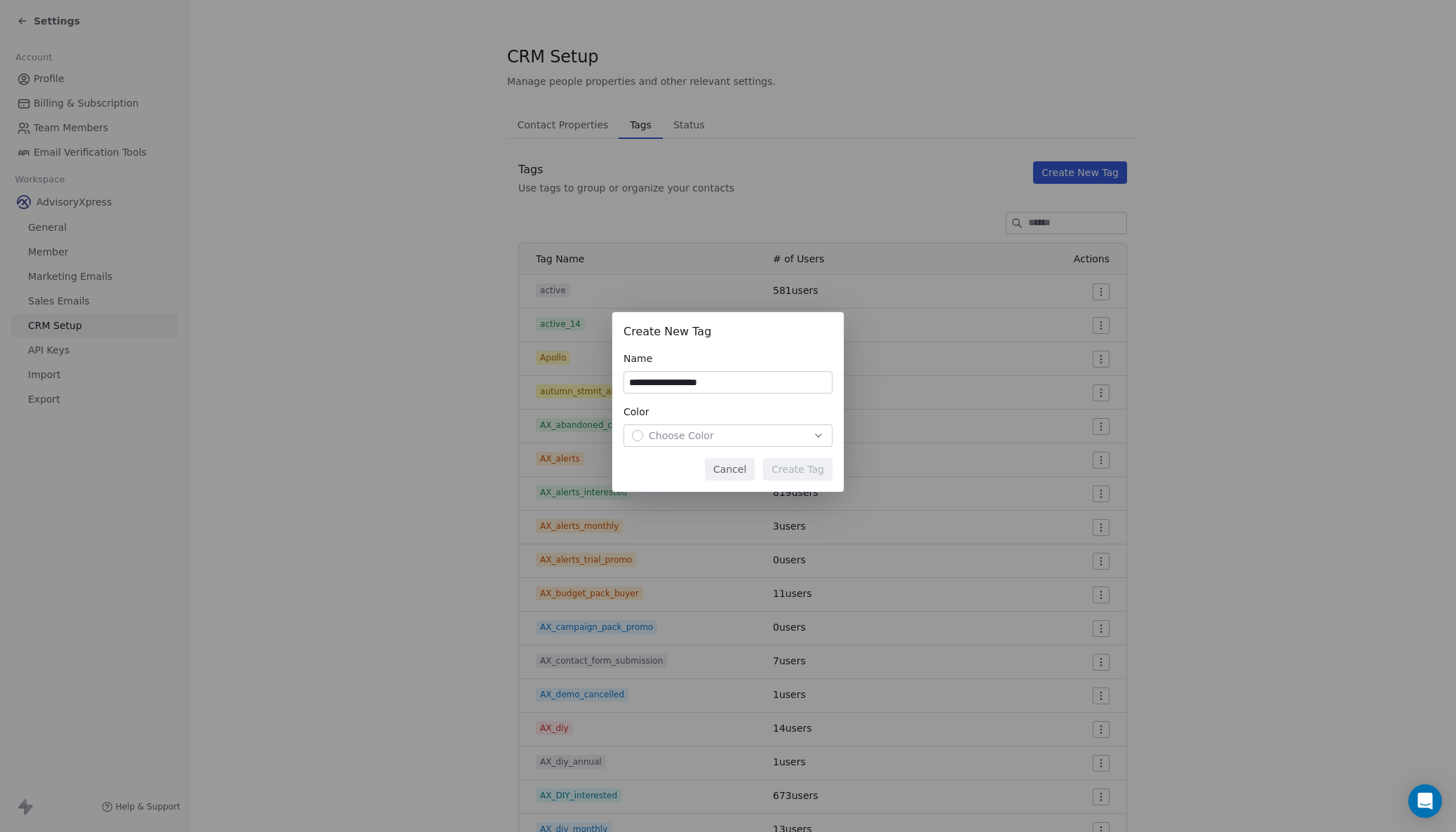
type input "**********"
click at [674, 433] on span "Choose Color" at bounding box center [682, 435] width 65 height 14
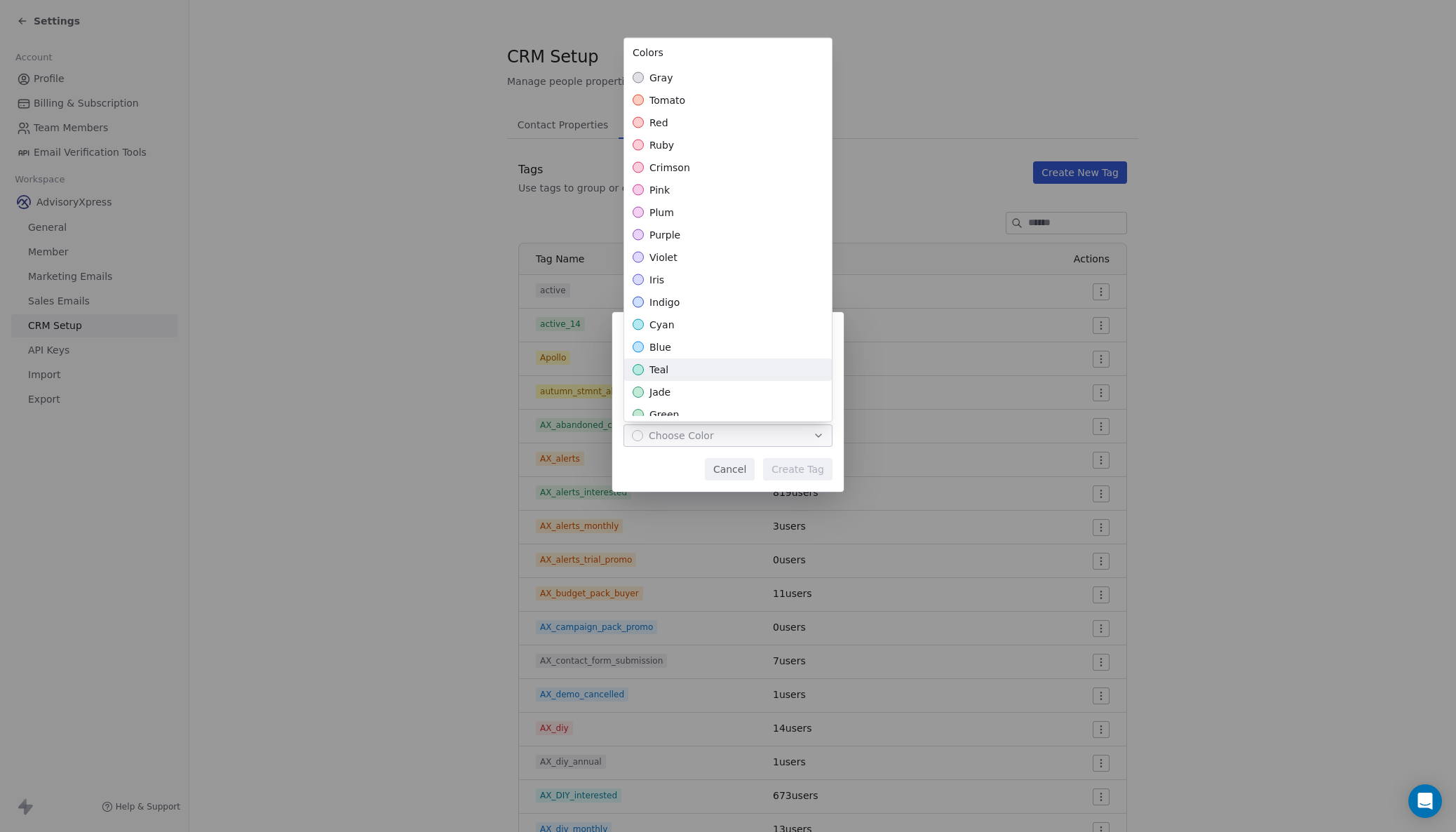
click at [667, 372] on span "teal" at bounding box center [658, 369] width 19 height 14
click at [786, 475] on div "**********" at bounding box center [728, 416] width 1456 height 252
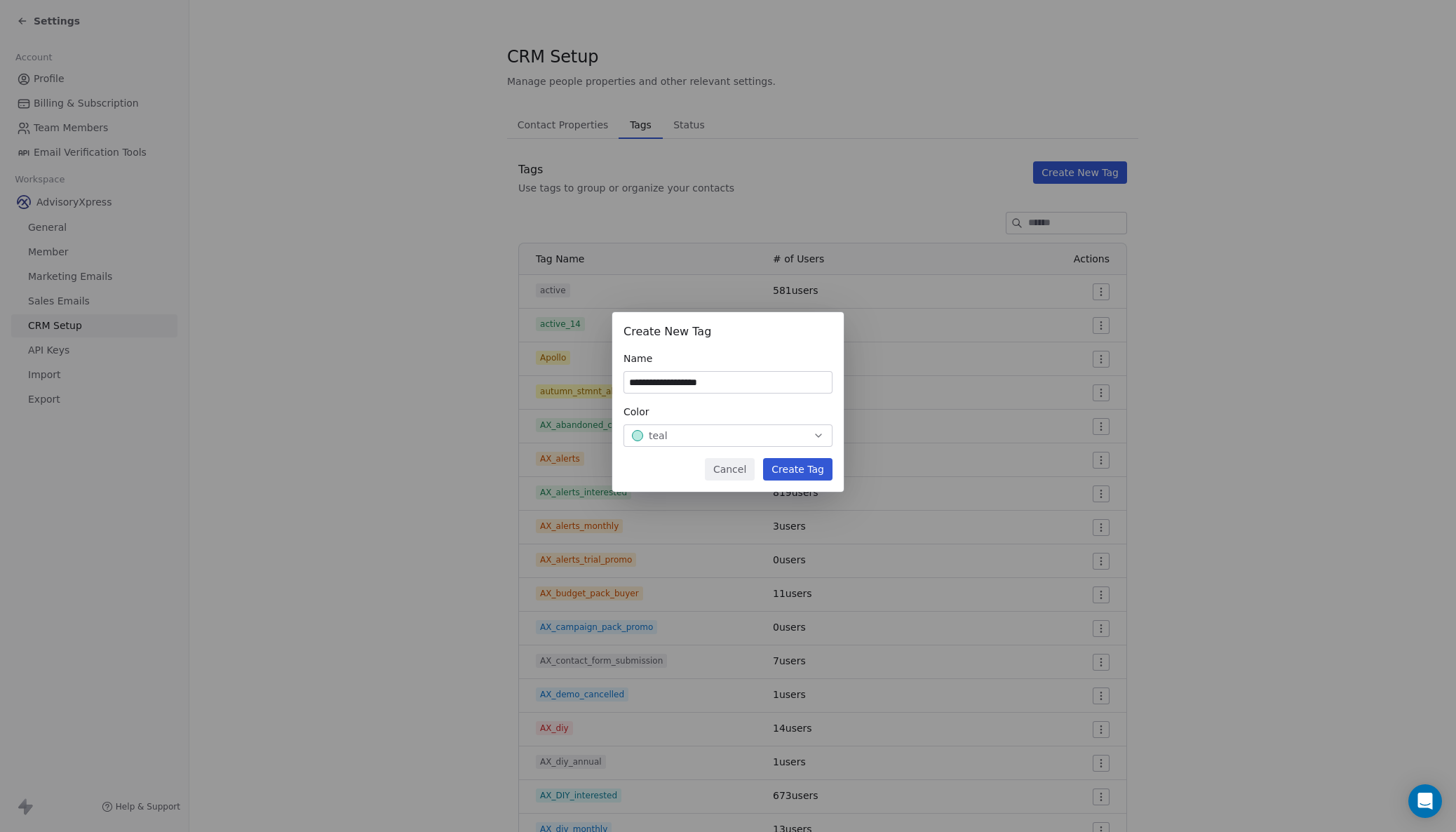
click at [788, 470] on button "Create Tag" at bounding box center [798, 469] width 69 height 22
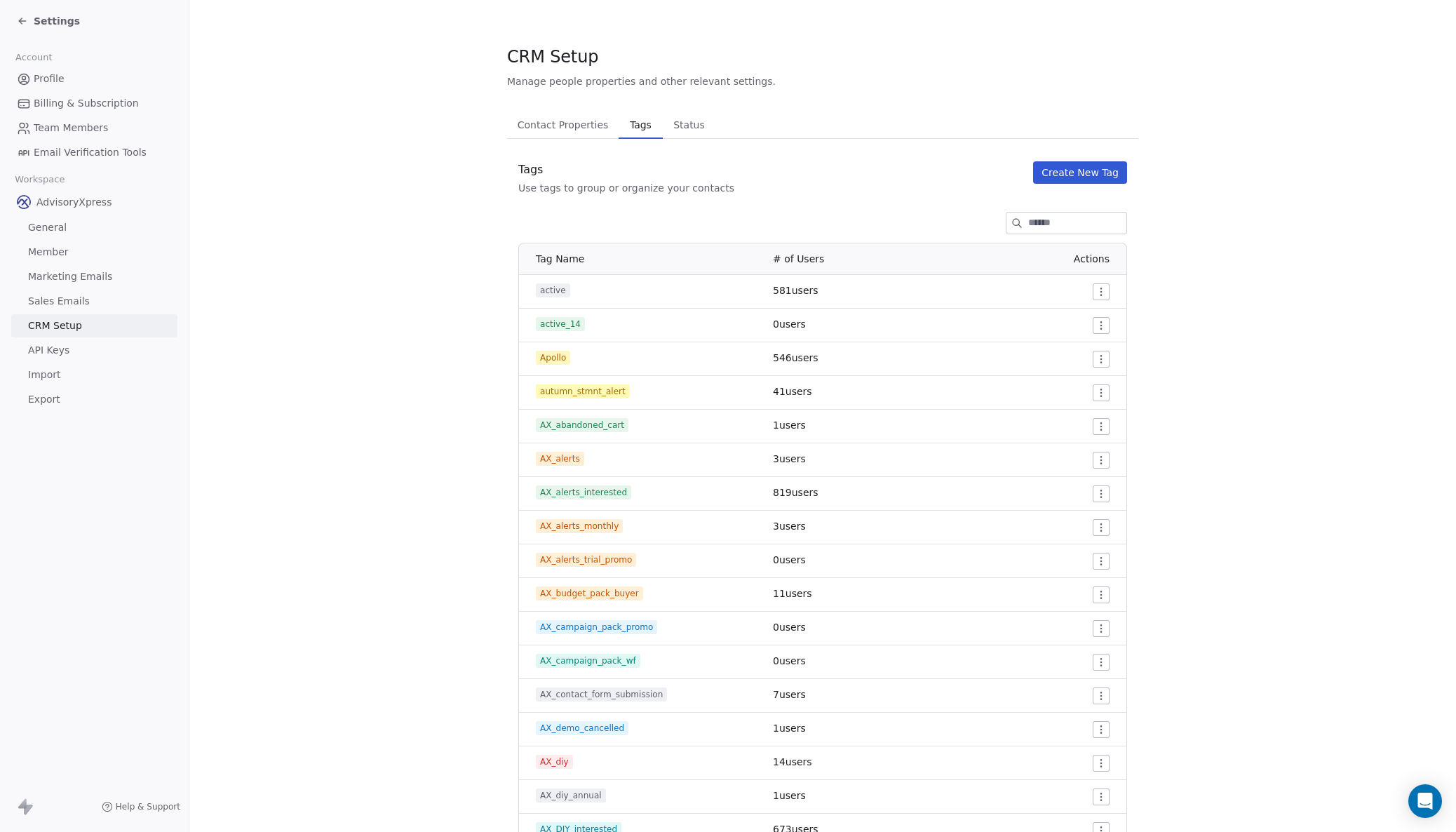
click at [46, 16] on span "Settings" at bounding box center [56, 20] width 46 height 14
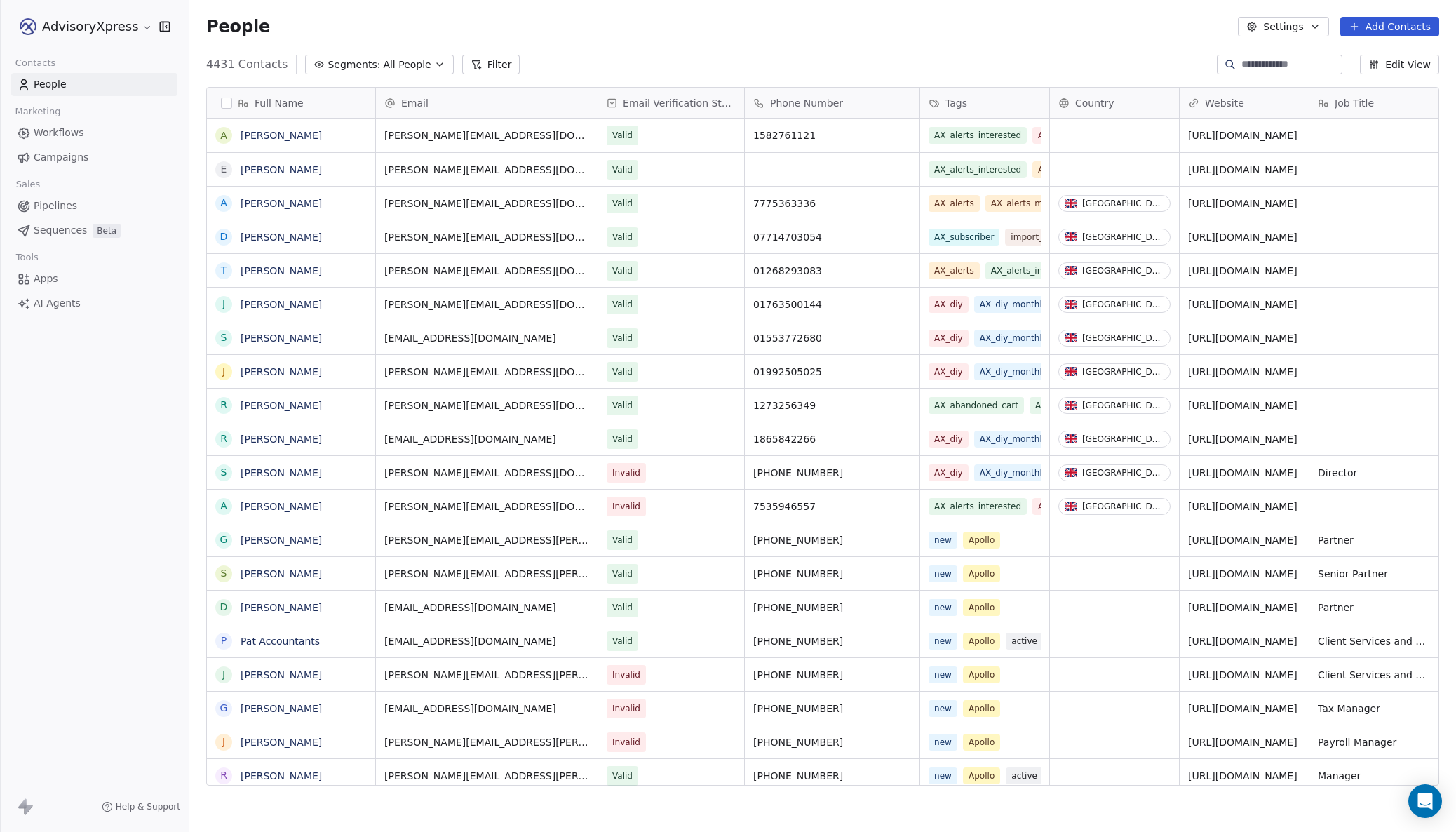
scroll to position [1, 0]
click at [57, 128] on span "Workflows" at bounding box center [58, 132] width 50 height 15
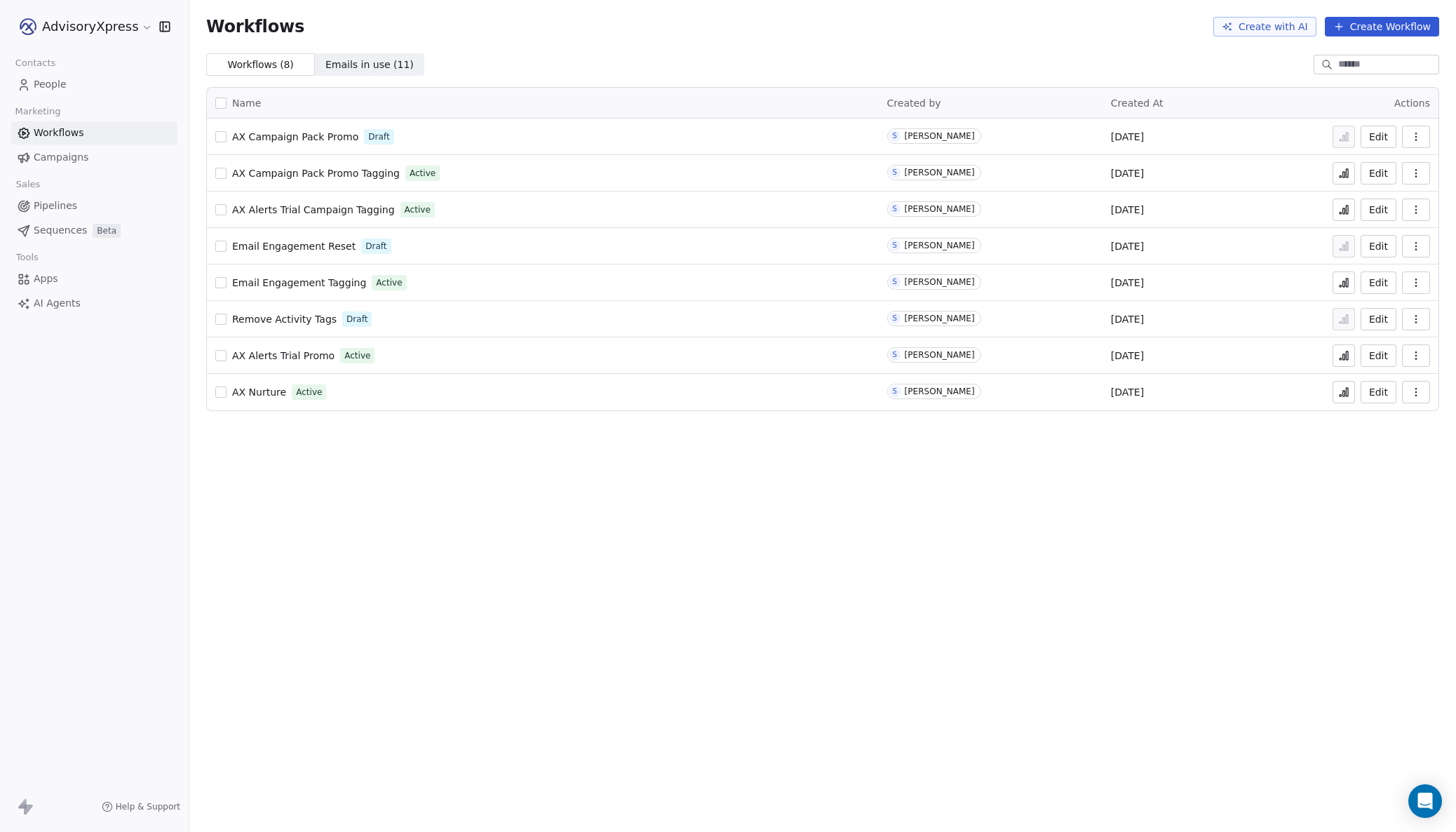
click at [300, 132] on span "AX Campaign Pack Promo" at bounding box center [295, 137] width 126 height 11
click at [261, 172] on span "AX Campaign Pack Promo Tagging" at bounding box center [316, 173] width 168 height 11
click at [247, 393] on span "AX Nurture" at bounding box center [258, 392] width 54 height 11
click at [229, 96] on th "Name" at bounding box center [543, 103] width 672 height 31
click at [247, 101] on span "Name" at bounding box center [247, 103] width 29 height 15
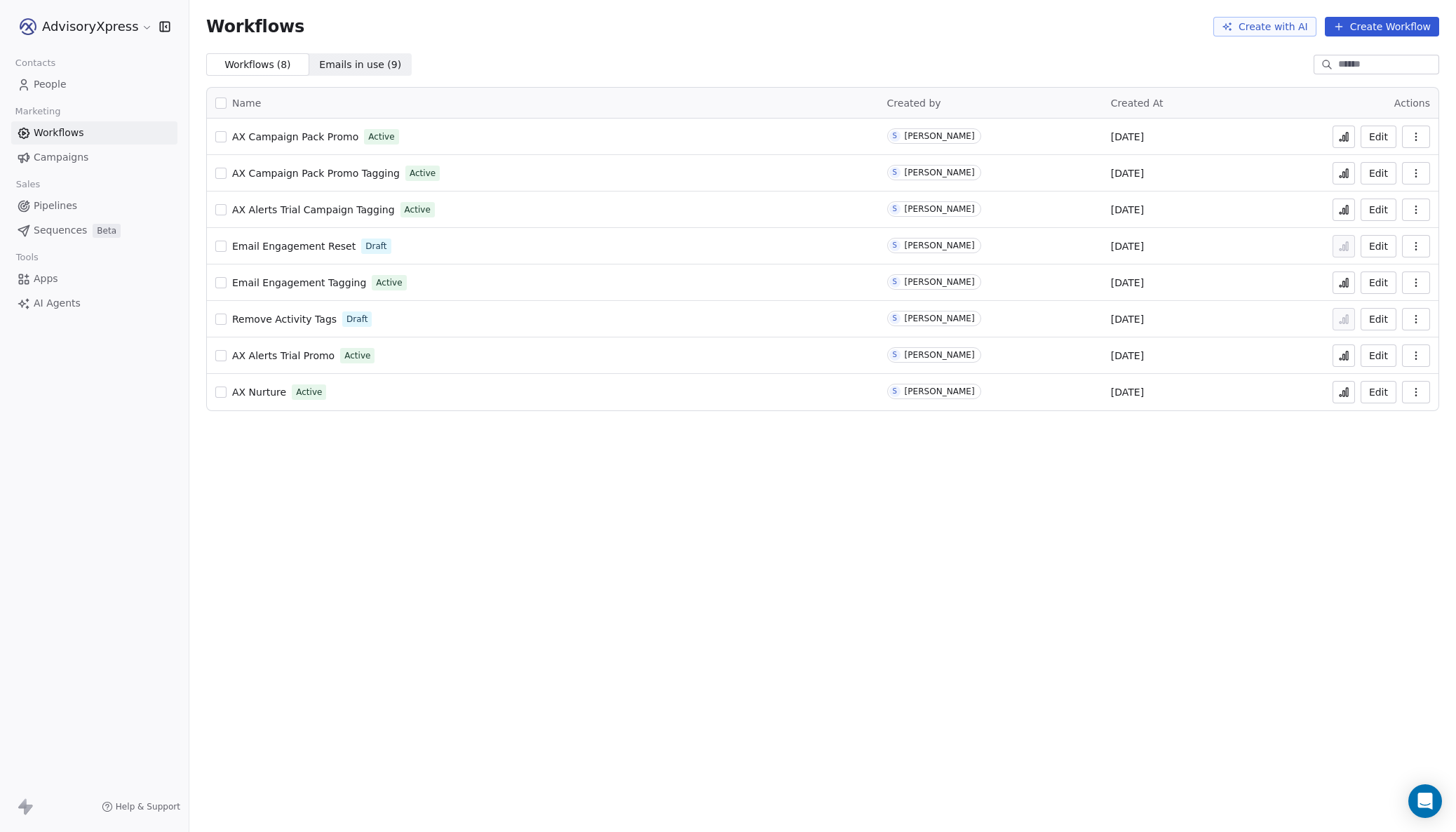
click at [223, 102] on button "button" at bounding box center [220, 102] width 11 height 11
click at [519, 104] on div "Name" at bounding box center [542, 103] width 655 height 14
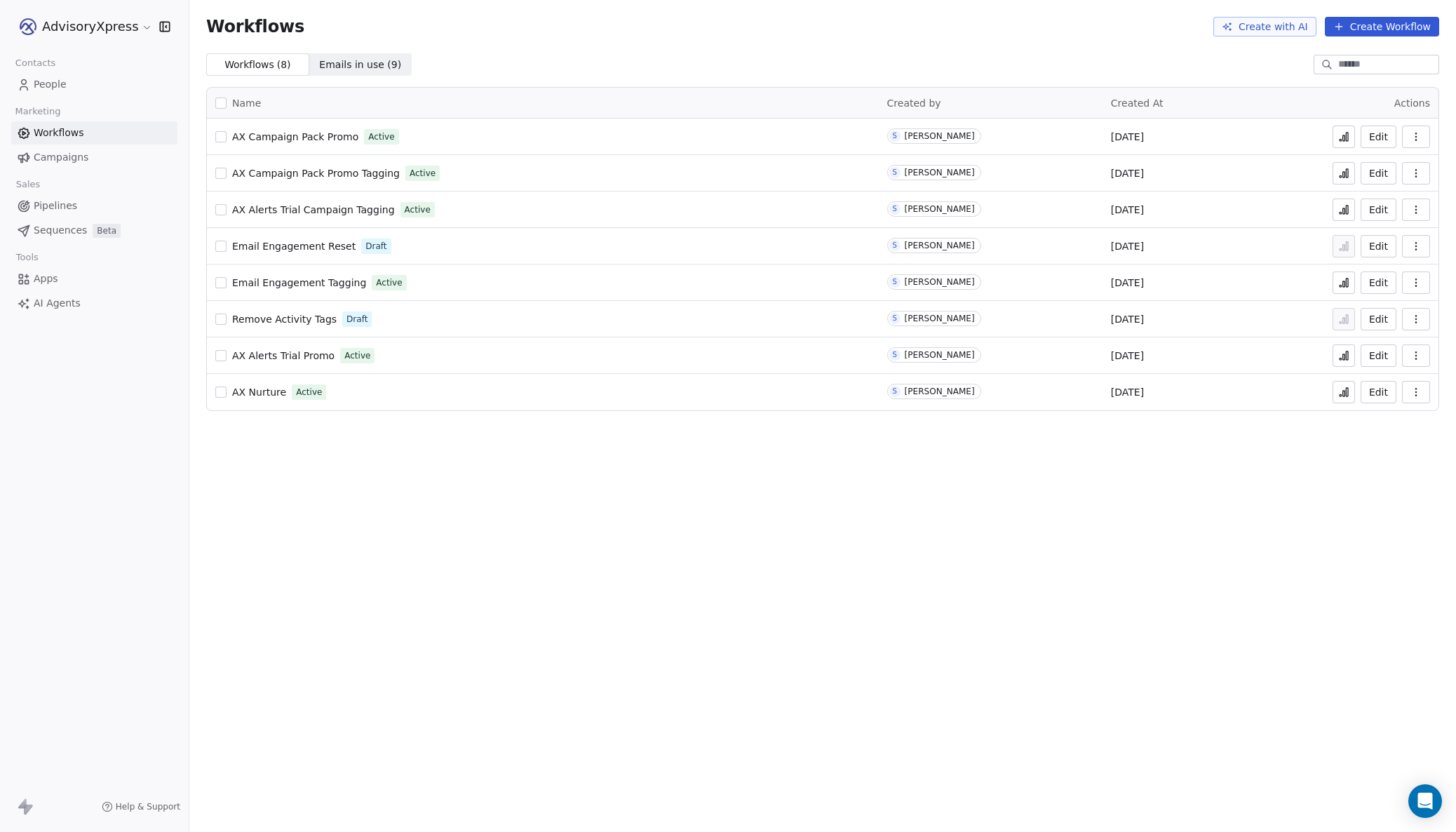
click at [324, 246] on span "Email Engagement Reset" at bounding box center [293, 246] width 124 height 11
click at [283, 283] on span "Email Engagement Tagging" at bounding box center [299, 282] width 134 height 11
click at [73, 156] on span "Campaigns" at bounding box center [61, 157] width 55 height 15
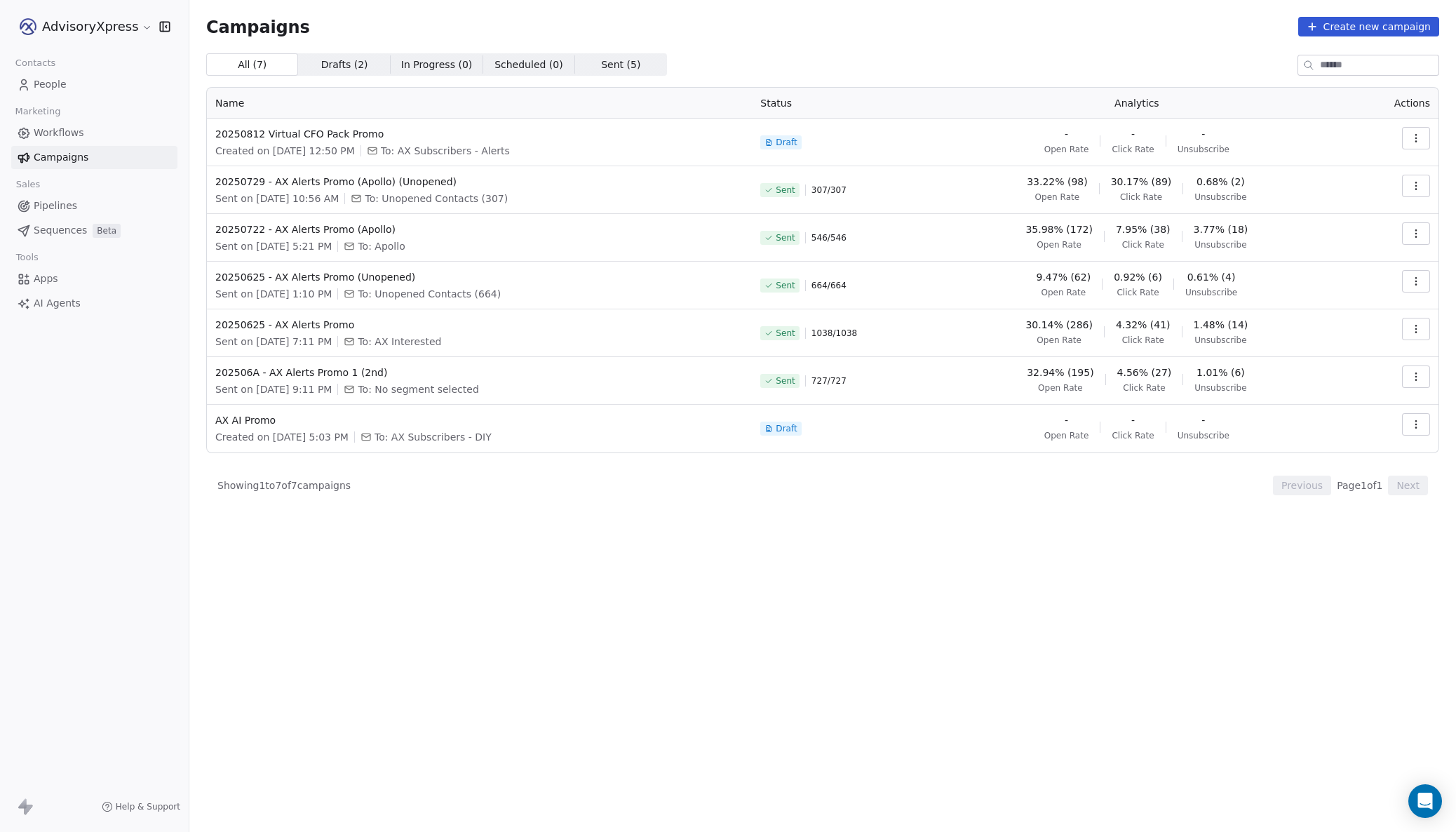
click at [58, 136] on span "Workflows" at bounding box center [58, 132] width 50 height 15
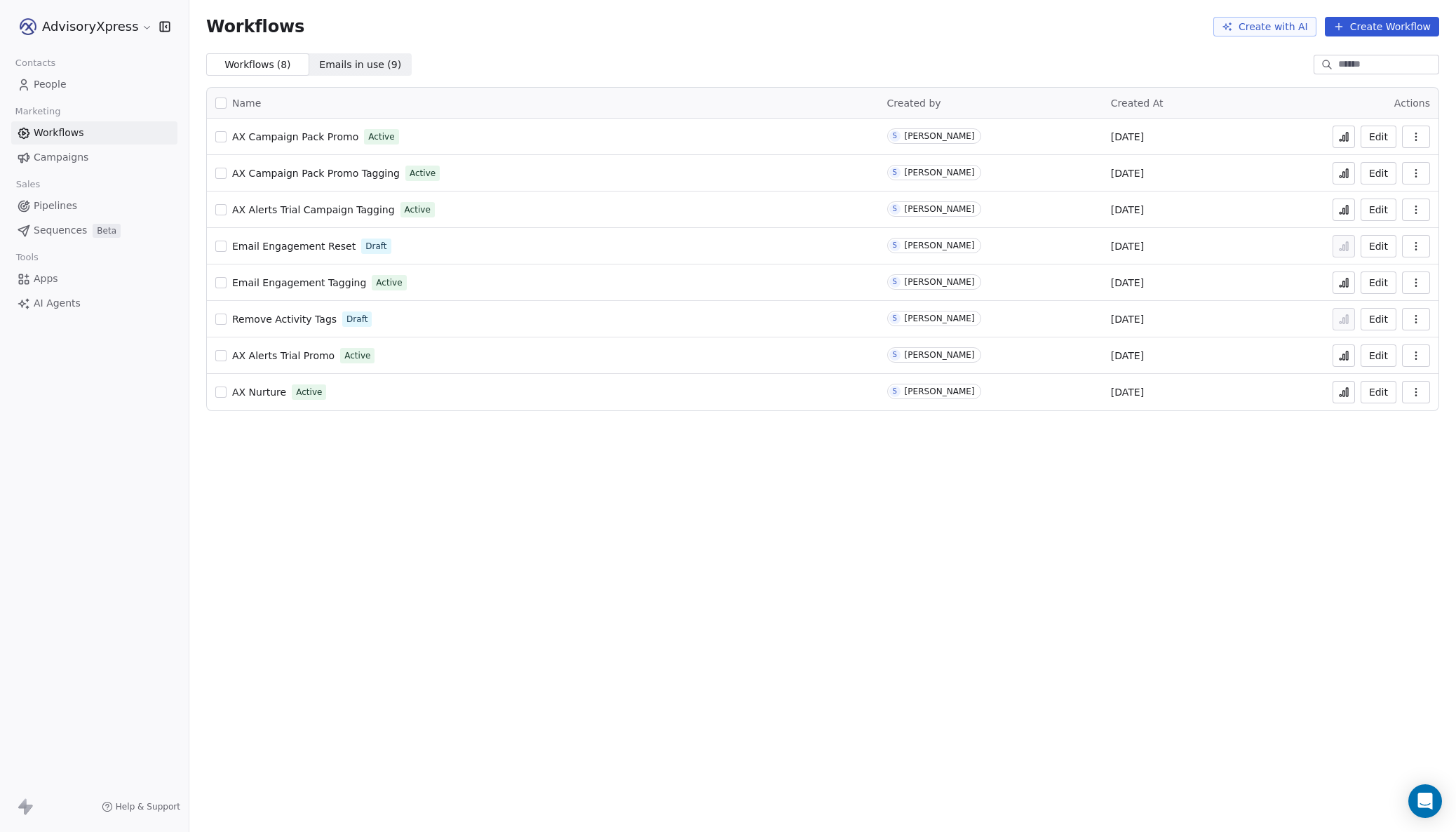
click at [294, 172] on span "AX Campaign Pack Promo Tagging" at bounding box center [316, 173] width 168 height 11
click at [297, 169] on span "AX Campaign Pack Promo Tagging" at bounding box center [316, 173] width 168 height 11
click at [319, 135] on span "AX Campaign Pack Promo" at bounding box center [295, 137] width 126 height 11
click at [57, 152] on span "Campaigns" at bounding box center [61, 157] width 55 height 15
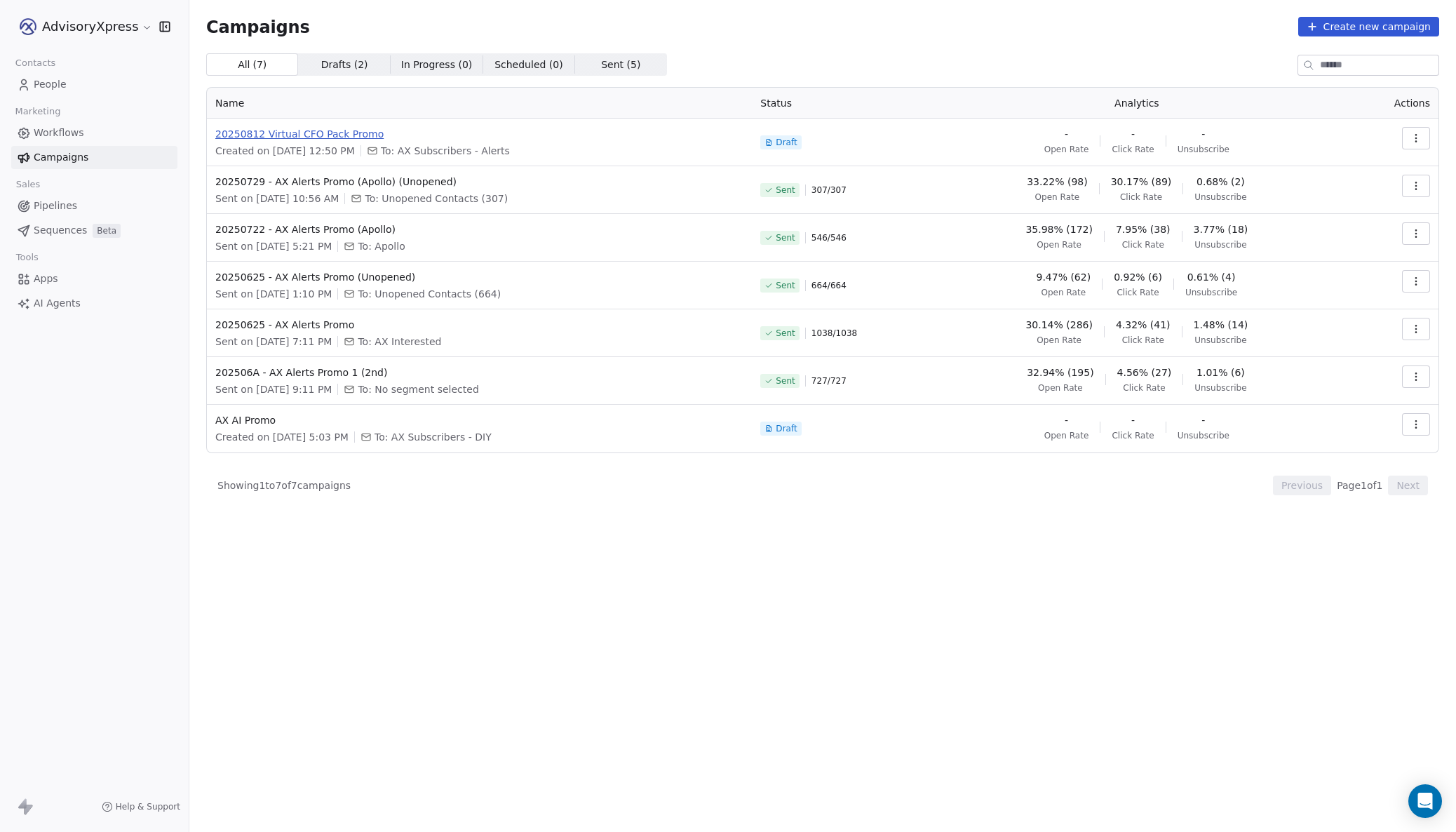
click at [348, 134] on span "20250812 Virtual CFO Pack Promo" at bounding box center [479, 134] width 528 height 14
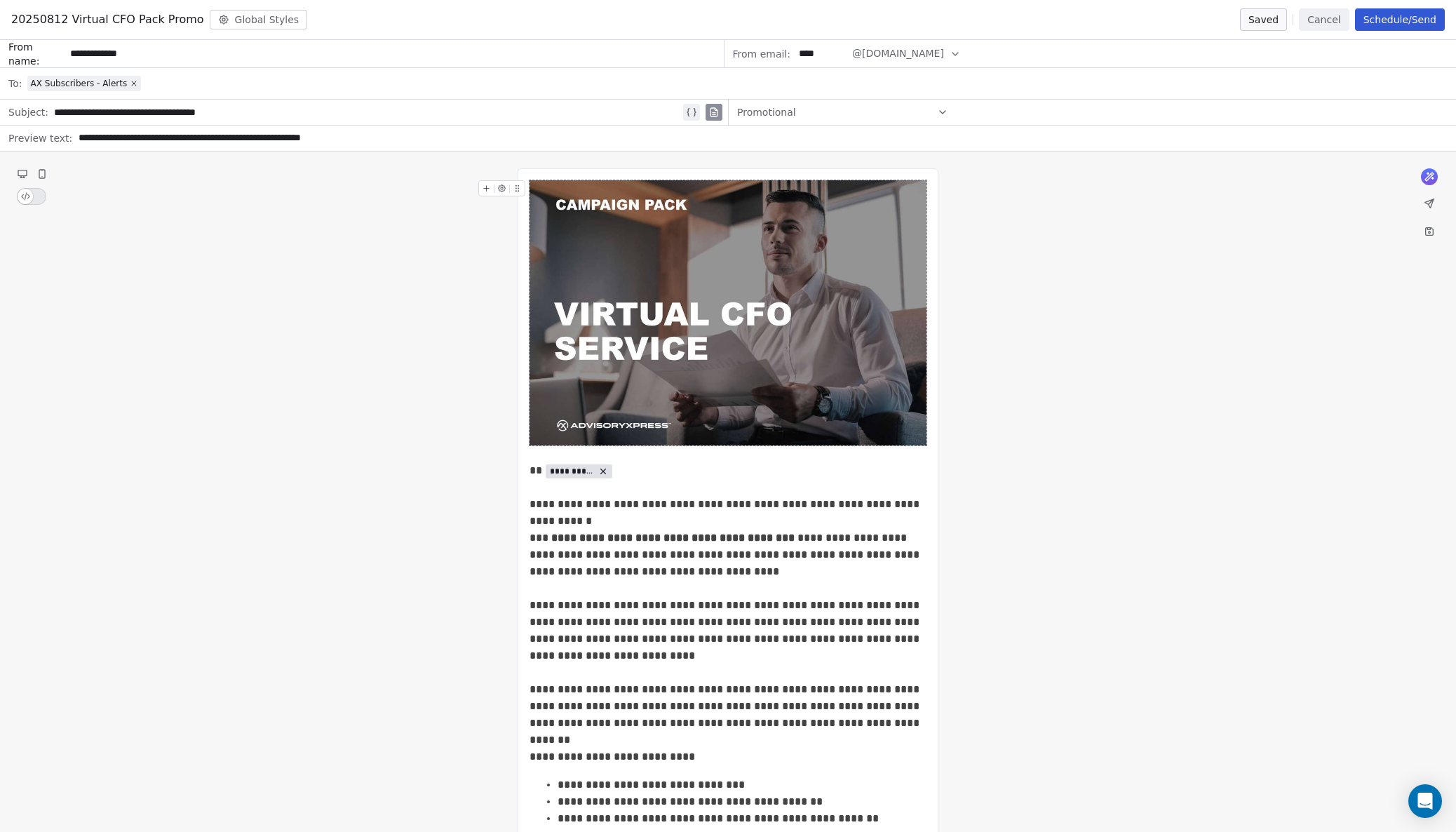
click at [1385, 14] on button "Schedule/Send" at bounding box center [1400, 20] width 90 height 22
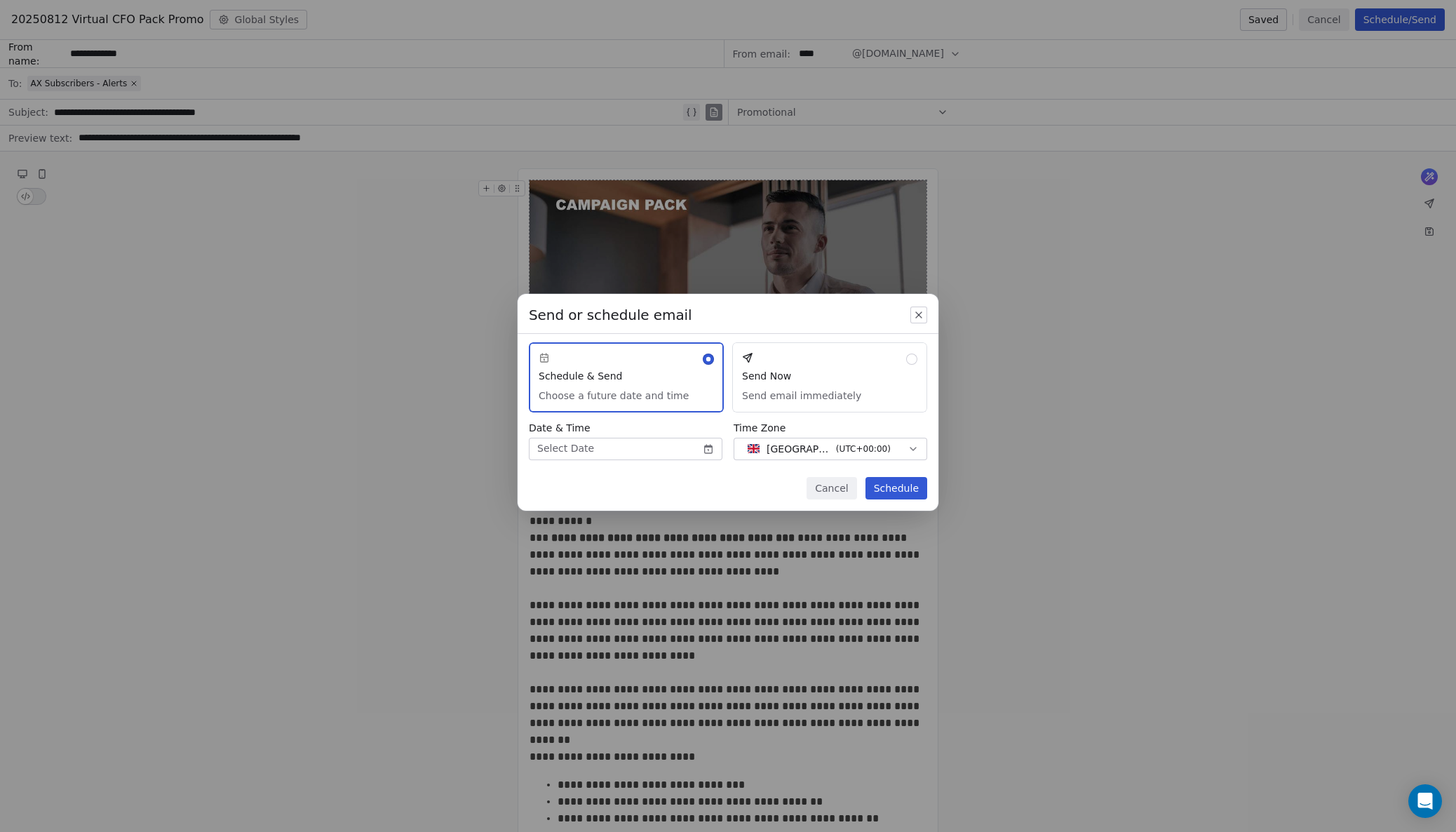
click at [821, 349] on button "Send Now Send email immediately" at bounding box center [829, 377] width 195 height 70
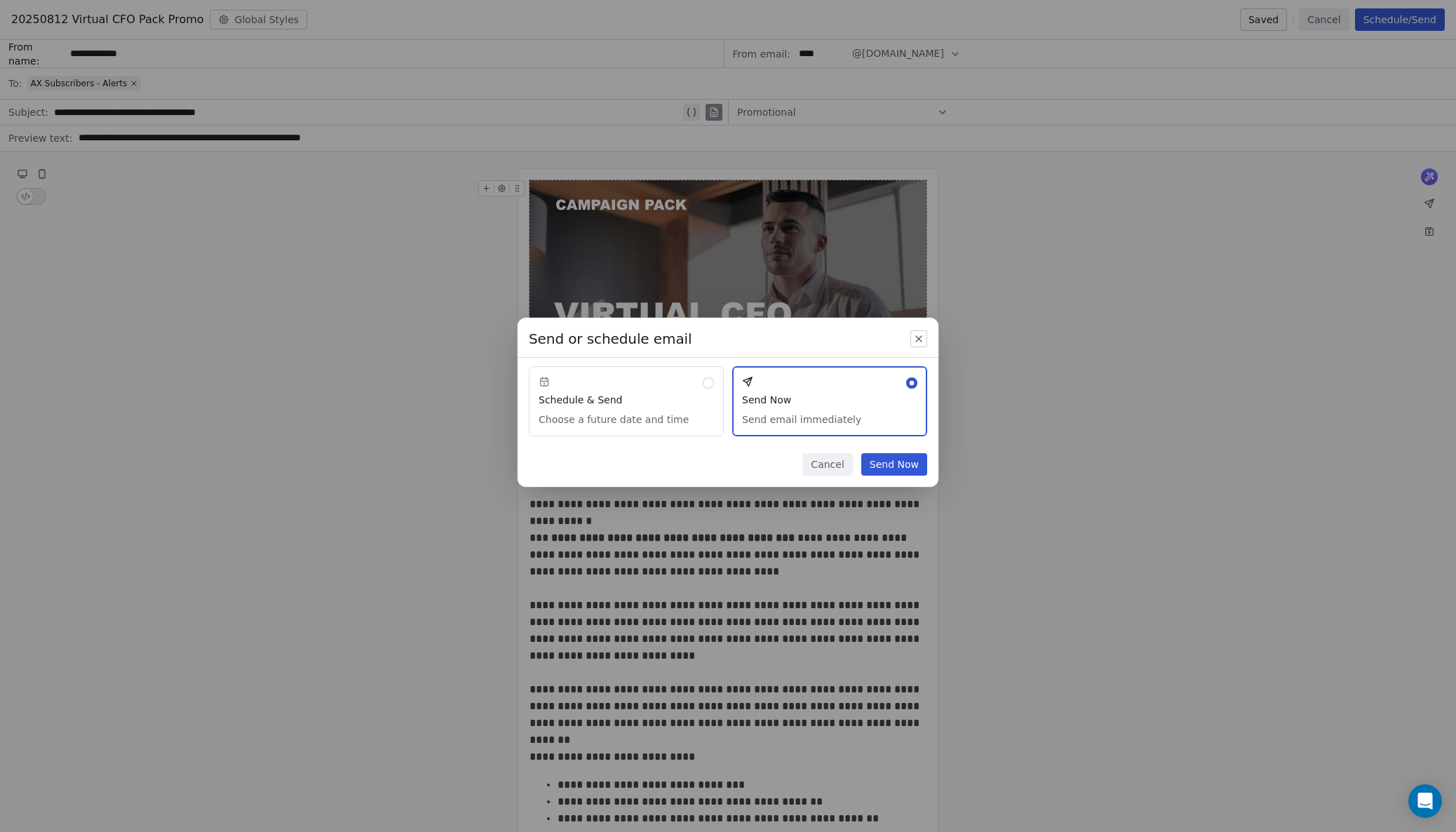
click at [880, 461] on button "Send Now" at bounding box center [894, 464] width 66 height 22
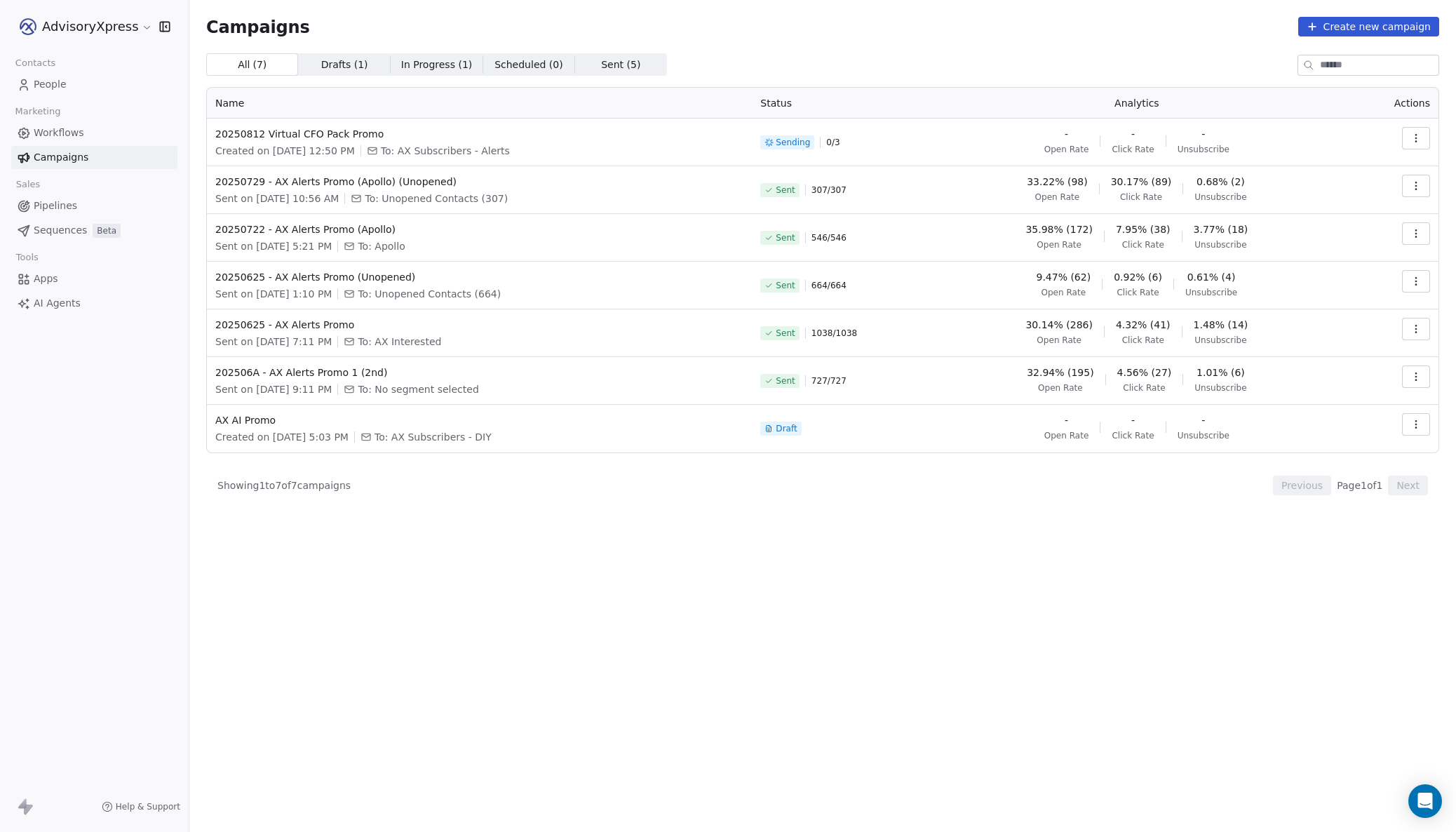
click at [50, 227] on span "Sequences" at bounding box center [60, 230] width 53 height 15
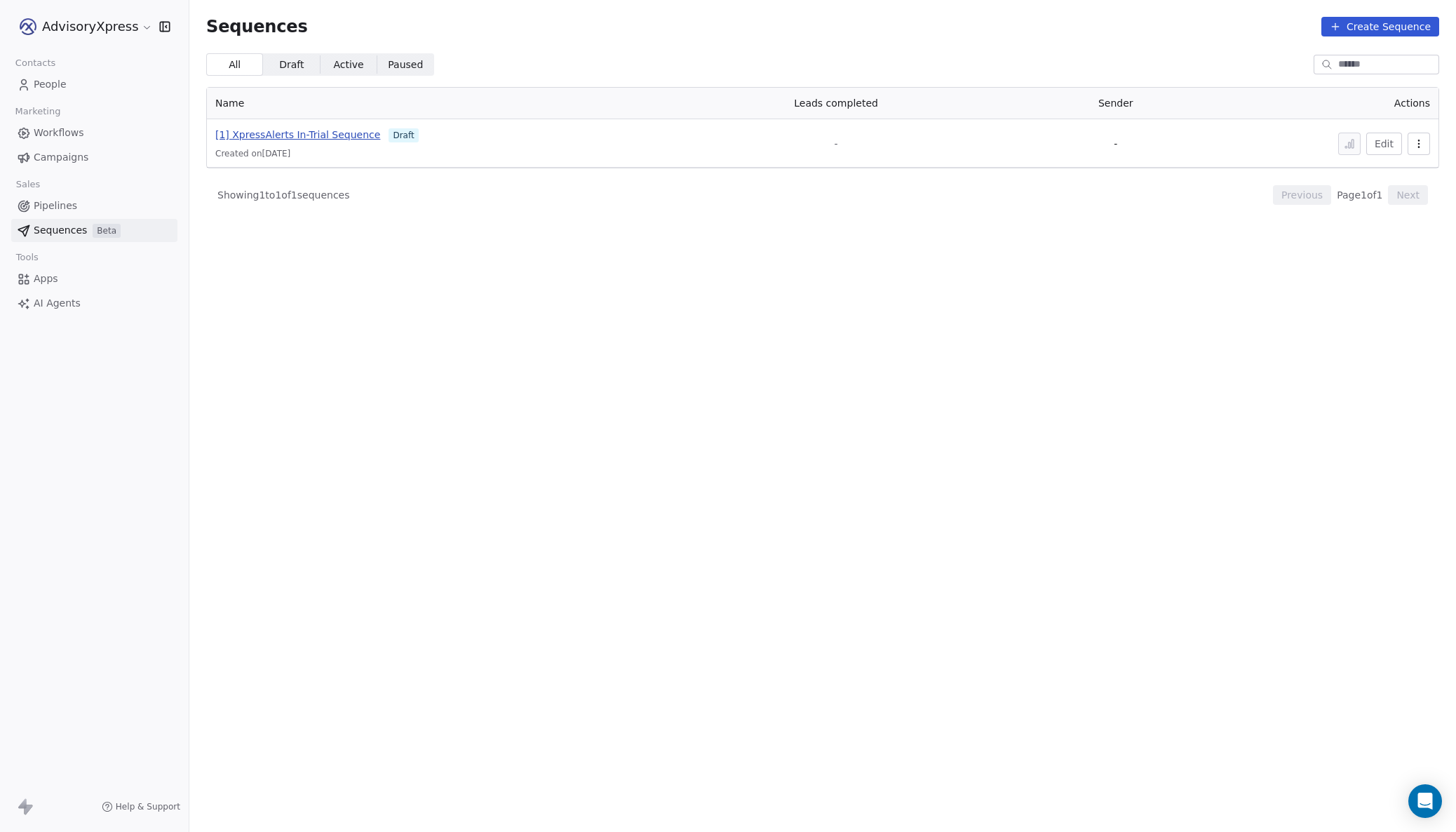
click at [277, 131] on span "[1] XpressAlerts In-Trial Sequence" at bounding box center [297, 134] width 165 height 11
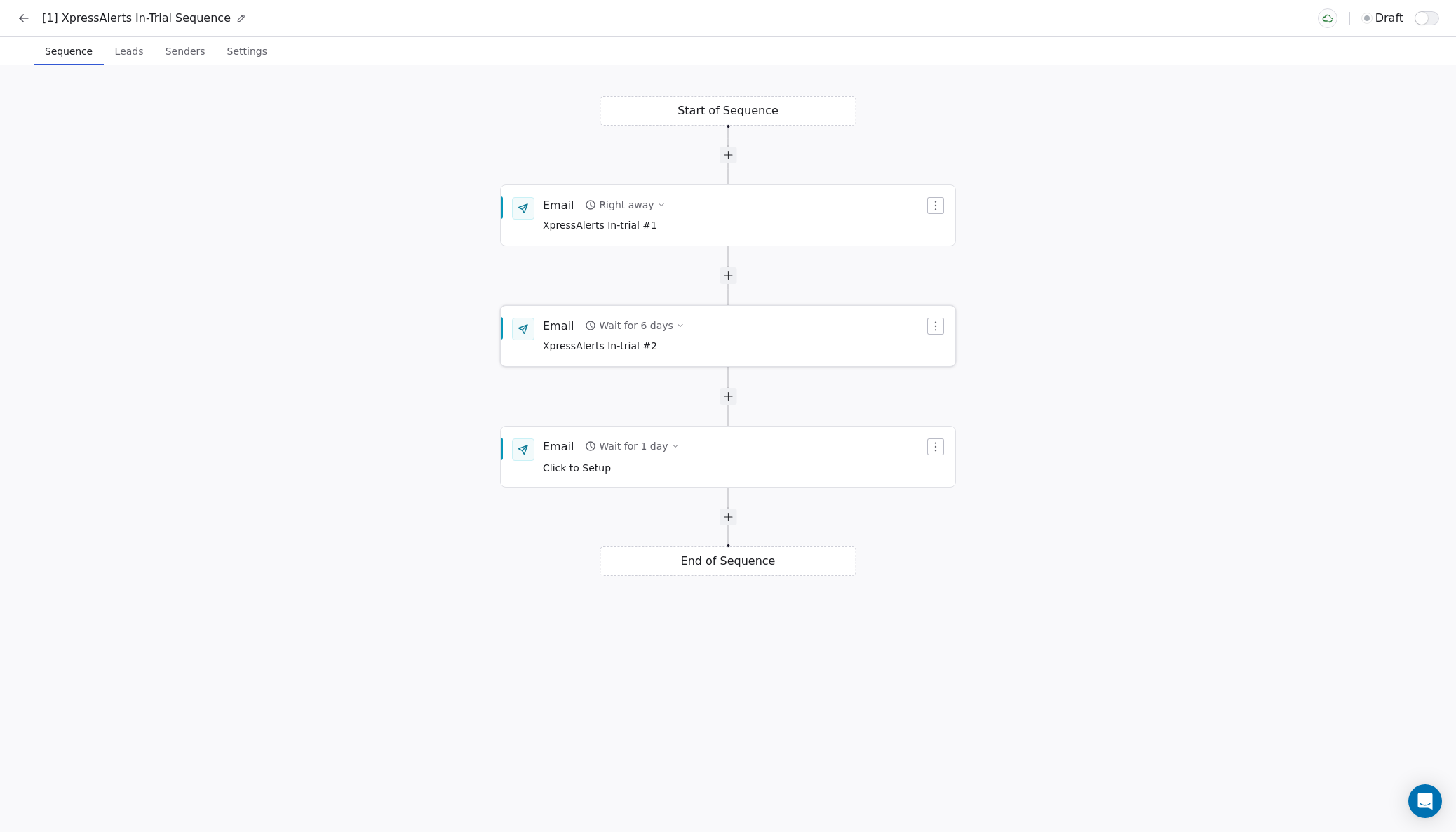
click at [732, 334] on div "Email Wait for 6 days XpressAlerts In-trial #2" at bounding box center [733, 335] width 381 height 37
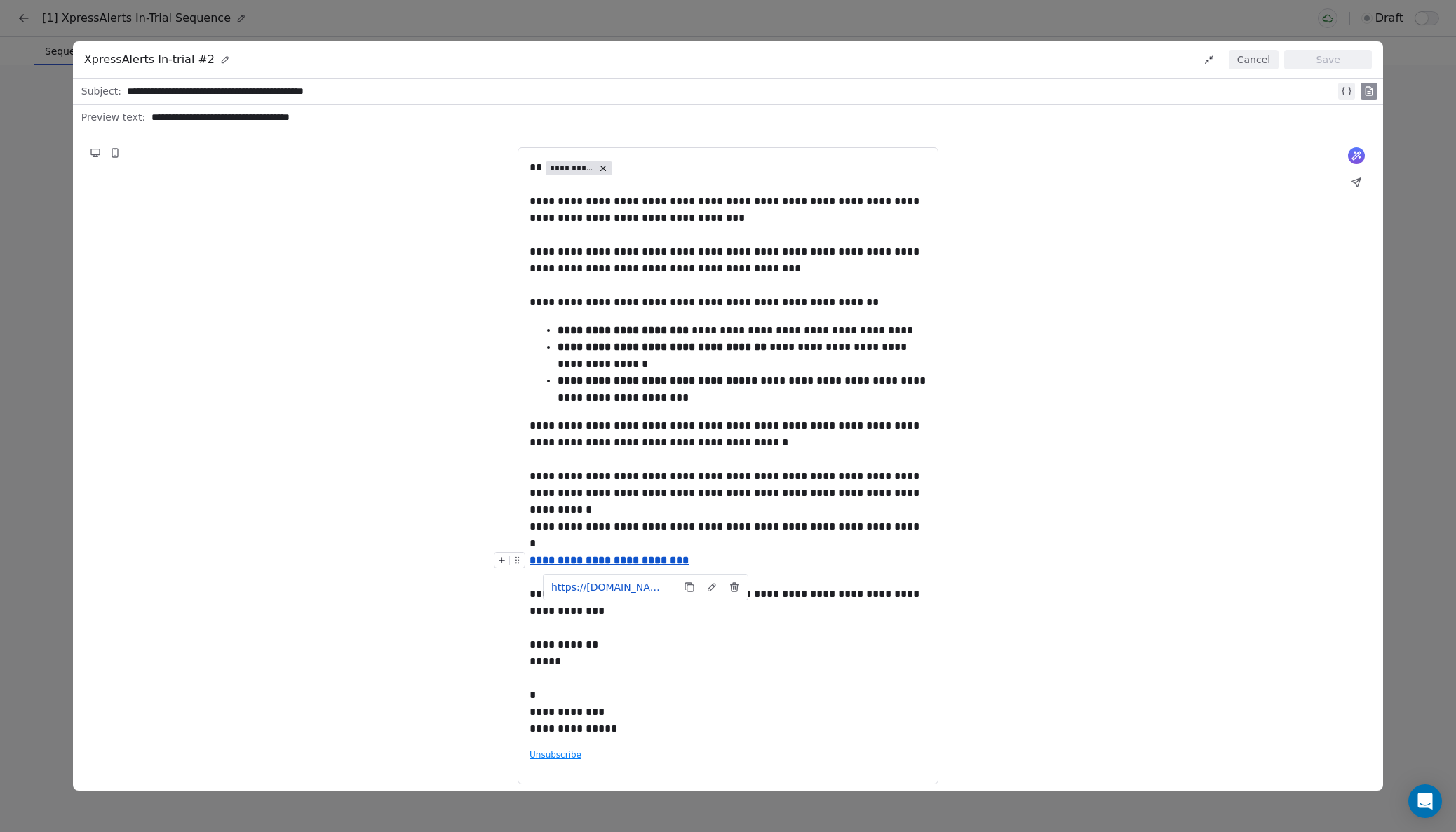
click at [647, 562] on u "**********" at bounding box center [609, 560] width 160 height 10
click at [1238, 57] on button "Cancel" at bounding box center [1254, 59] width 49 height 20
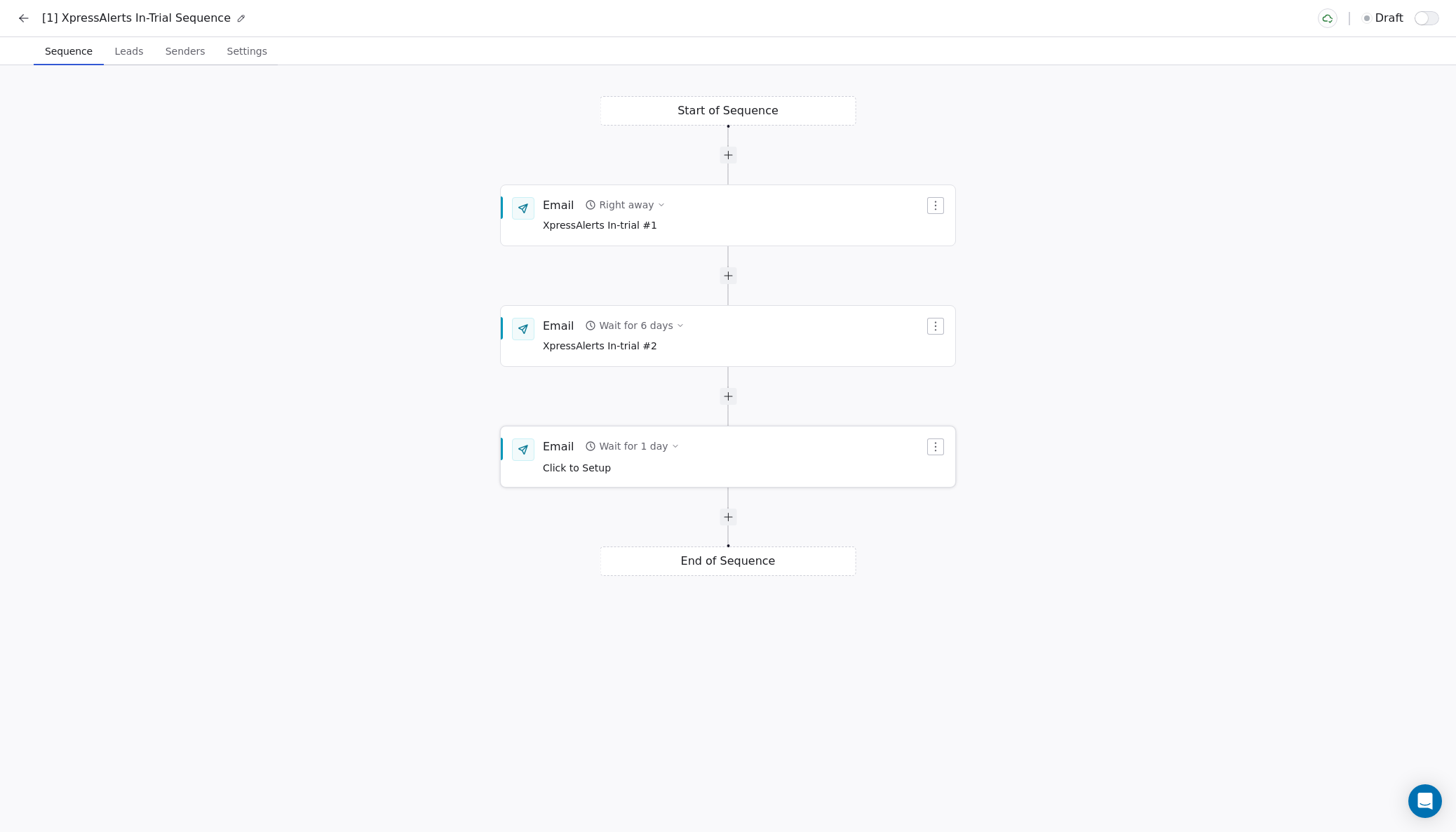
click at [725, 445] on div "Email Wait for 1 day Click to Setup" at bounding box center [733, 457] width 381 height 37
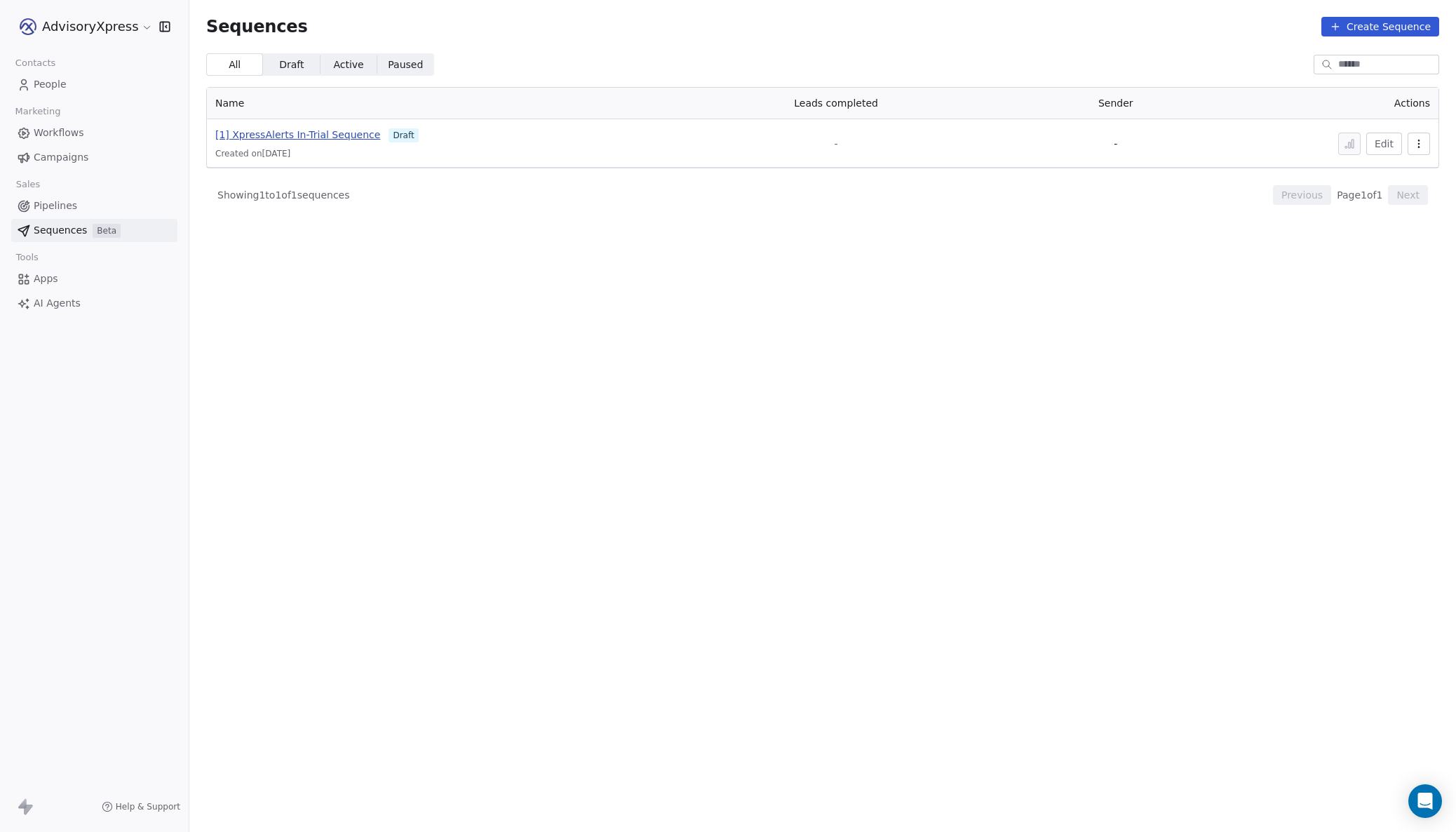
click at [320, 136] on span "[1] XpressAlerts In-Trial Sequence" at bounding box center [297, 134] width 165 height 11
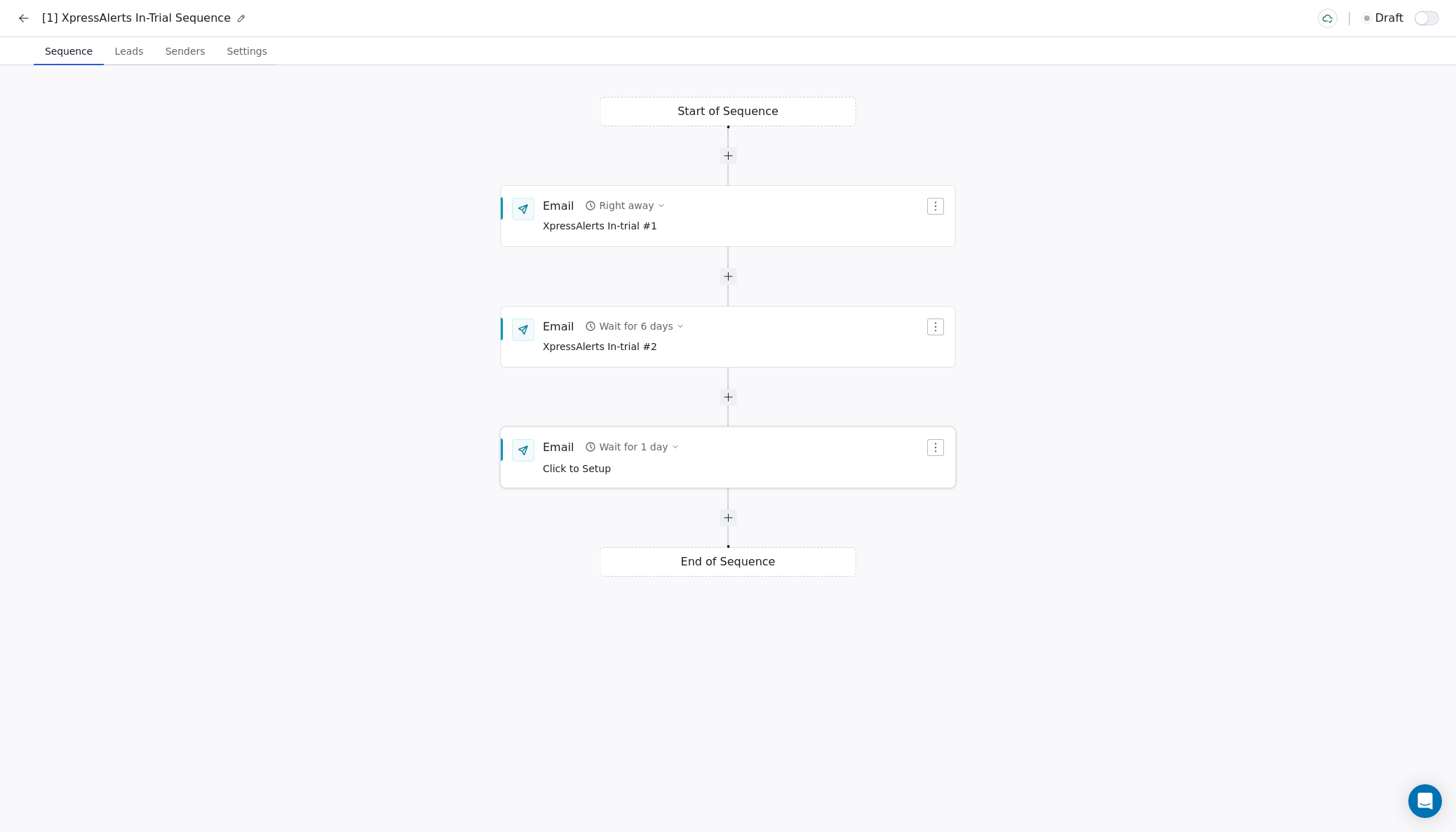
click at [596, 463] on span "Click to Setup" at bounding box center [577, 468] width 68 height 11
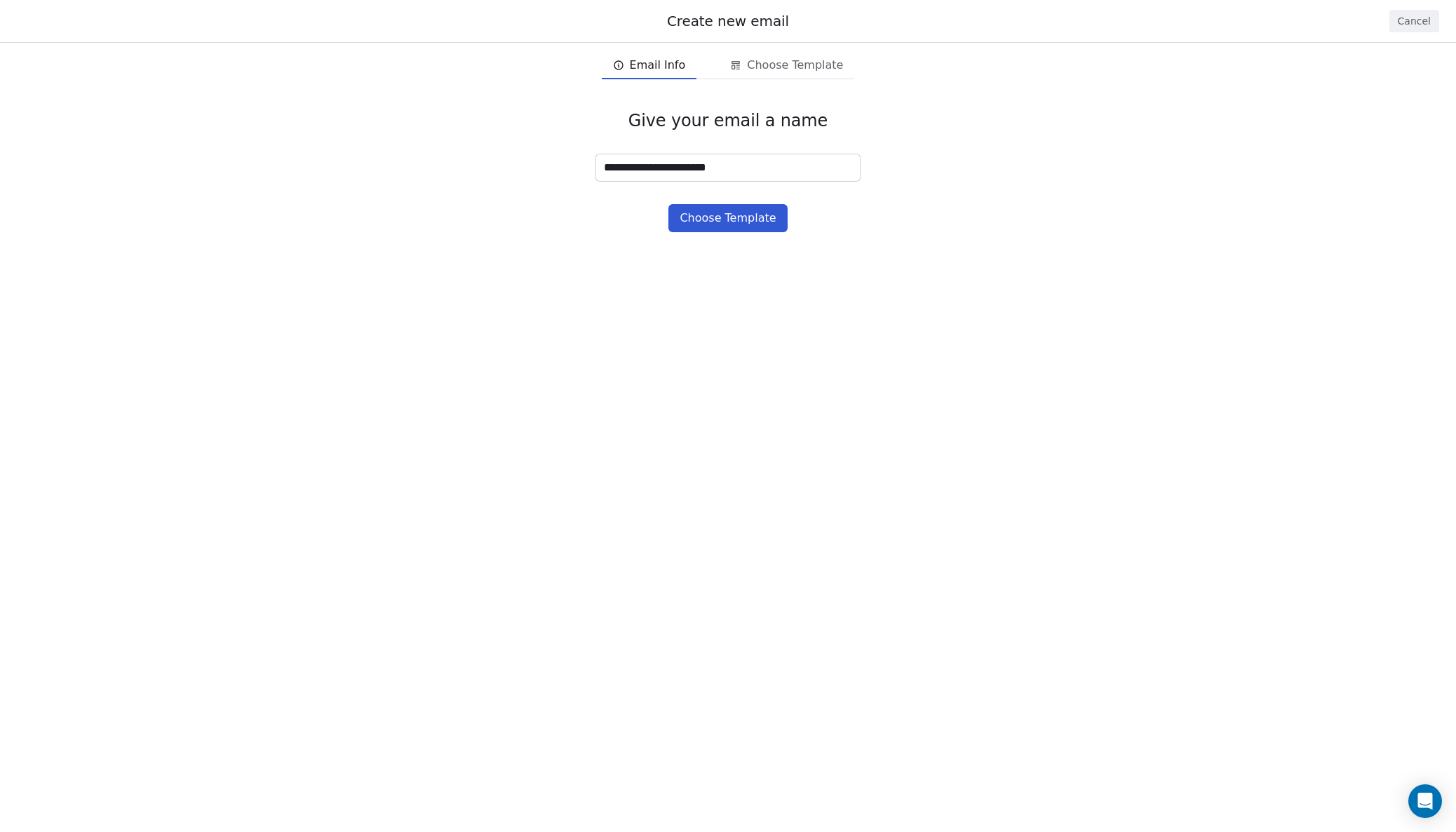
type input "**********"
click at [728, 217] on button "Choose Template" at bounding box center [728, 218] width 119 height 28
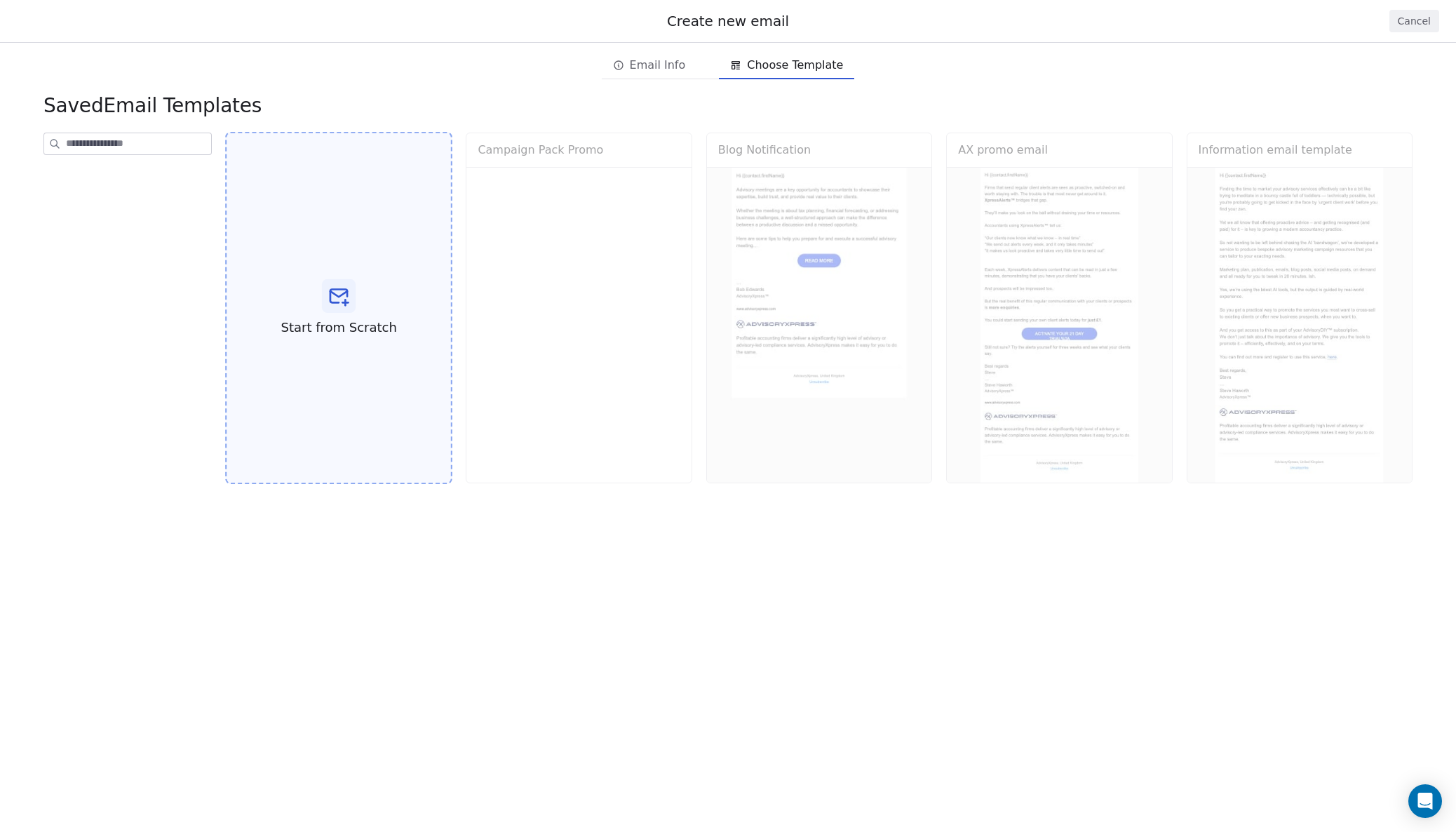
scroll to position [0, 2]
click at [335, 300] on icon at bounding box center [339, 297] width 17 height 14
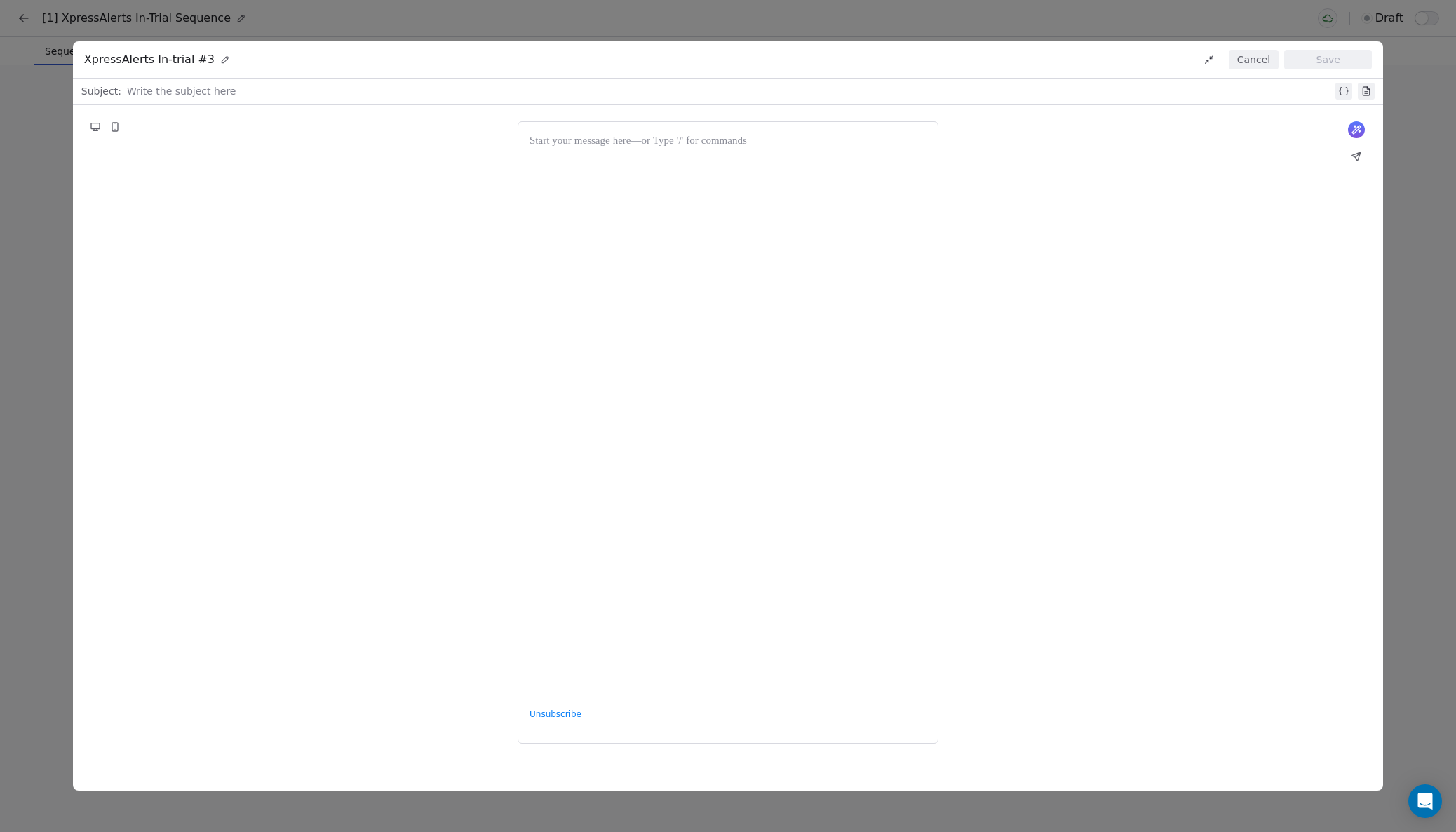
scroll to position [0, 0]
click at [200, 90] on div at bounding box center [730, 91] width 1206 height 17
paste div
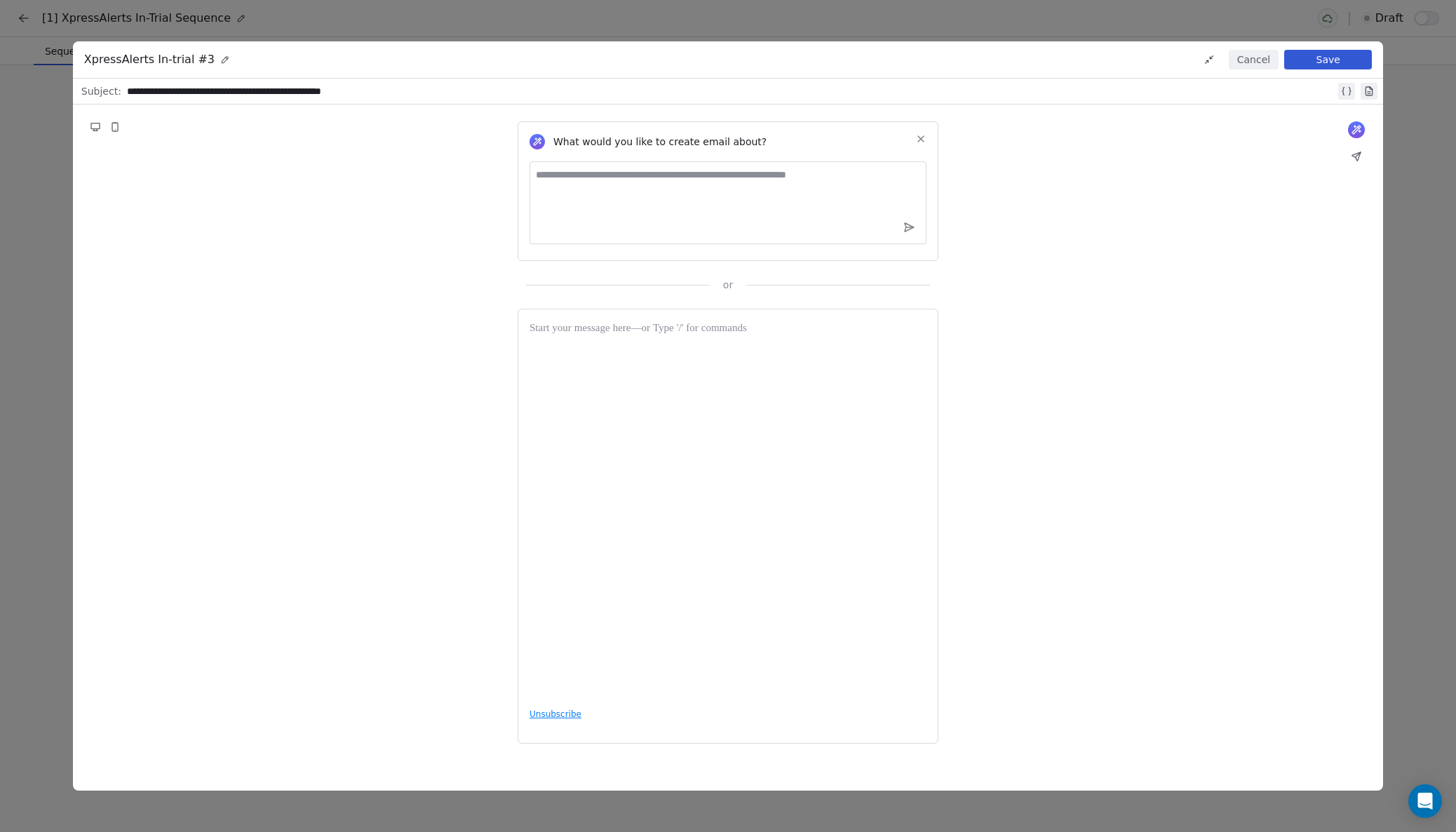
click at [586, 376] on div at bounding box center [728, 509] width 397 height 375
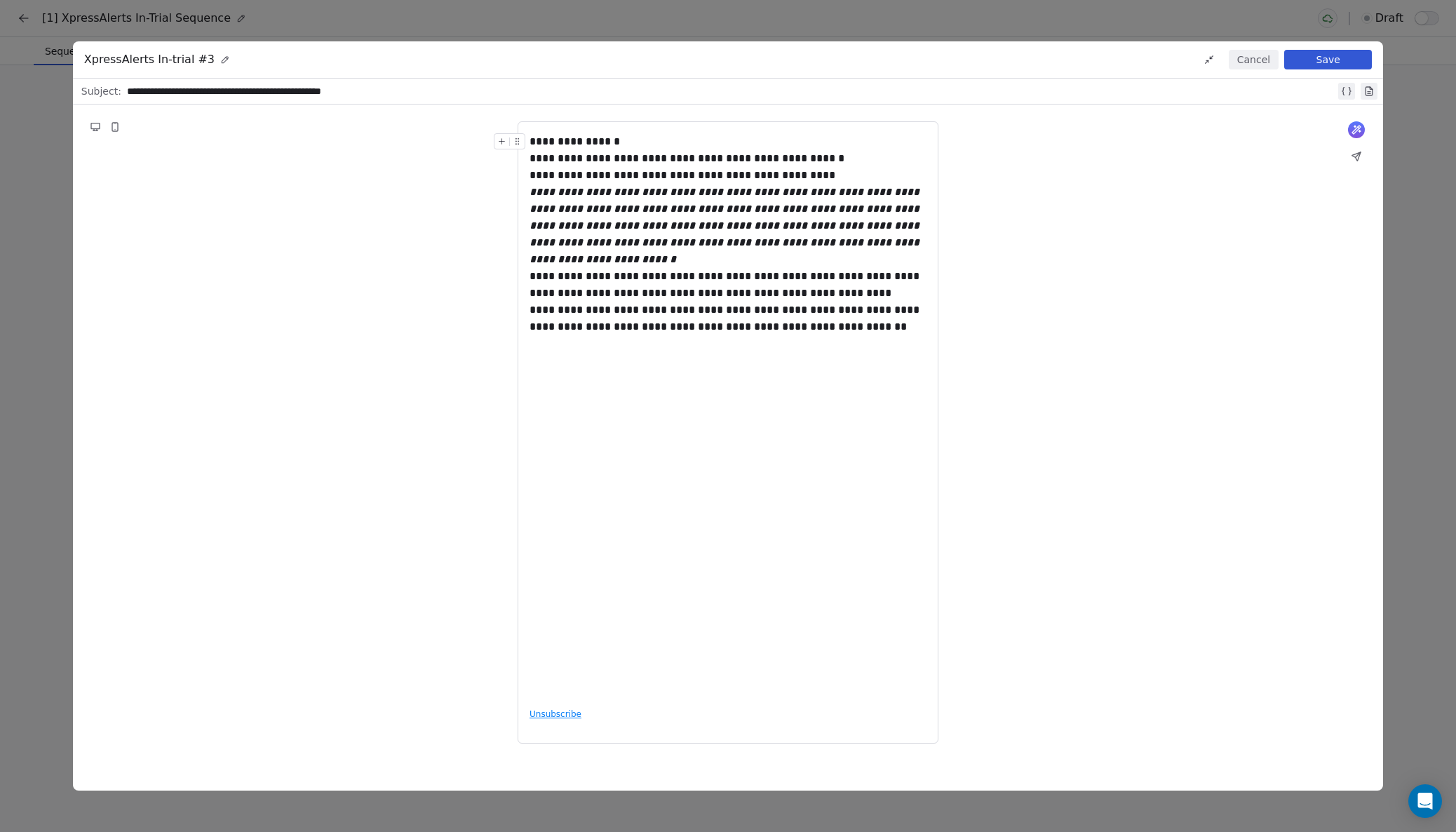
click at [626, 138] on div "**********" at bounding box center [728, 142] width 397 height 17
click at [499, 140] on icon at bounding box center [502, 141] width 9 height 9
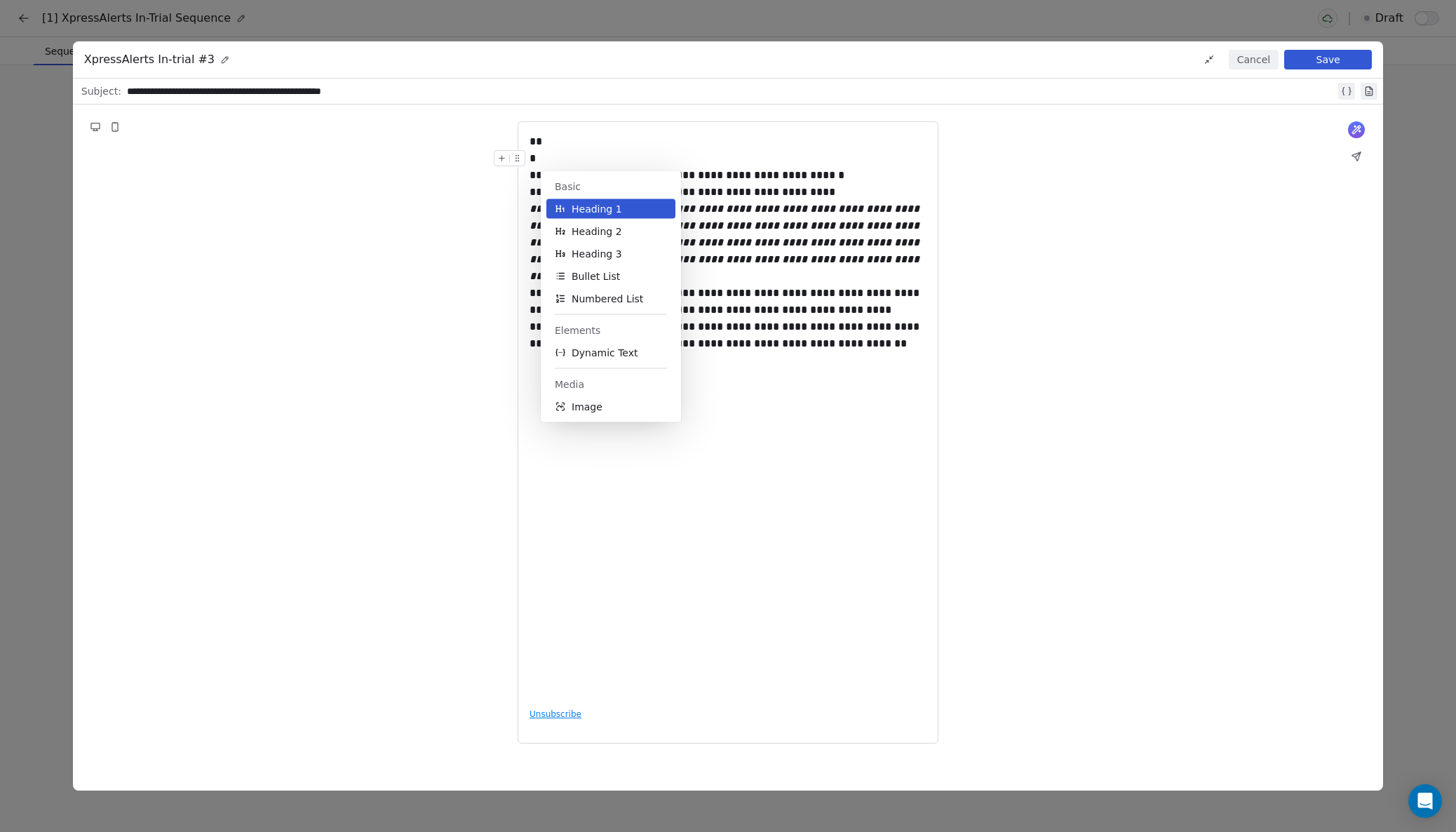
click at [591, 347] on span "Dynamic Text" at bounding box center [605, 352] width 67 height 14
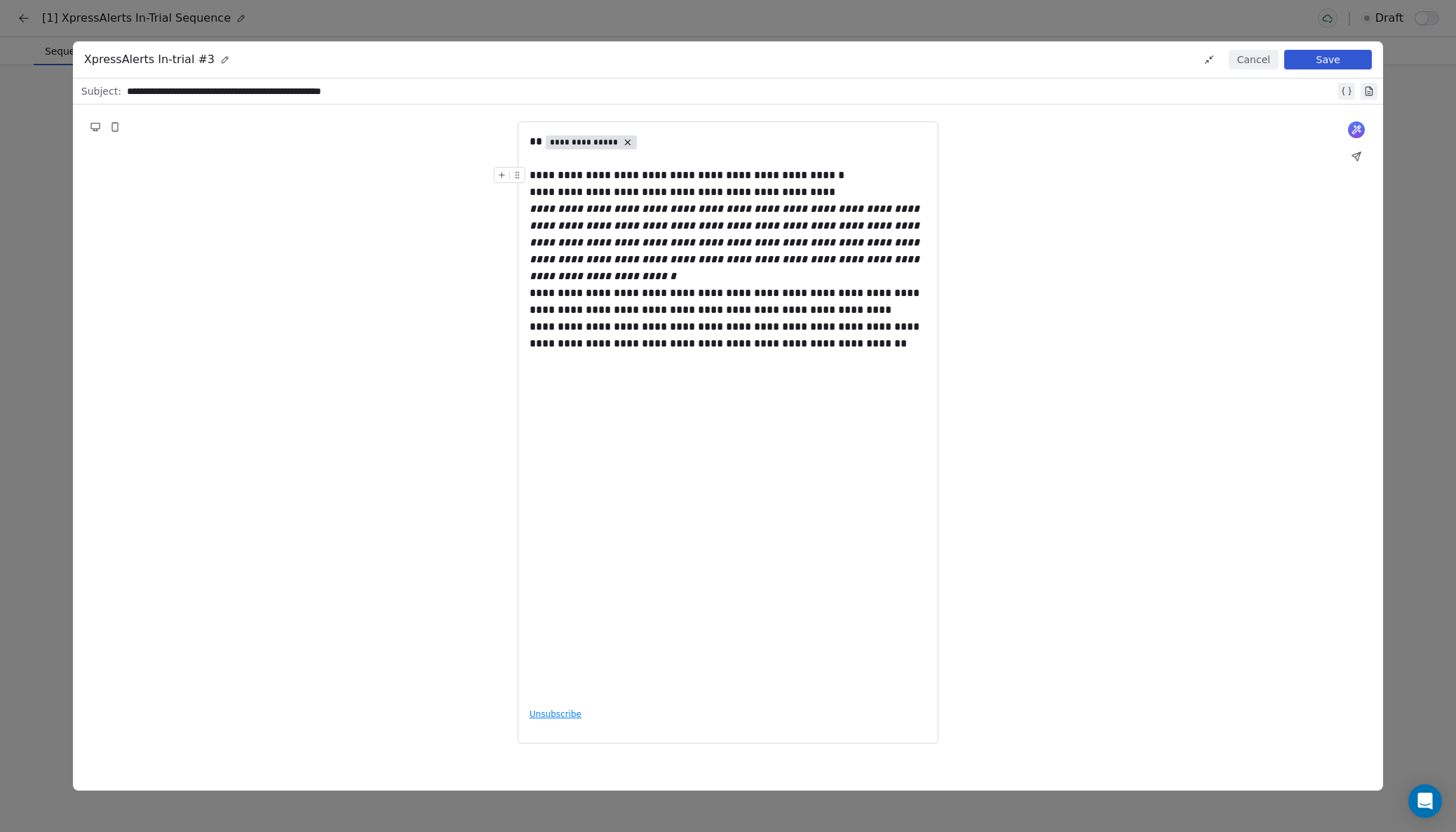
click at [826, 177] on div "**********" at bounding box center [728, 176] width 397 height 17
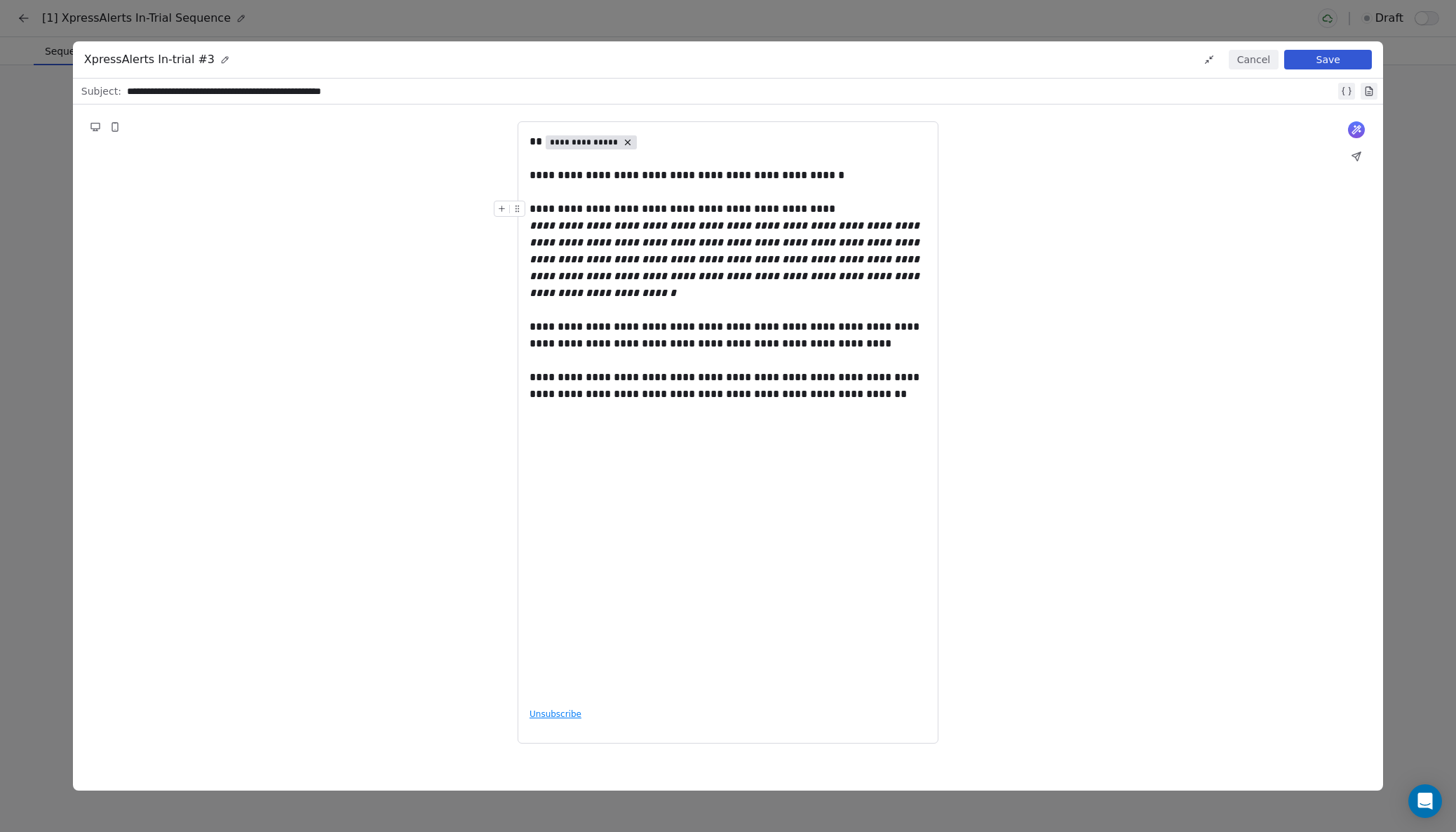
click at [827, 211] on div "**********" at bounding box center [728, 209] width 397 height 17
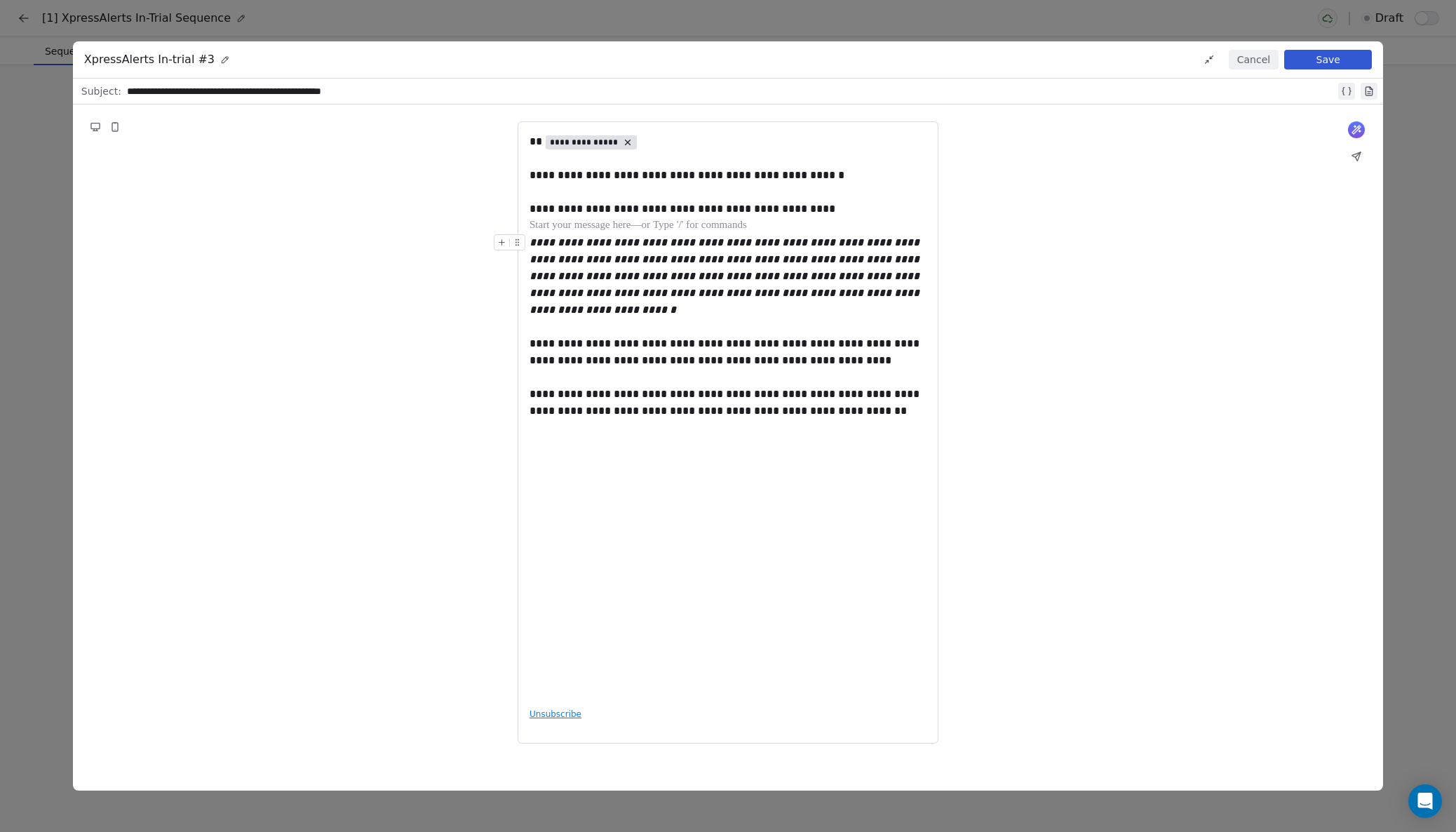
click at [586, 265] on em "**********" at bounding box center [726, 276] width 392 height 78
click at [542, 257] on em "**********" at bounding box center [726, 276] width 392 height 78
click at [729, 436] on div "**********" at bounding box center [728, 414] width 397 height 562
click at [786, 436] on div "**********" at bounding box center [728, 445] width 397 height 17
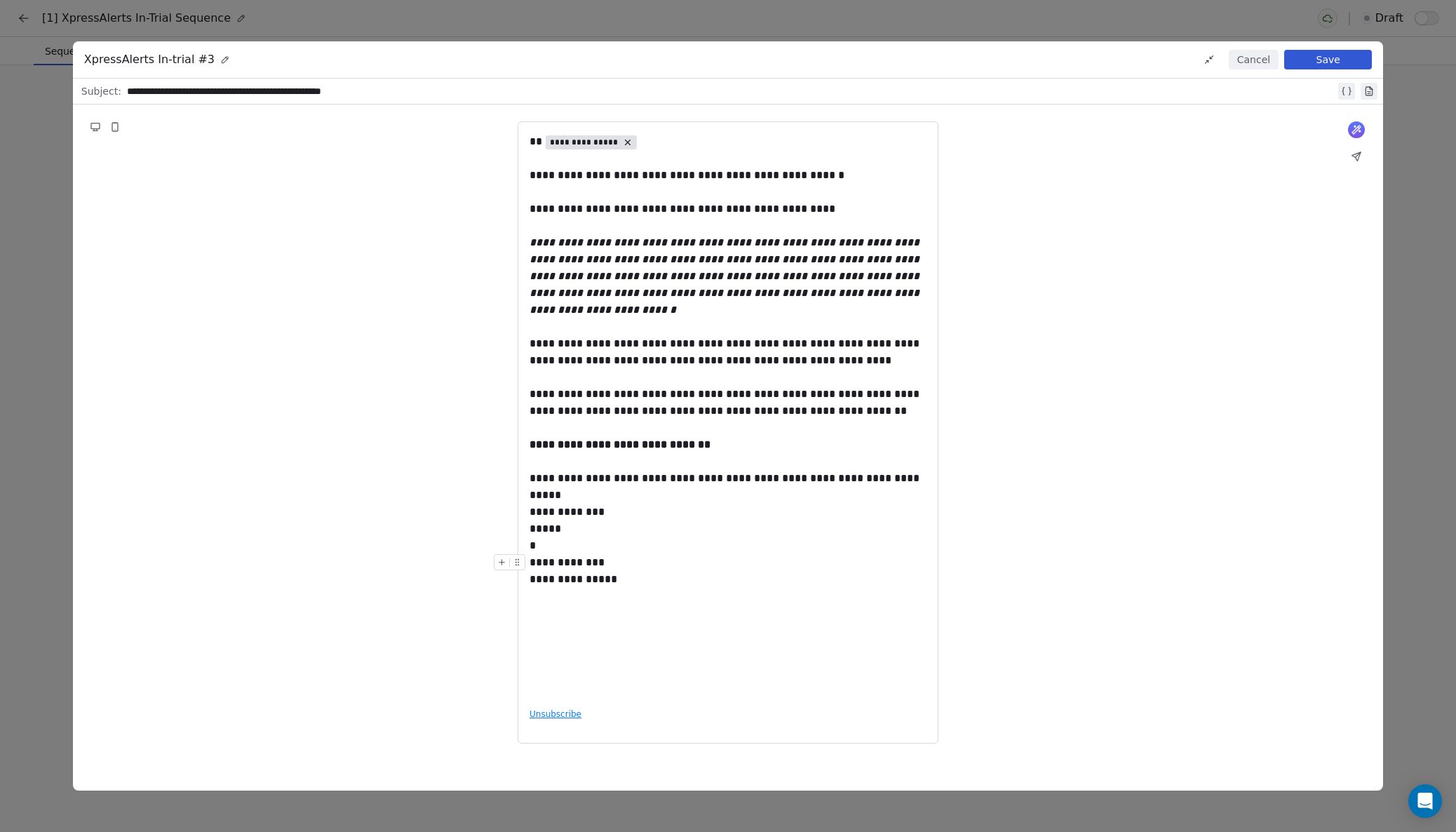
click at [693, 558] on div "**********" at bounding box center [728, 571] width 397 height 33
drag, startPoint x: 676, startPoint y: 649, endPoint x: 671, endPoint y: 618, distance: 31.4
click at [676, 649] on div "**********" at bounding box center [728, 414] width 397 height 562
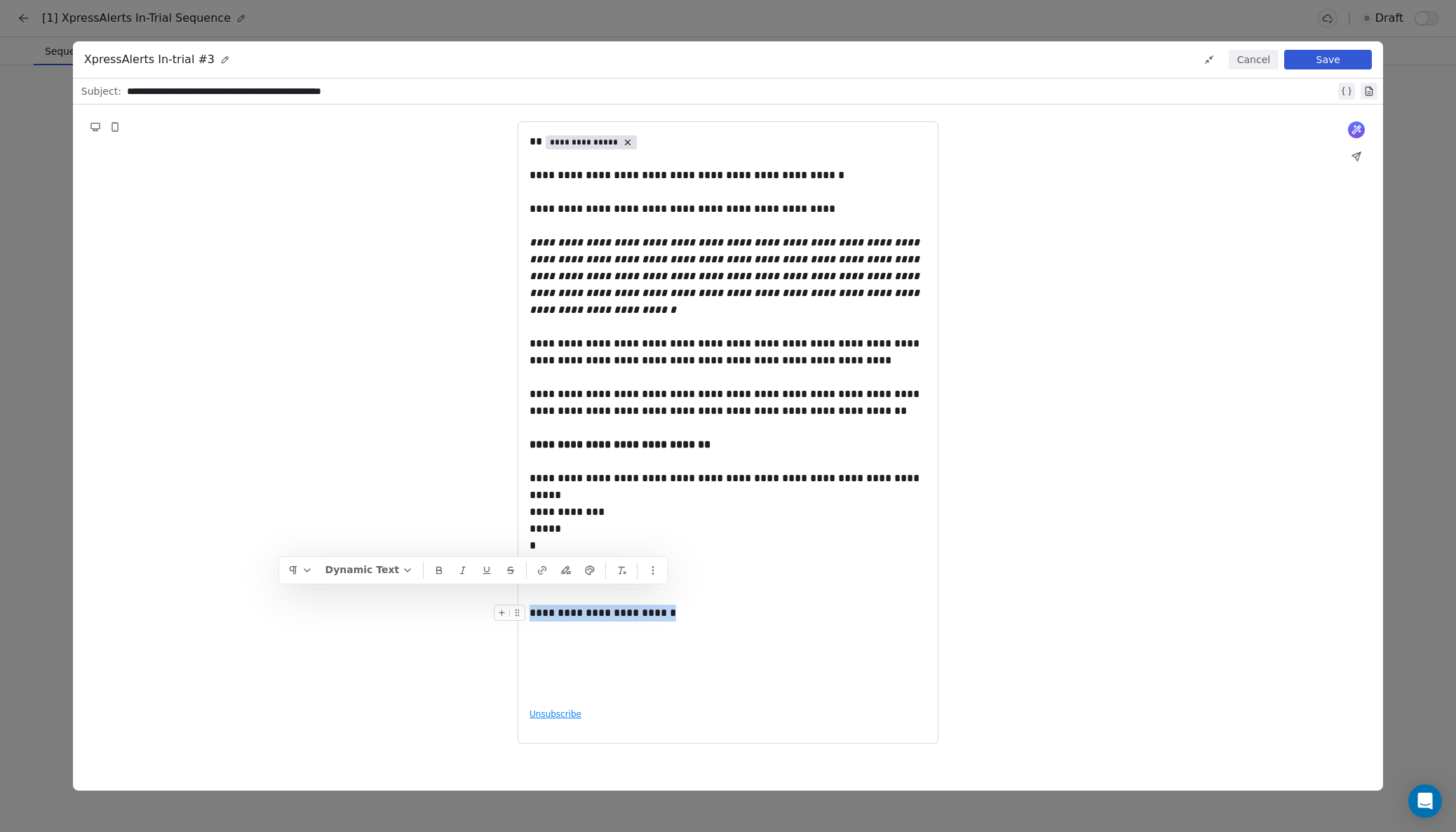
drag, startPoint x: 630, startPoint y: 595, endPoint x: 532, endPoint y: 592, distance: 98.0
click at [313, 568] on icon "button" at bounding box center [307, 570] width 11 height 11
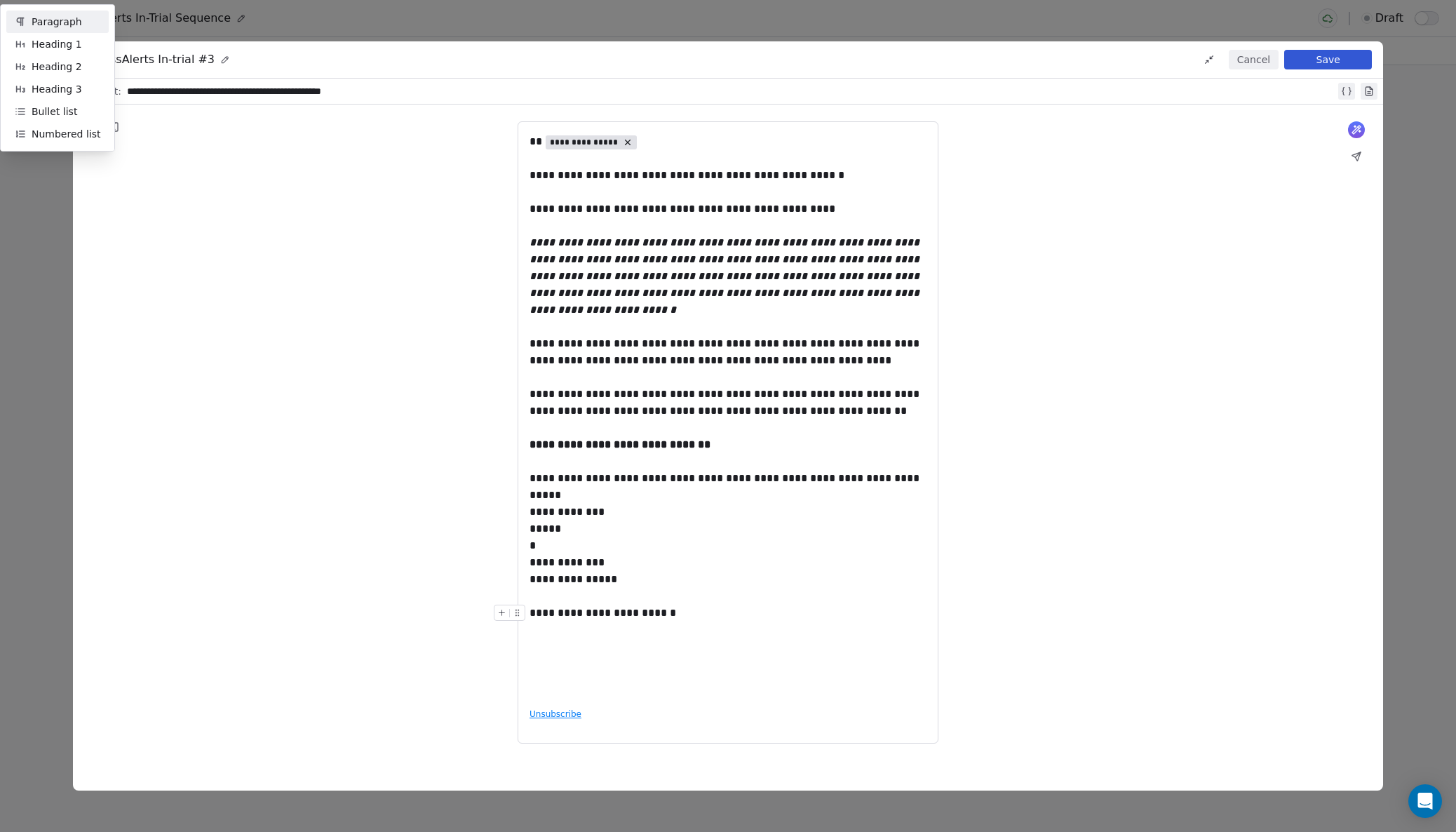
click at [662, 659] on div "**********" at bounding box center [728, 414] width 397 height 562
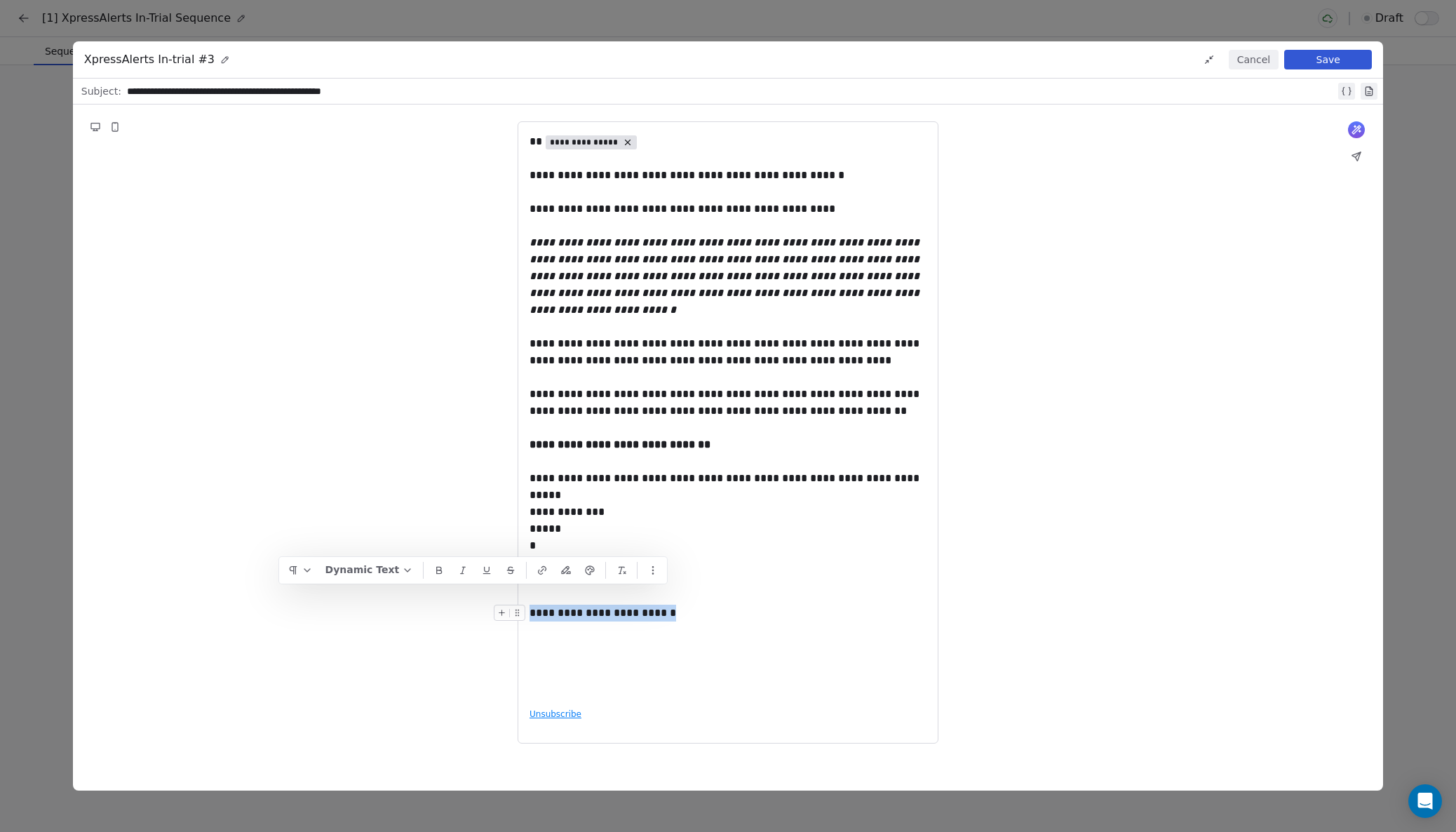
drag, startPoint x: 666, startPoint y: 599, endPoint x: 532, endPoint y: 599, distance: 134.0
click at [657, 571] on icon "button" at bounding box center [653, 570] width 11 height 11
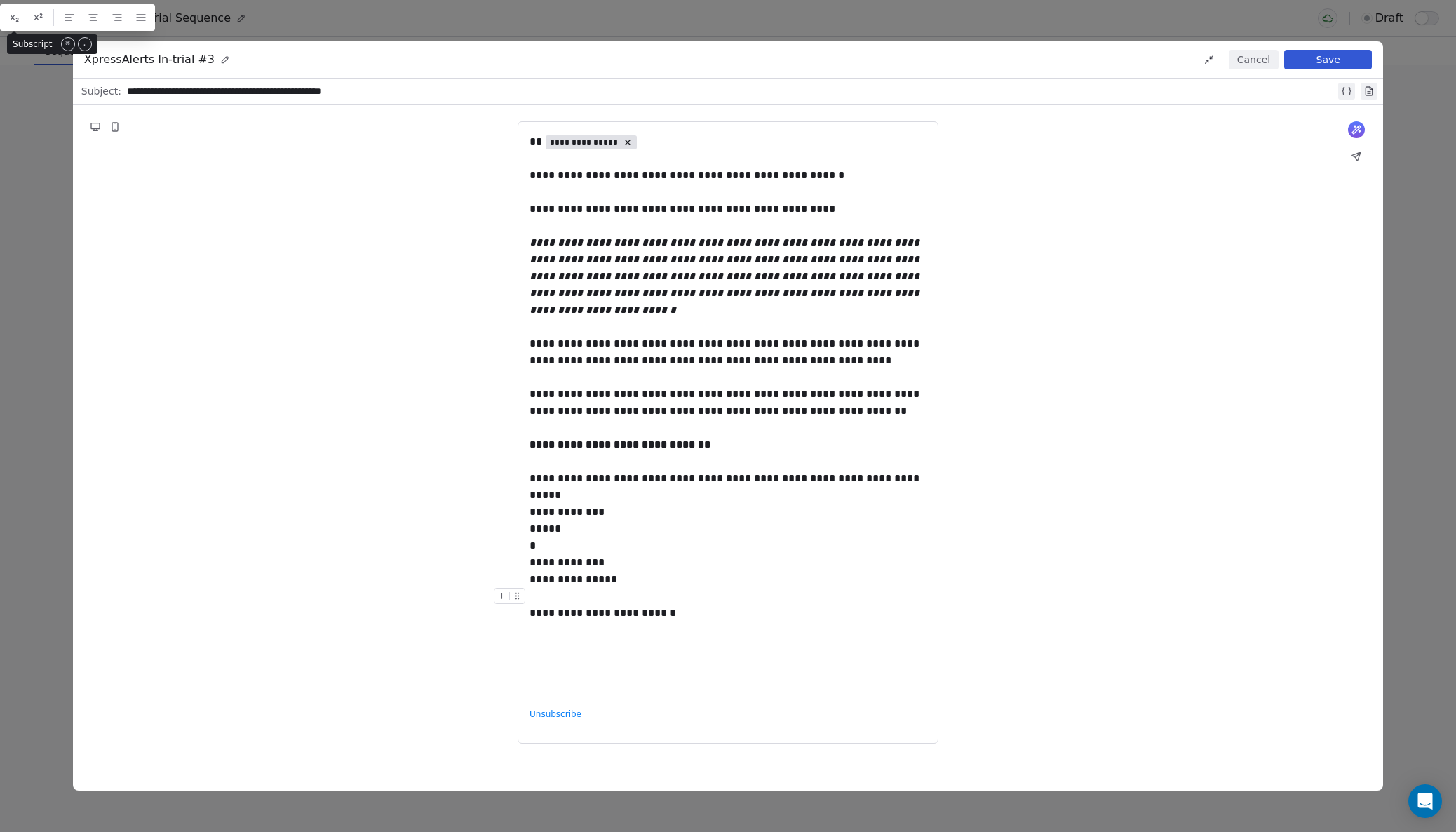
click at [713, 588] on div at bounding box center [728, 596] width 397 height 17
click at [679, 439] on strong "**********" at bounding box center [620, 445] width 181 height 10
click at [689, 439] on strong "**********" at bounding box center [620, 445] width 181 height 10
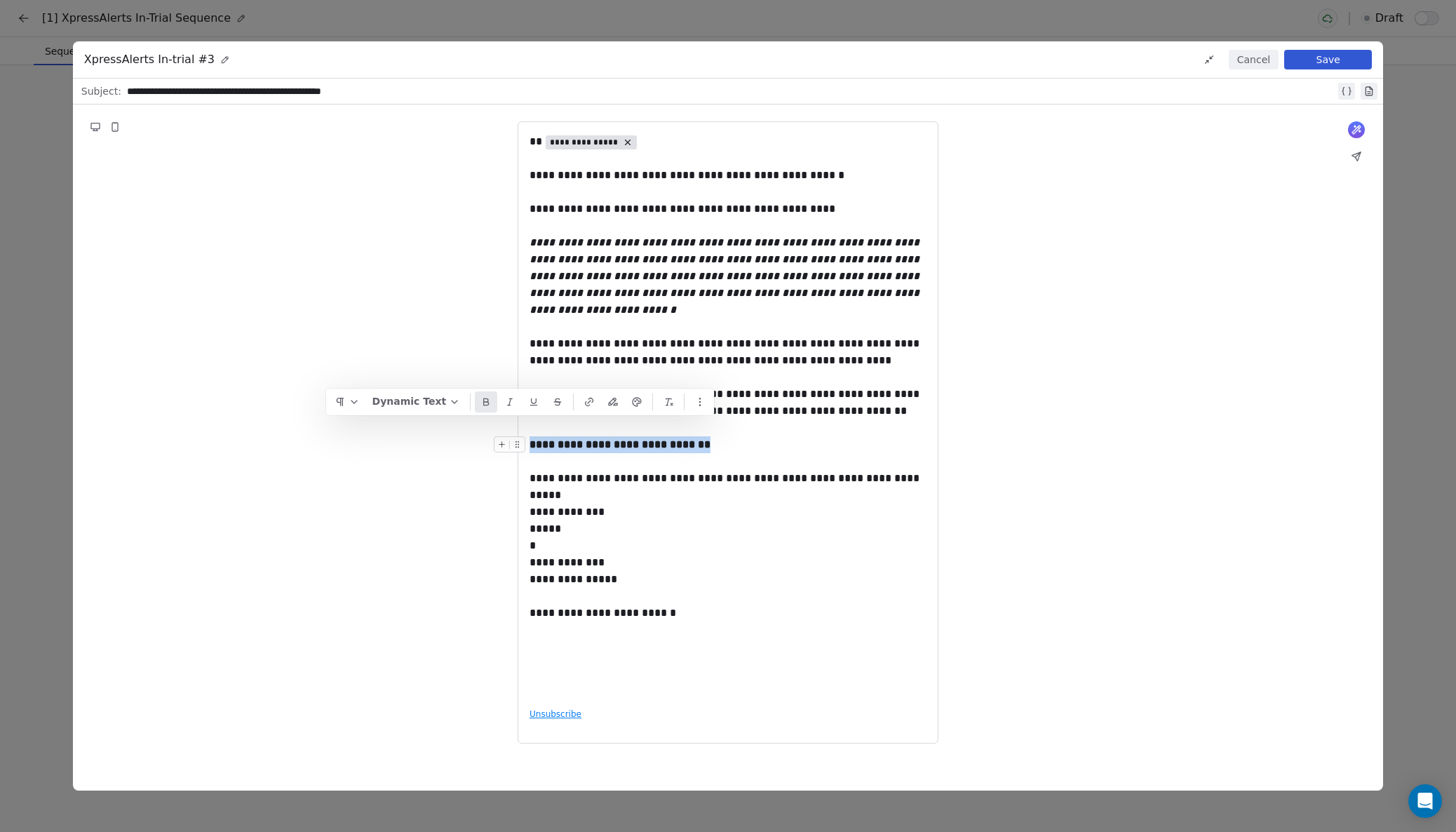
drag, startPoint x: 703, startPoint y: 428, endPoint x: 531, endPoint y: 426, distance: 172.0
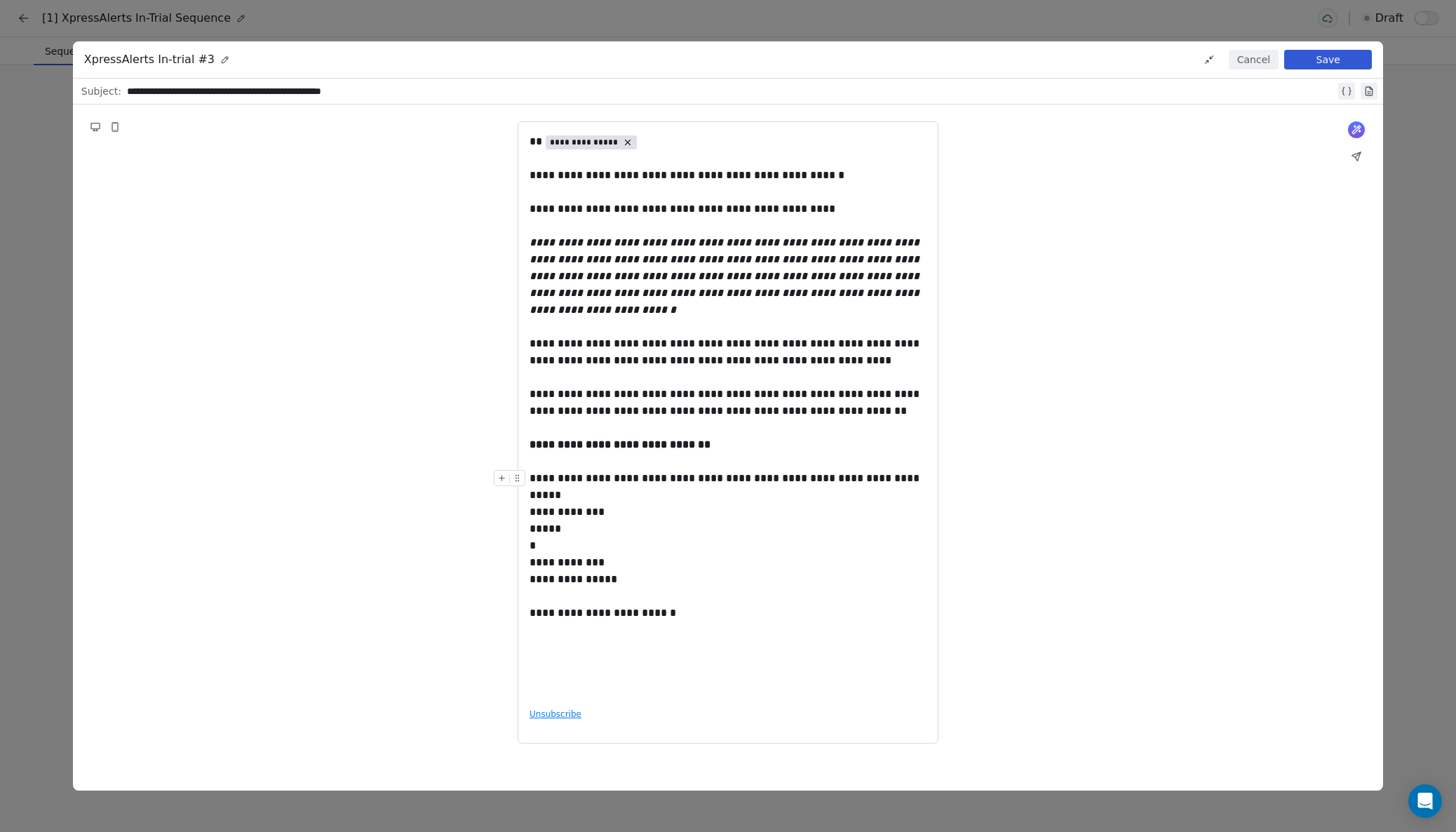
click at [604, 470] on div "**********" at bounding box center [728, 479] width 397 height 17
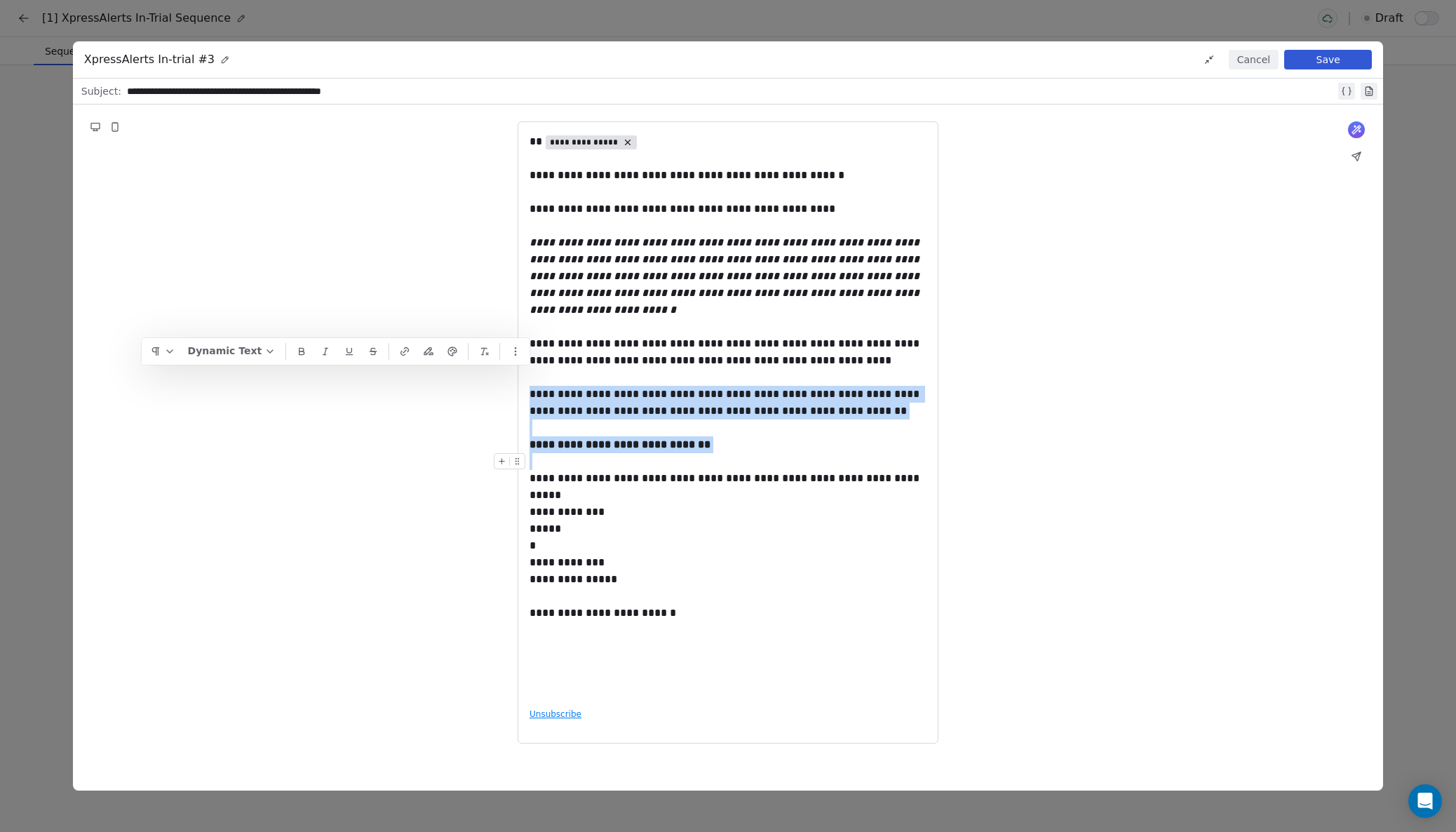
drag, startPoint x: 531, startPoint y: 369, endPoint x: 854, endPoint y: 445, distance: 331.8
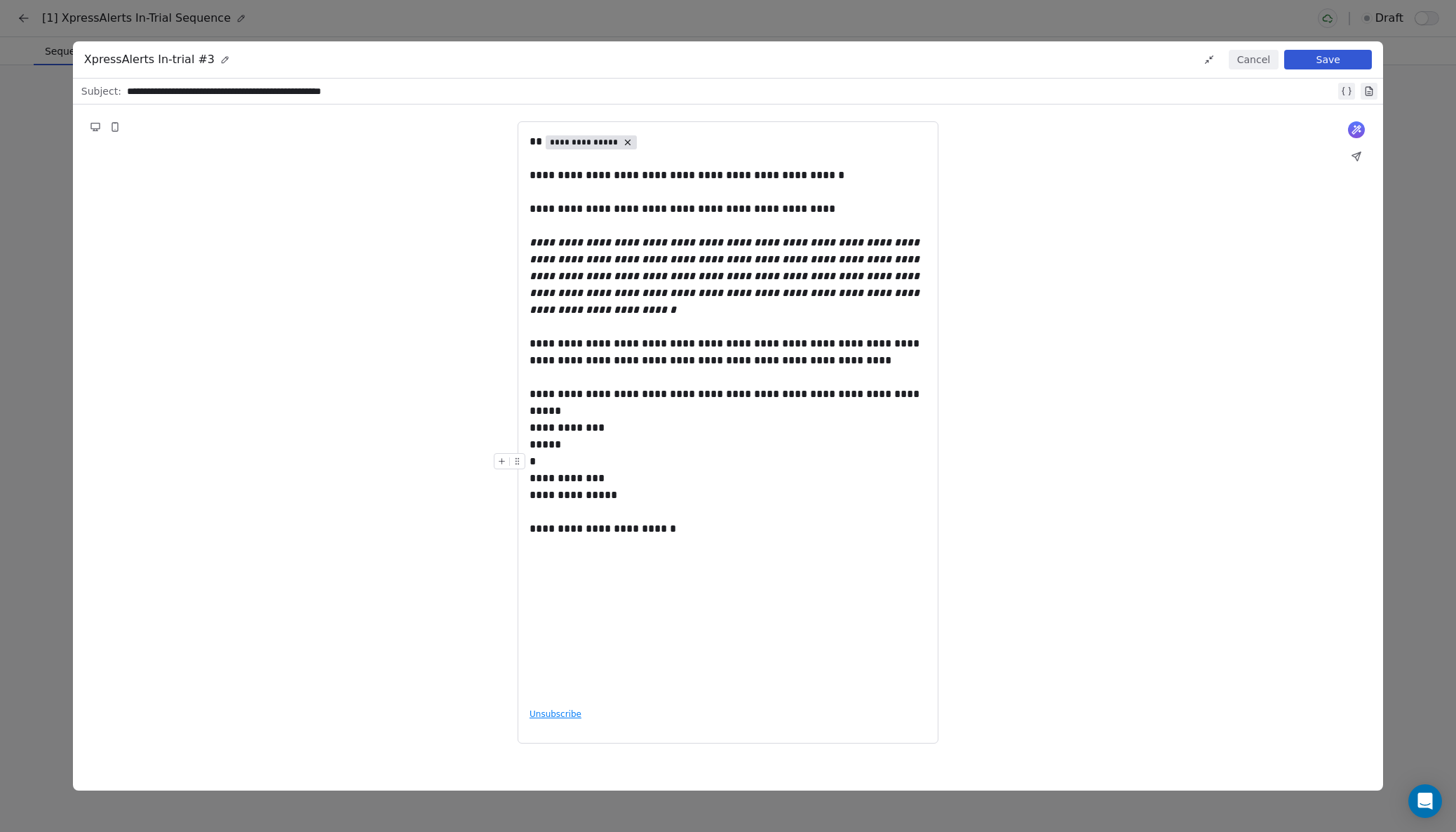
drag, startPoint x: 780, startPoint y: 448, endPoint x: 896, endPoint y: 452, distance: 116.1
click at [780, 453] on div "*" at bounding box center [728, 462] width 397 height 17
click at [1320, 61] on button "Save" at bounding box center [1328, 59] width 88 height 20
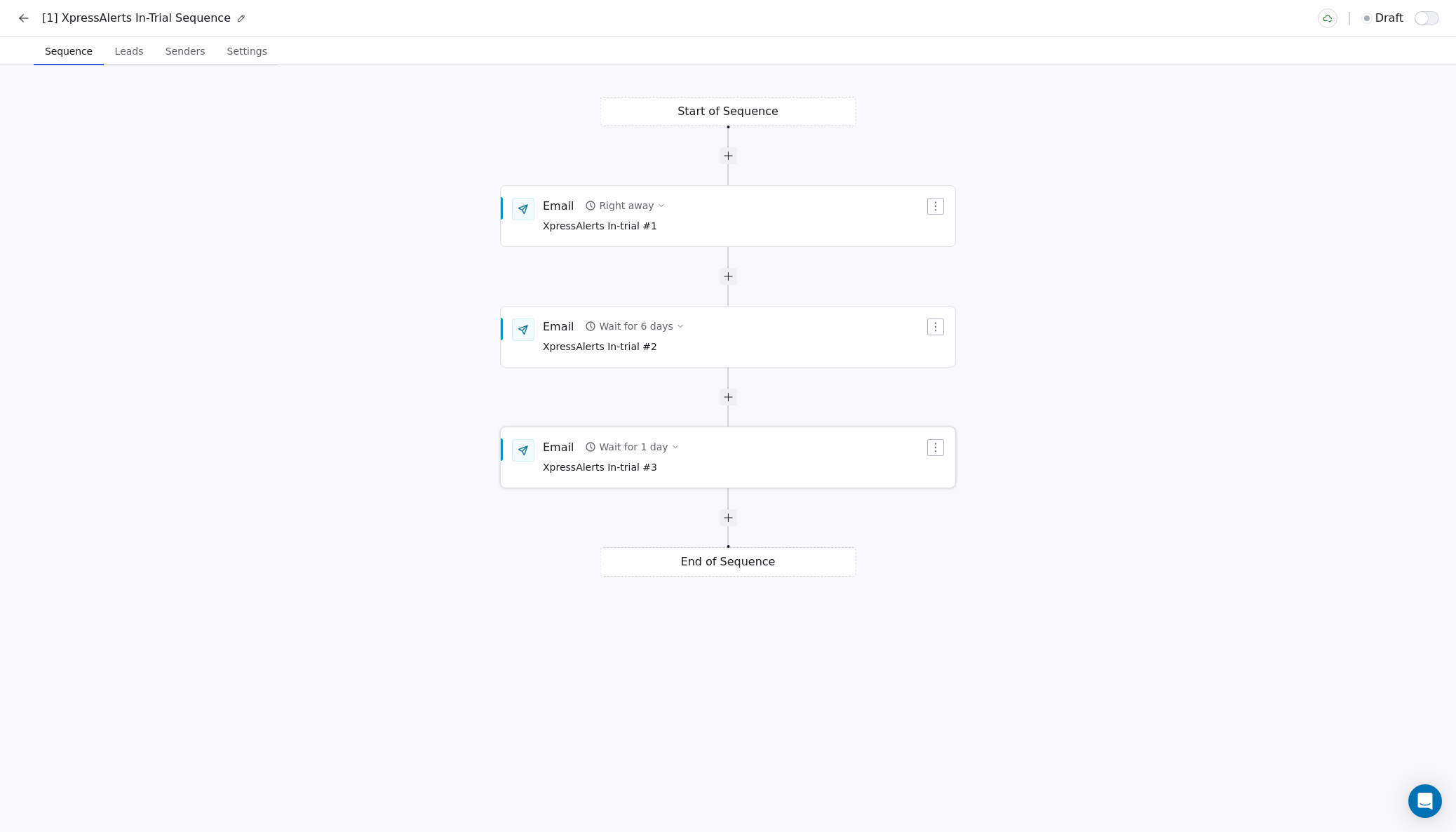
click at [636, 445] on div "Wait for 1 day" at bounding box center [633, 447] width 69 height 14
type input "*"
click at [820, 513] on button "Save" at bounding box center [825, 517] width 41 height 22
click at [729, 519] on div at bounding box center [728, 518] width 17 height 17
click at [645, 568] on div "Wait for 1 day" at bounding box center [633, 567] width 69 height 14
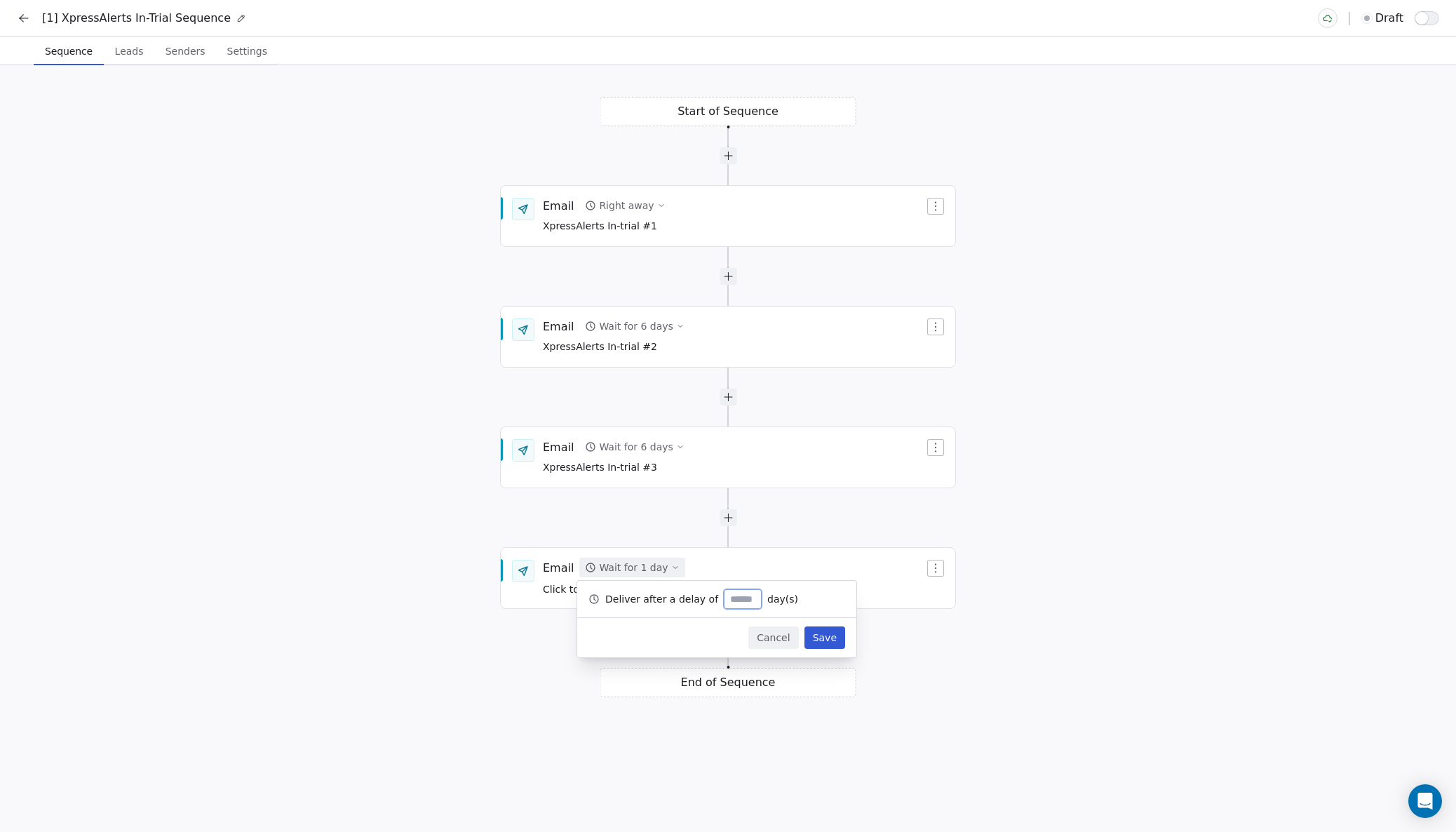
type input "*"
click at [822, 635] on button "Save" at bounding box center [825, 637] width 41 height 22
click at [583, 584] on span "Click to Setup" at bounding box center [577, 589] width 68 height 11
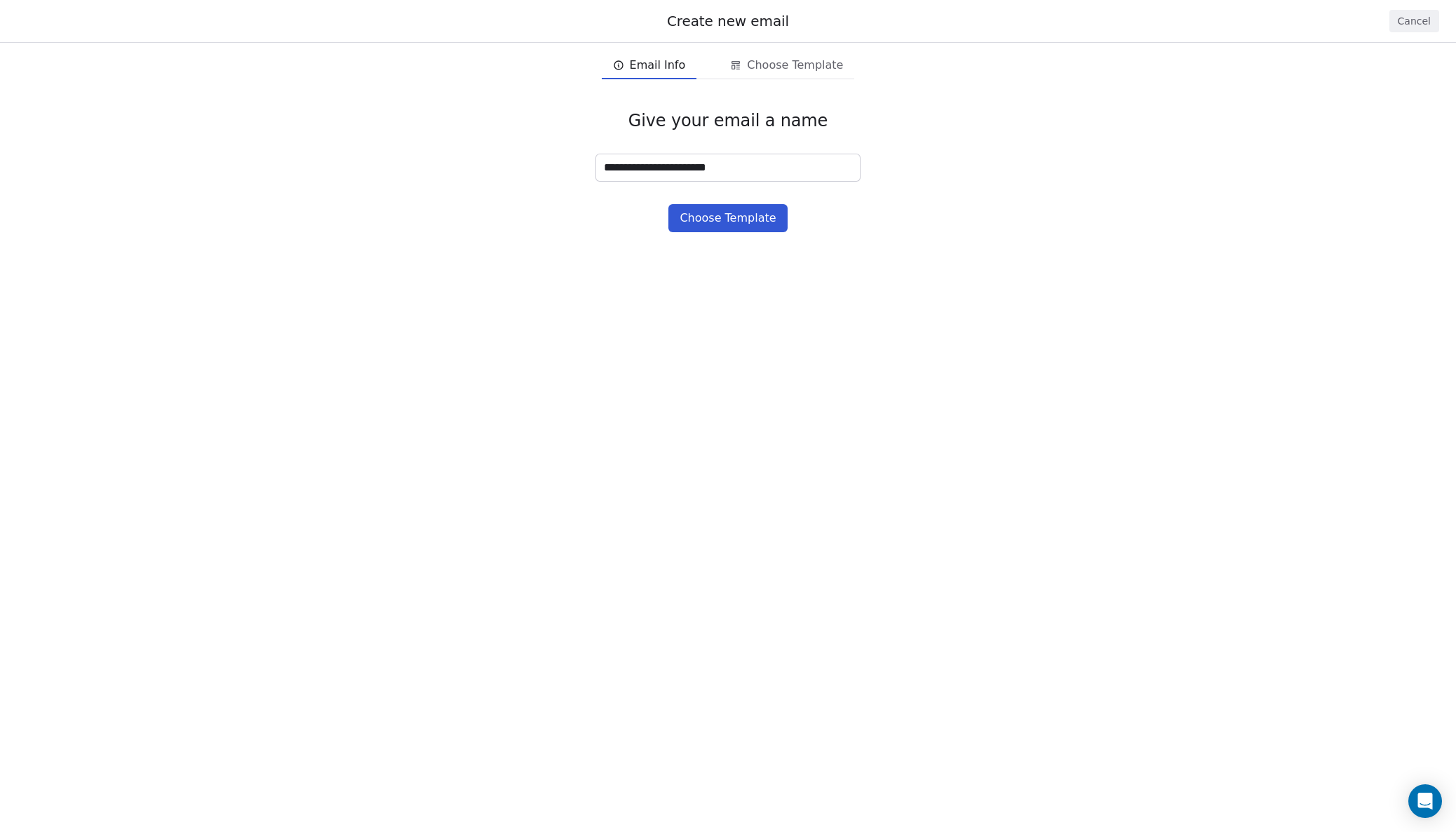
type input "**********"
click at [699, 215] on button "Choose Template" at bounding box center [728, 218] width 119 height 28
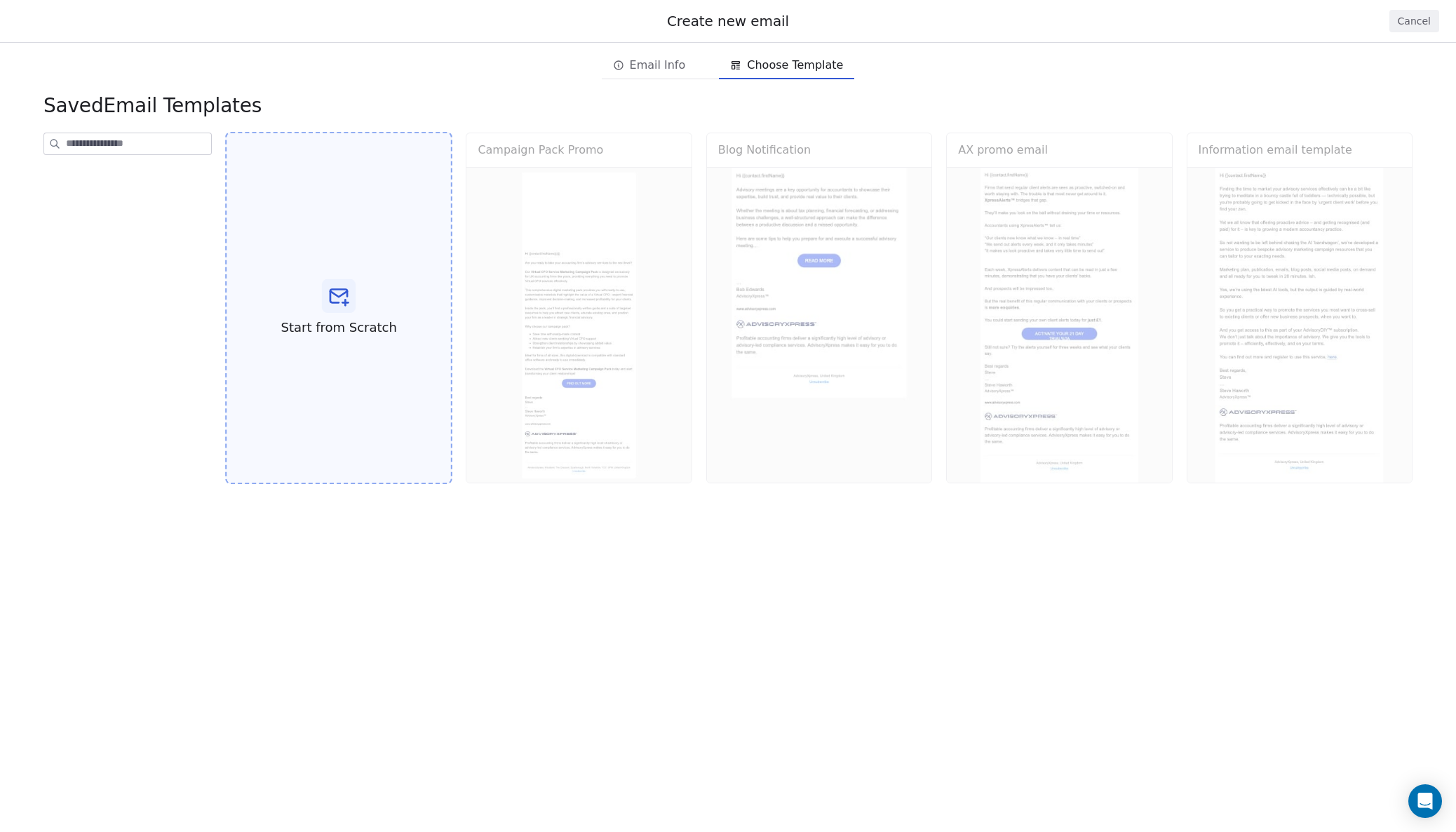
click at [345, 294] on icon at bounding box center [339, 297] width 17 height 14
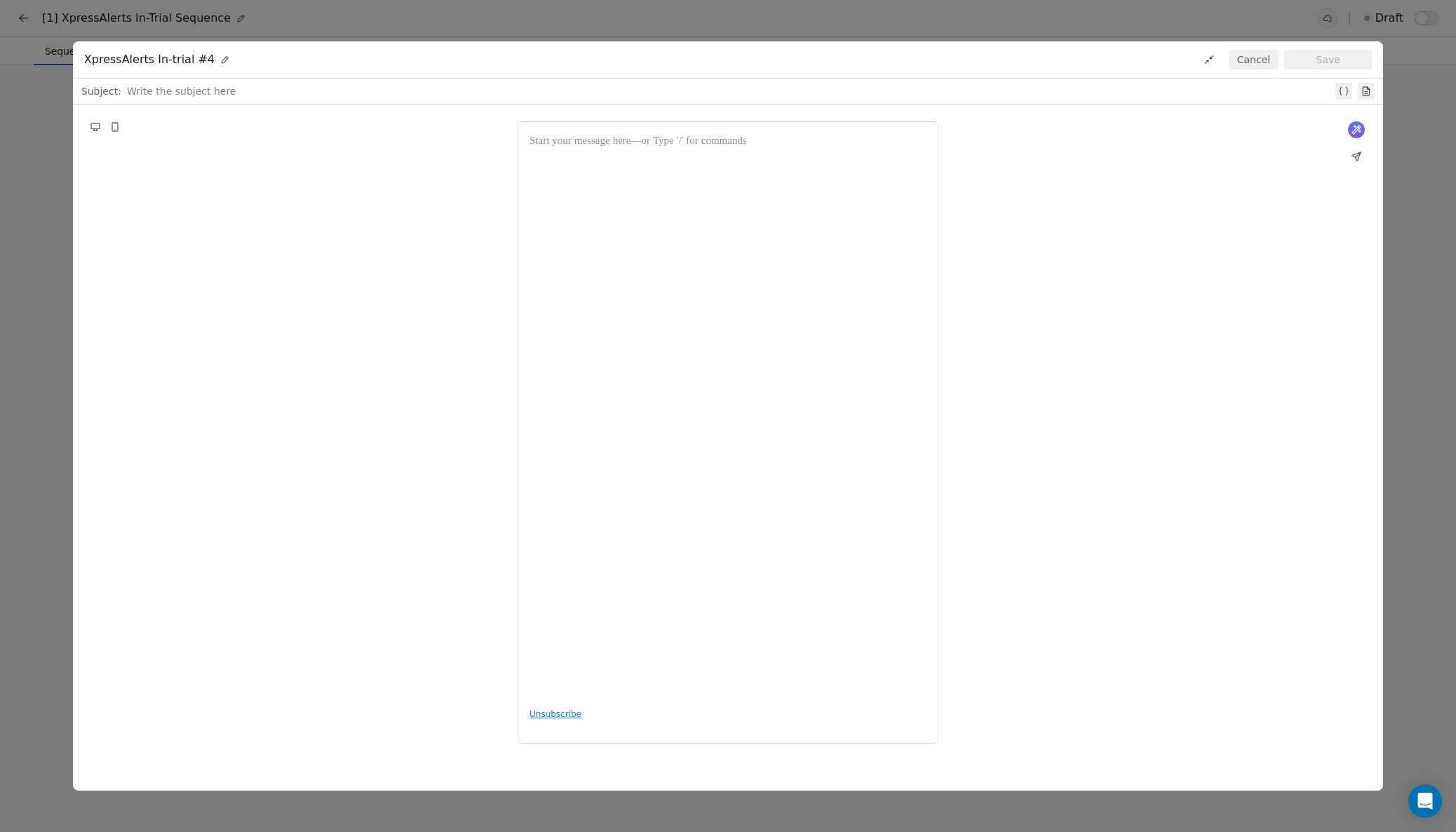
click at [200, 92] on div at bounding box center [730, 91] width 1206 height 17
paste div
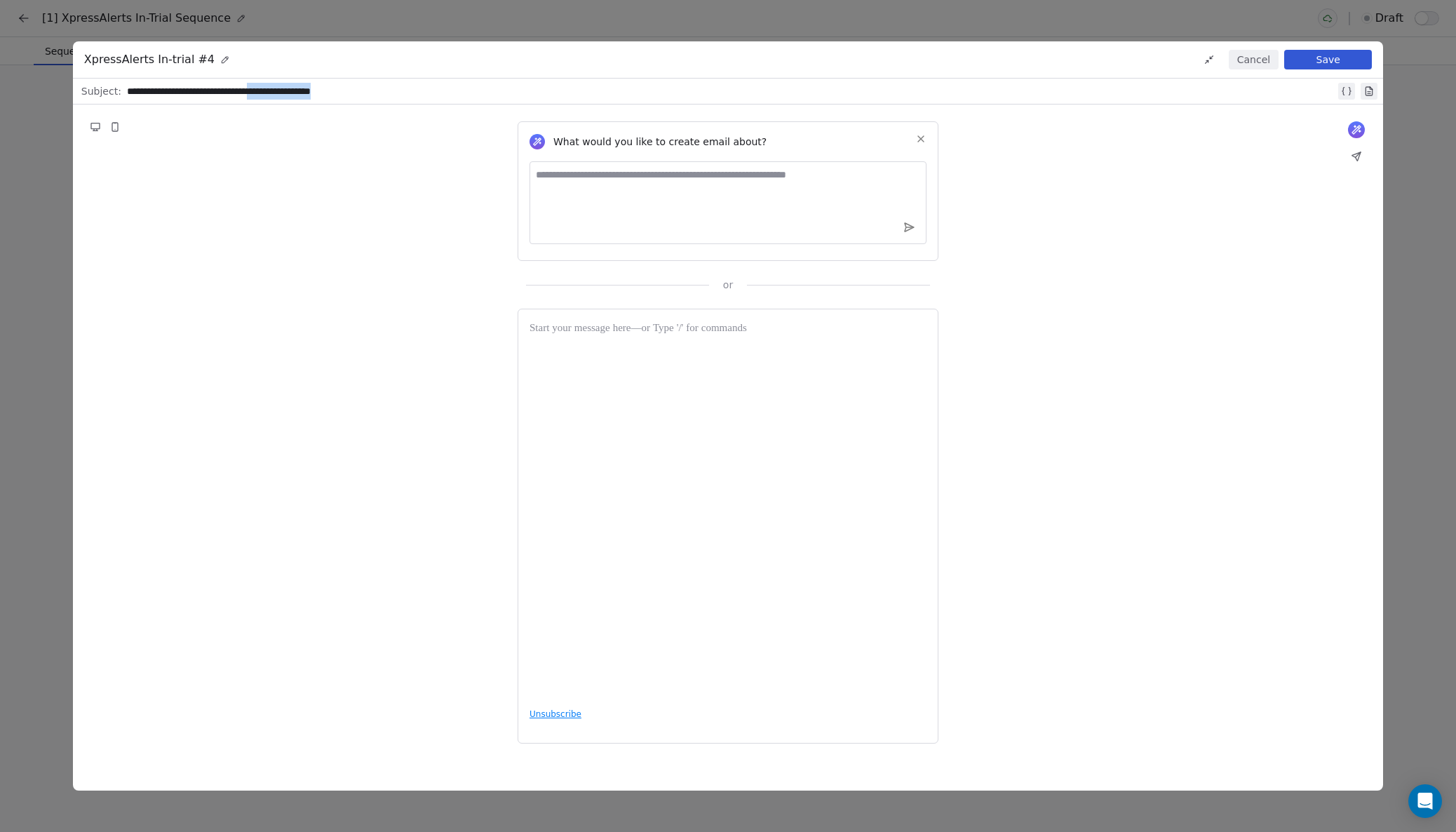
drag, startPoint x: 286, startPoint y: 90, endPoint x: 487, endPoint y: 96, distance: 201.1
click at [487, 96] on div "**********" at bounding box center [731, 91] width 1209 height 17
click at [583, 380] on div at bounding box center [728, 509] width 397 height 375
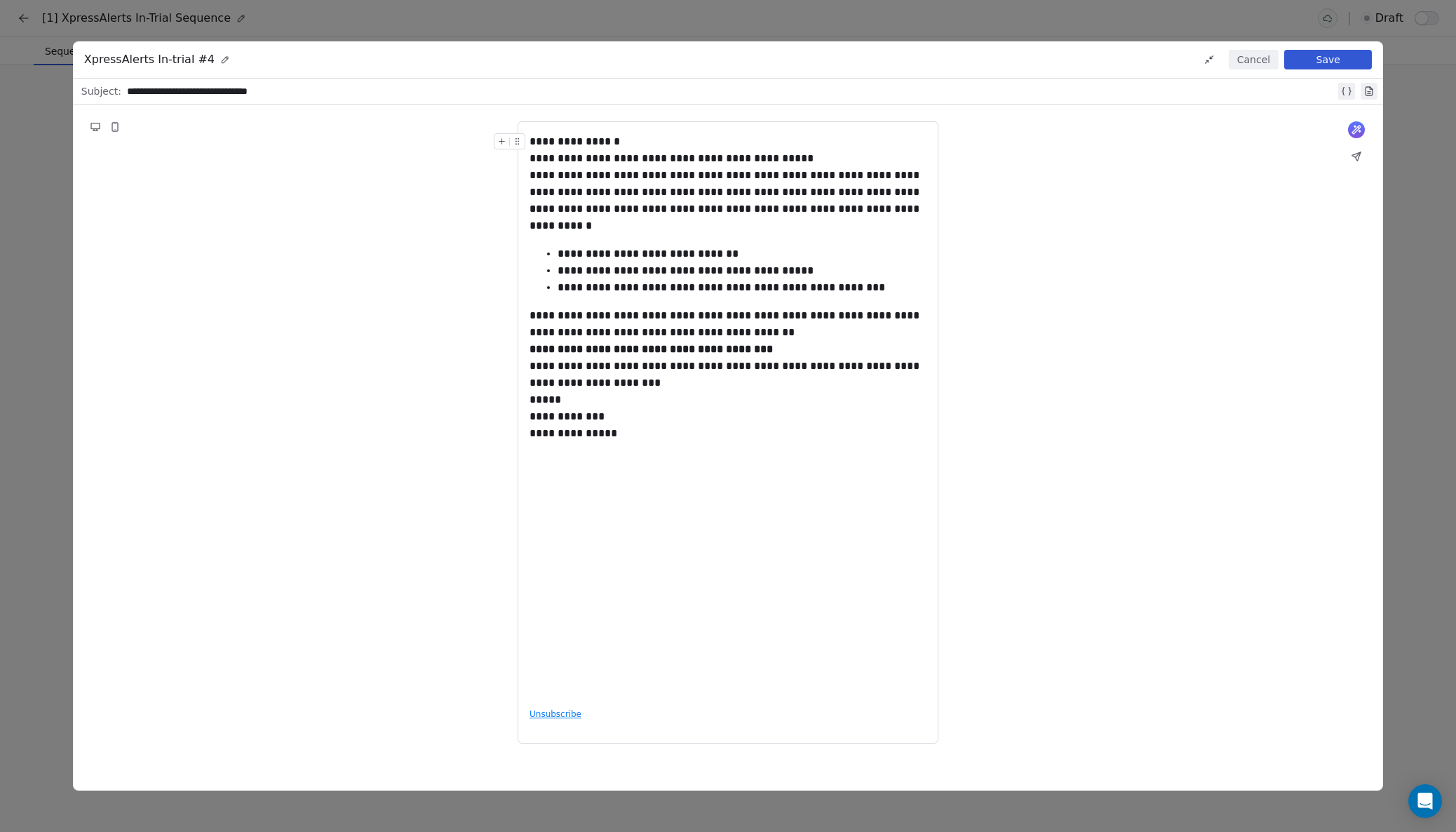
click at [629, 143] on div "**********" at bounding box center [728, 142] width 397 height 17
click at [502, 140] on icon at bounding box center [502, 142] width 0 height 6
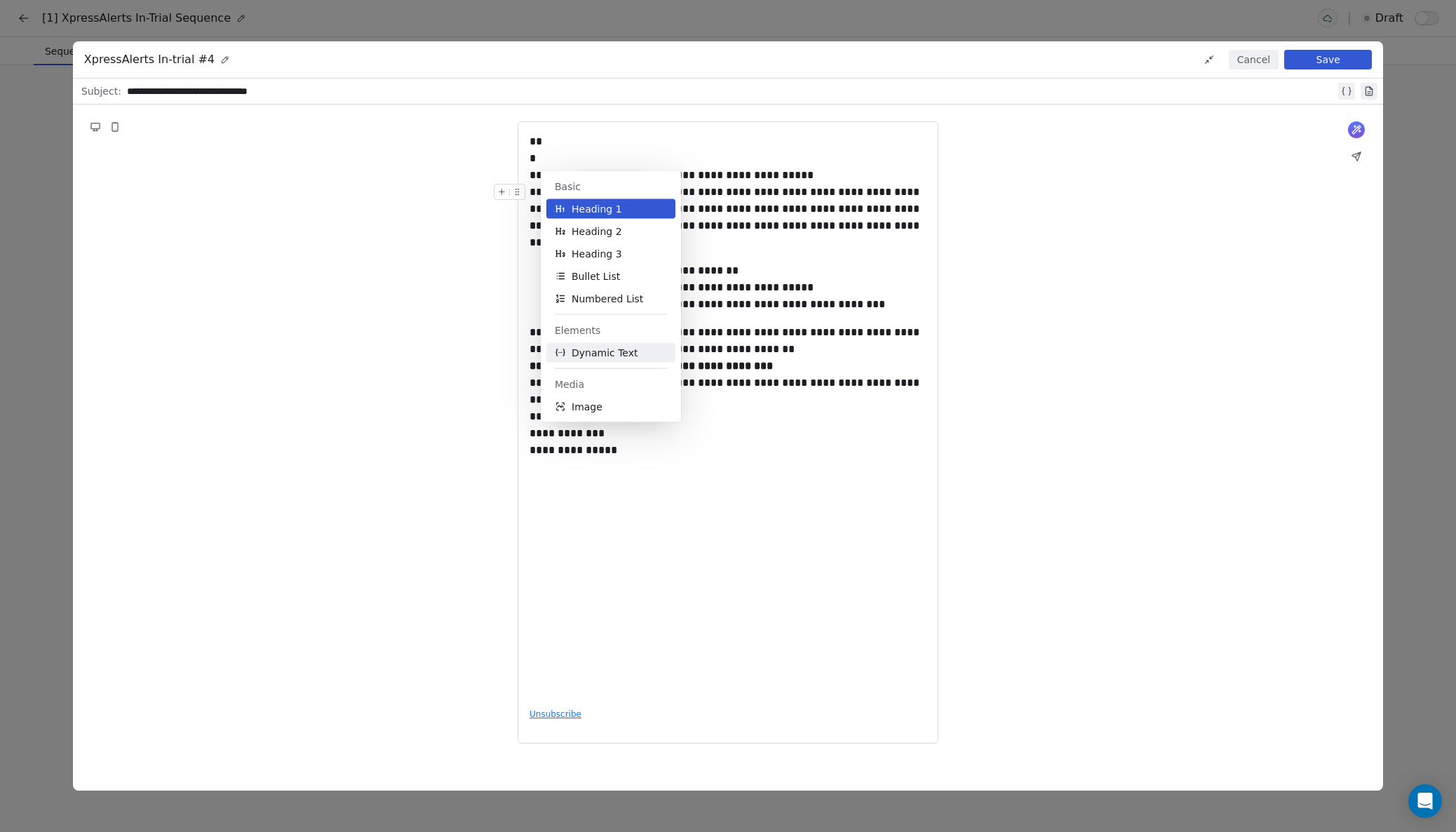
click at [582, 351] on span "Dynamic Text" at bounding box center [605, 352] width 67 height 14
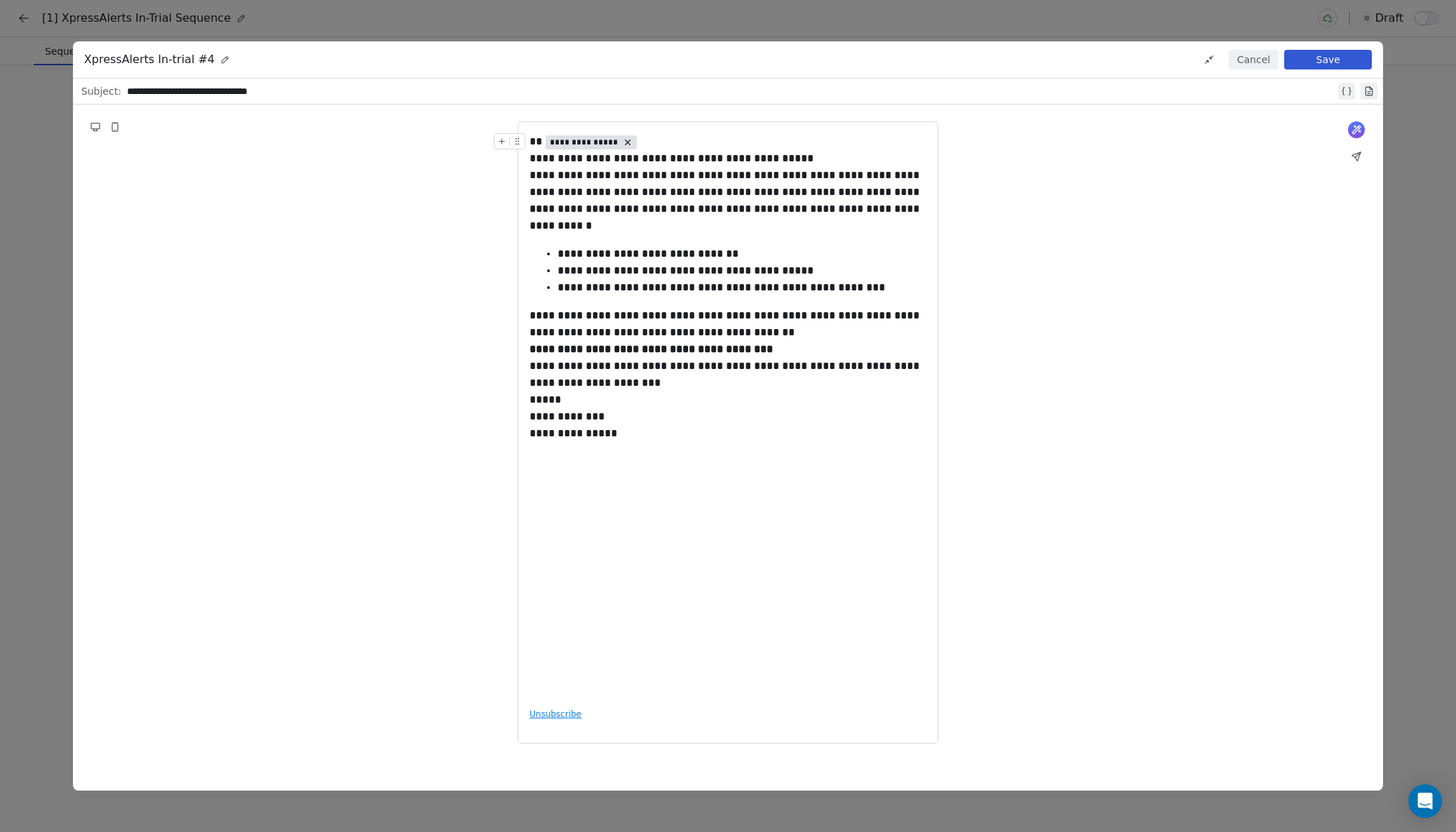
click at [572, 140] on span "**********" at bounding box center [584, 142] width 69 height 11
click at [583, 194] on span "Choose Property" at bounding box center [602, 192] width 81 height 14
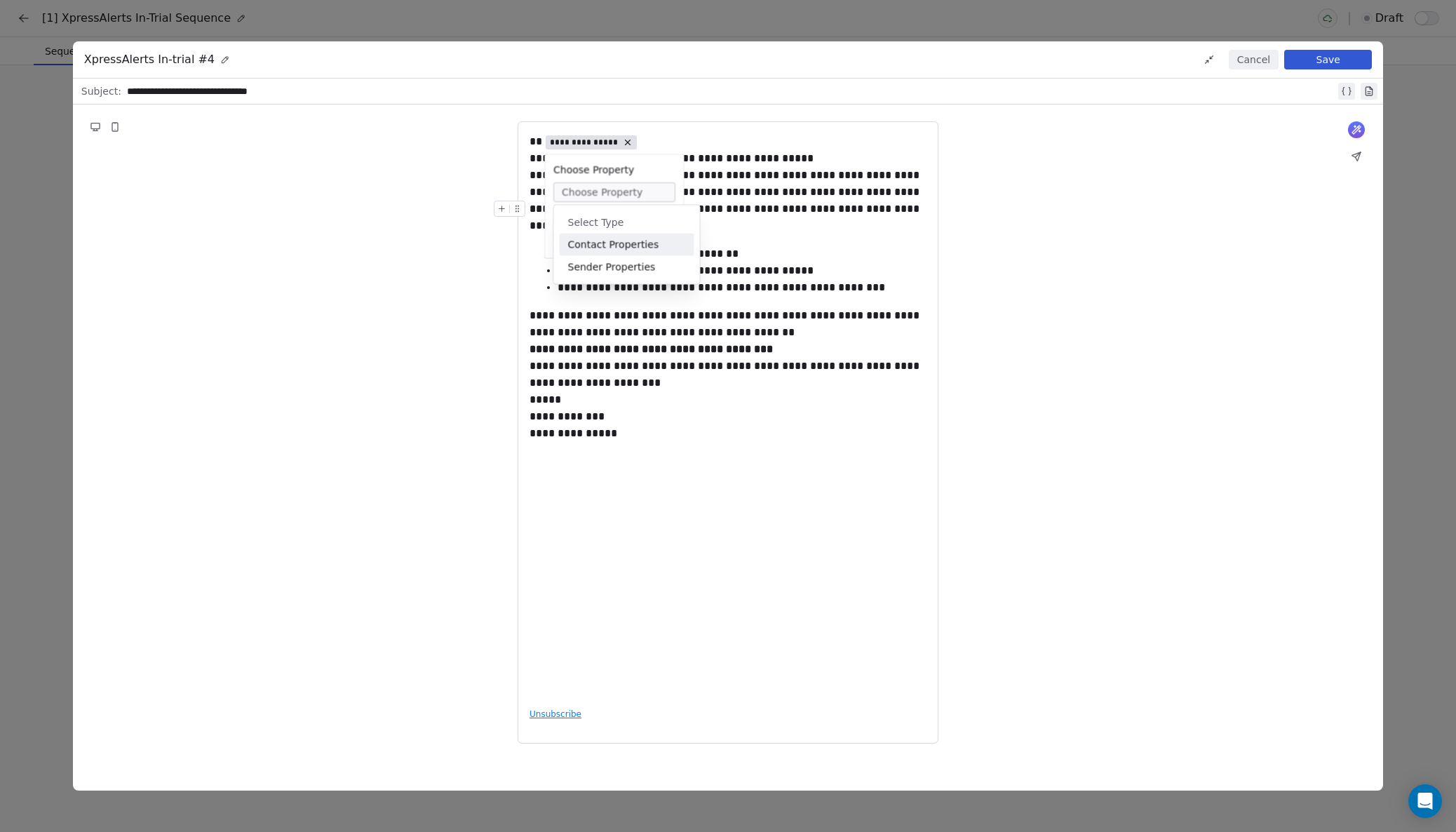
click at [583, 243] on div "Contact Properties" at bounding box center [627, 245] width 135 height 22
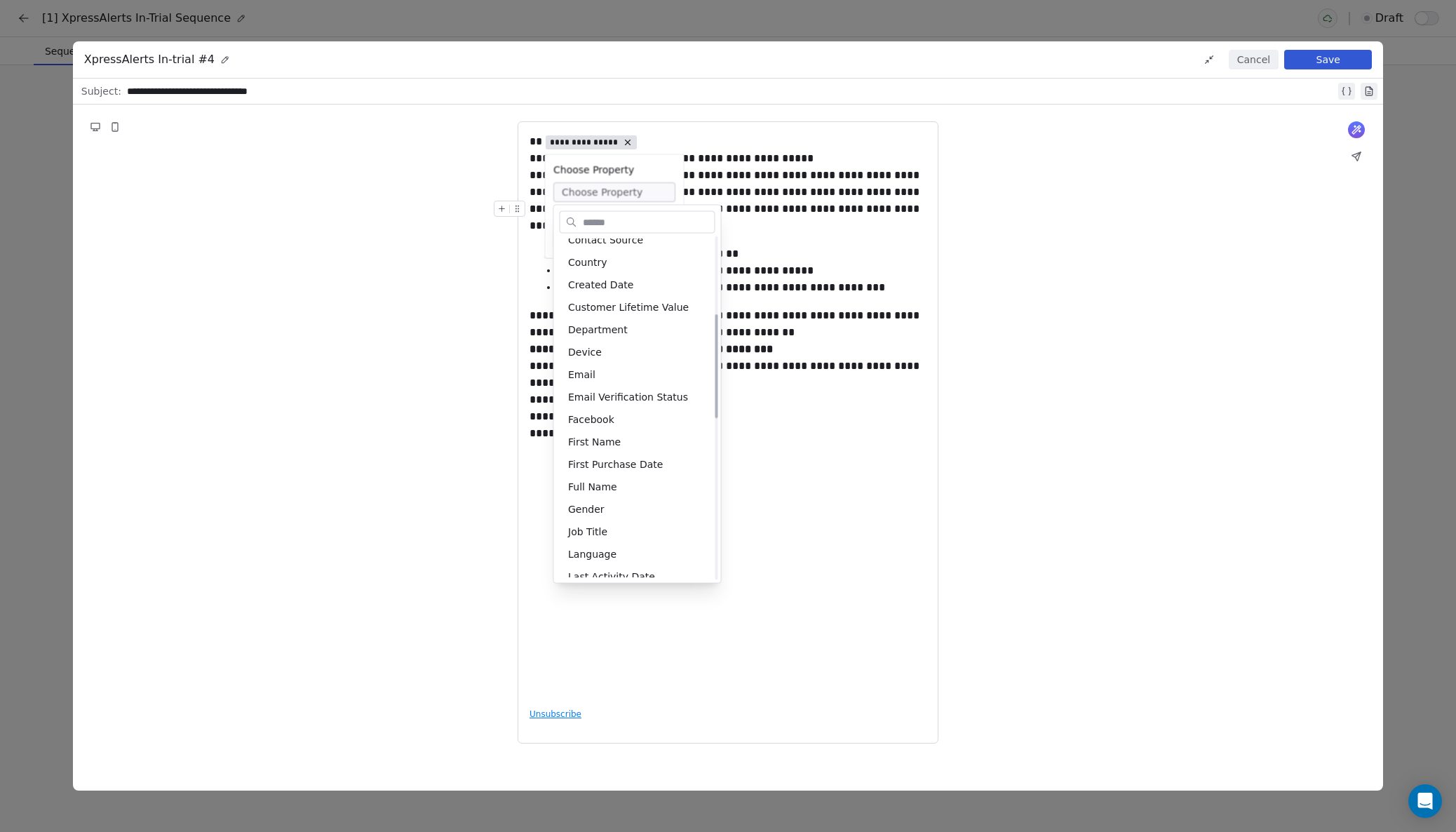
scroll to position [258, 0]
click at [578, 439] on div "First Name" at bounding box center [637, 442] width 156 height 22
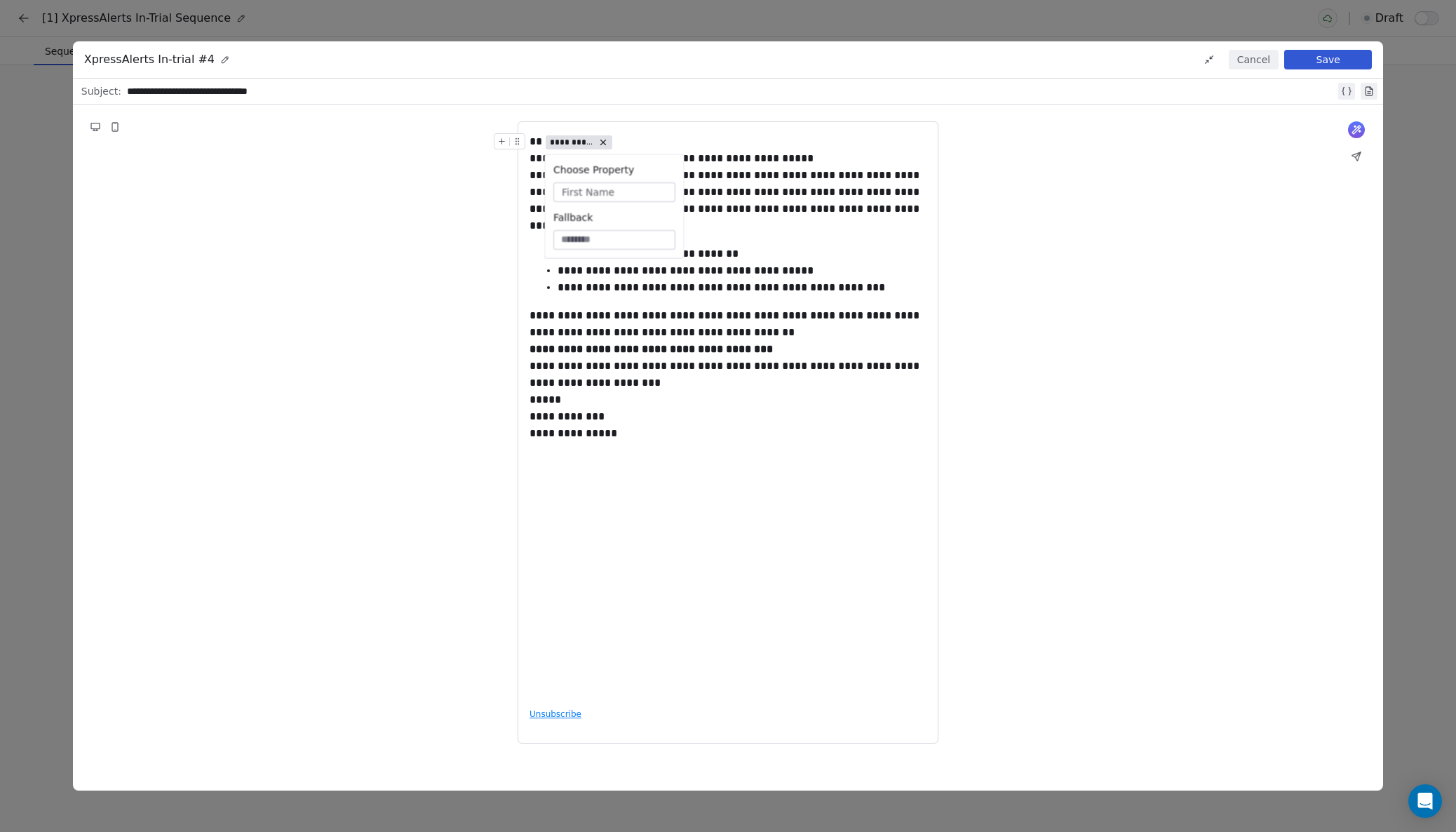
click at [652, 137] on div "**********" at bounding box center [728, 142] width 397 height 17
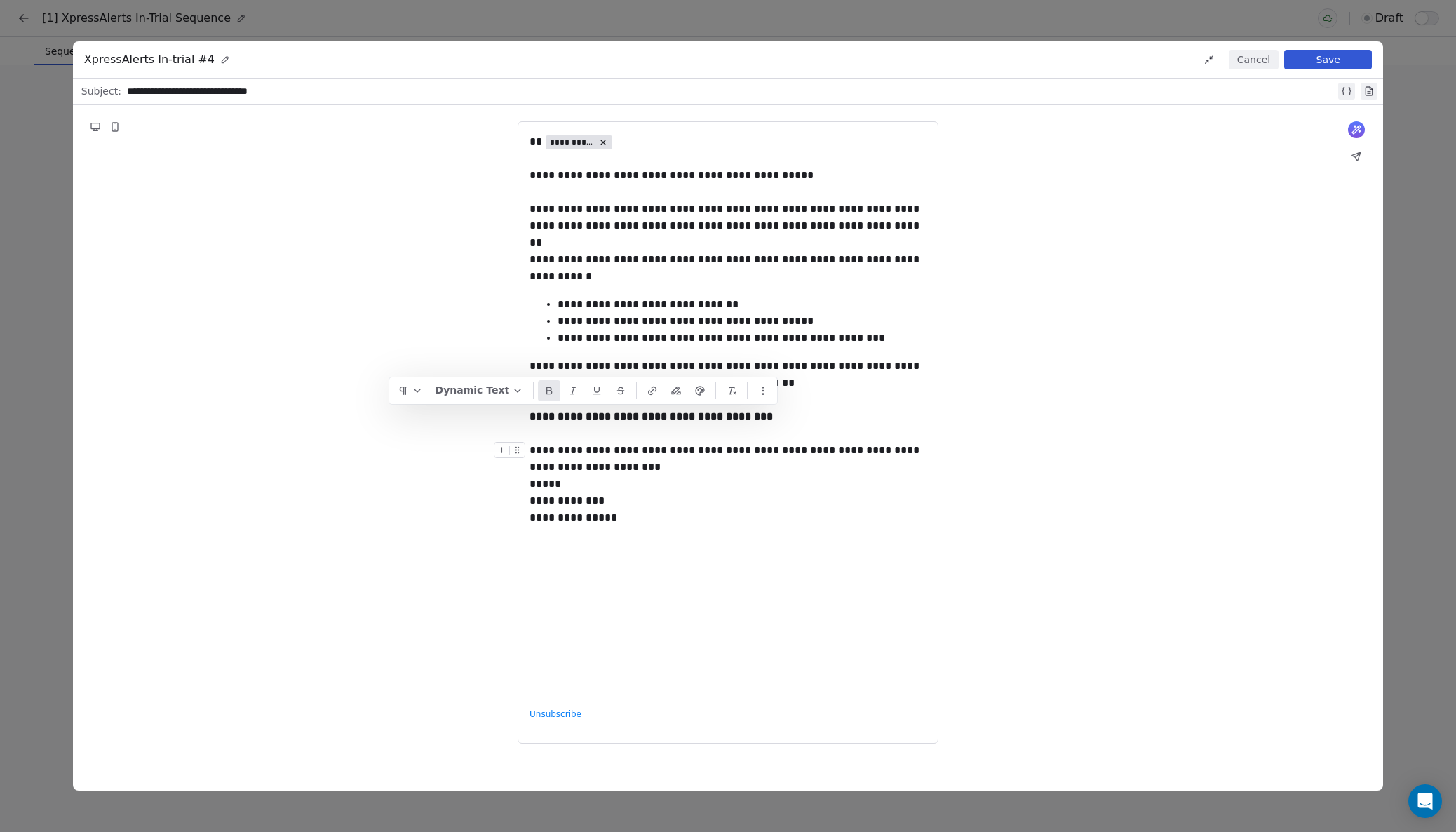
click at [629, 468] on div "**********" at bounding box center [728, 458] width 397 height 33
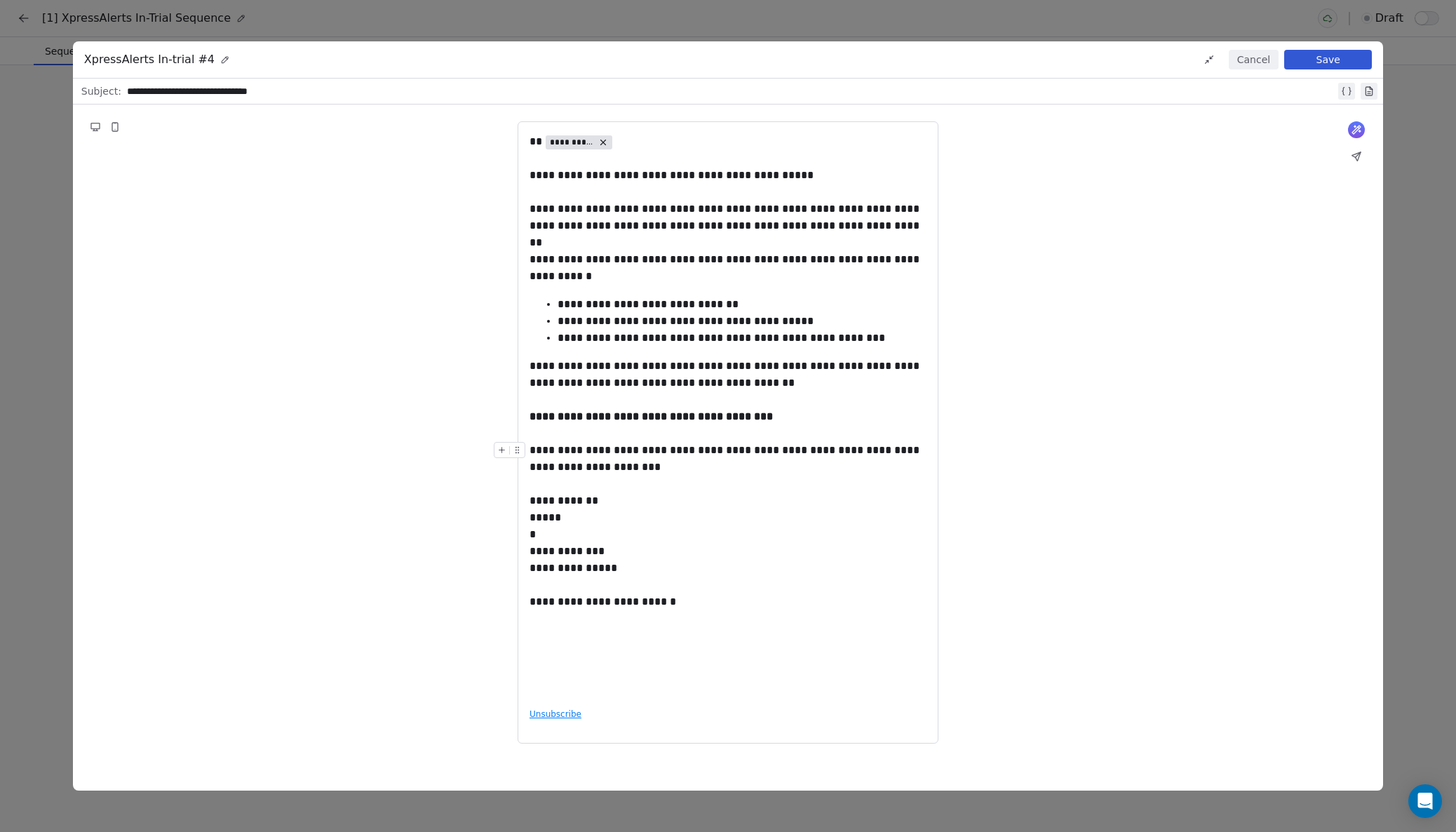
click at [621, 468] on div "**********" at bounding box center [728, 458] width 397 height 33
drag, startPoint x: 775, startPoint y: 416, endPoint x: 531, endPoint y: 416, distance: 244.0
click at [656, 500] on div "**********" at bounding box center [728, 509] width 397 height 33
click at [598, 434] on div at bounding box center [728, 433] width 397 height 17
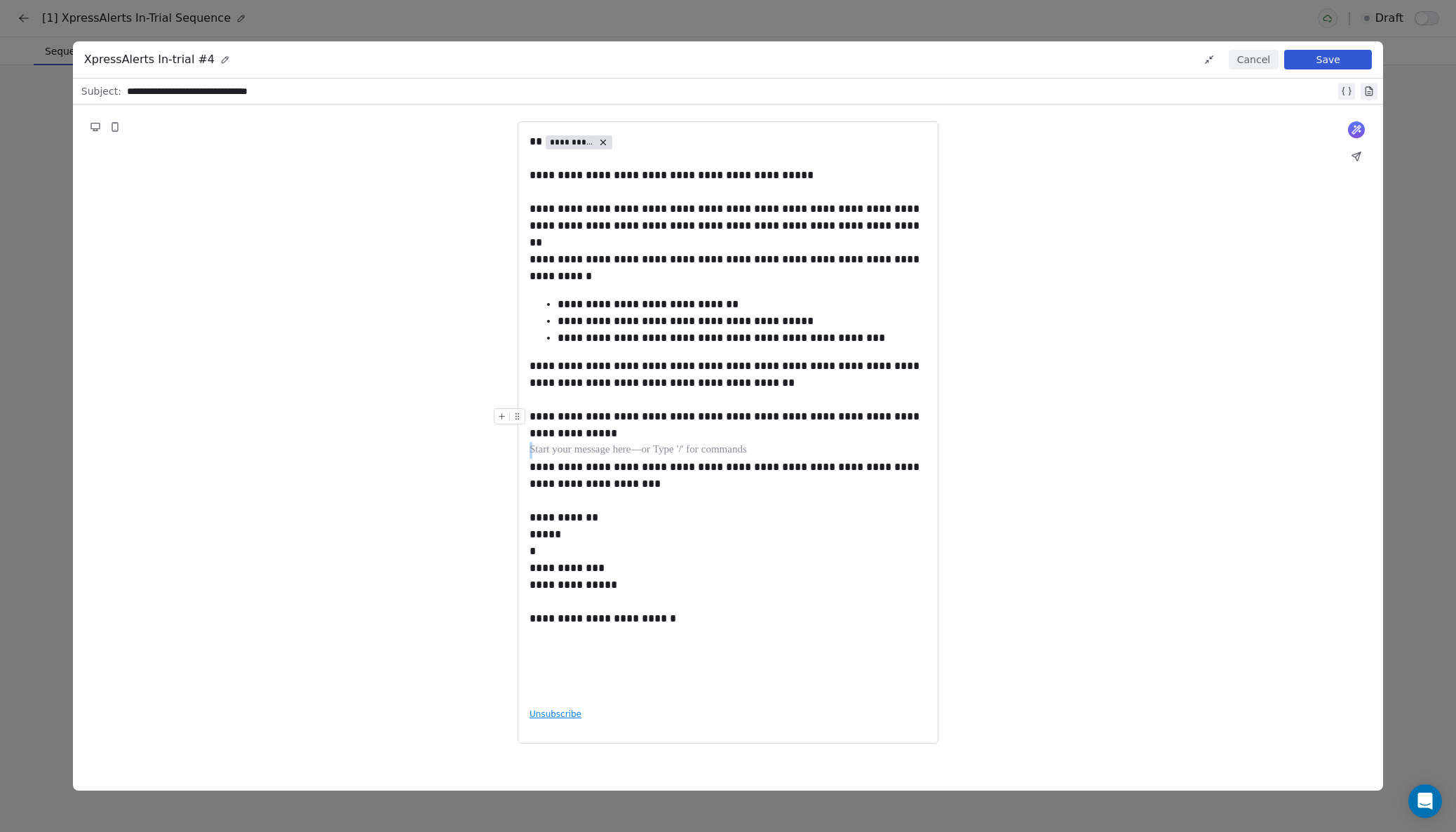
drag, startPoint x: 636, startPoint y: 445, endPoint x: 526, endPoint y: 430, distance: 111.0
click at [526, 430] on div at bounding box center [513, 421] width 38 height 25
drag, startPoint x: 599, startPoint y: 434, endPoint x: 513, endPoint y: 420, distance: 87.1
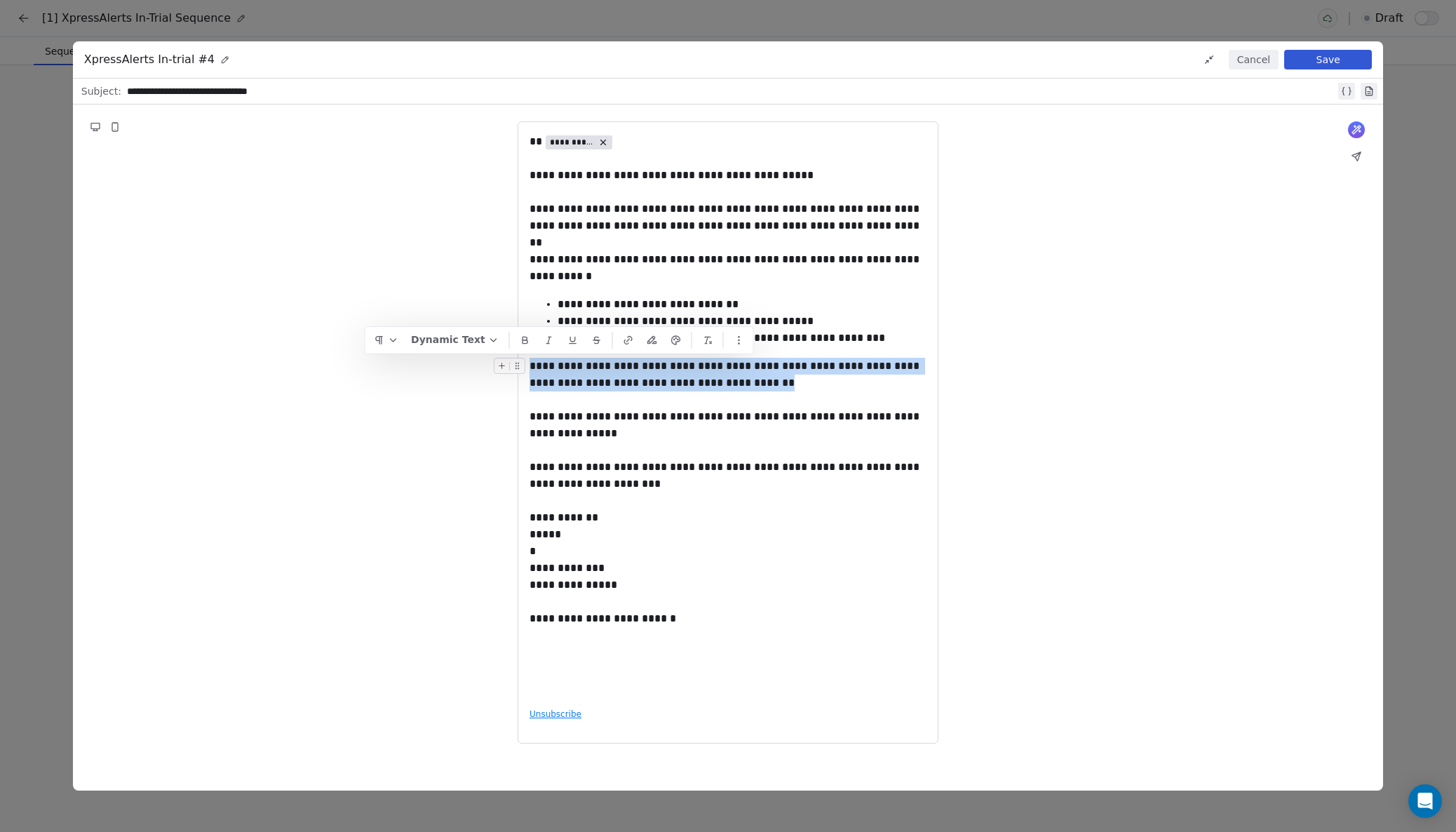
drag, startPoint x: 746, startPoint y: 382, endPoint x: 531, endPoint y: 368, distance: 215.5
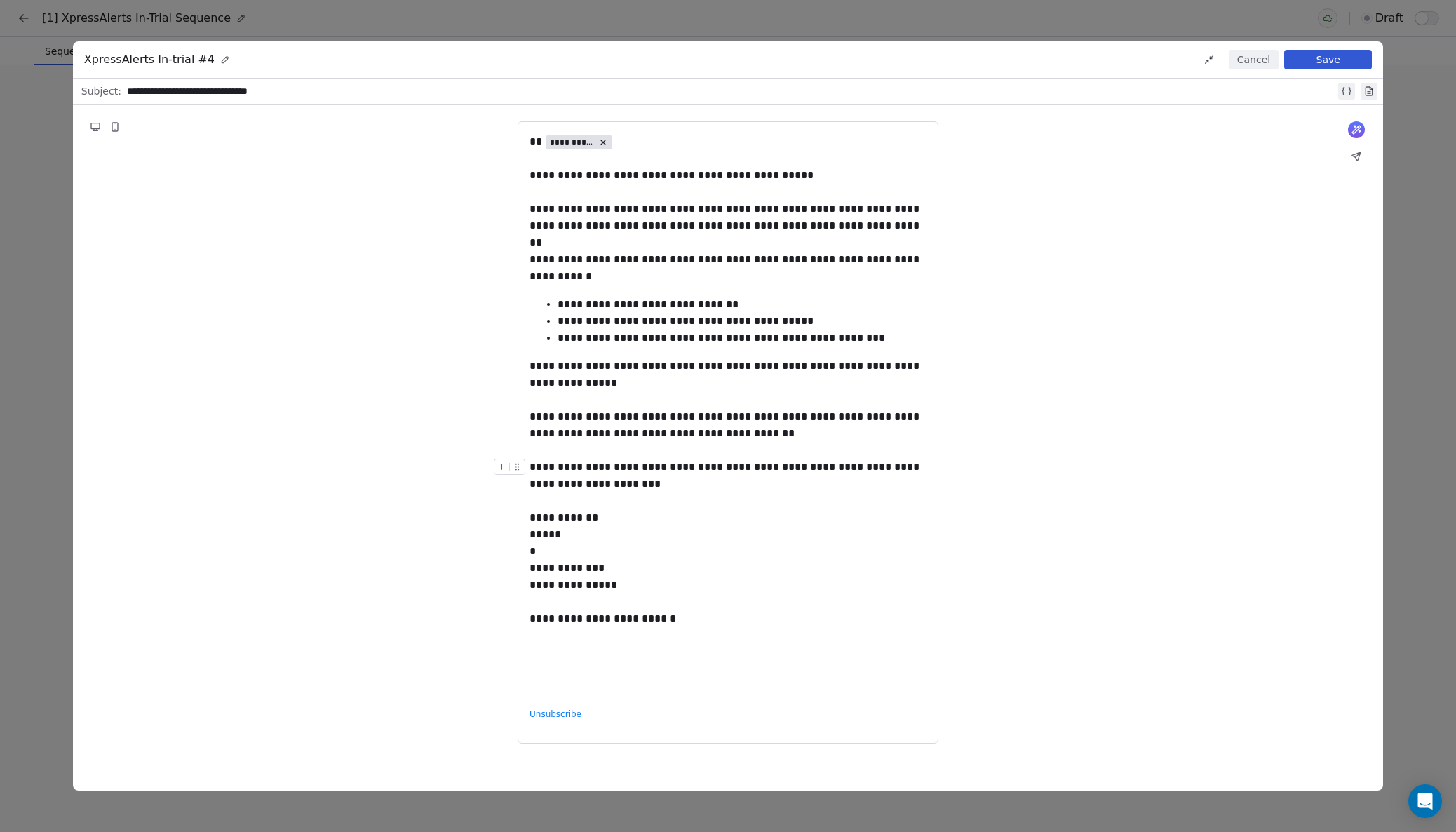
click at [704, 468] on div "**********" at bounding box center [728, 475] width 397 height 33
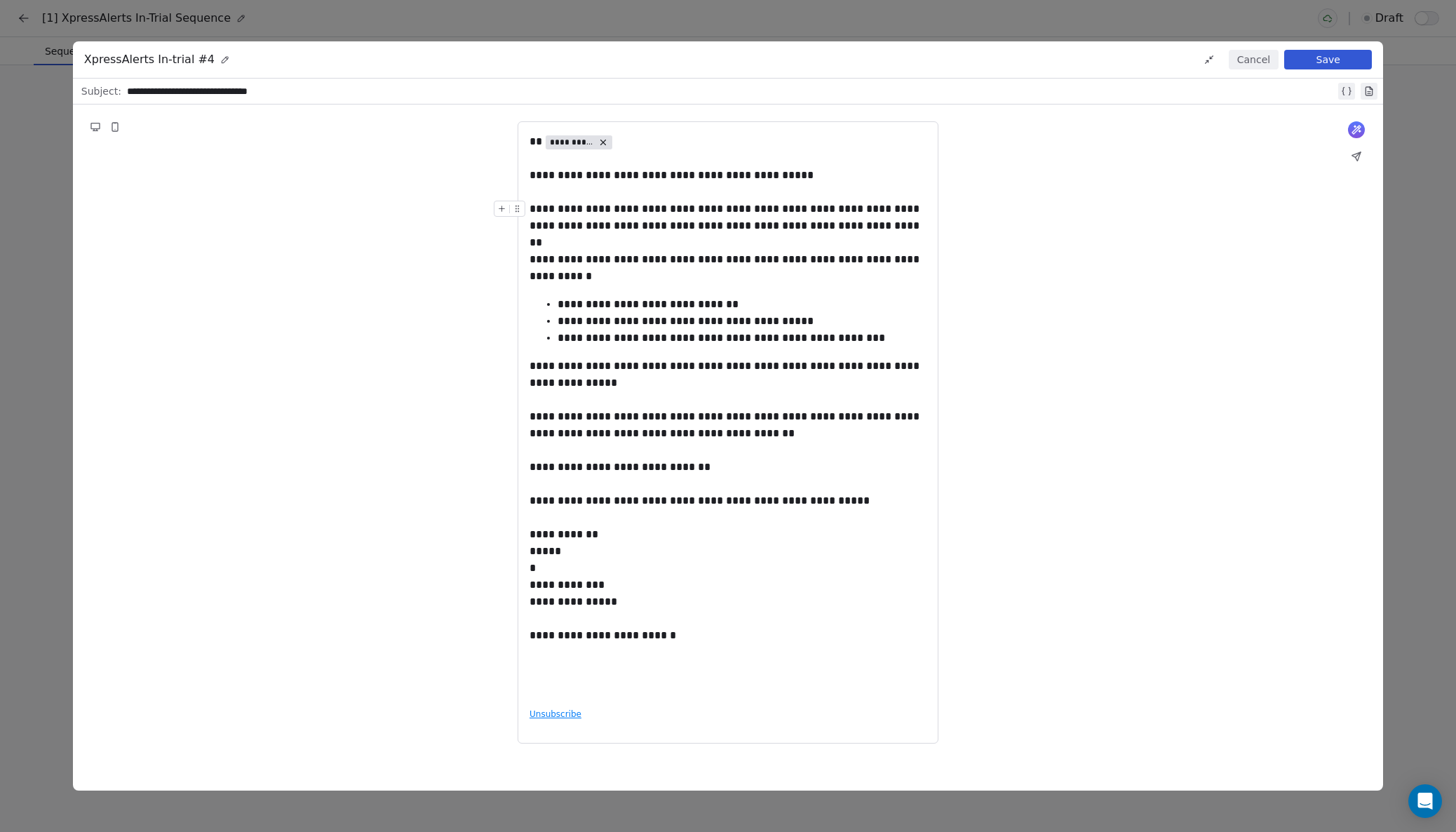
click at [1314, 57] on button "Save" at bounding box center [1328, 59] width 88 height 20
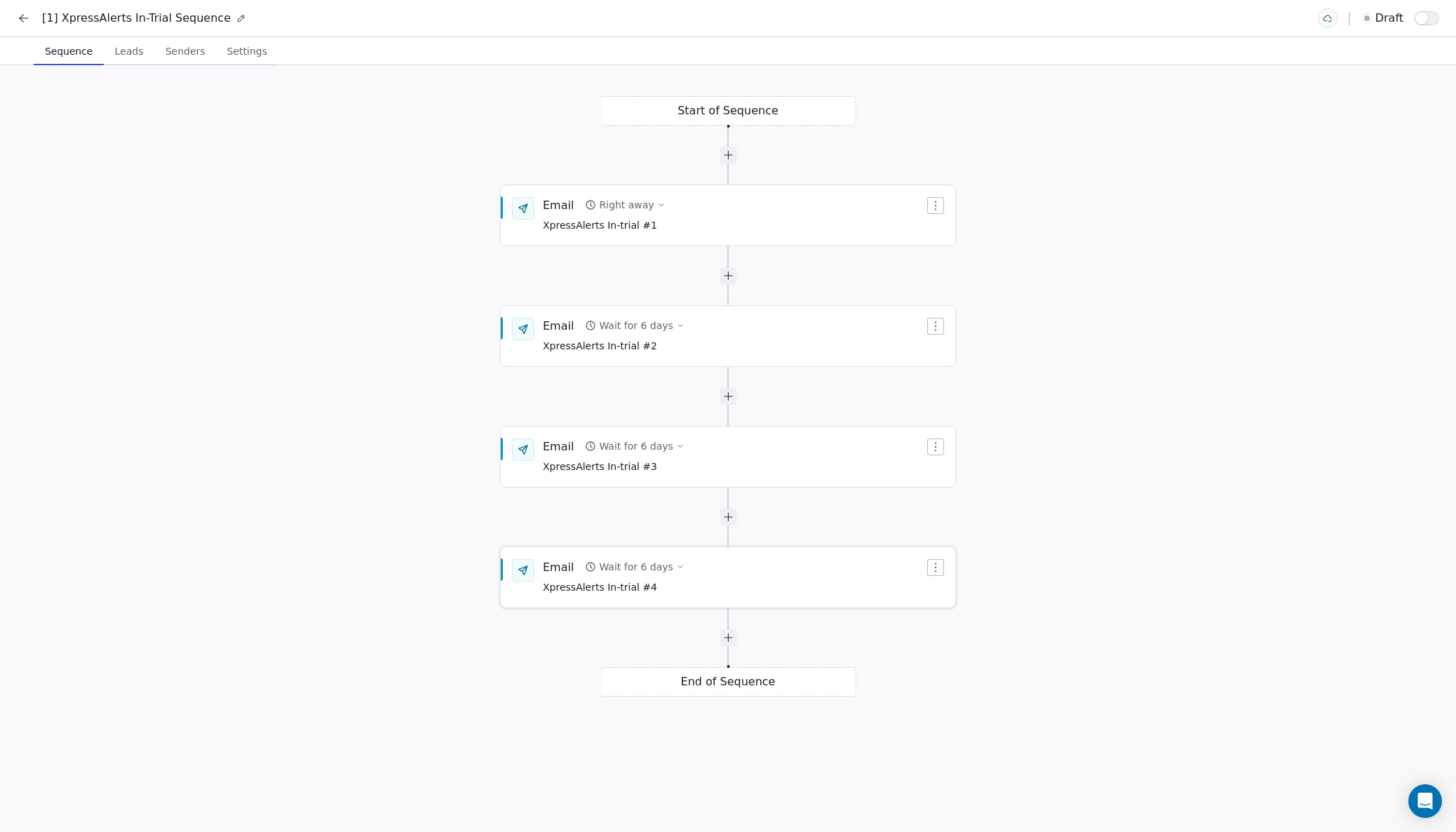
click at [639, 567] on div "Wait for 6 days" at bounding box center [635, 567] width 73 height 14
type input "*"
click at [818, 633] on button "Save" at bounding box center [825, 637] width 41 height 22
click at [729, 637] on div at bounding box center [728, 638] width 17 height 17
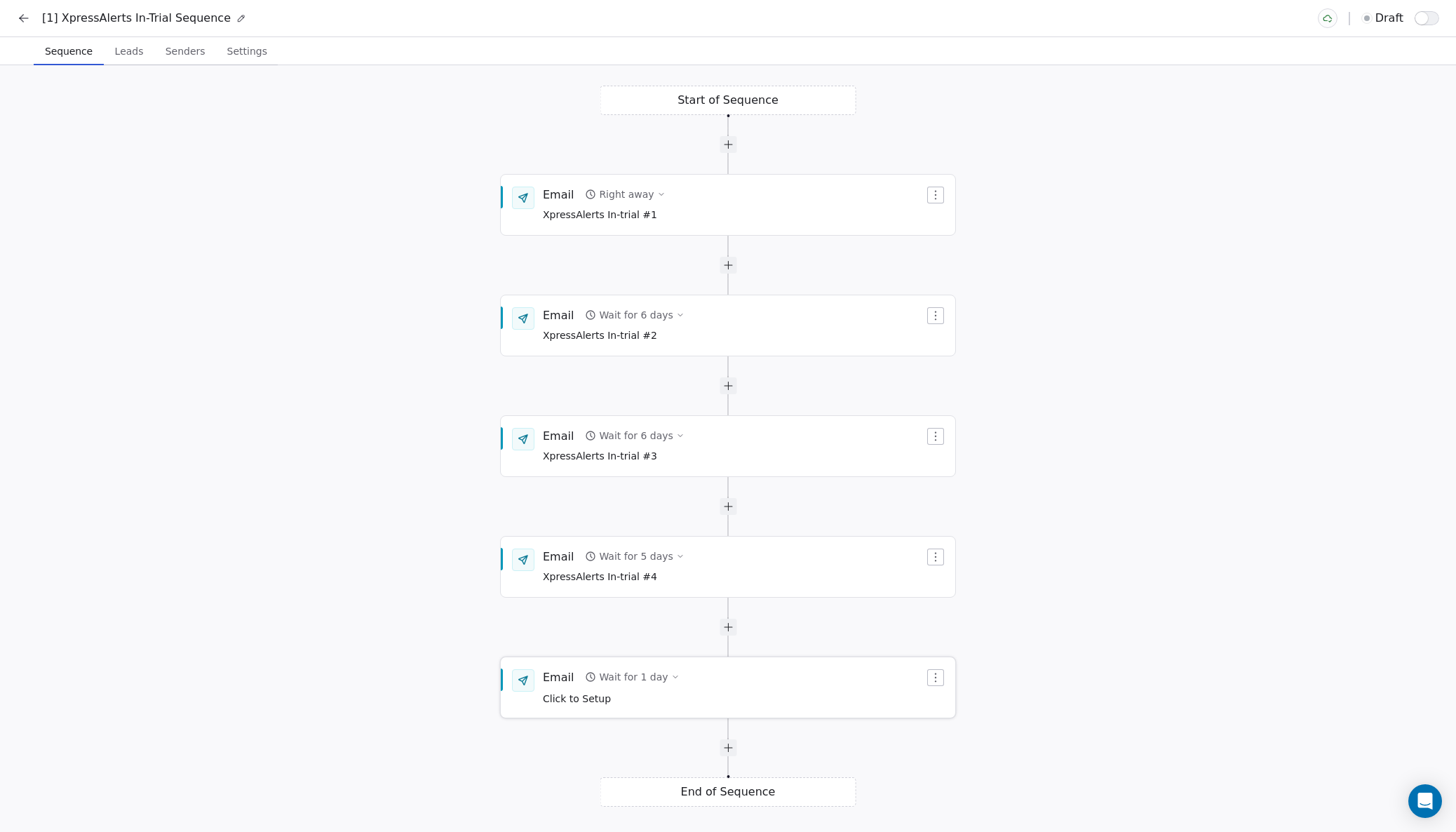
click at [932, 675] on icon "button" at bounding box center [935, 678] width 11 height 11
click at [964, 721] on div "Delete" at bounding box center [962, 725] width 65 height 22
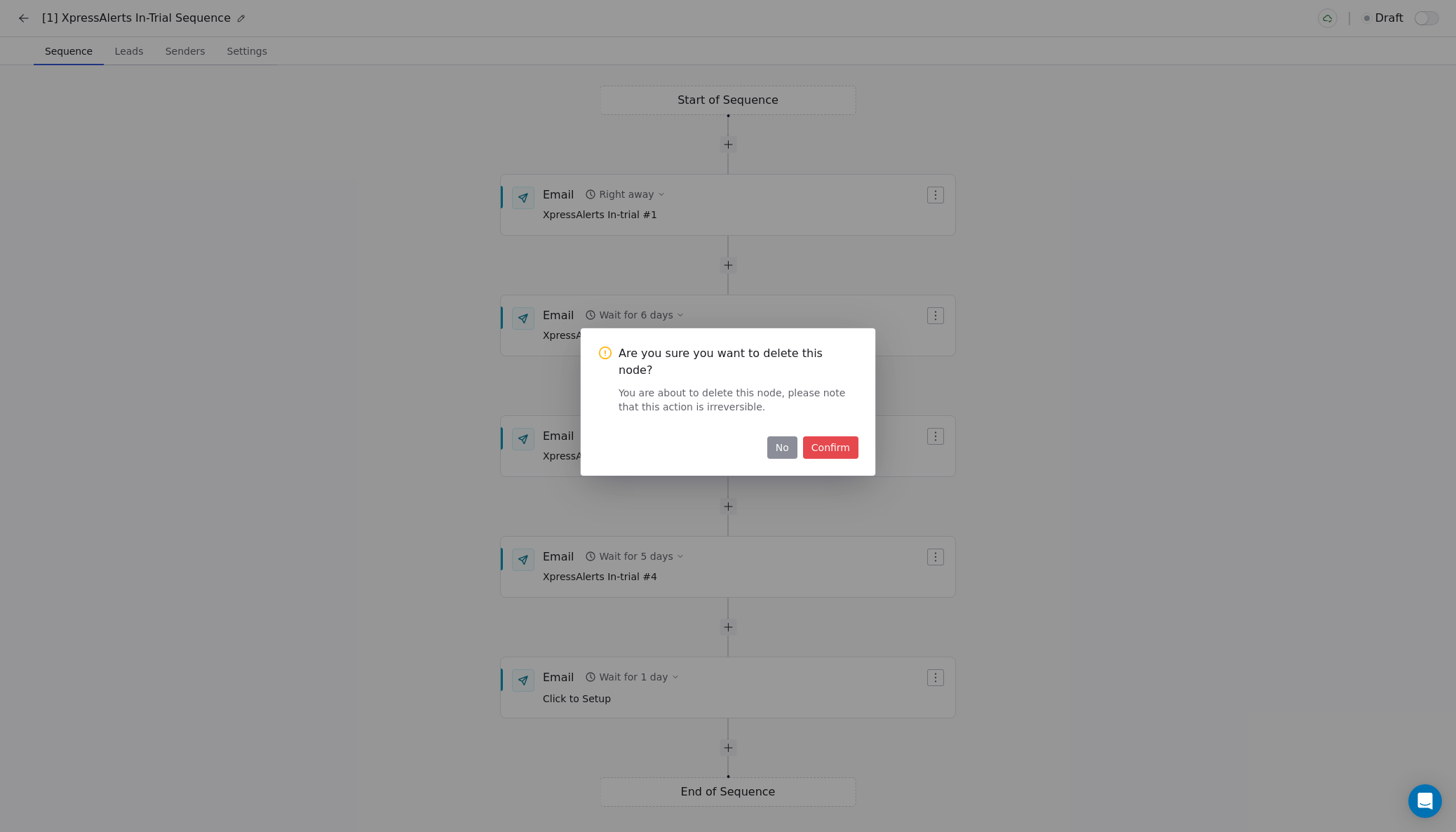
click at [832, 438] on button "Confirm" at bounding box center [831, 447] width 55 height 22
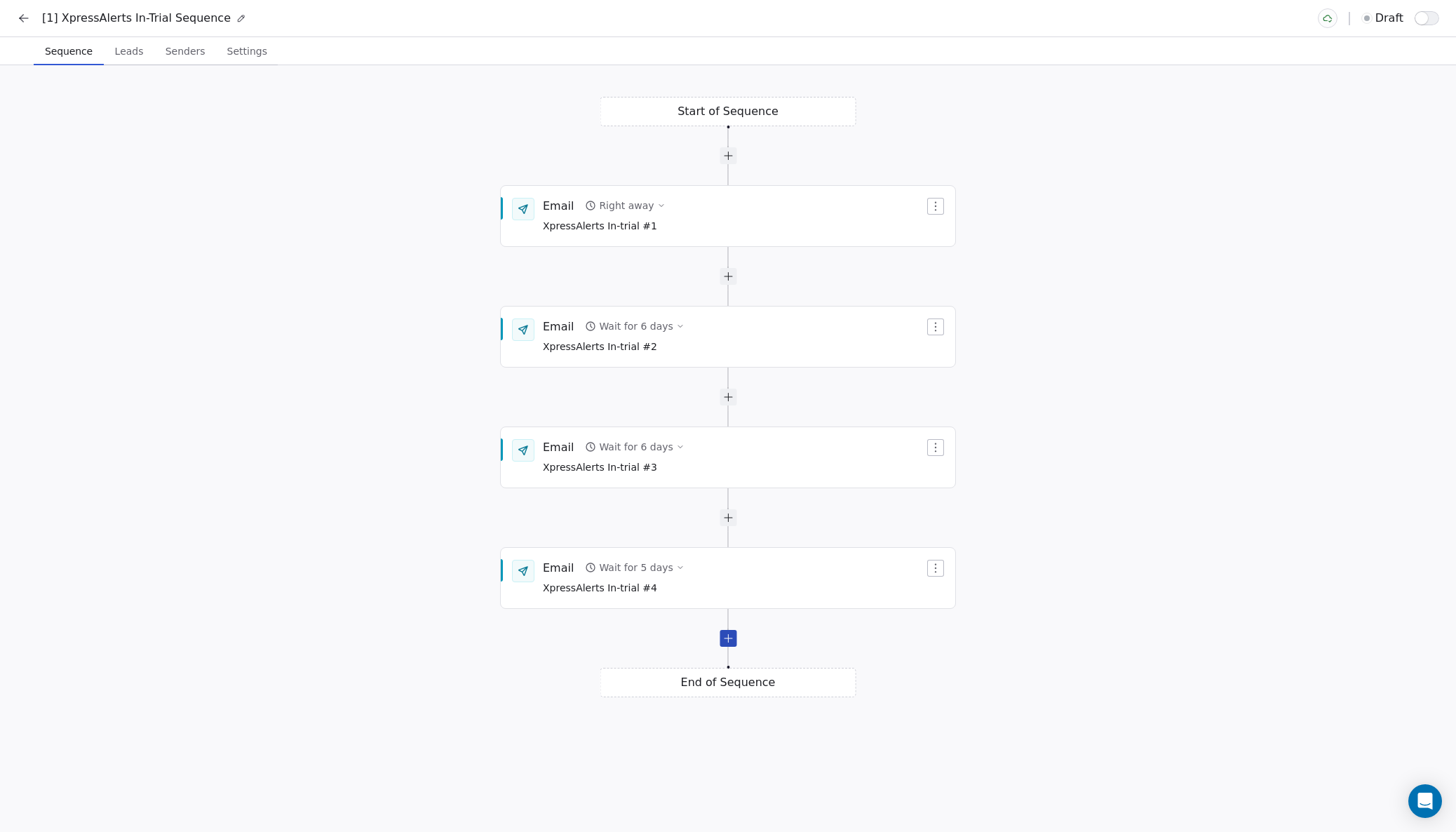
click at [728, 637] on div at bounding box center [728, 638] width 17 height 17
click at [937, 686] on icon "button" at bounding box center [936, 689] width 2 height 9
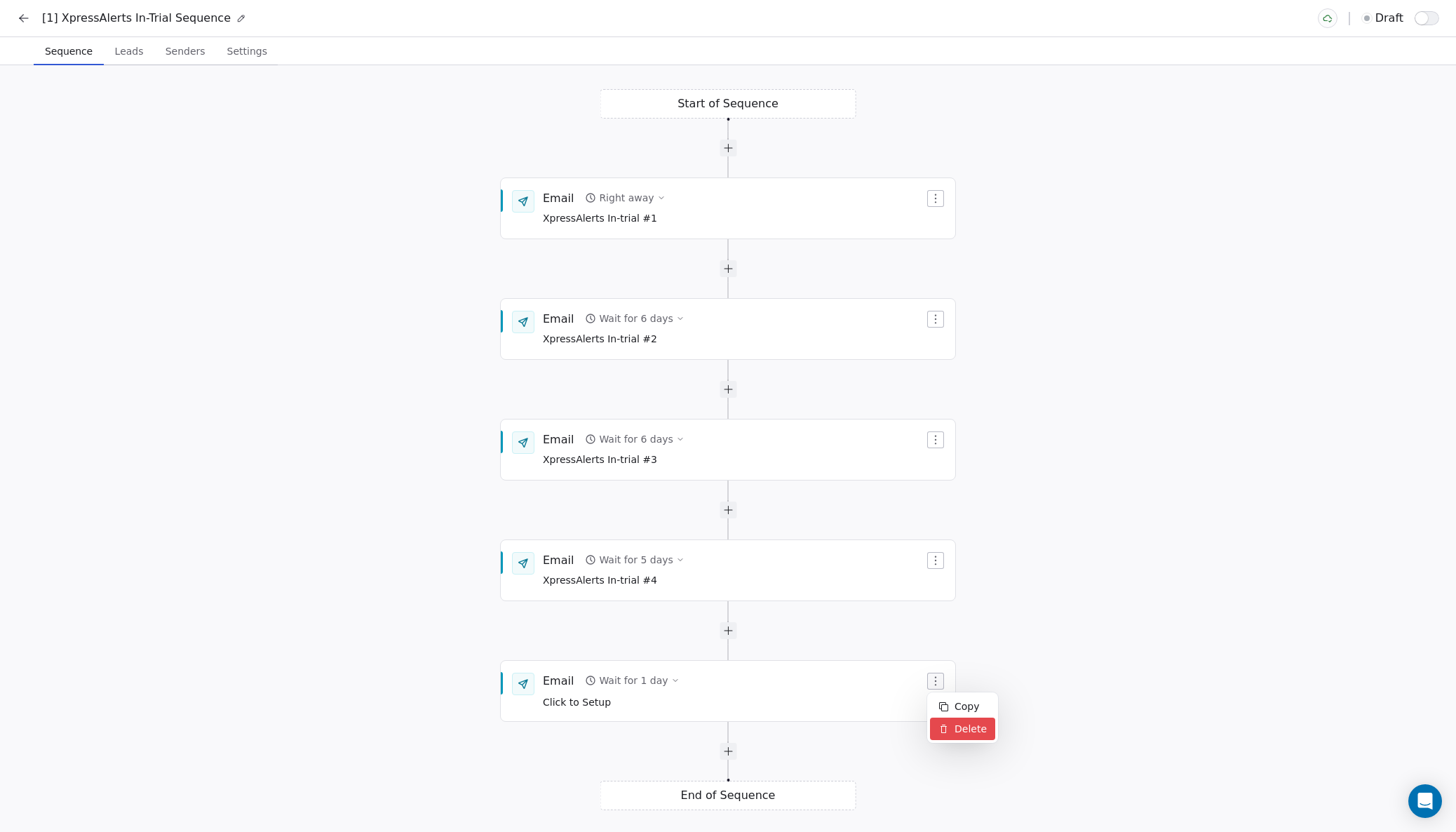
click at [953, 727] on div "Delete" at bounding box center [962, 729] width 65 height 22
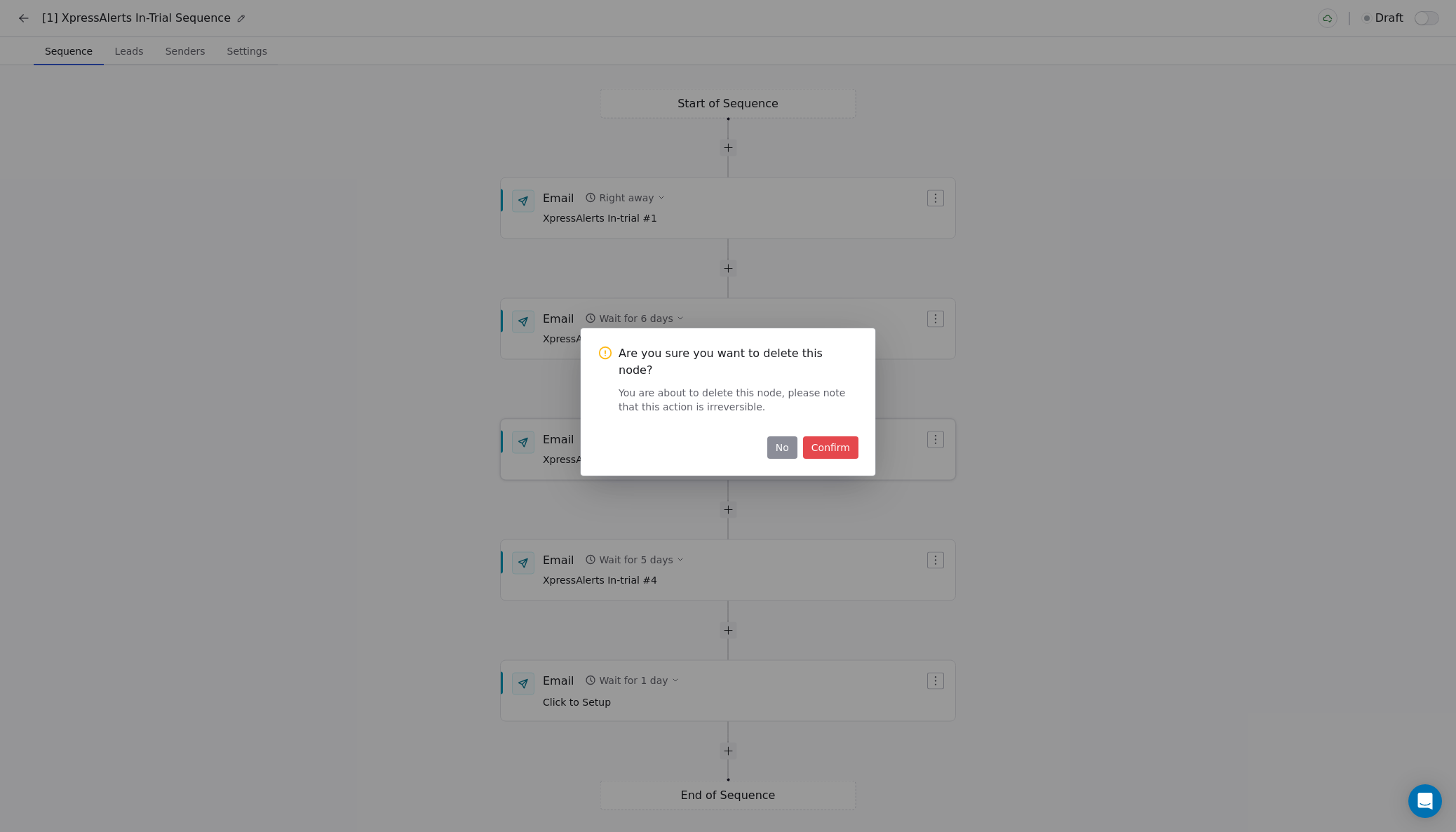
click at [821, 436] on button "Confirm" at bounding box center [831, 447] width 55 height 22
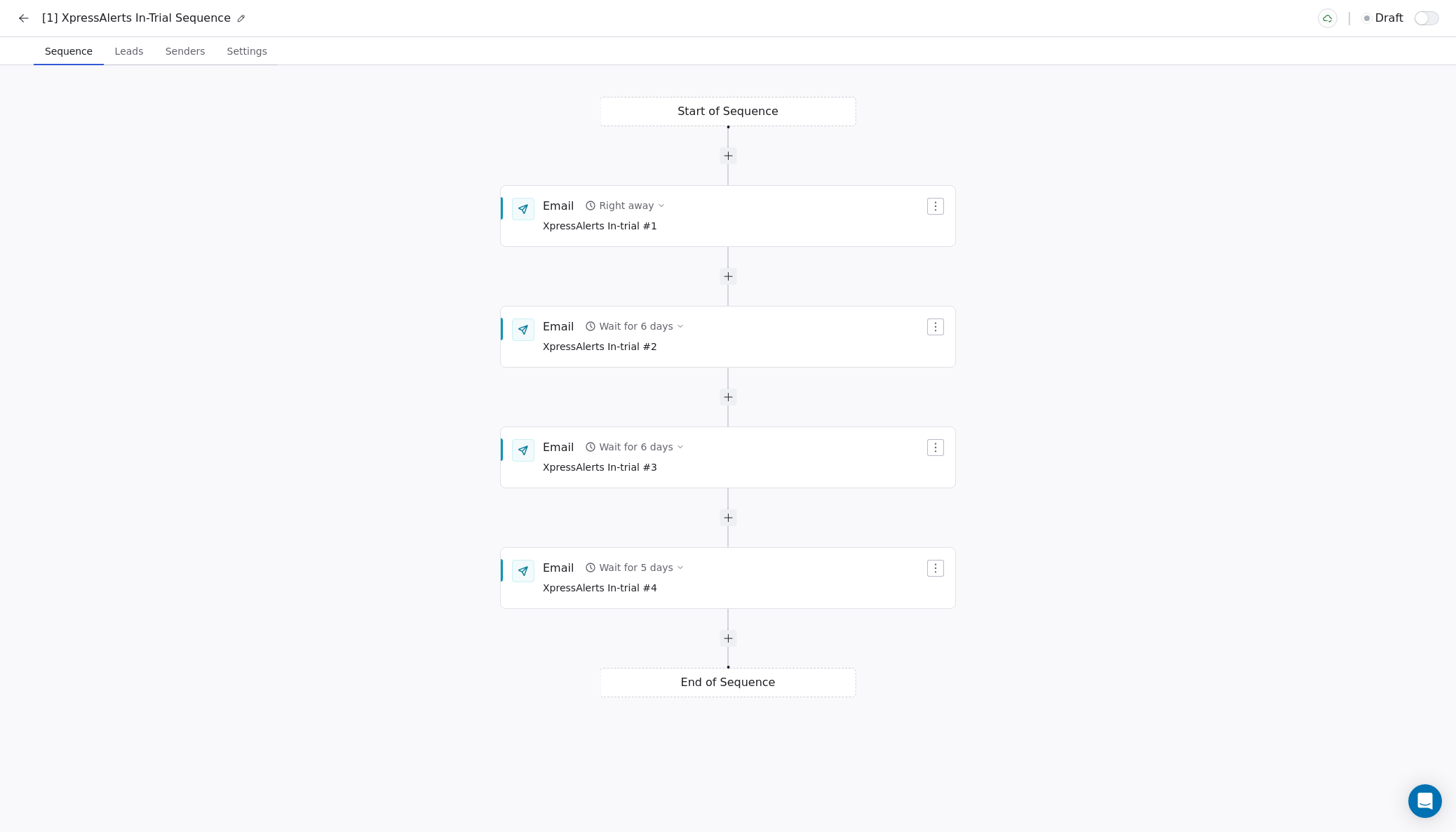
click at [1427, 17] on span "button" at bounding box center [1421, 18] width 13 height 13
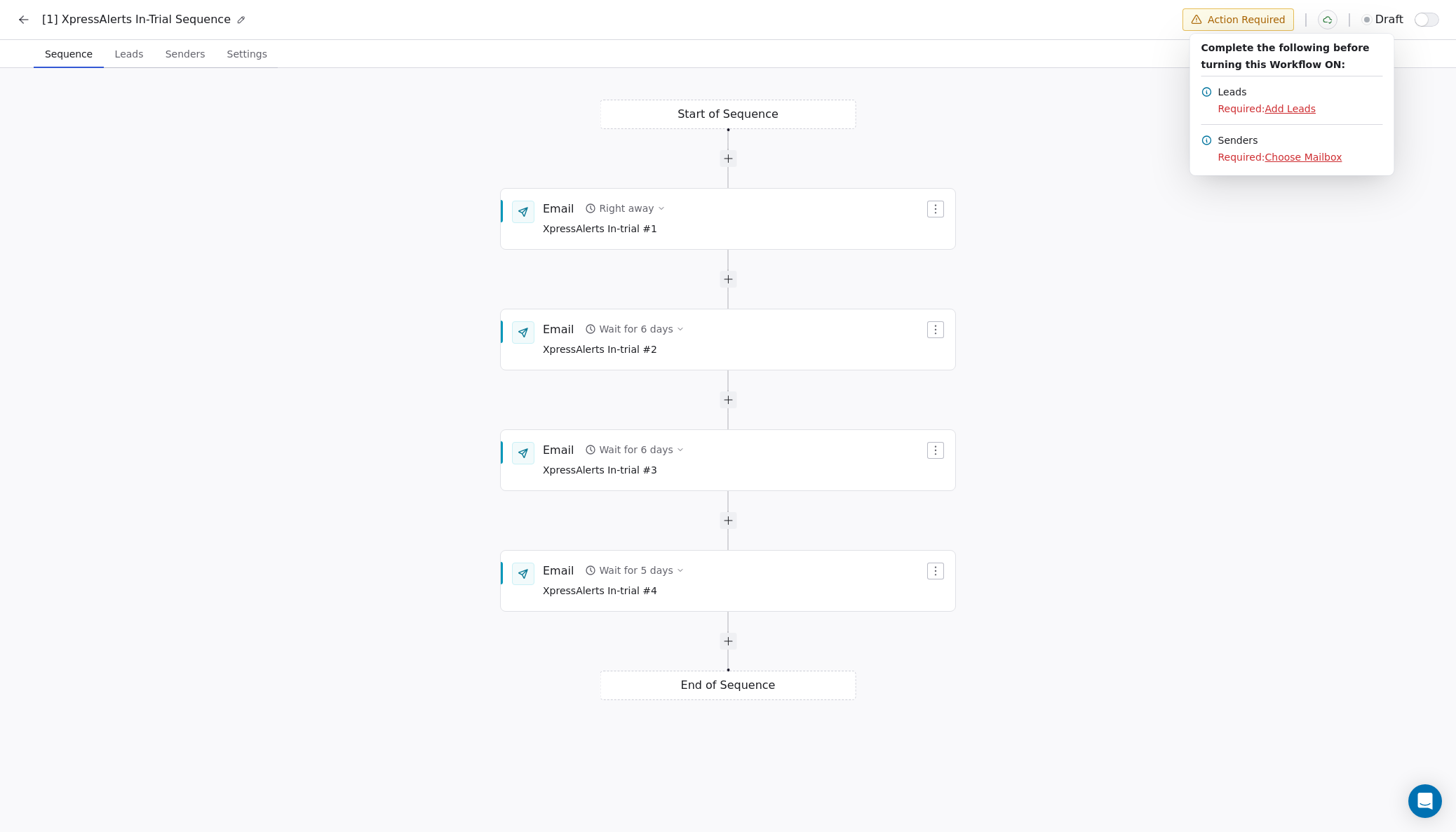
click at [121, 55] on html "[1] XpressAlerts In-Trial Sequence Action Required draft Sequence Sequence Lead…" at bounding box center [728, 417] width 1456 height 835
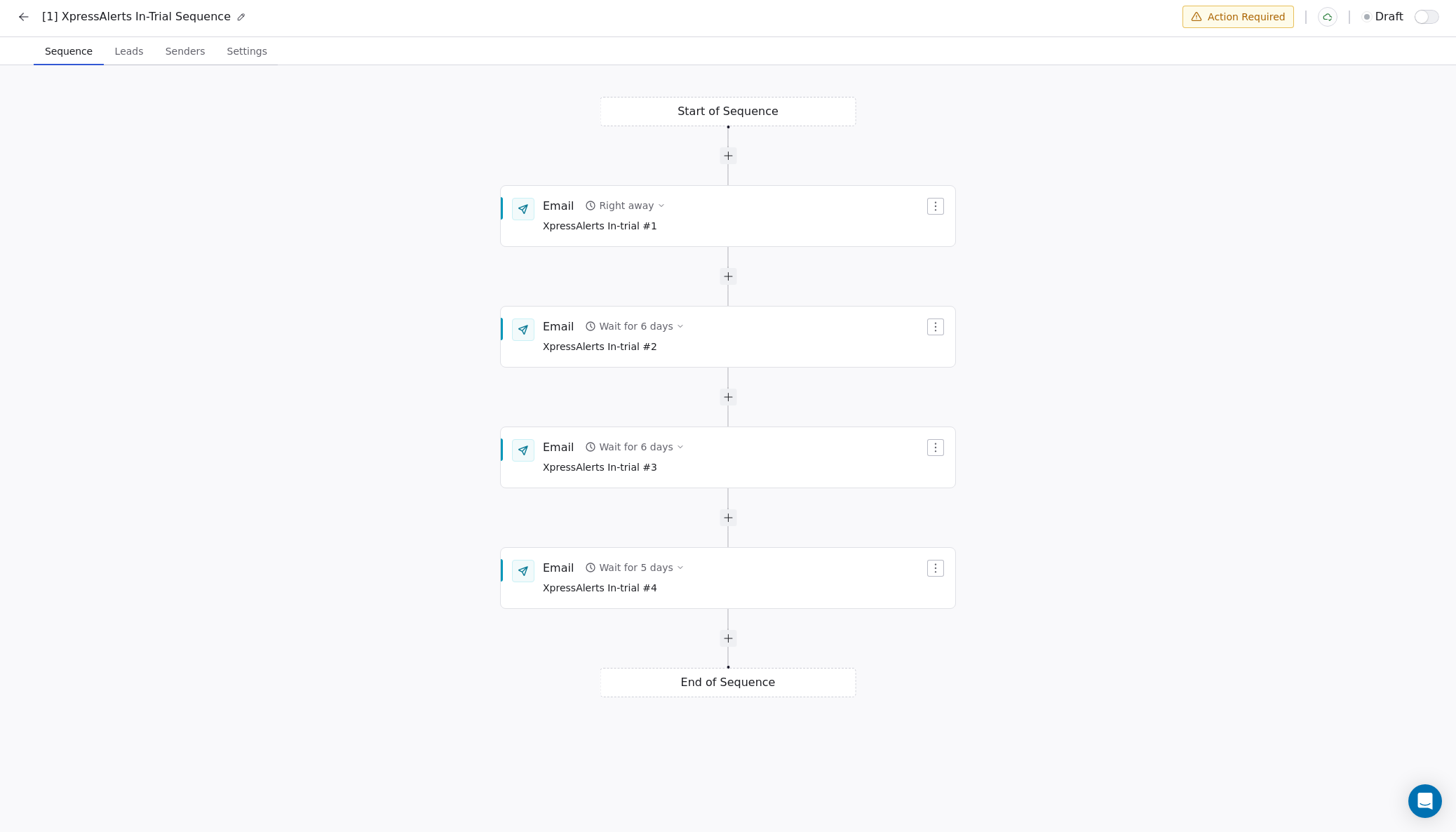
scroll to position [0, 0]
click at [121, 55] on span "Leads" at bounding box center [129, 54] width 40 height 20
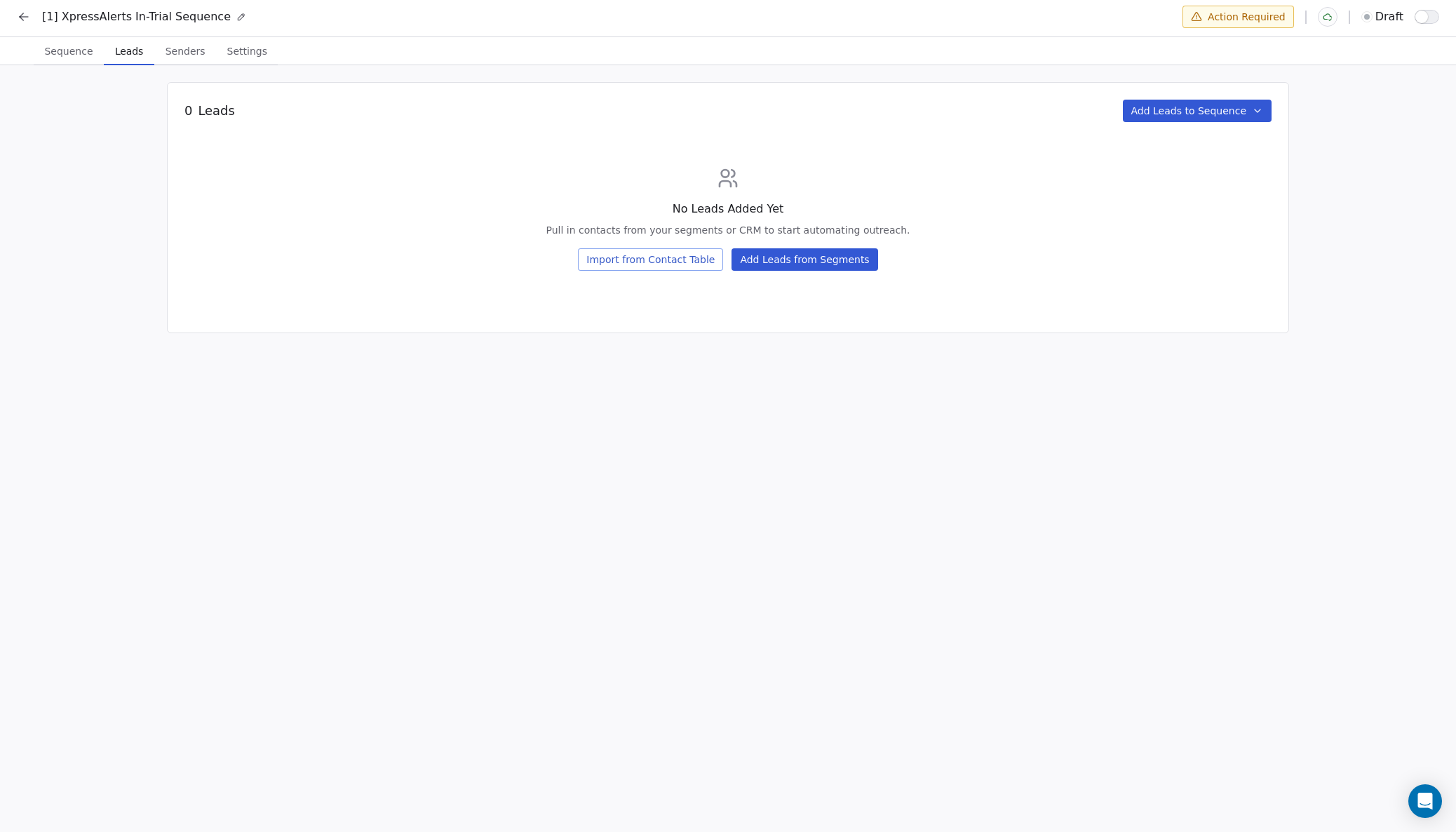
click at [27, 15] on icon at bounding box center [24, 17] width 14 height 14
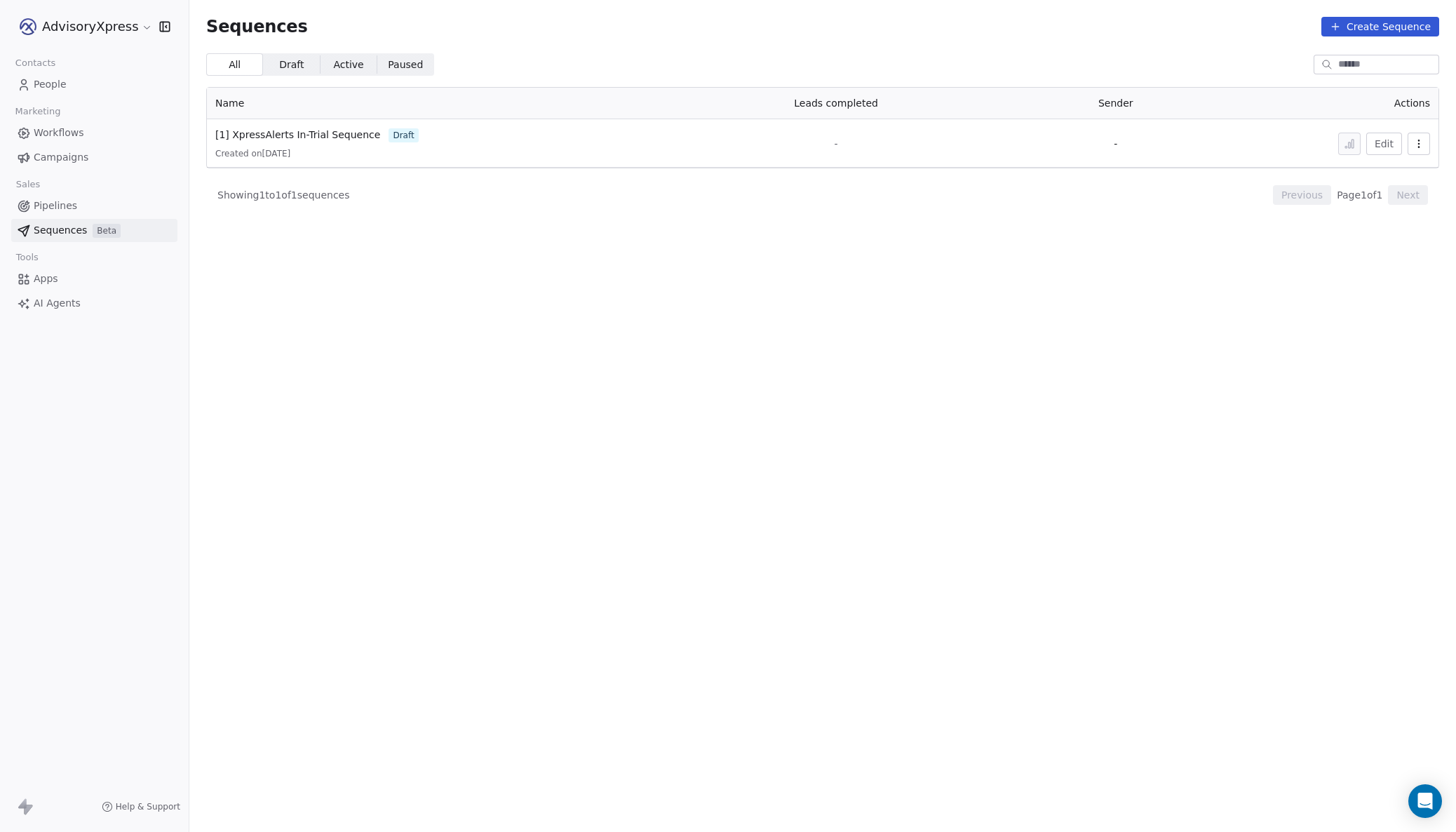
click at [60, 131] on span "Workflows" at bounding box center [58, 132] width 50 height 15
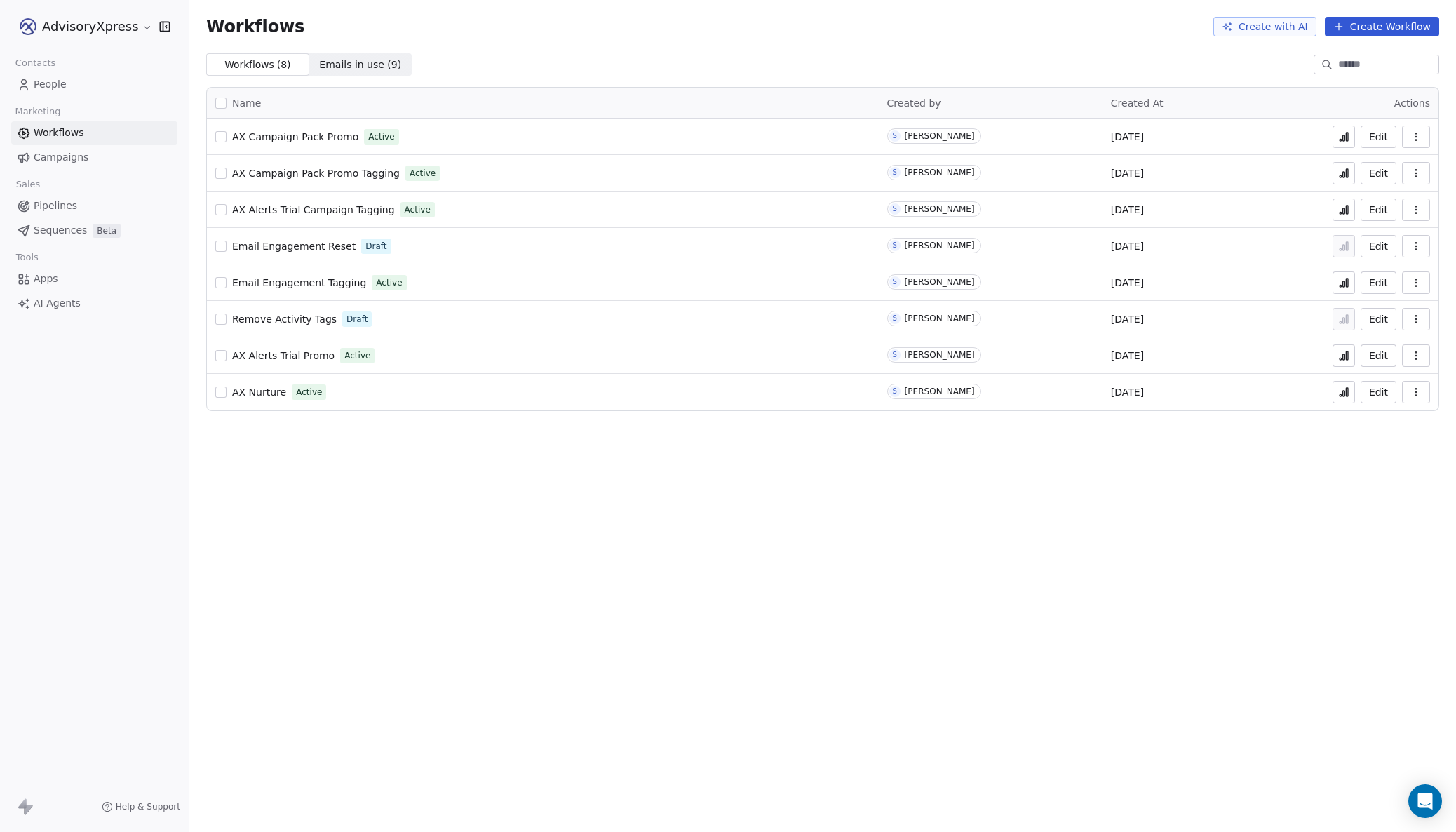
click at [1383, 26] on button "Create Workflow" at bounding box center [1382, 26] width 114 height 20
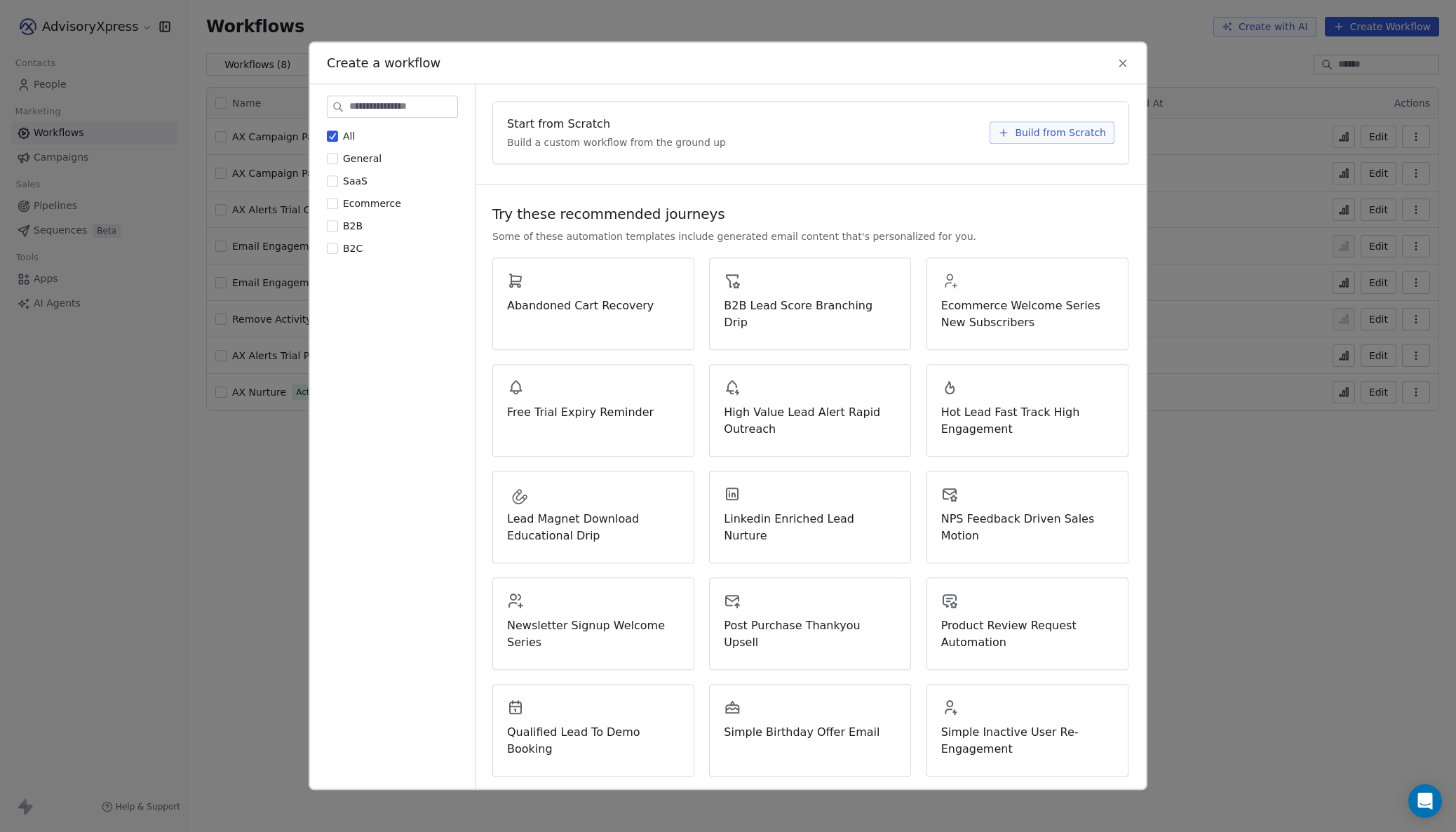
click at [1051, 131] on span "Build from Scratch" at bounding box center [1060, 132] width 91 height 14
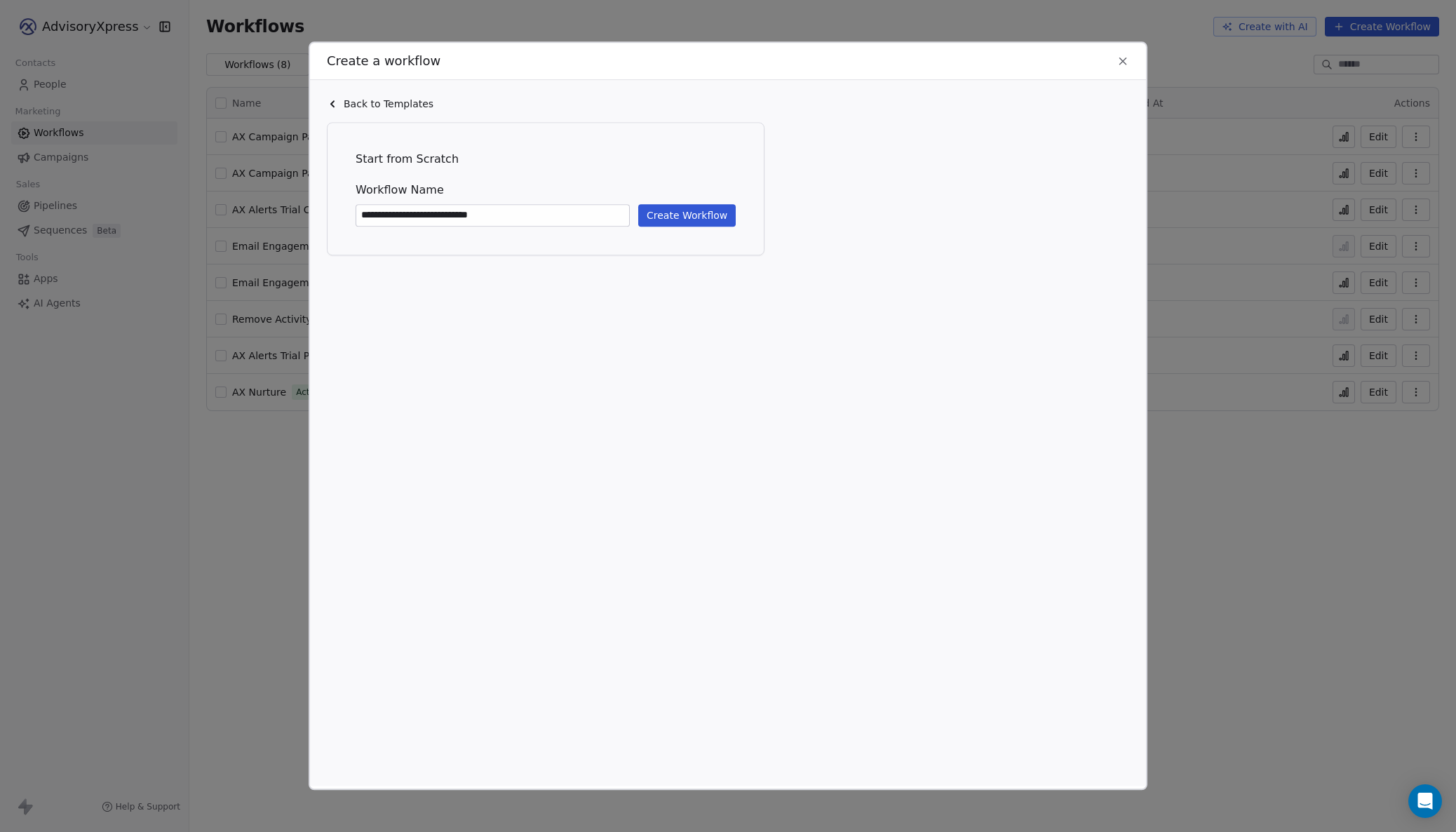
type input "**********"
click at [667, 211] on button "Create Workflow" at bounding box center [687, 215] width 97 height 22
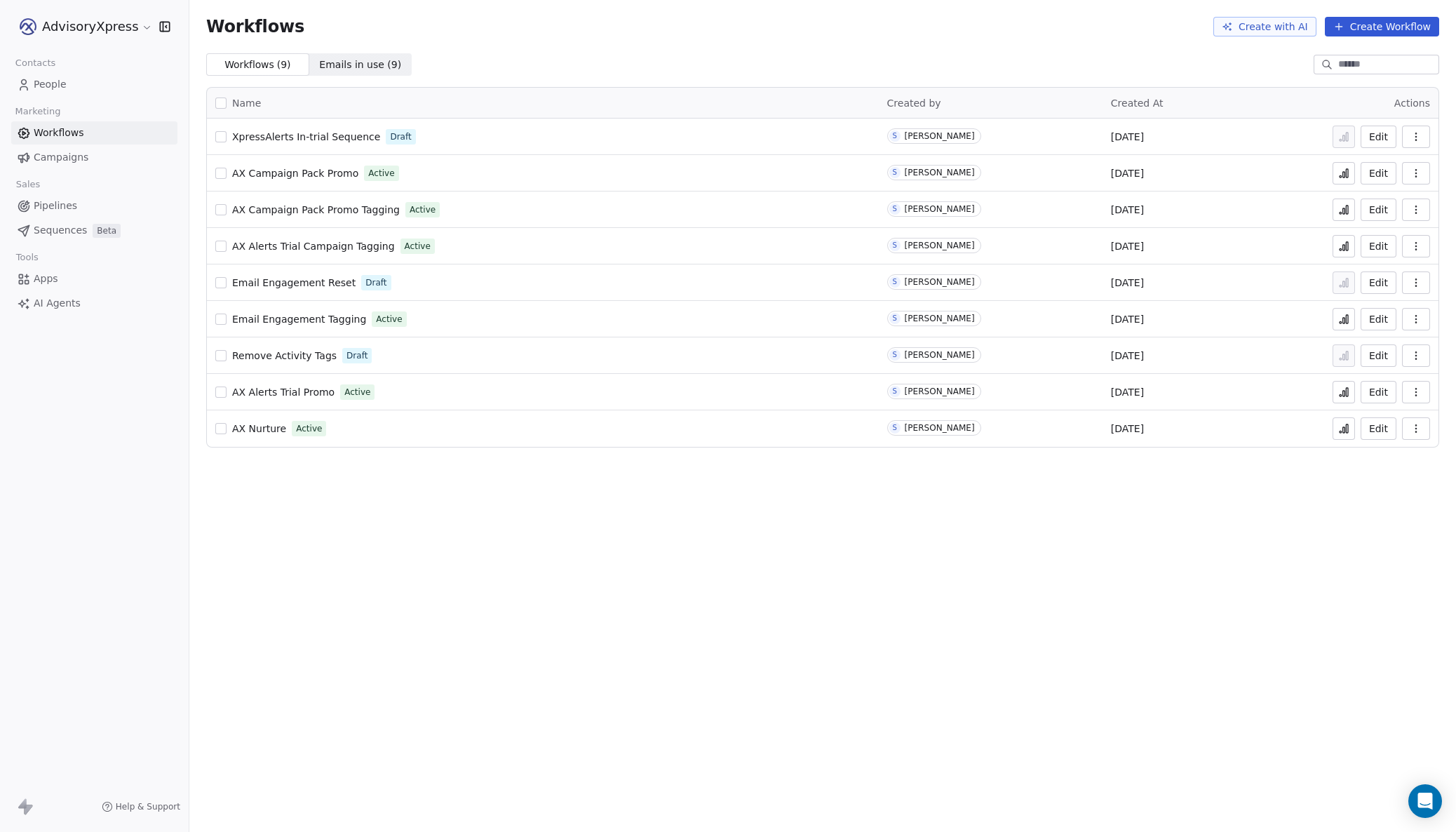
click at [55, 88] on span "People" at bounding box center [49, 84] width 33 height 15
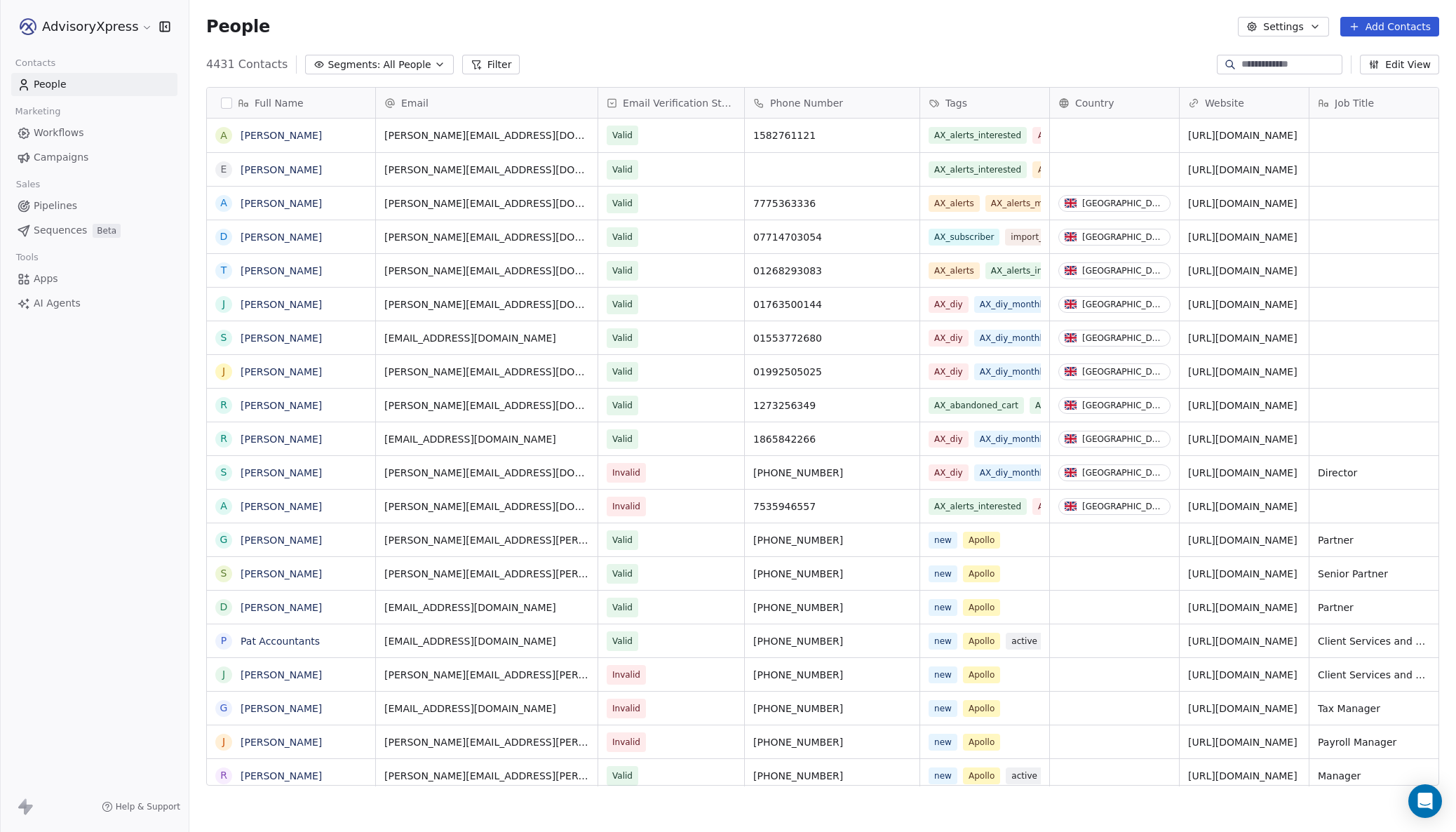
scroll to position [732, 1267]
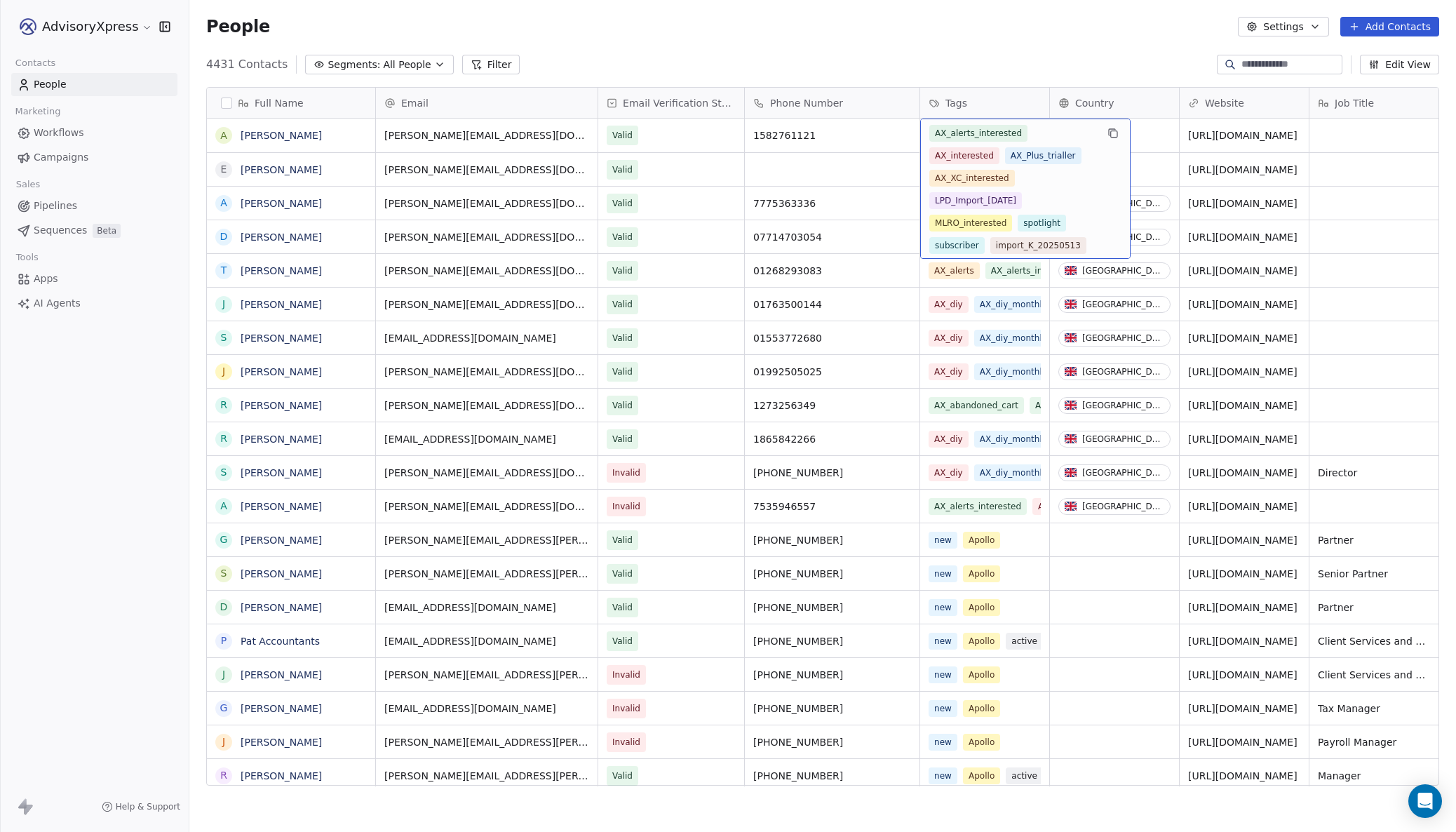
click at [911, 61] on div "4431 Contacts Segments: All People Filter Edit View" at bounding box center [822, 64] width 1267 height 22
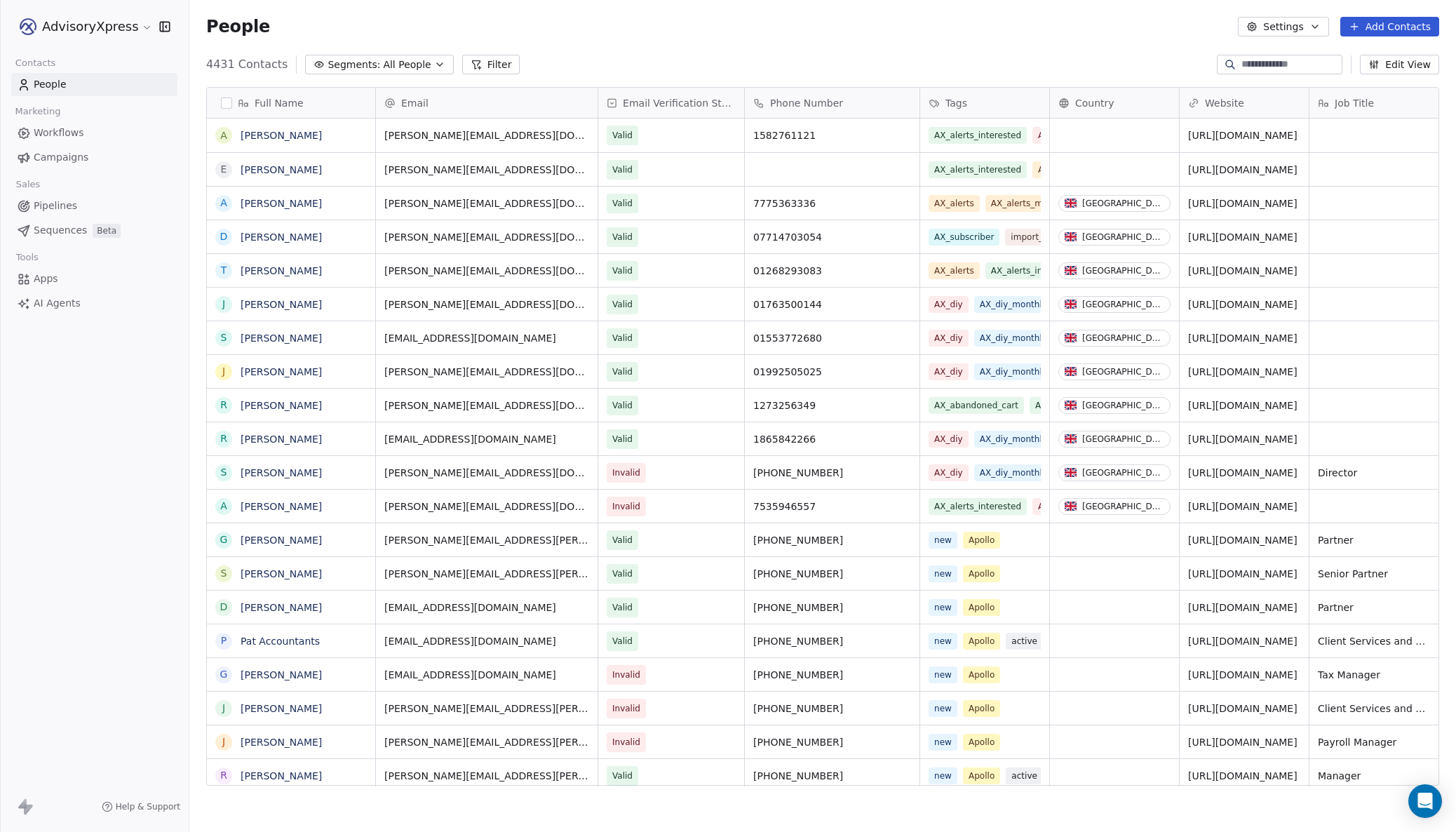
click at [45, 154] on span "Campaigns" at bounding box center [61, 157] width 55 height 15
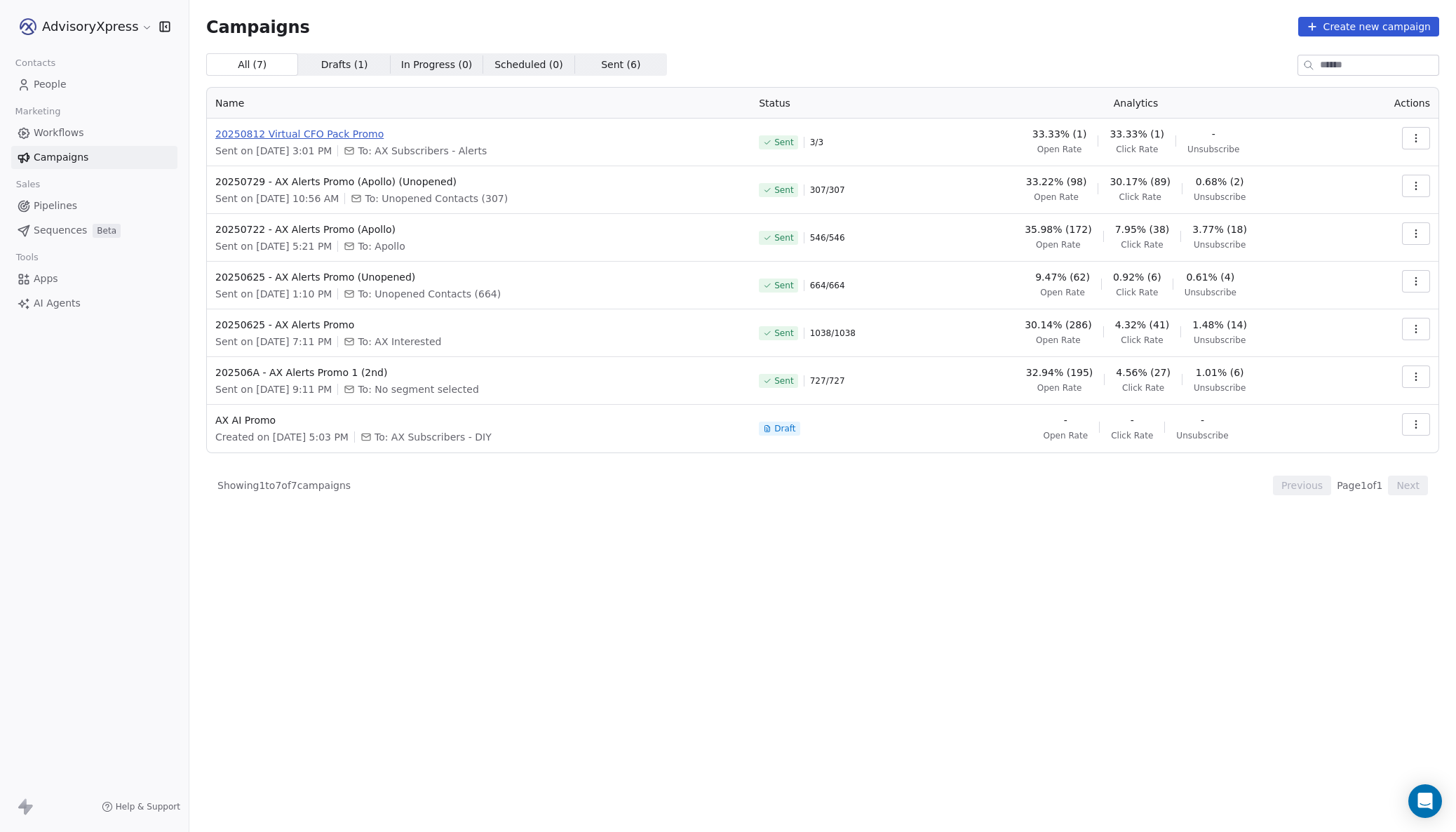
click at [328, 135] on span "20250812 Virtual CFO Pack Promo" at bounding box center [479, 134] width 527 height 14
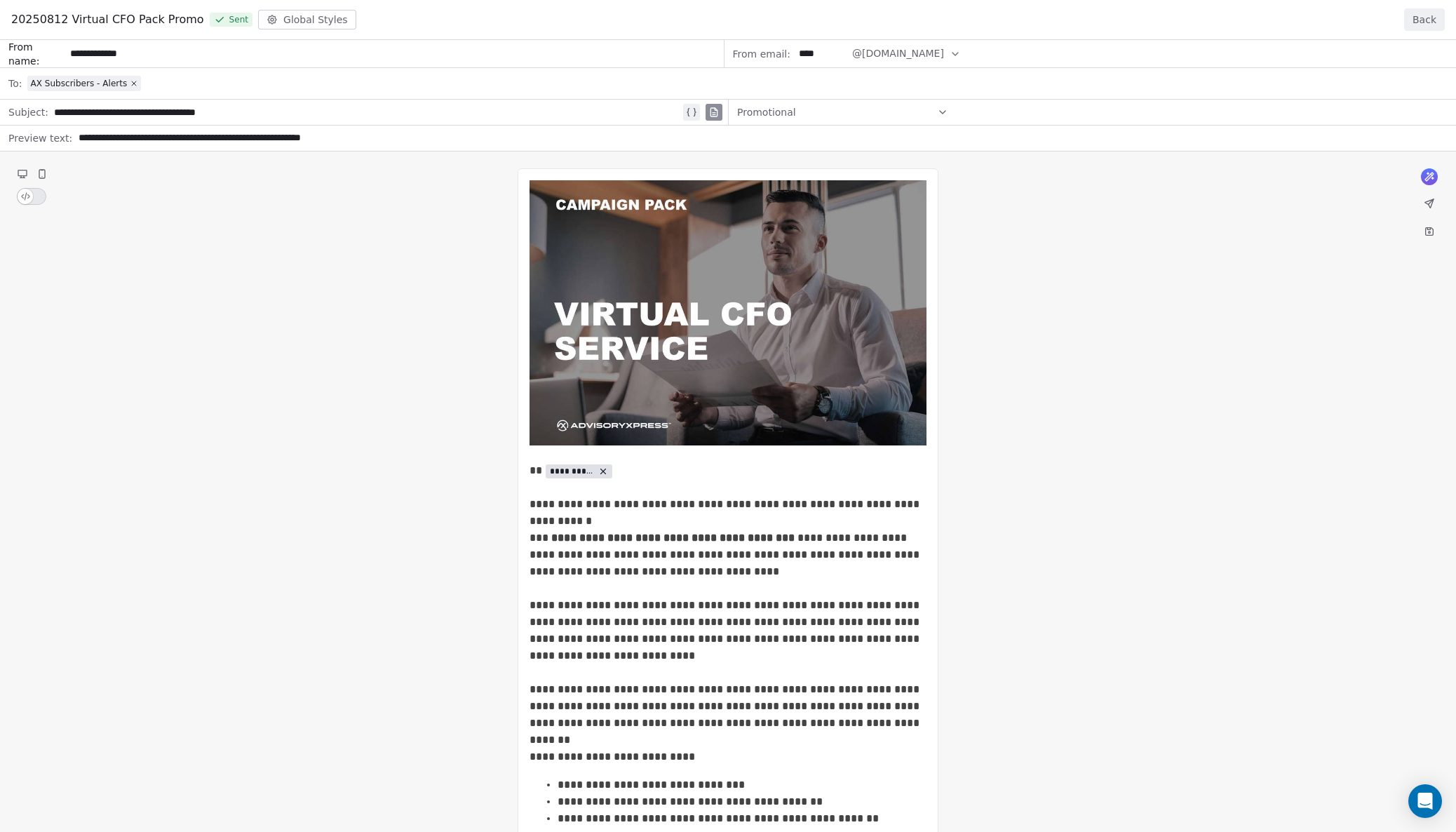
click at [1430, 16] on button "Back" at bounding box center [1424, 20] width 41 height 22
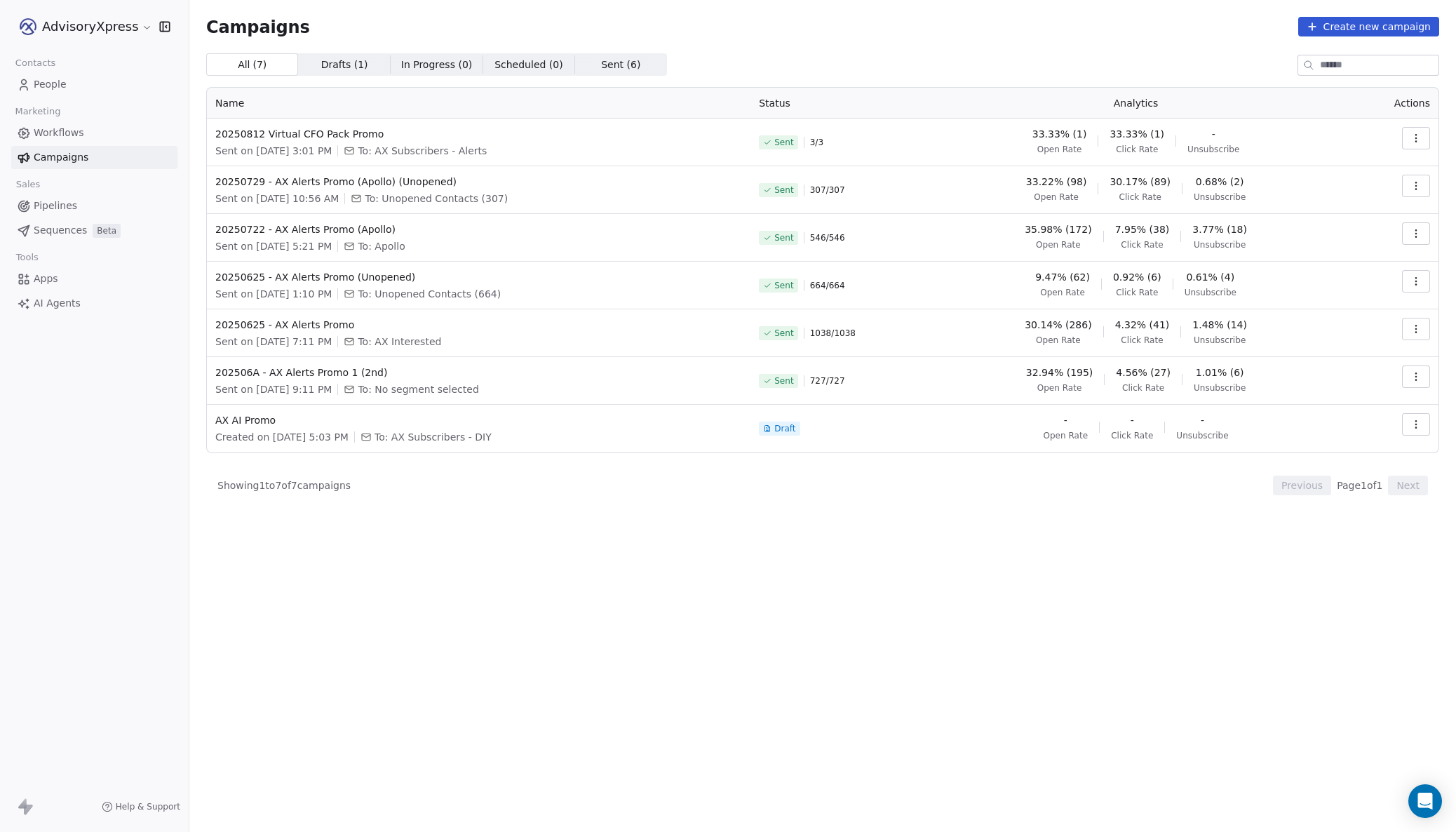
click at [1411, 132] on button "button" at bounding box center [1416, 138] width 28 height 22
click at [1308, 262] on span "Duplicate" at bounding box center [1331, 259] width 53 height 17
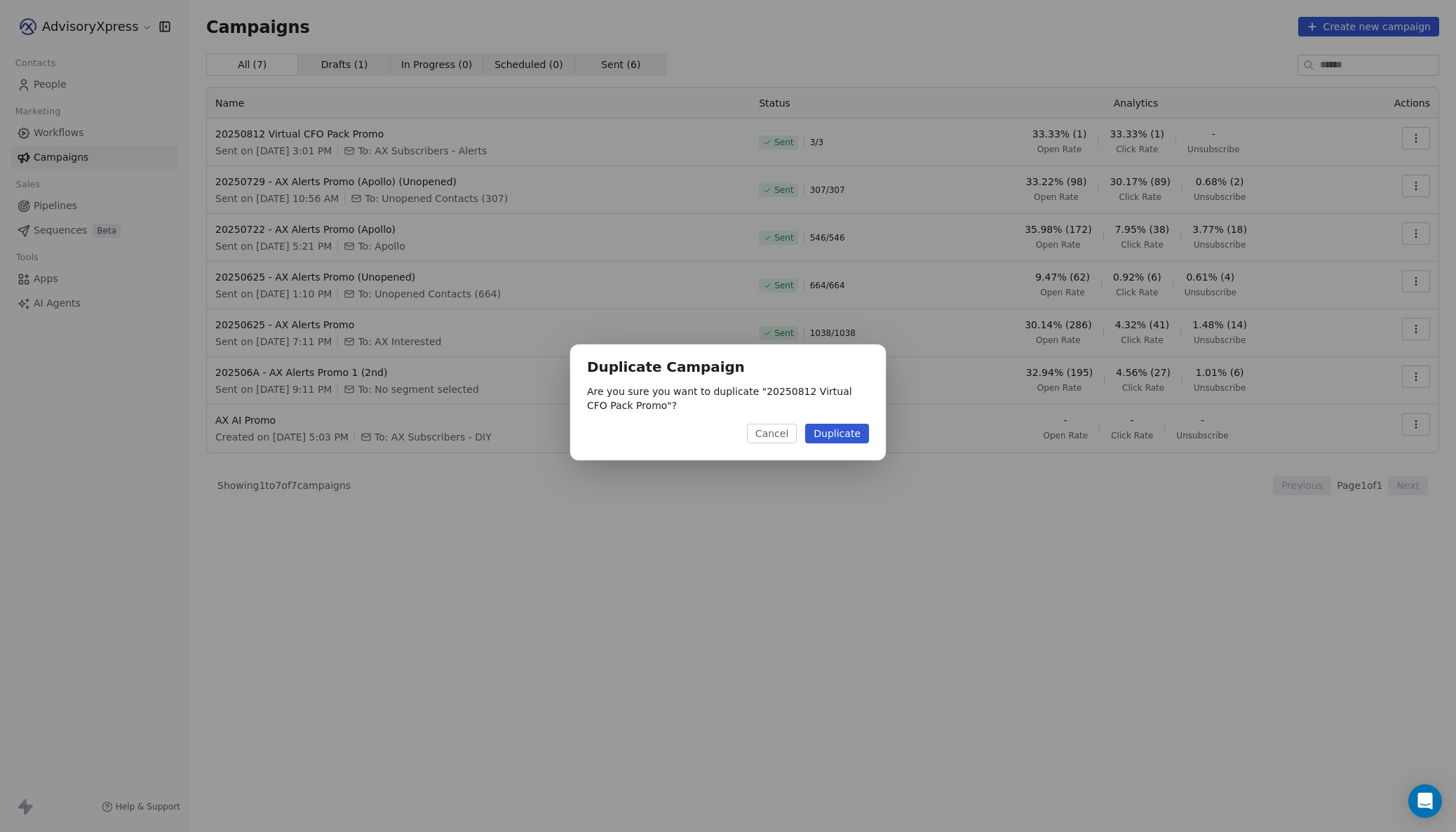
click at [836, 433] on button "Duplicate" at bounding box center [837, 433] width 64 height 20
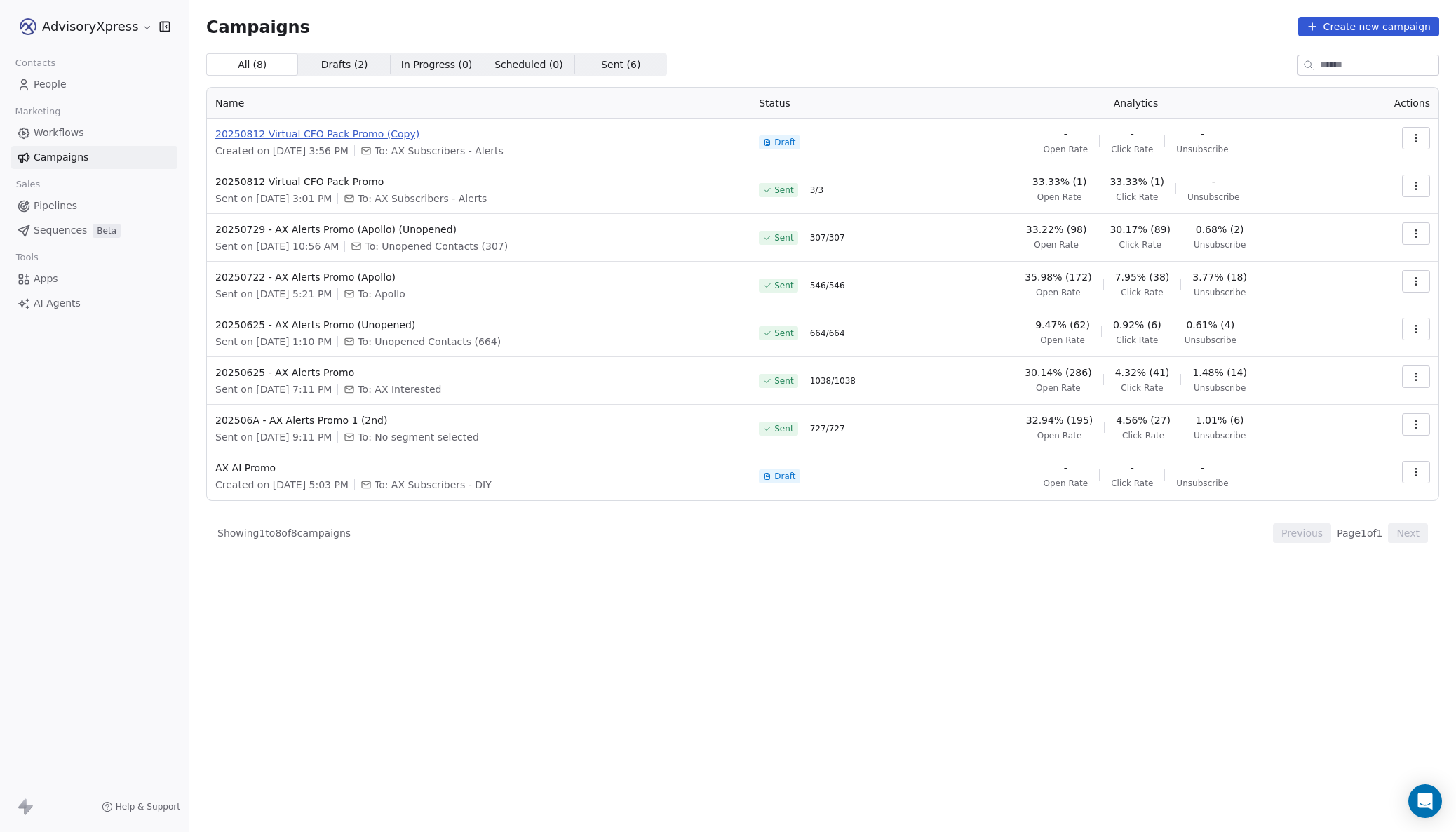
click at [372, 132] on span "20250812 Virtual CFO Pack Promo (Copy)" at bounding box center [479, 134] width 527 height 14
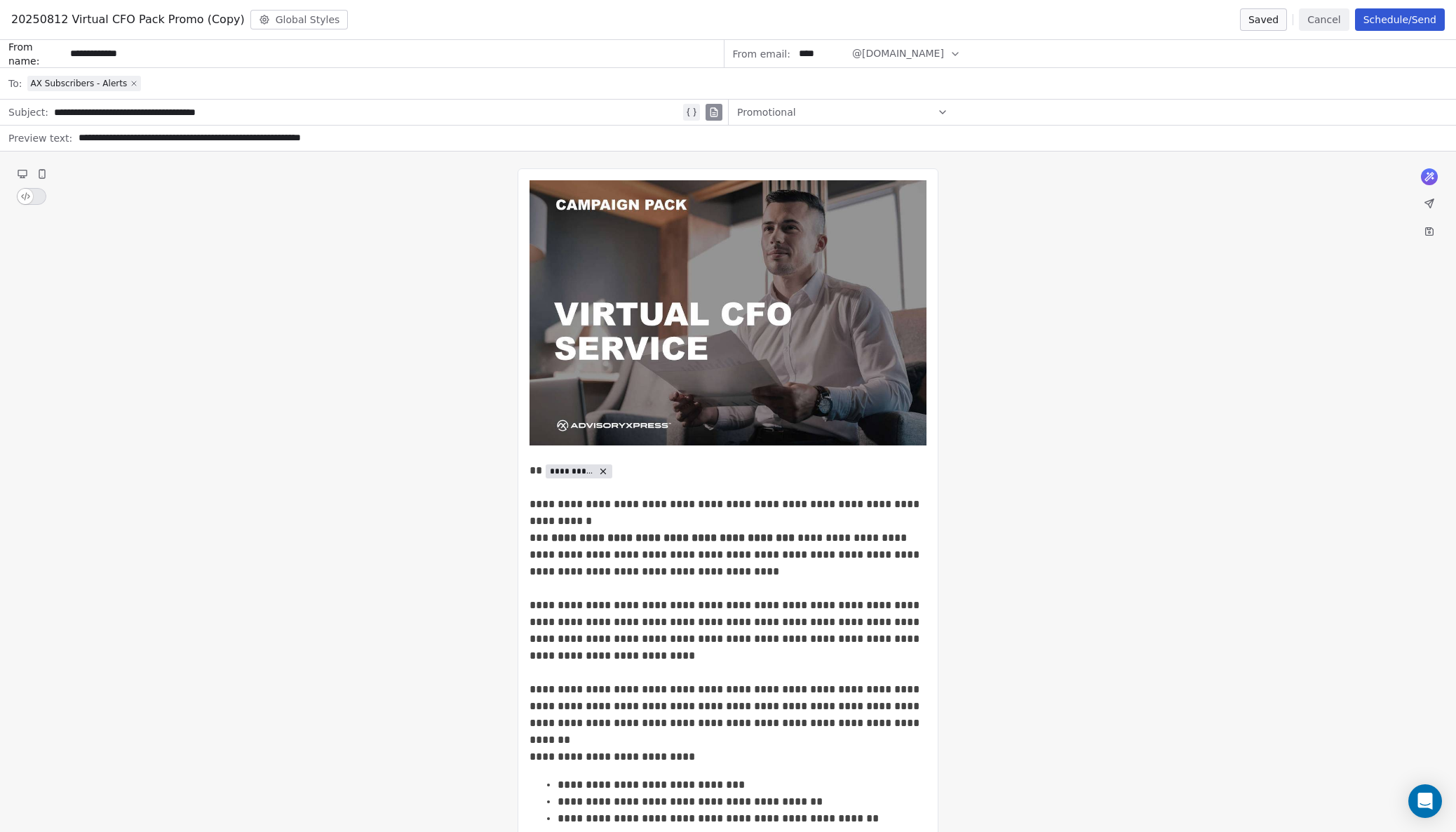
click at [132, 81] on icon at bounding box center [134, 84] width 9 height 9
click at [132, 81] on div "Select a segment" at bounding box center [737, 84] width 1420 height 31
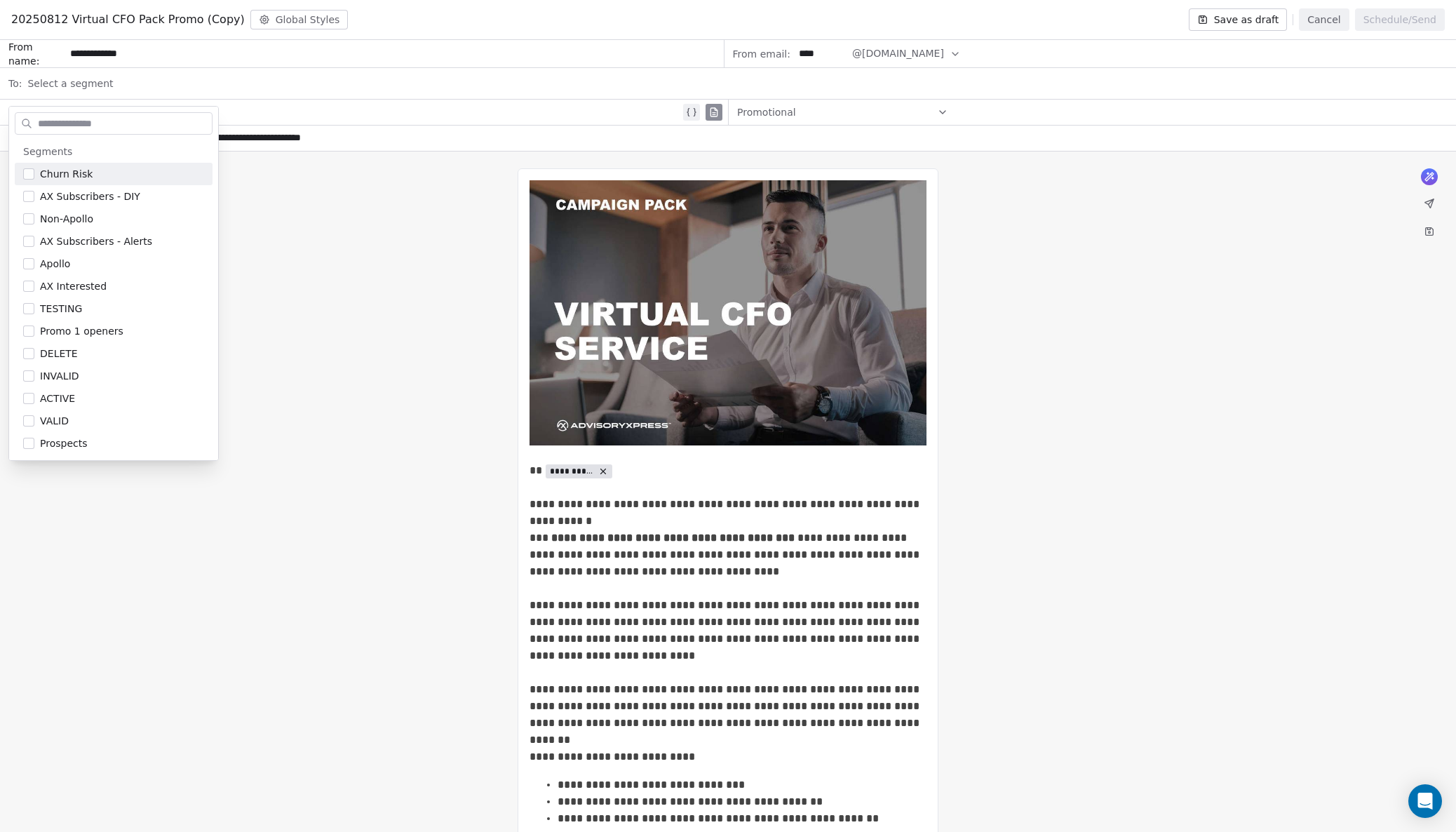
click at [81, 82] on span "Select a segment" at bounding box center [70, 84] width 85 height 14
click at [34, 445] on div "Prospects" at bounding box center [113, 444] width 198 height 22
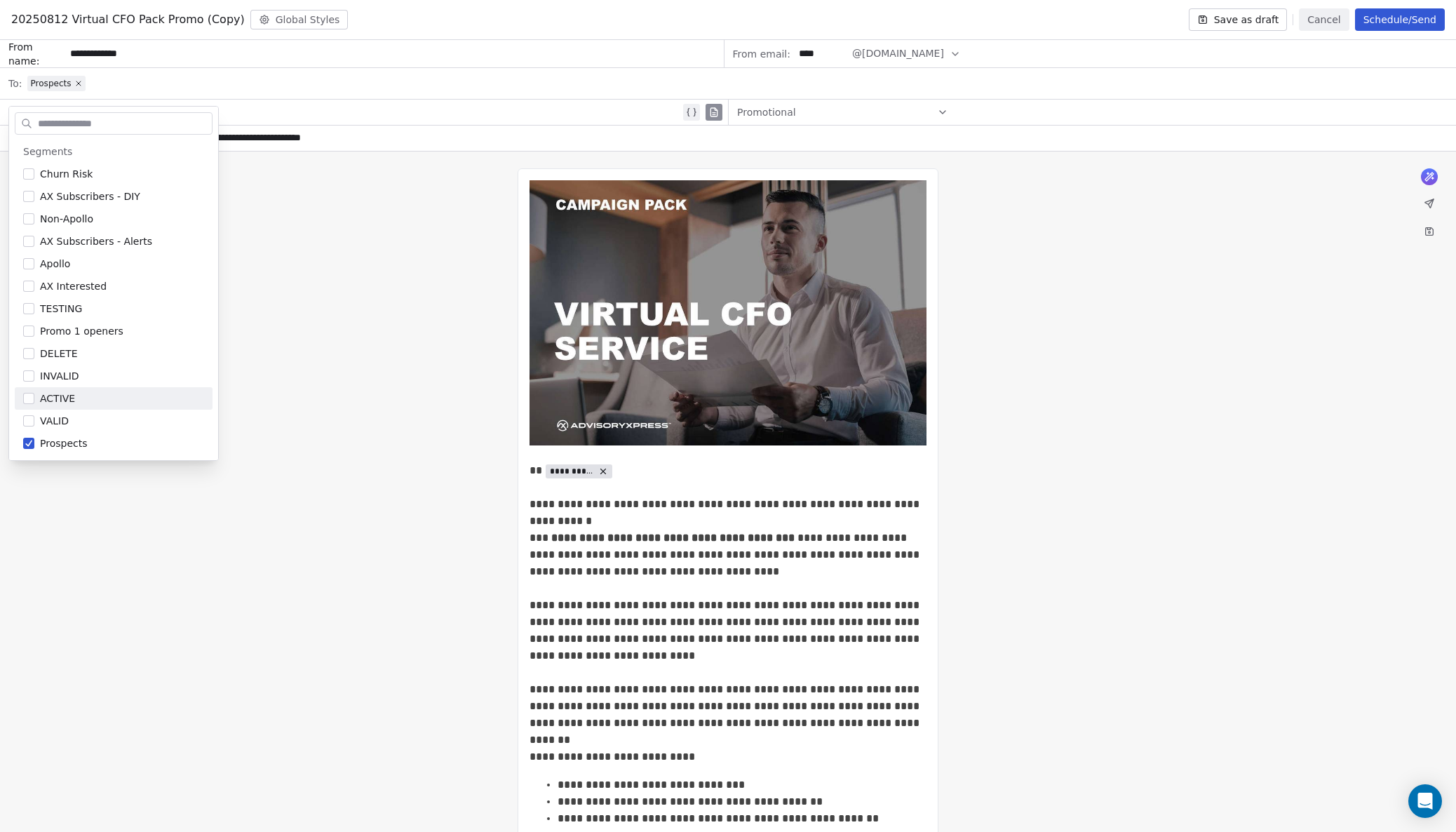
click at [293, 287] on div "**********" at bounding box center [728, 762] width 1456 height 1220
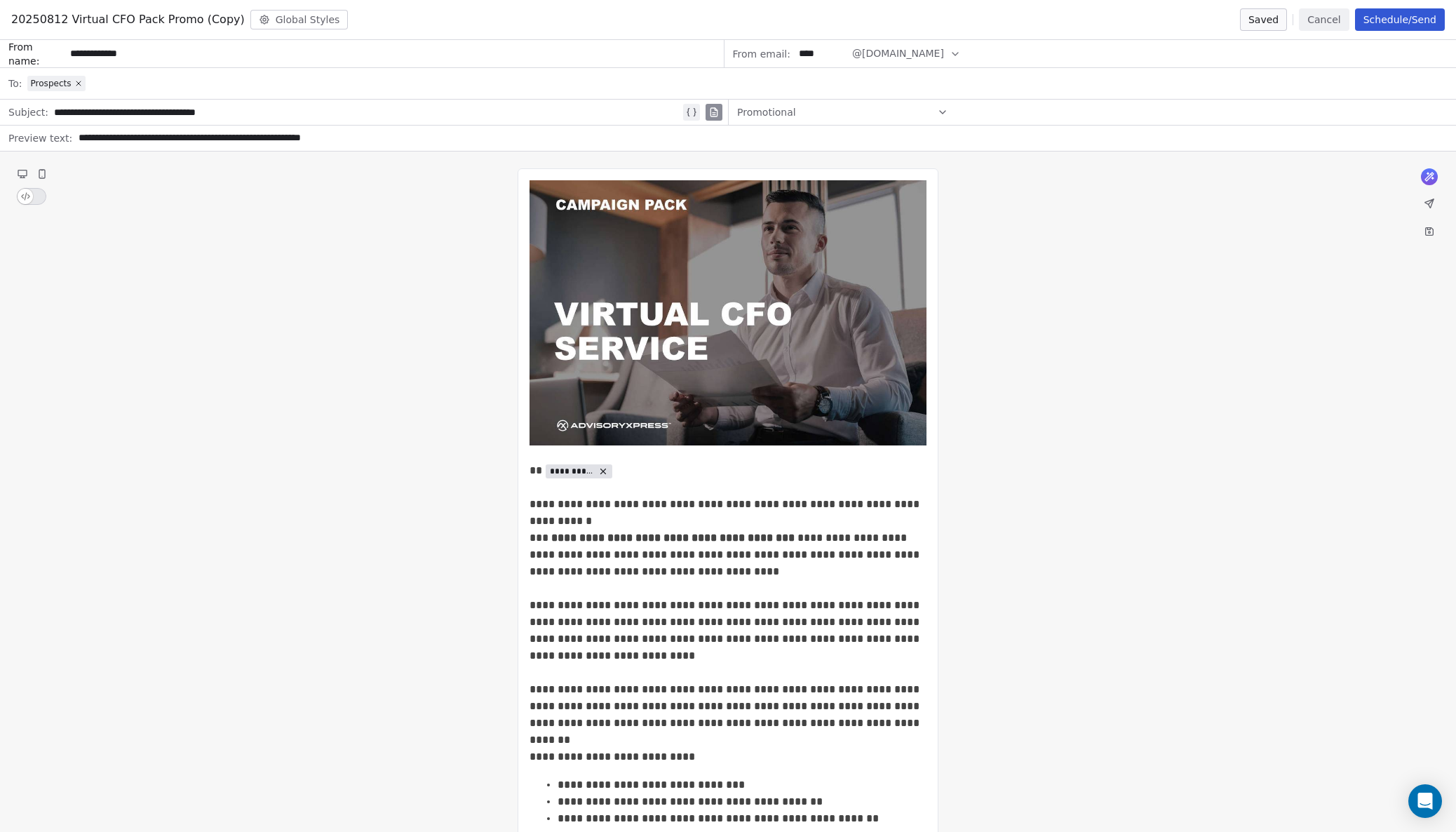
click at [213, 21] on span "20250812 Virtual CFO Pack Promo (Copy)" at bounding box center [128, 20] width 234 height 17
click at [1321, 19] on button "Cancel" at bounding box center [1324, 20] width 49 height 22
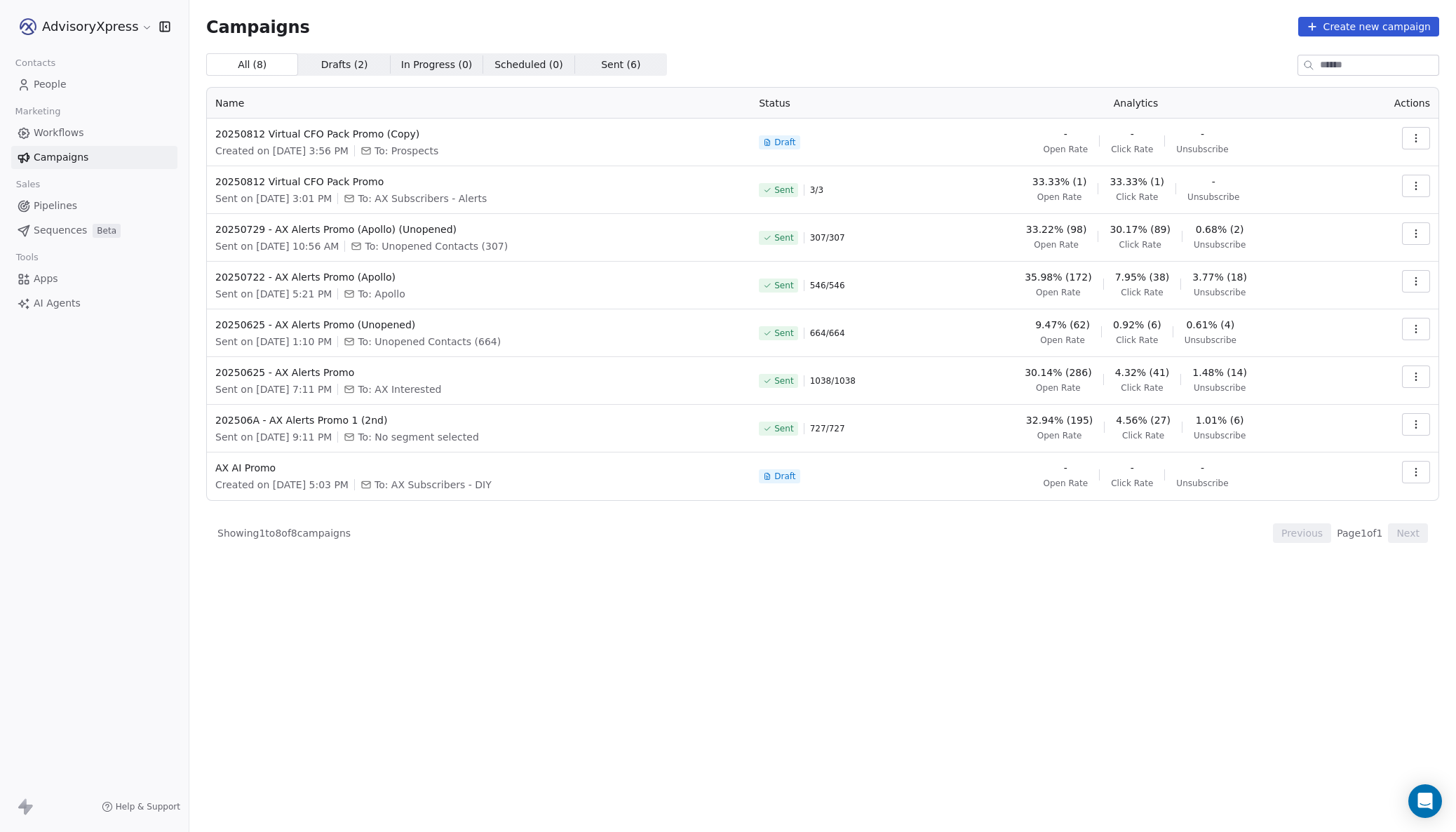
click at [1418, 135] on icon "button" at bounding box center [1416, 137] width 11 height 11
click at [1306, 191] on span "Rename" at bounding box center [1327, 192] width 46 height 17
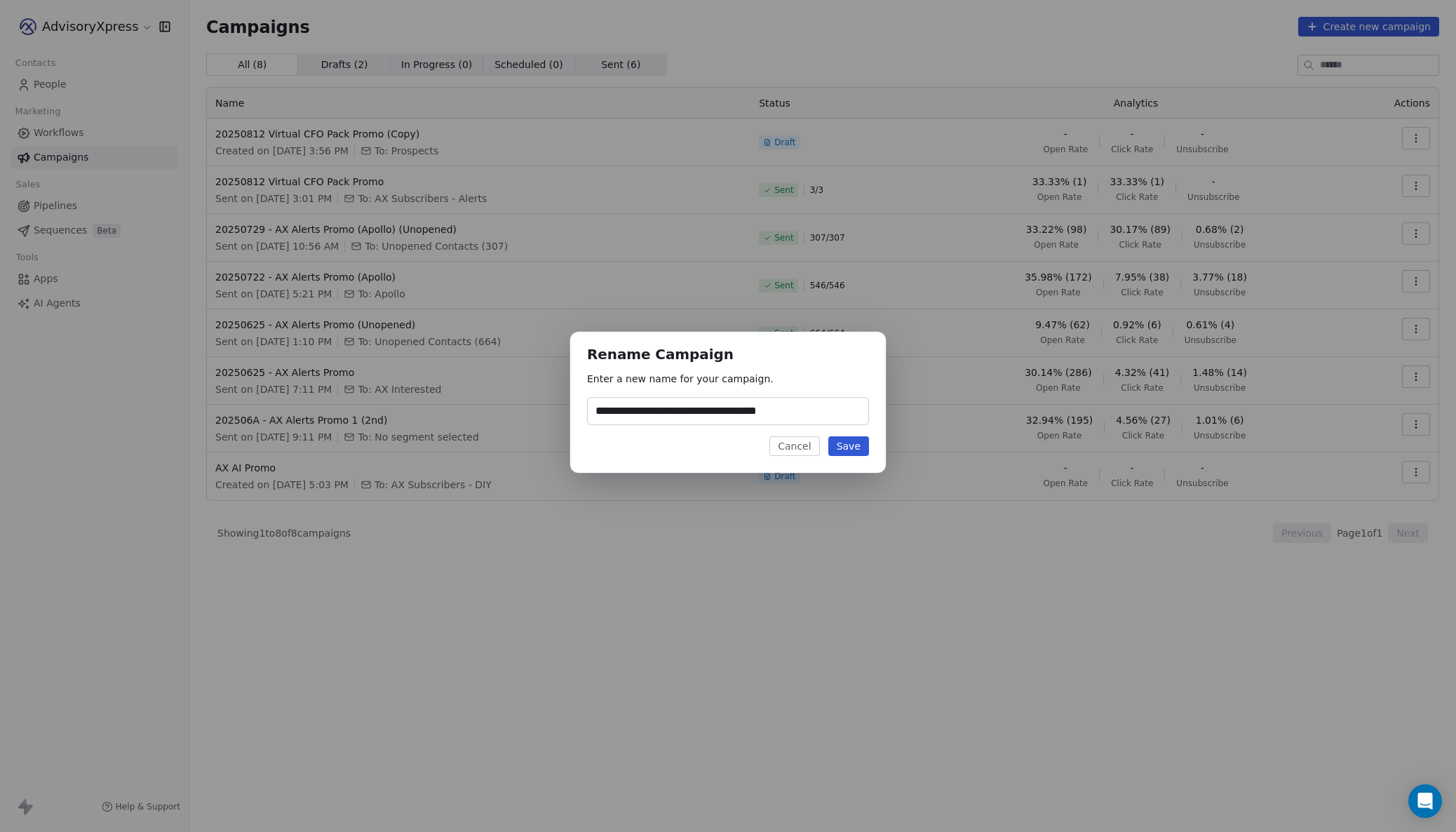
drag, startPoint x: 786, startPoint y: 411, endPoint x: 772, endPoint y: 409, distance: 14.1
click at [786, 411] on input "**********" at bounding box center [728, 410] width 281 height 26
drag, startPoint x: 780, startPoint y: 410, endPoint x: 806, endPoint y: 407, distance: 26.2
click at [805, 407] on input "**********" at bounding box center [728, 410] width 281 height 26
type input "**********"
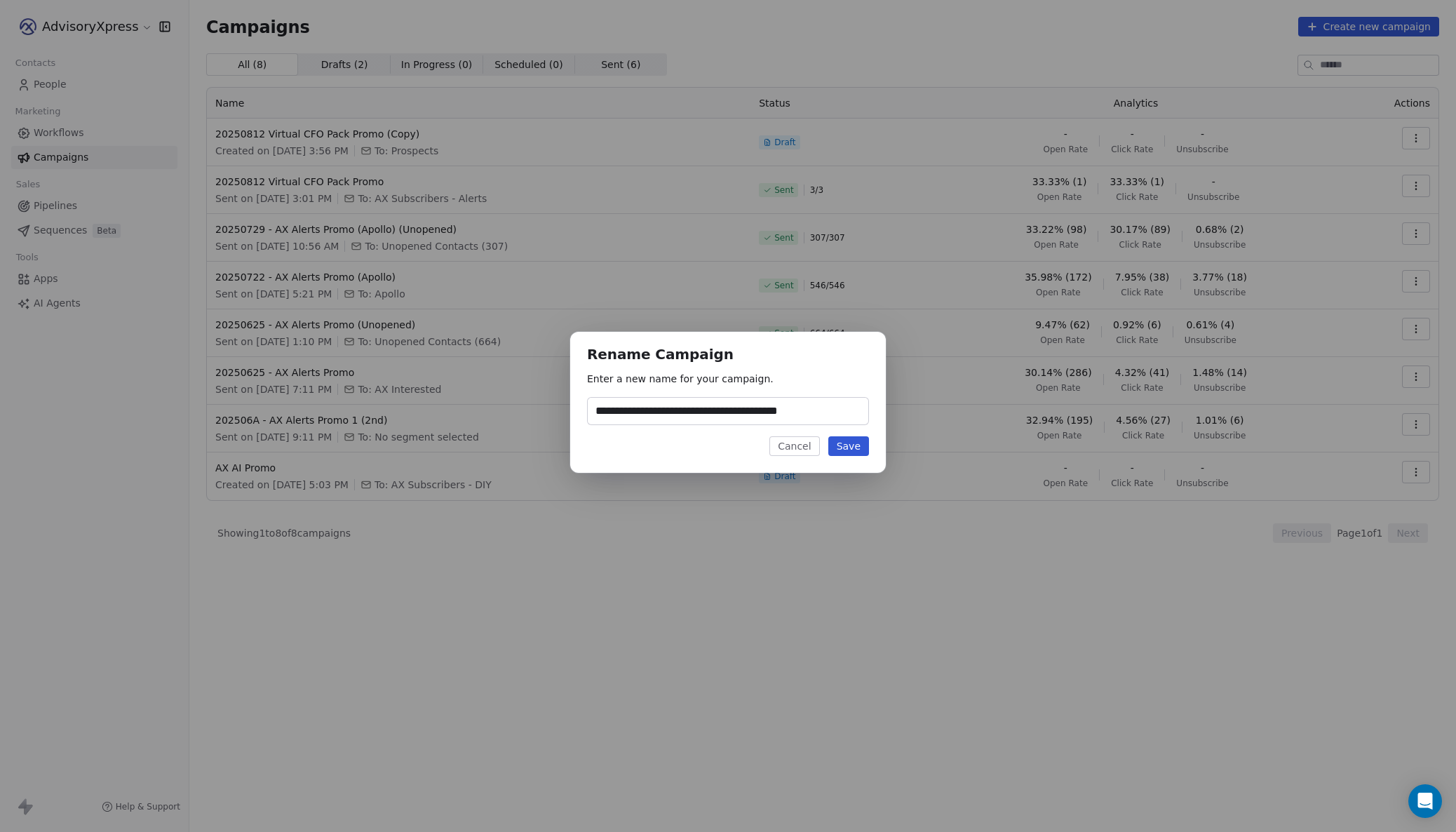
click at [843, 442] on button "Save" at bounding box center [849, 445] width 41 height 20
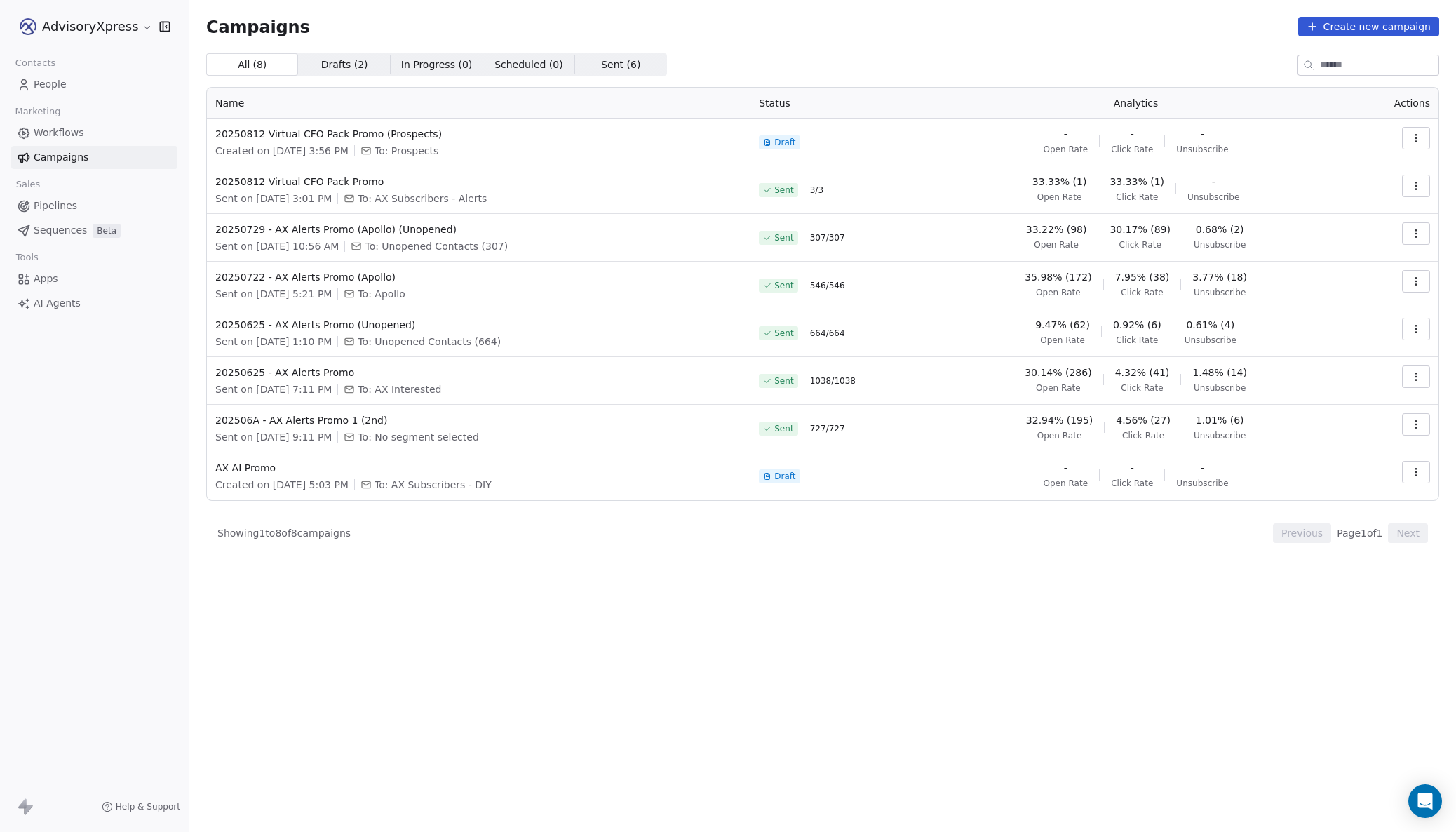
click at [1413, 137] on icon "button" at bounding box center [1416, 137] width 11 height 11
click at [968, 119] on html "AdvisoryXpress Contacts People Marketing Workflows Campaigns Sales Pipelines Se…" at bounding box center [728, 416] width 1456 height 832
click at [302, 137] on span "20250812 Virtual CFO Pack Promo (Prospects)" at bounding box center [479, 134] width 527 height 14
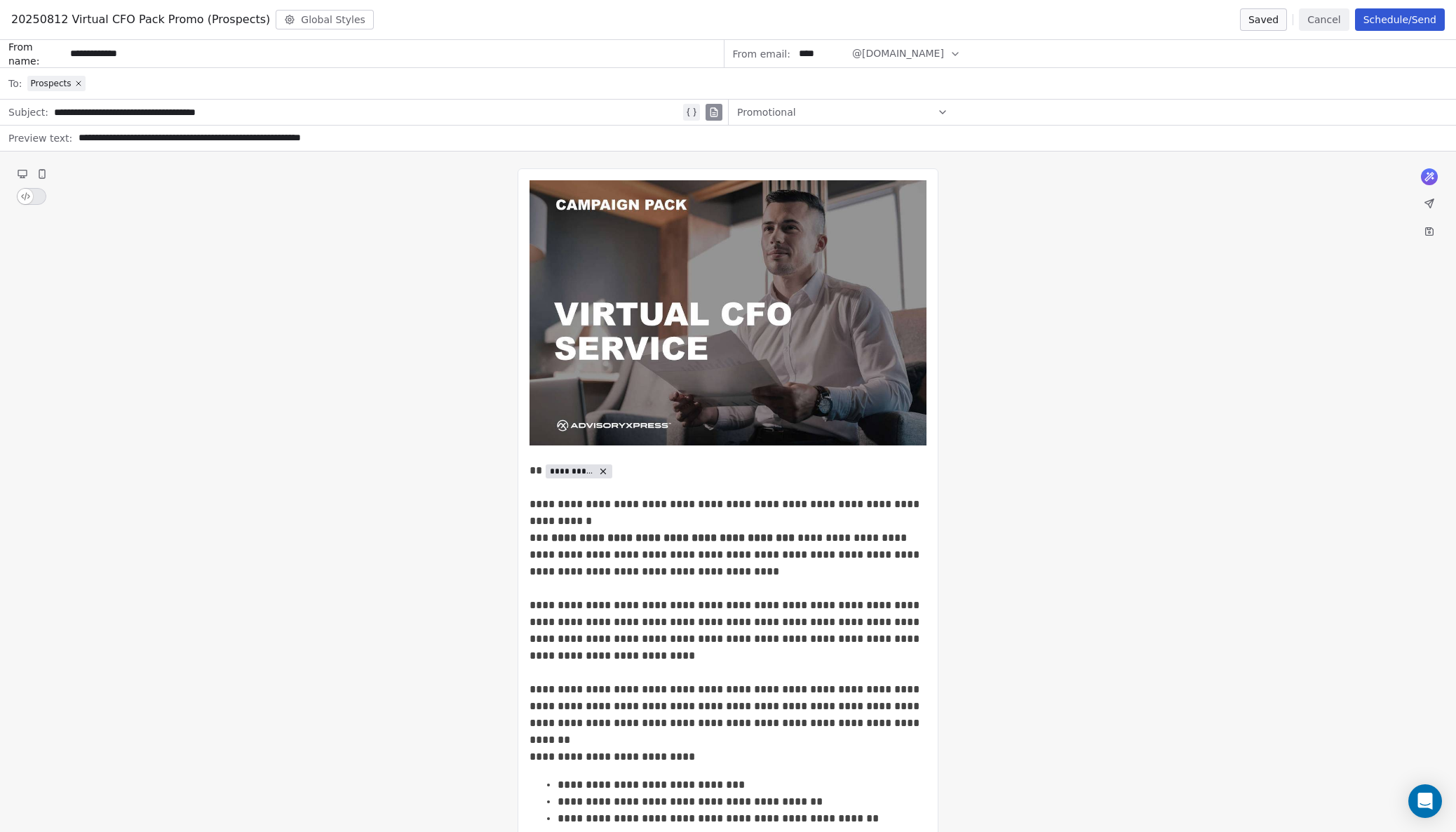
click at [1407, 21] on button "Schedule/Send" at bounding box center [1400, 20] width 90 height 22
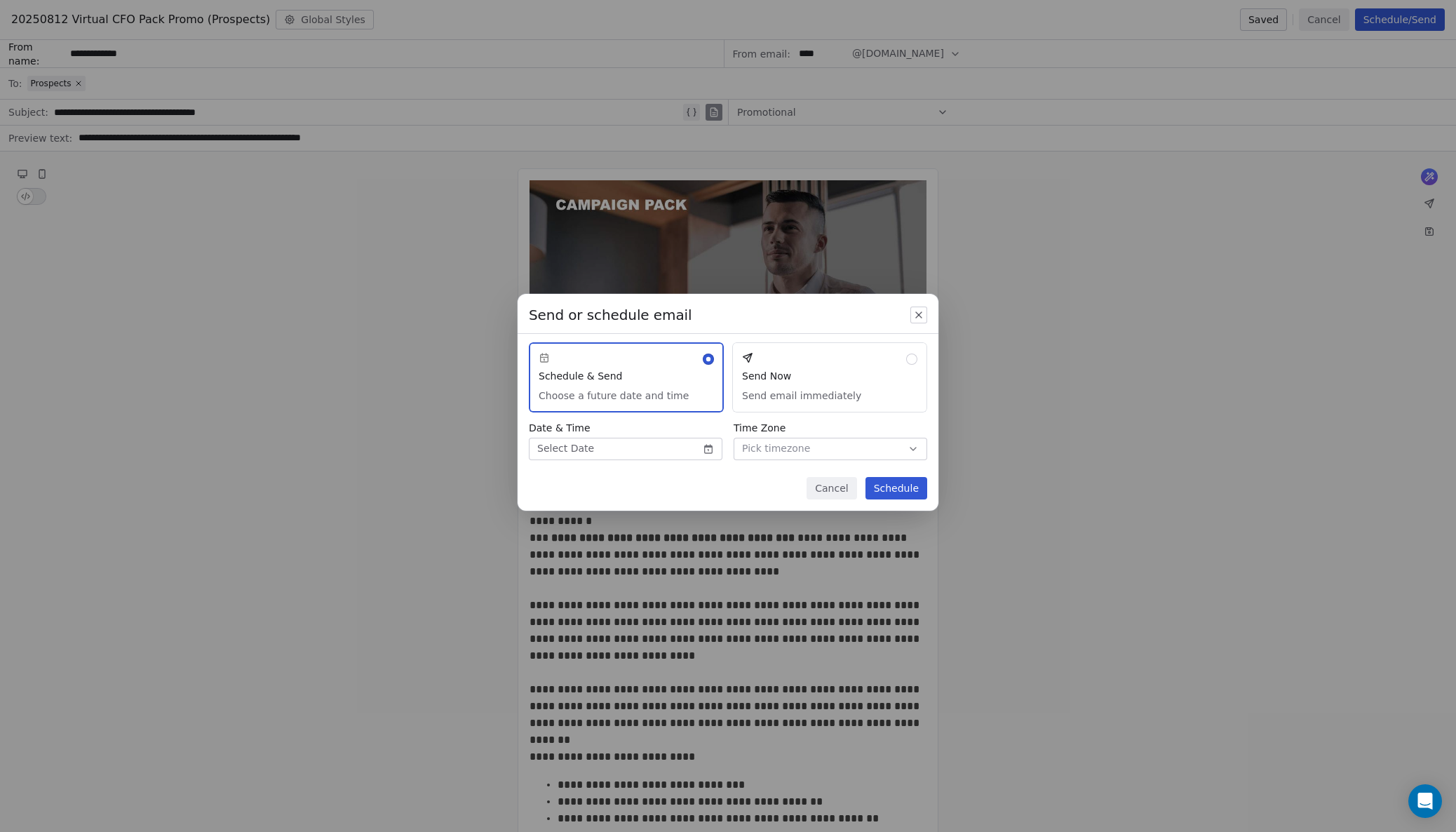
click at [836, 364] on button "Send Now Send email immediately" at bounding box center [829, 377] width 195 height 70
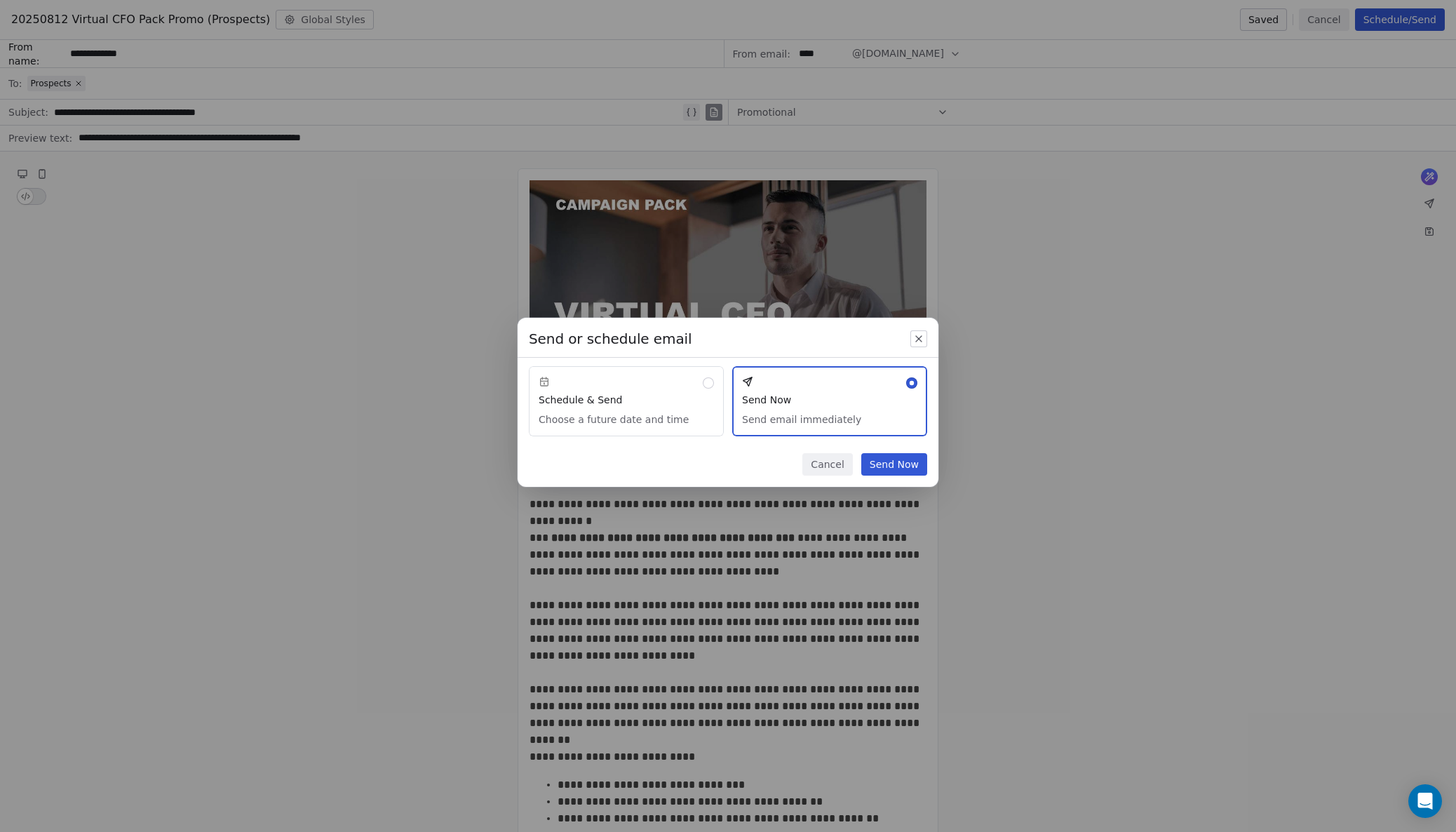
click at [879, 461] on button "Send Now" at bounding box center [894, 464] width 66 height 22
